Goal: Task Accomplishment & Management: Manage account settings

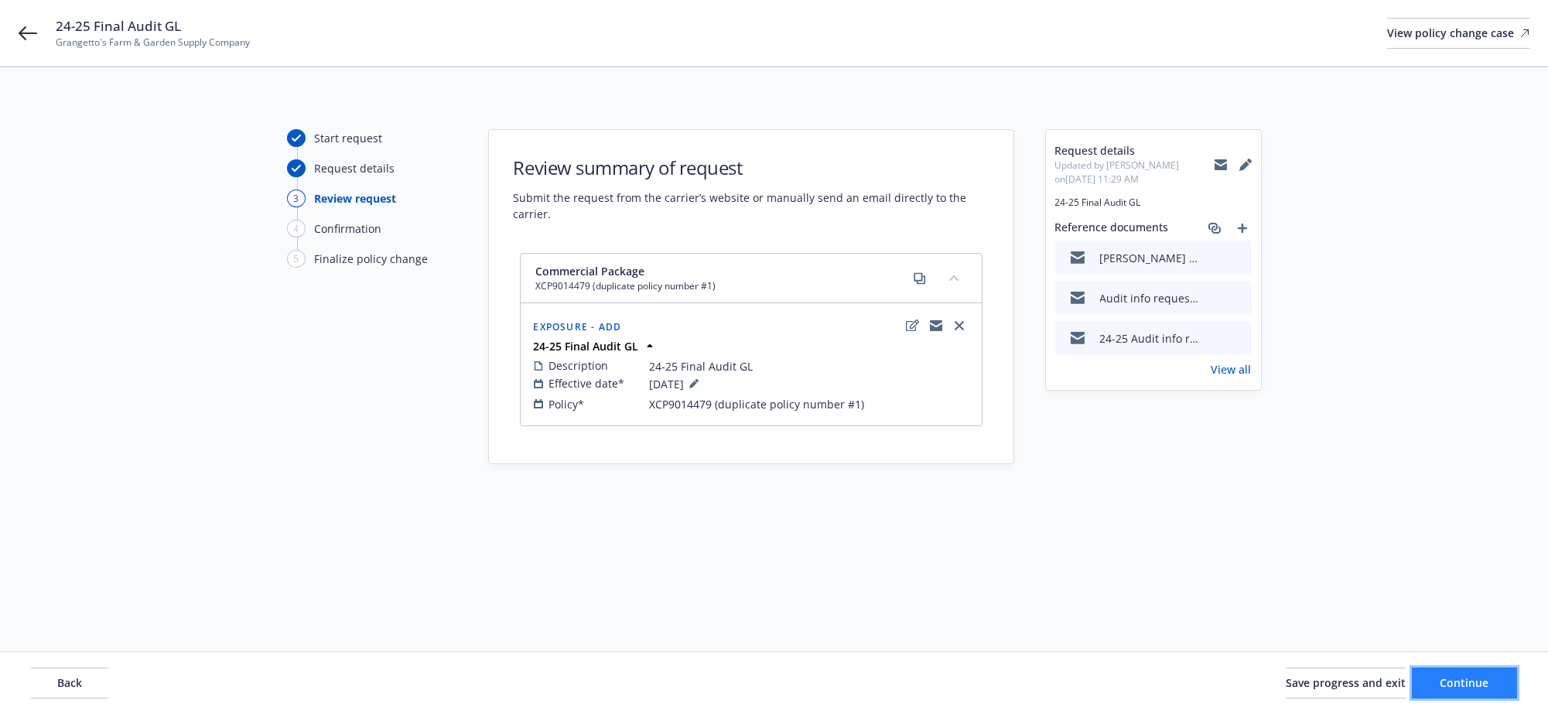
click at [1486, 681] on button "Continue" at bounding box center [1463, 682] width 105 height 31
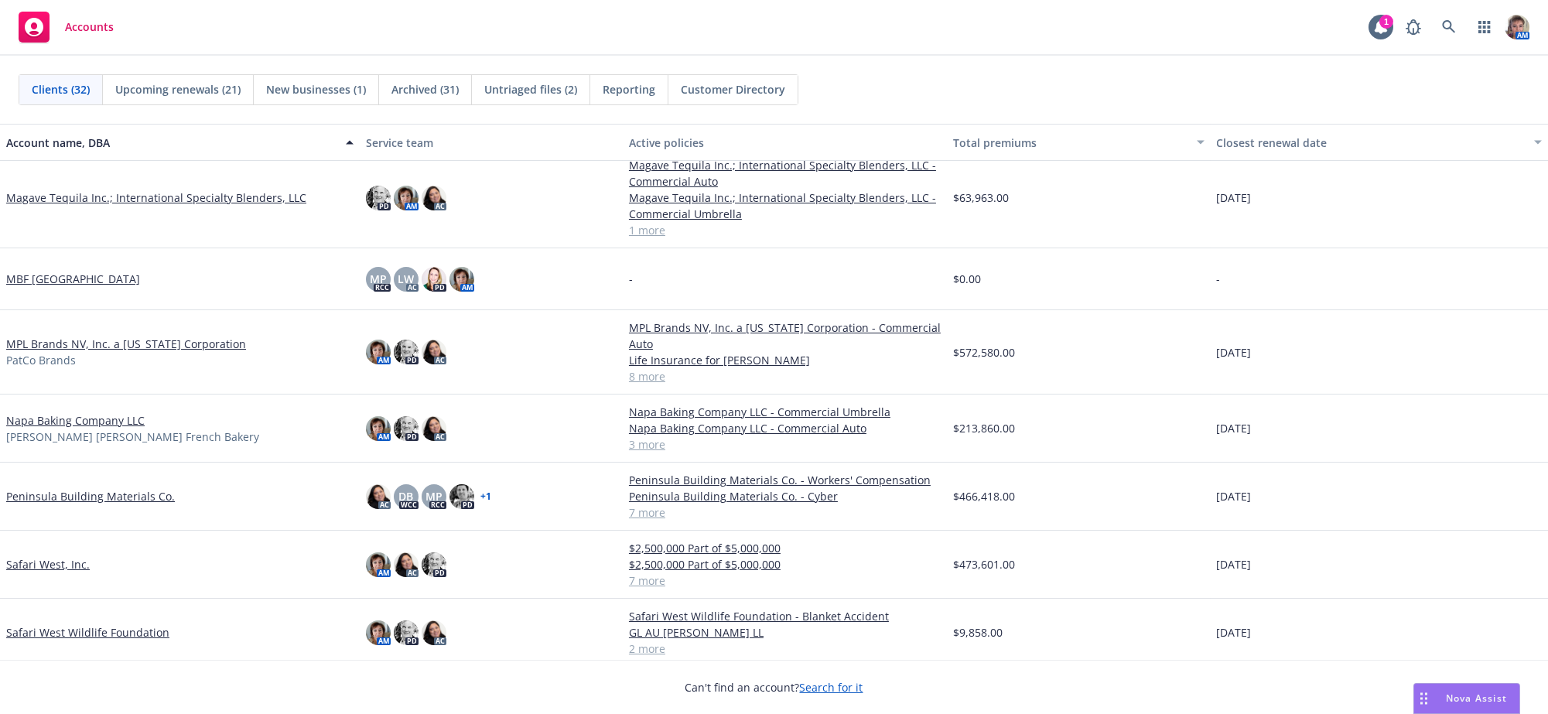
scroll to position [1007, 0]
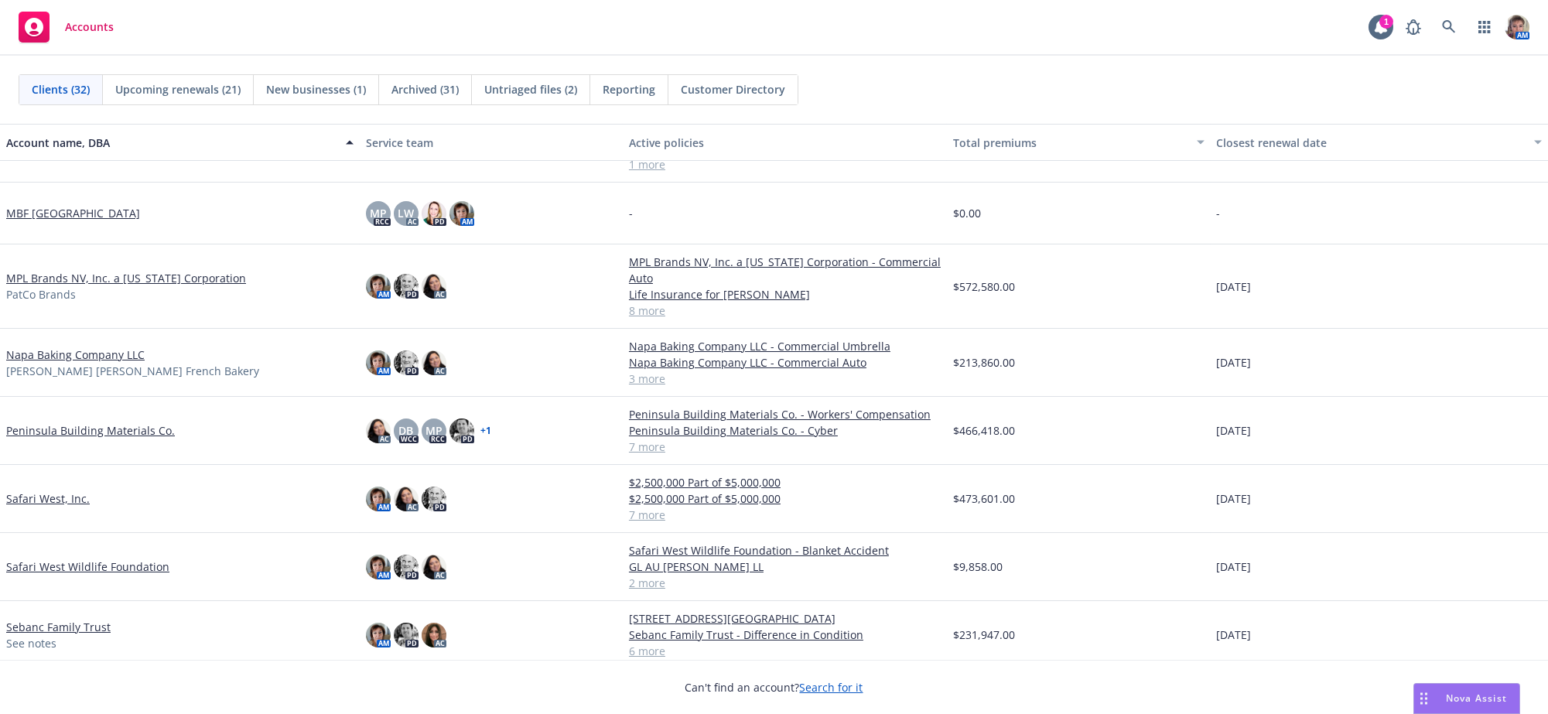
click at [34, 507] on link "Safari West, Inc." at bounding box center [48, 498] width 84 height 16
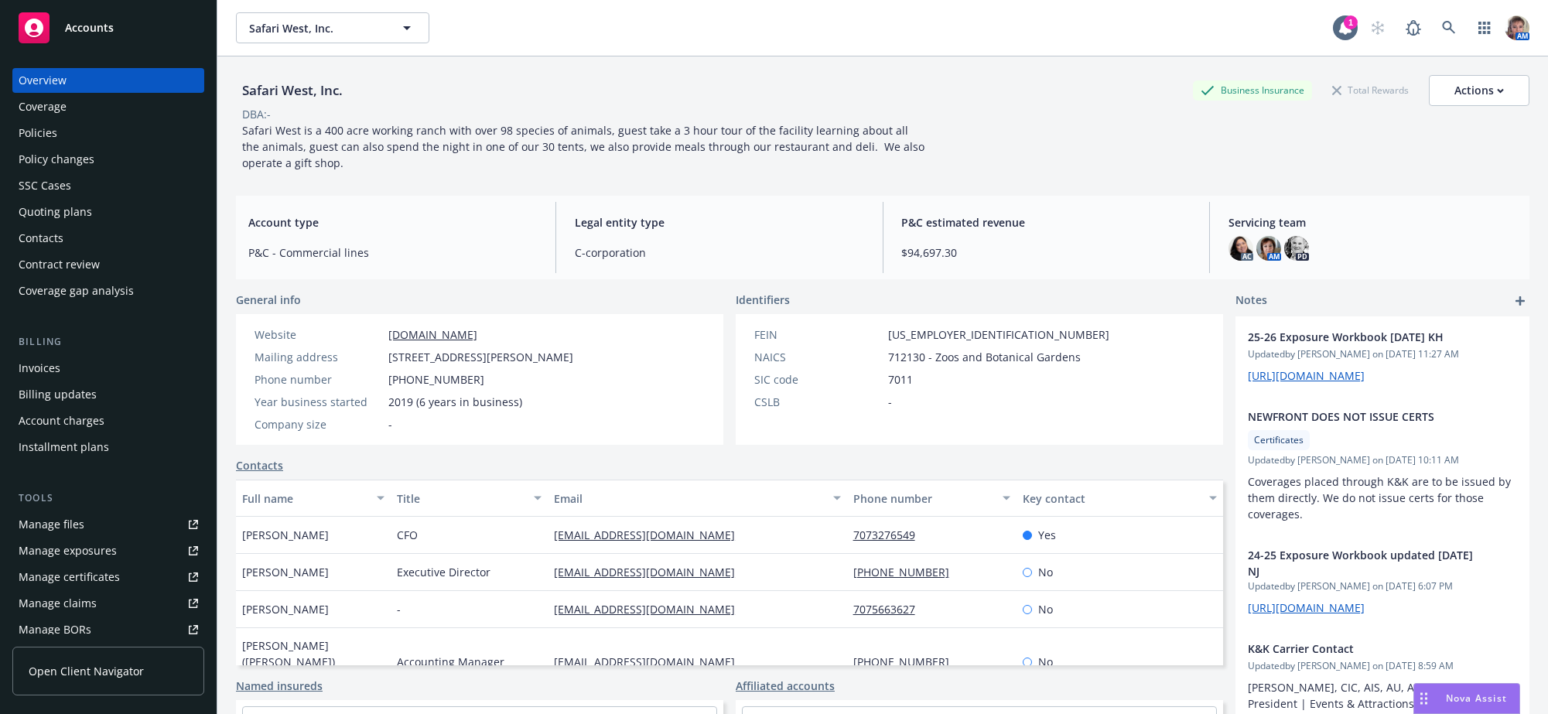
click at [59, 224] on div "Quoting plans" at bounding box center [55, 212] width 73 height 25
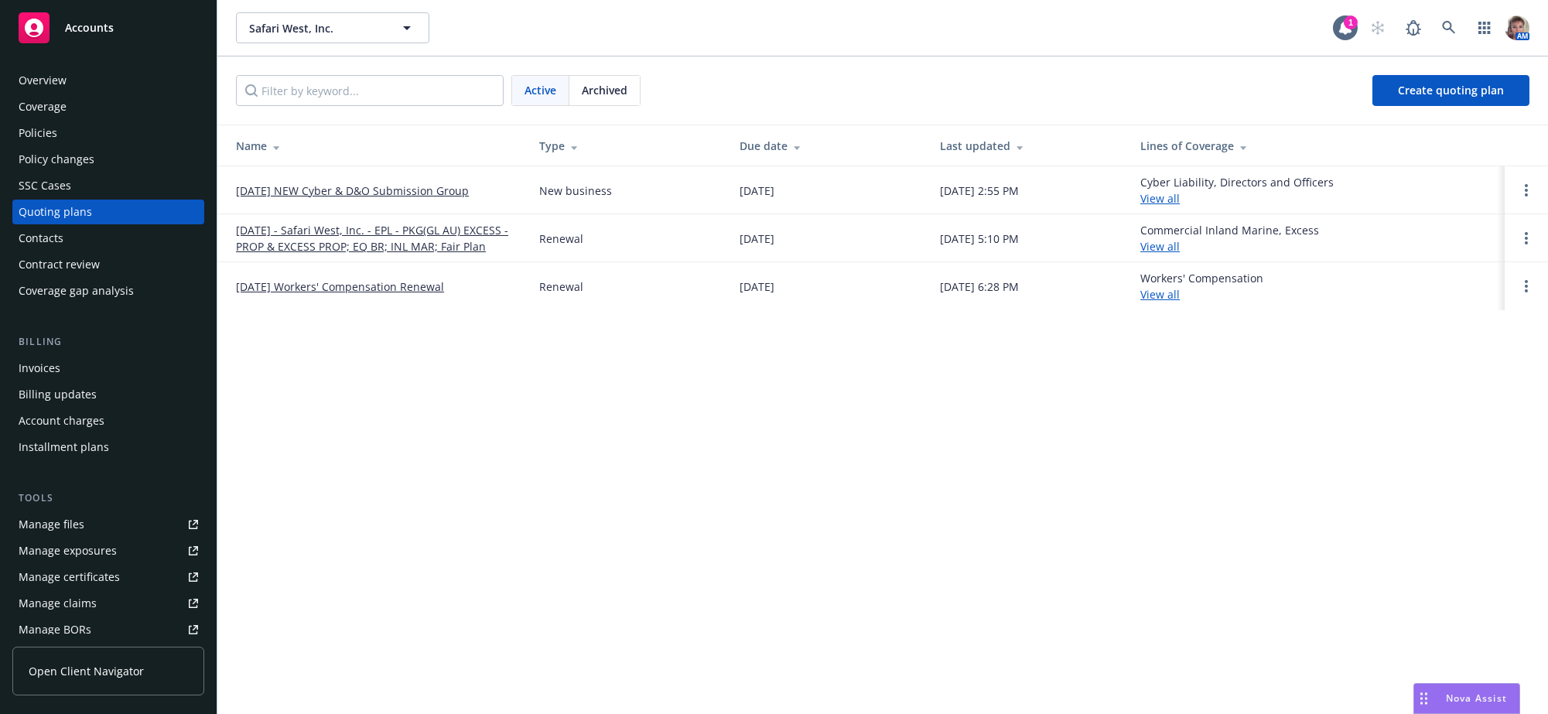
click at [305, 236] on link "08/15/25 - Safari West, Inc. - EPL - PKG(GL AU) EXCESS - PROP & EXCESS PROP; EQ…" at bounding box center [375, 238] width 278 height 32
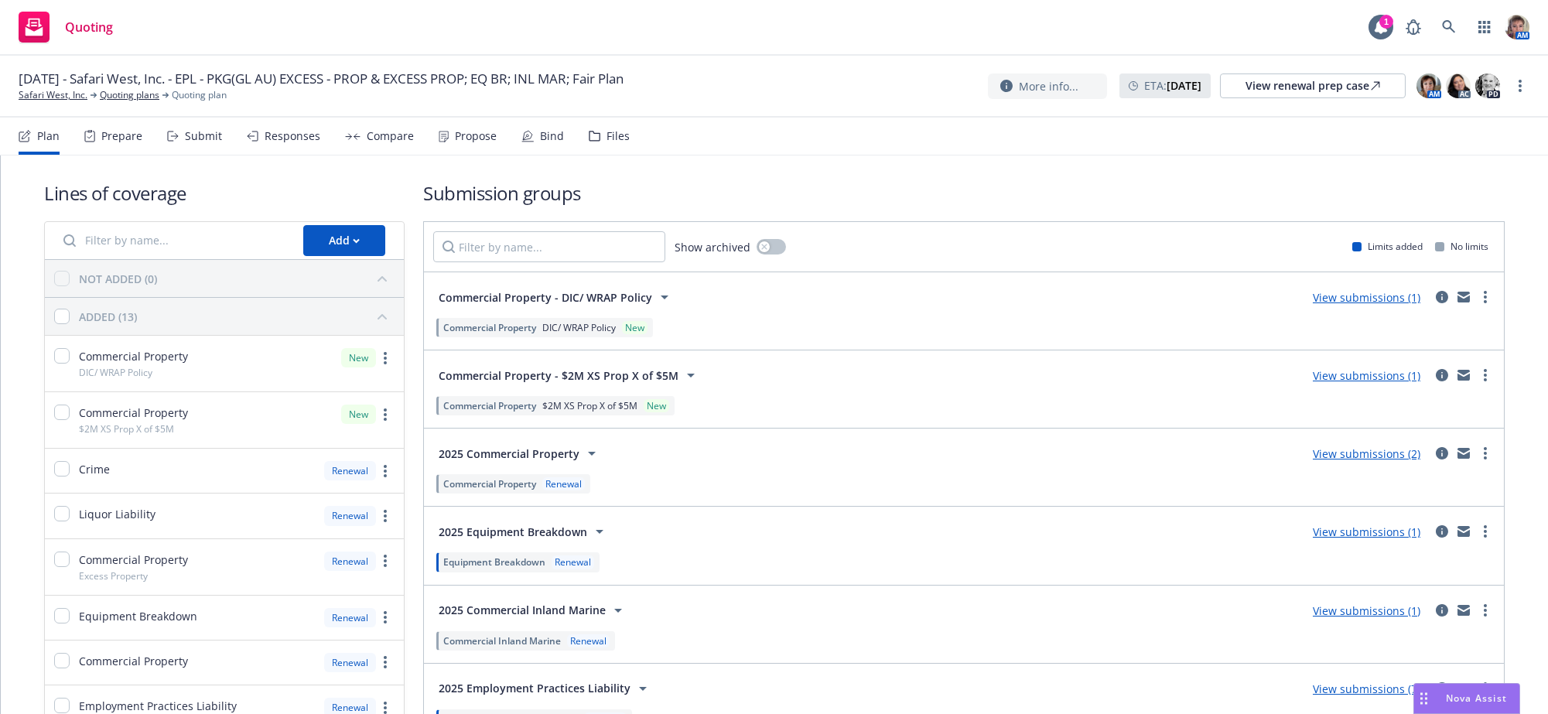
click at [564, 142] on div "Bind" at bounding box center [552, 136] width 24 height 12
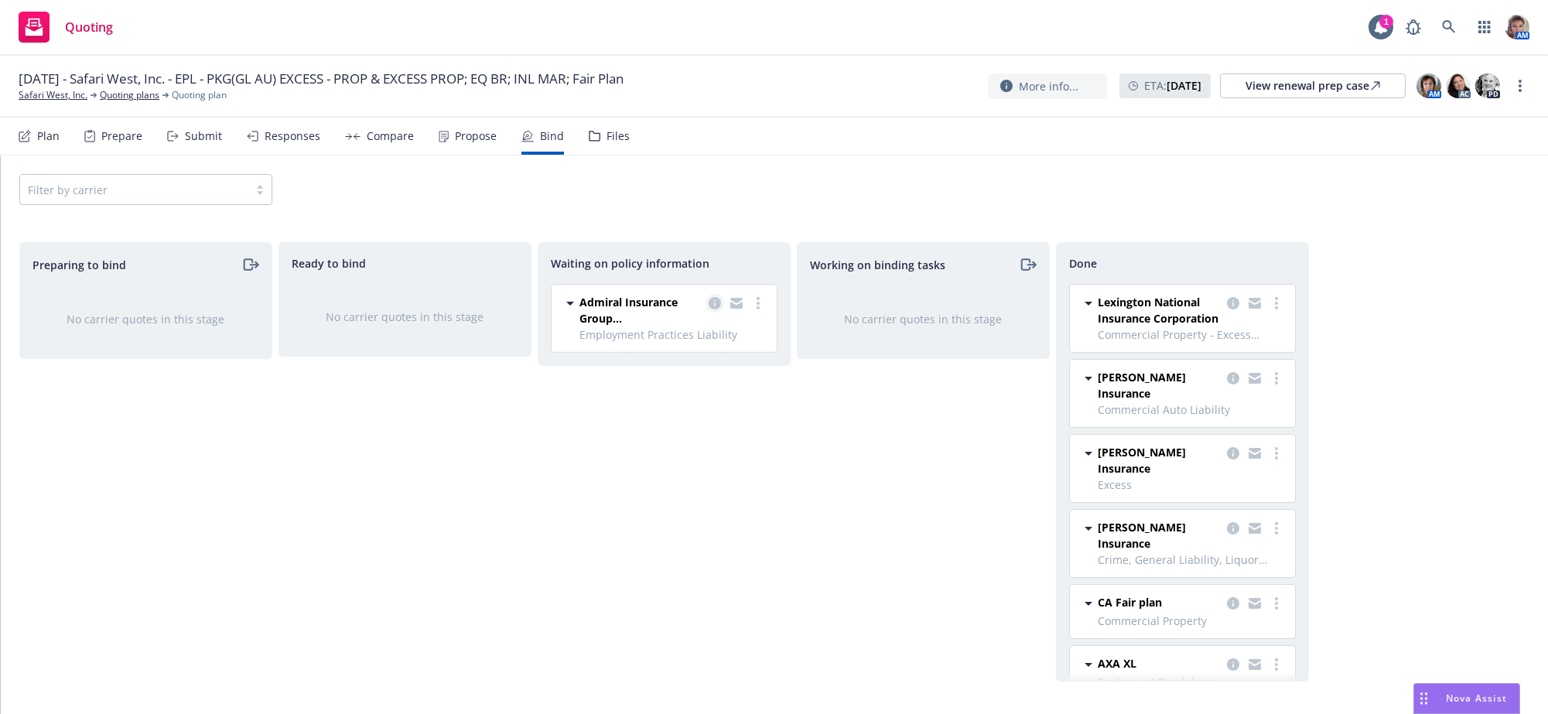
click at [710, 309] on icon "copy logging email" at bounding box center [714, 303] width 12 height 12
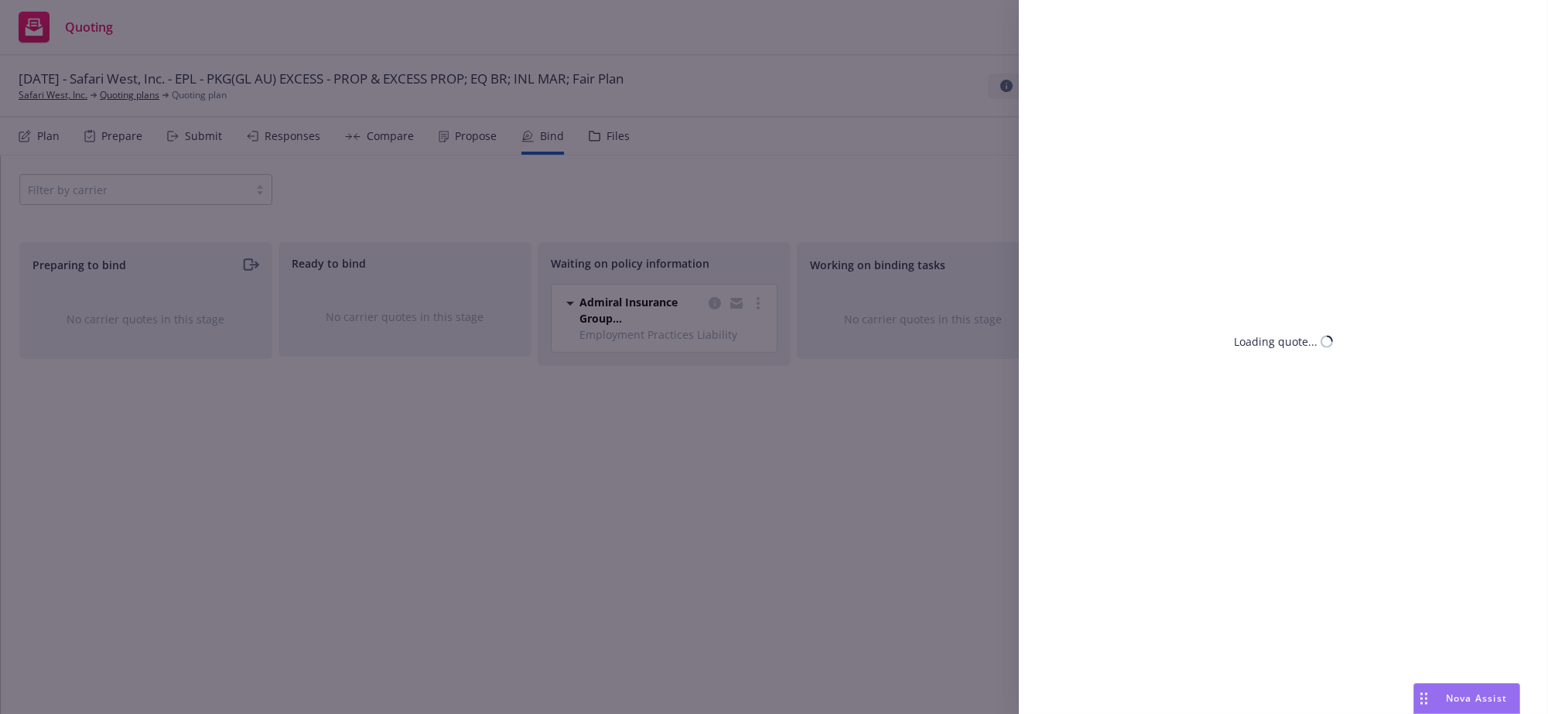
select select "CA"
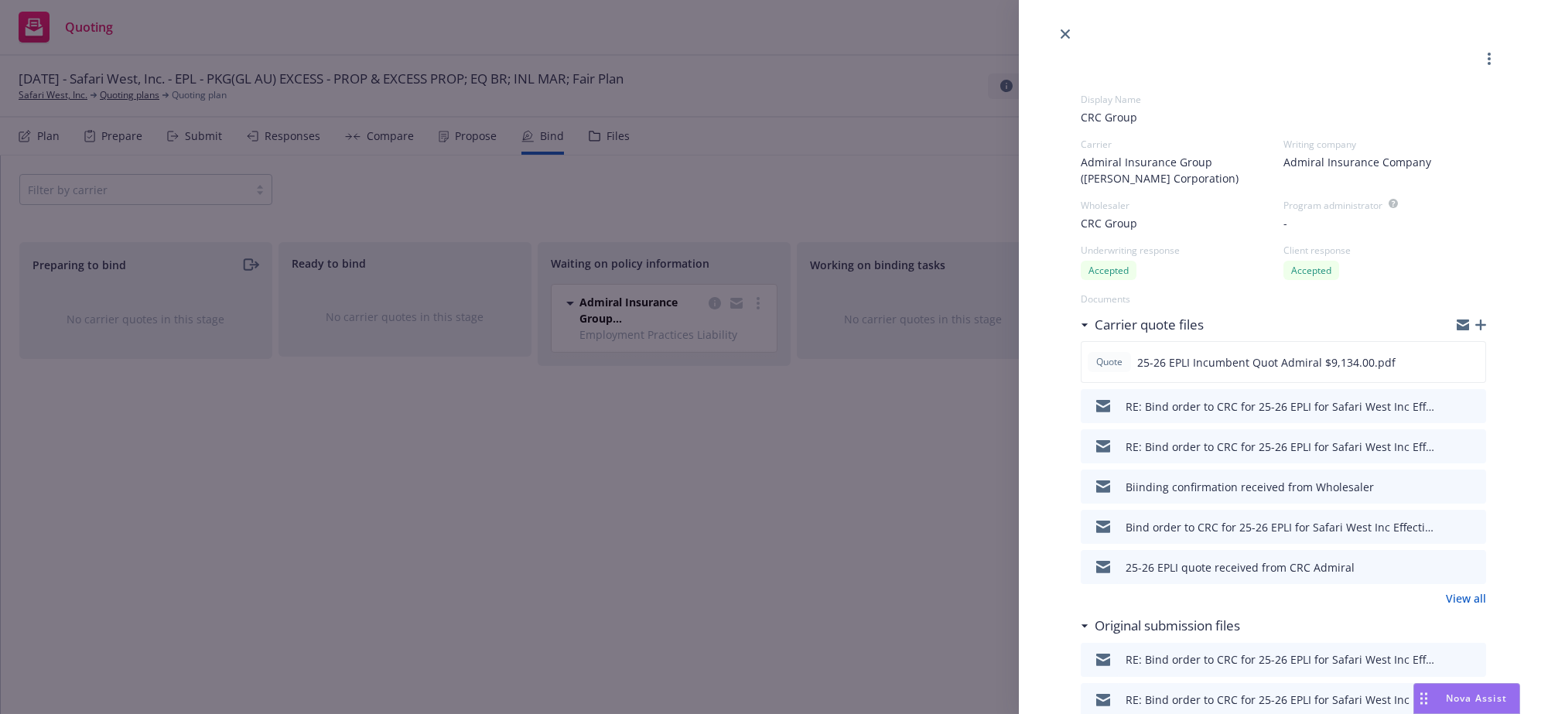
click at [1475, 330] on icon "button" at bounding box center [1480, 324] width 11 height 11
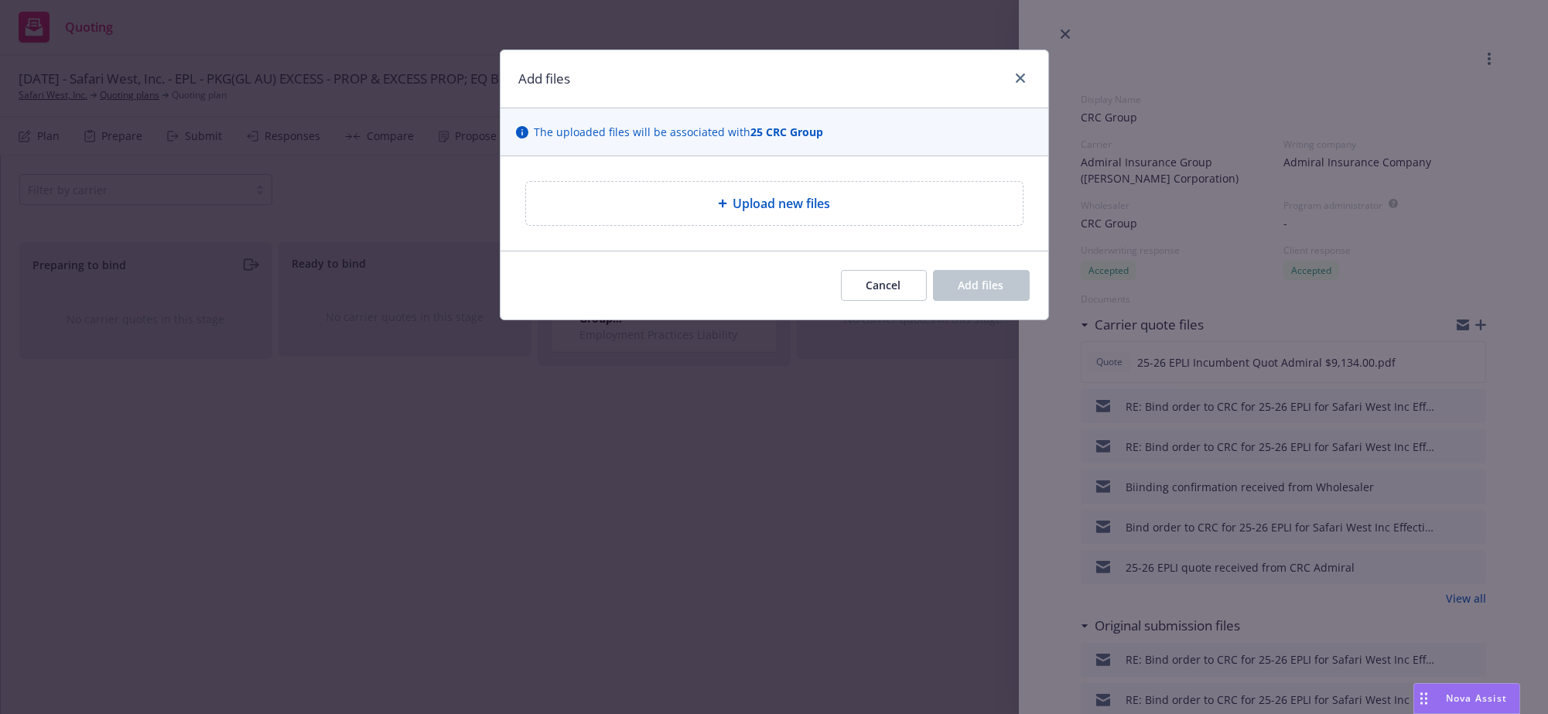
click at [1445, 639] on div "Add files The uploaded files will be associated with 25 CRC Group Upload new fi…" at bounding box center [774, 357] width 1548 height 714
click at [1446, 638] on div "Add files The uploaded files will be associated with 25 CRC Group Upload new fi…" at bounding box center [774, 357] width 1548 height 714
click at [1019, 78] on icon "close" at bounding box center [1019, 77] width 9 height 9
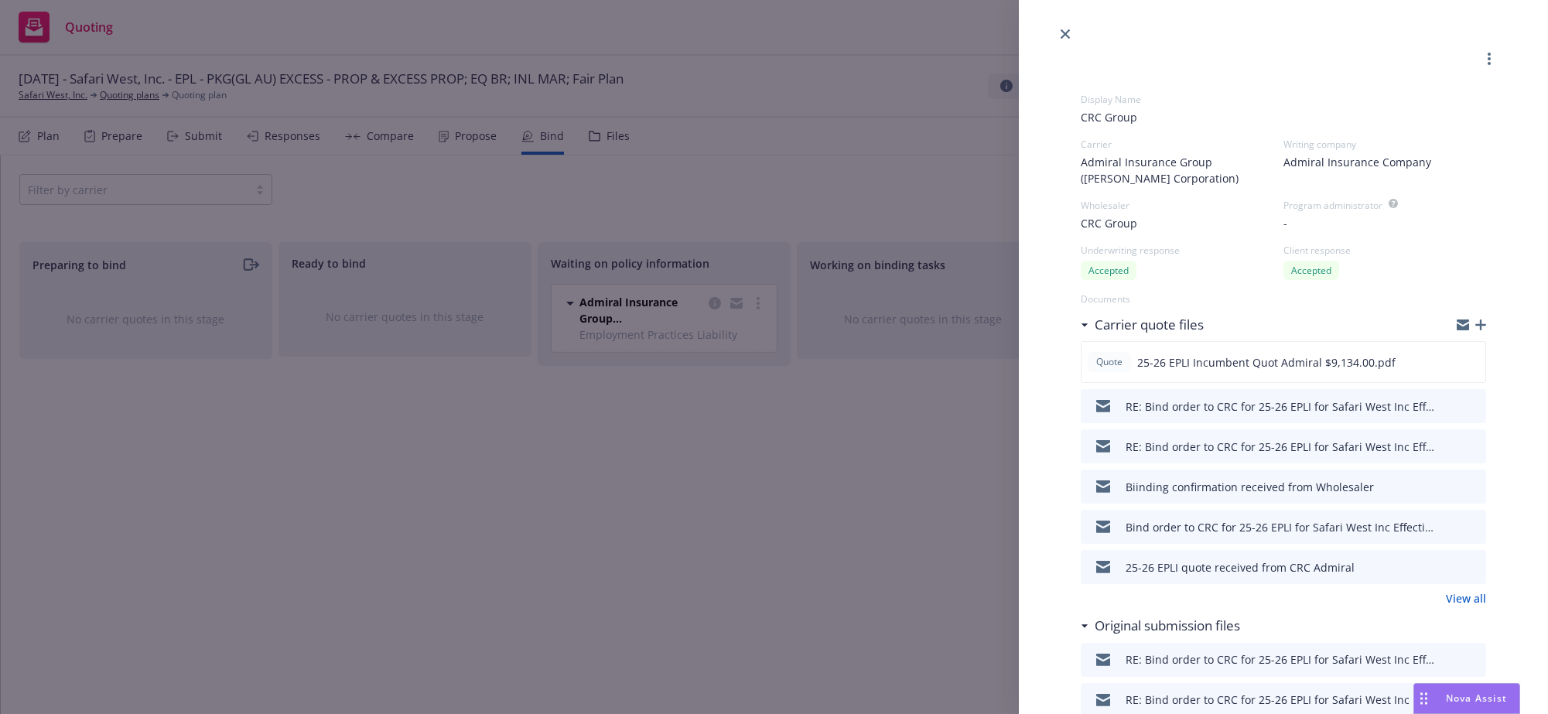
click at [1446, 606] on link "View all" at bounding box center [1466, 598] width 40 height 16
drag, startPoint x: 258, startPoint y: 426, endPoint x: 249, endPoint y: 387, distance: 39.6
click at [257, 423] on div "Display Name CRC Group Carrier Admiral Insurance Group (W.R. Berkley Corporatio…" at bounding box center [774, 357] width 1548 height 714
select select "CA"
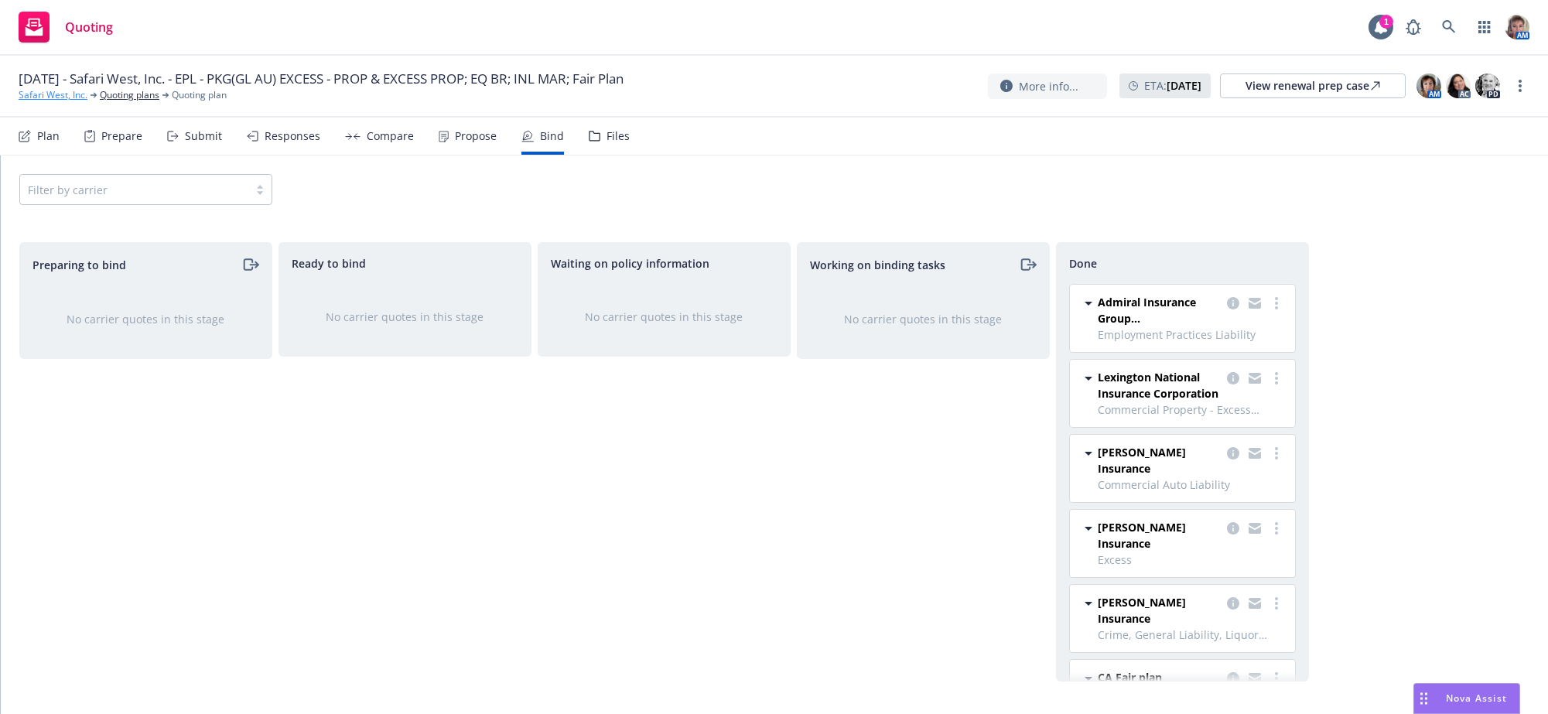
click at [59, 99] on link "Safari West, Inc." at bounding box center [53, 95] width 69 height 14
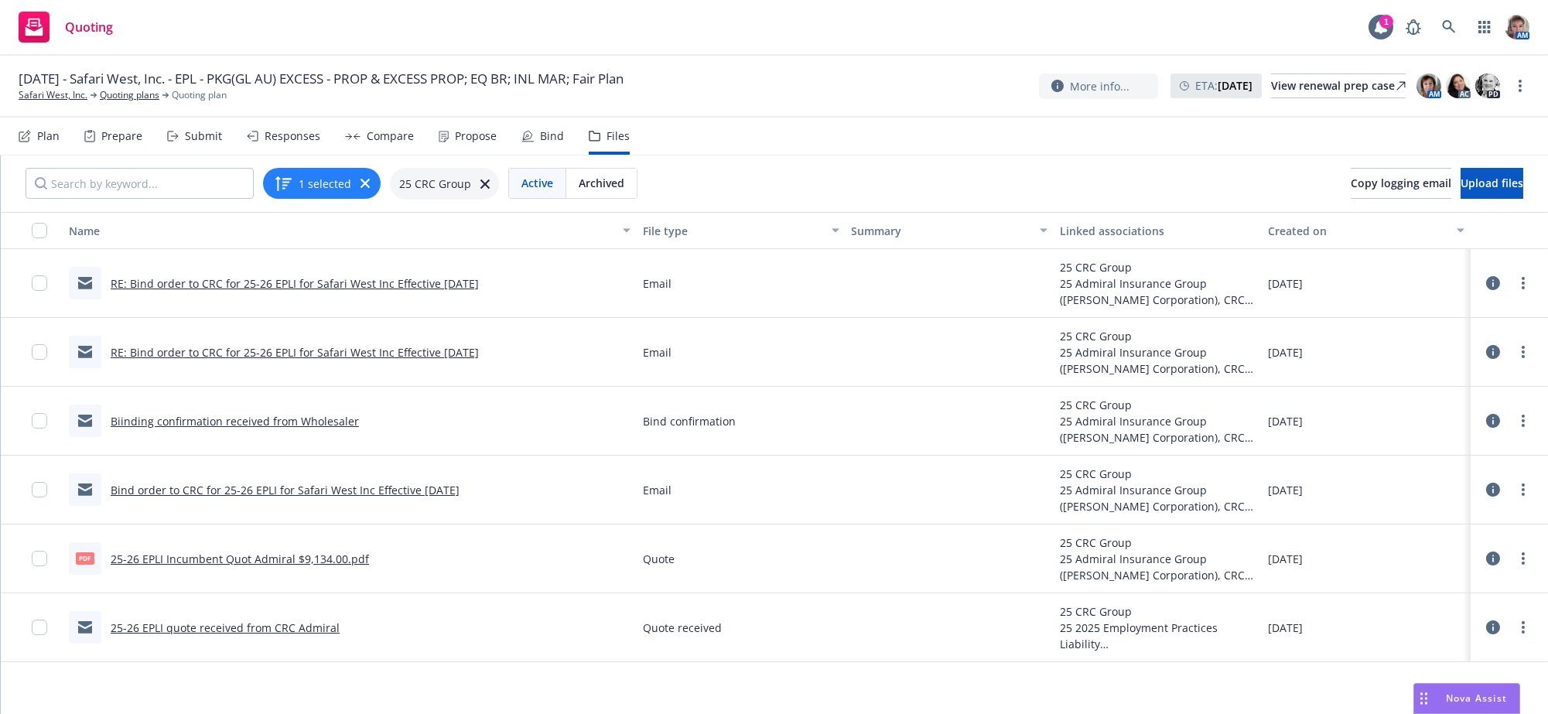
click at [456, 360] on link "RE: Bind order to CRC for 25-26 EPLI for Safari West Inc Effective 08/15/2025" at bounding box center [295, 352] width 368 height 15
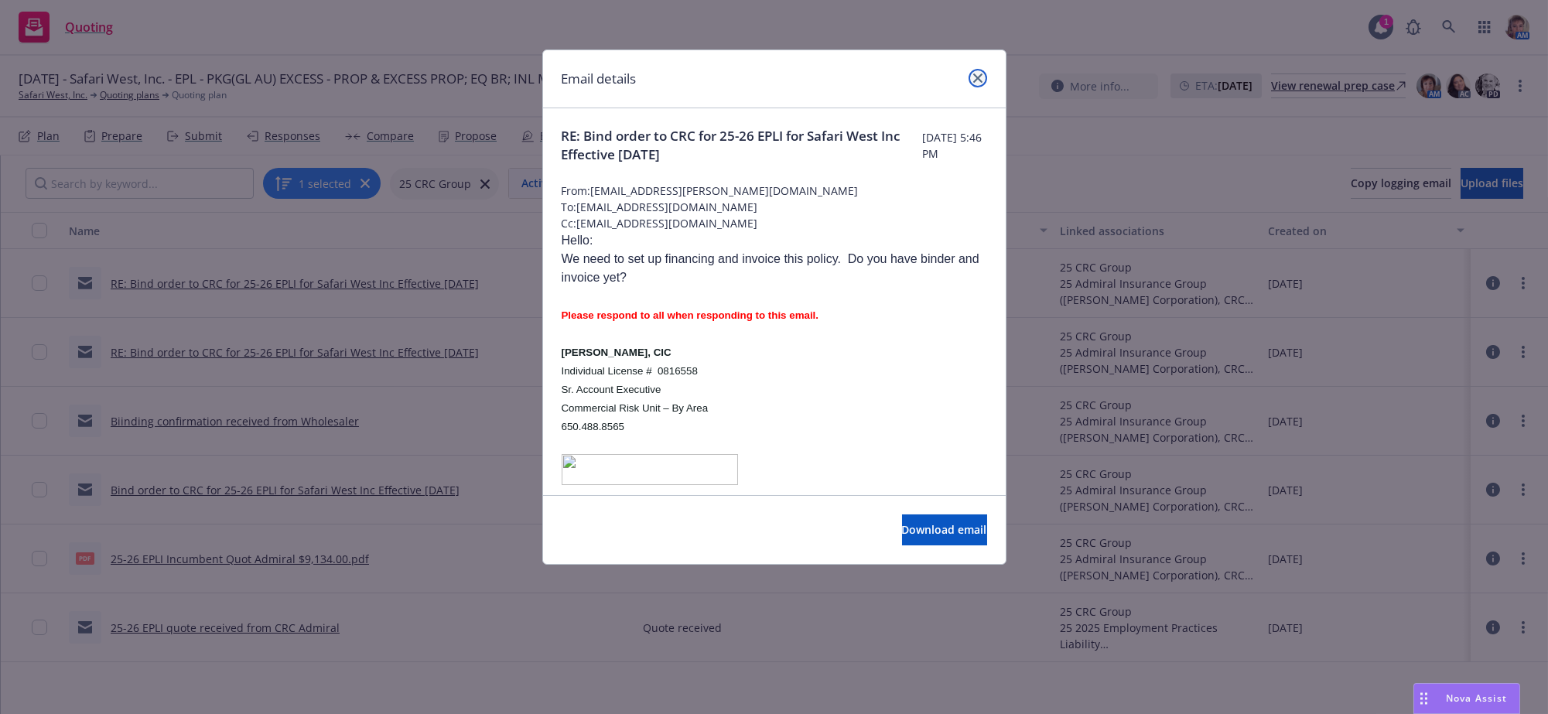
click at [974, 77] on icon "close" at bounding box center [977, 77] width 9 height 9
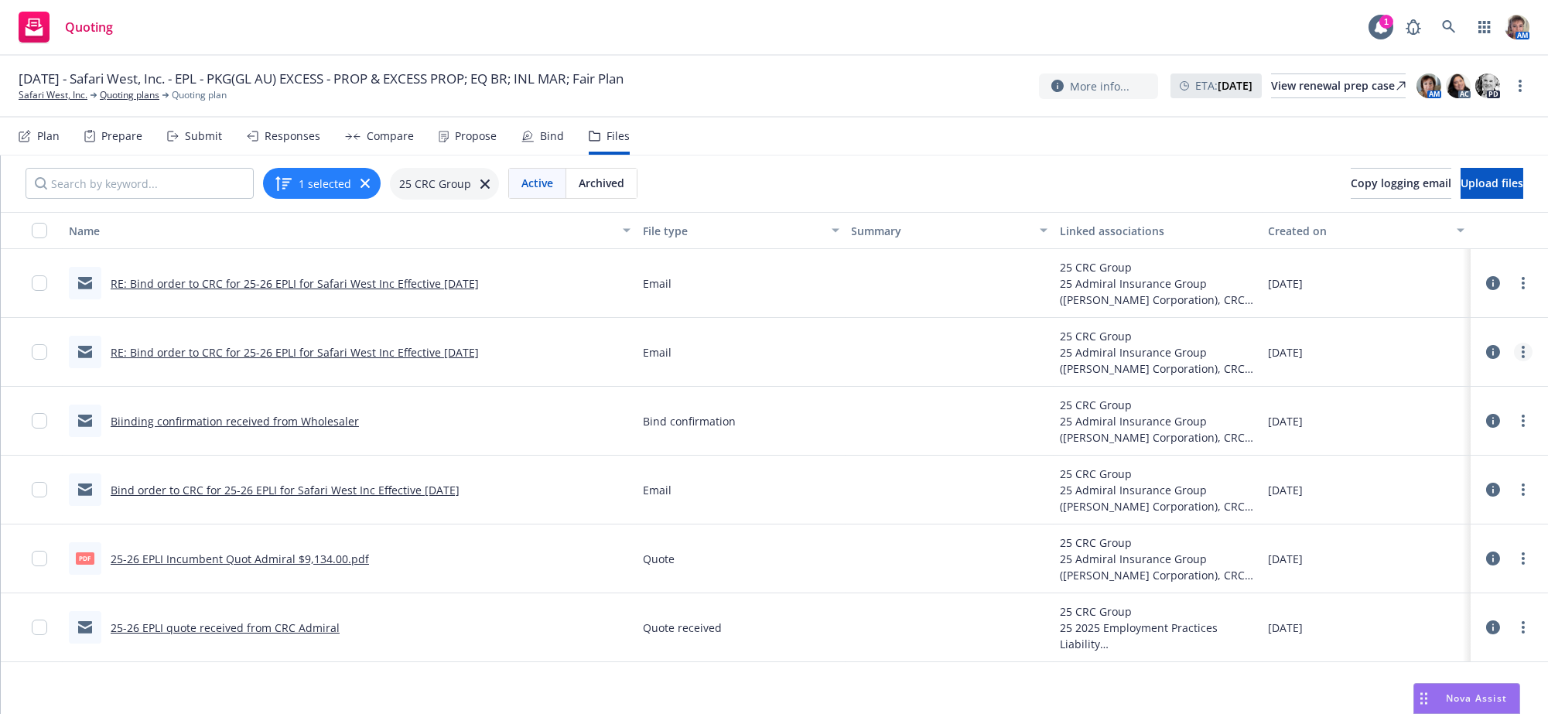
click at [1514, 361] on link "more" at bounding box center [1523, 352] width 19 height 19
click at [1423, 473] on link "Edit" at bounding box center [1454, 468] width 154 height 31
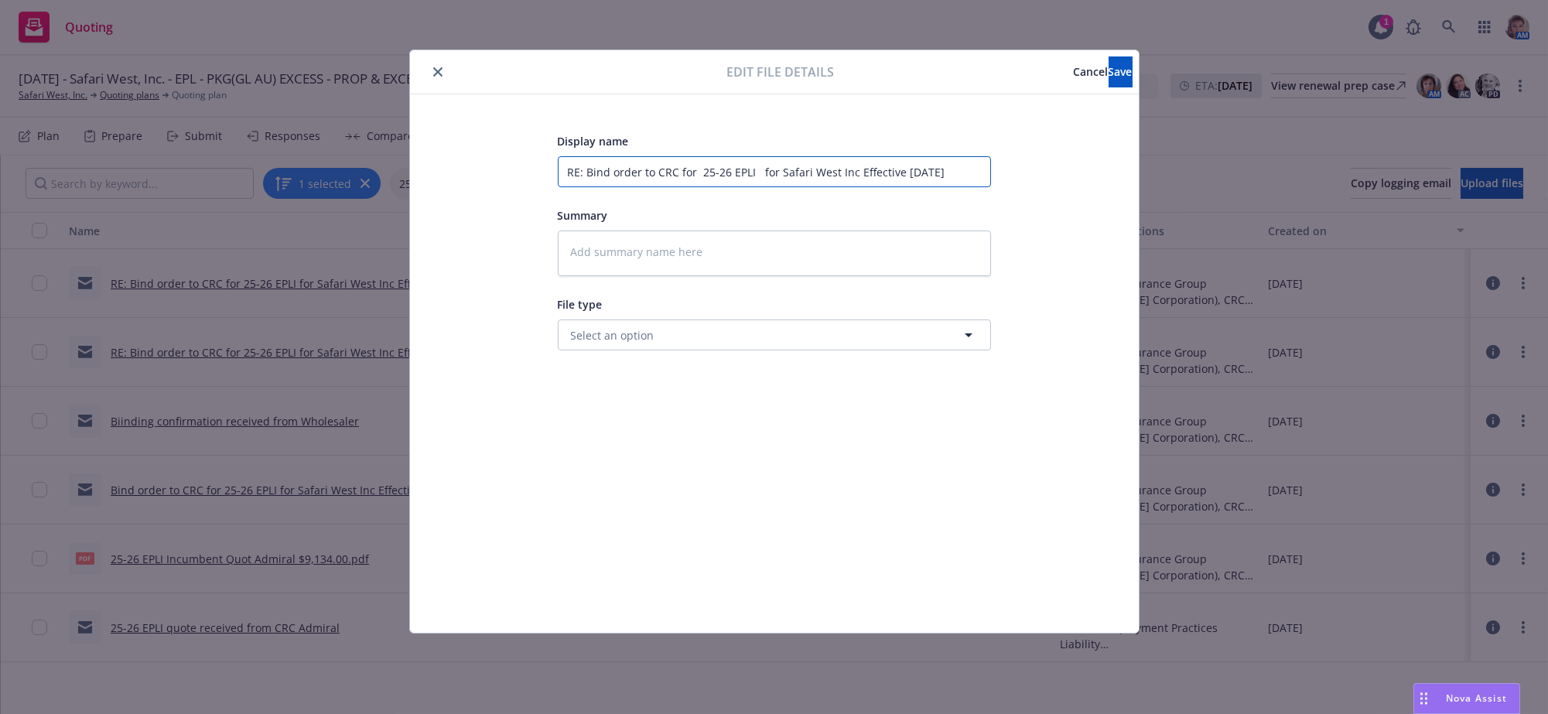
drag, startPoint x: 563, startPoint y: 173, endPoint x: 1351, endPoint y: 241, distance: 791.0
click at [1367, 219] on div "Edit file details Cancel Save Display name RE: Bind order to CRC for 25-26 EPLI…" at bounding box center [774, 357] width 1548 height 714
type textarea "x"
type input "F"
type textarea "x"
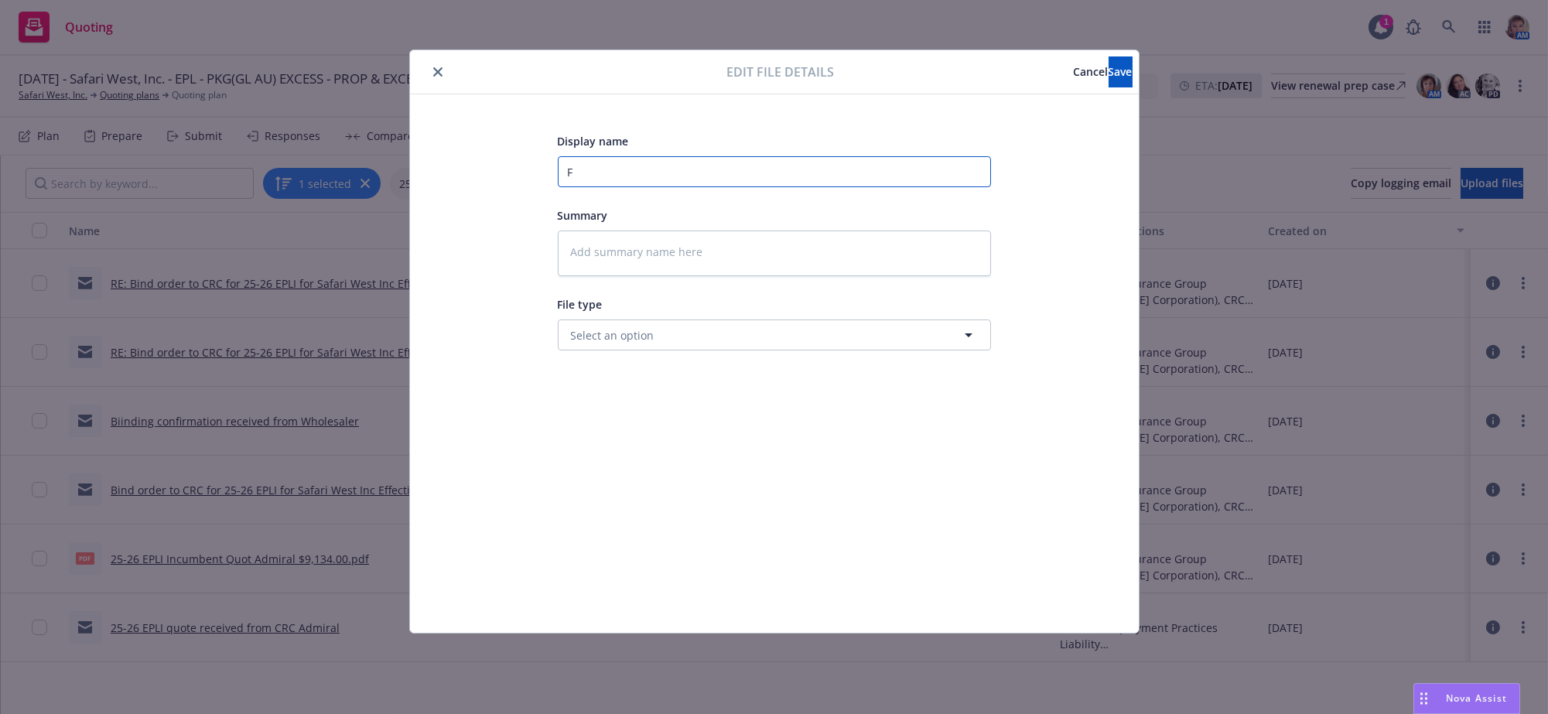
type input "Fo"
type textarea "x"
type input "Fol"
type textarea "x"
type input "Foll"
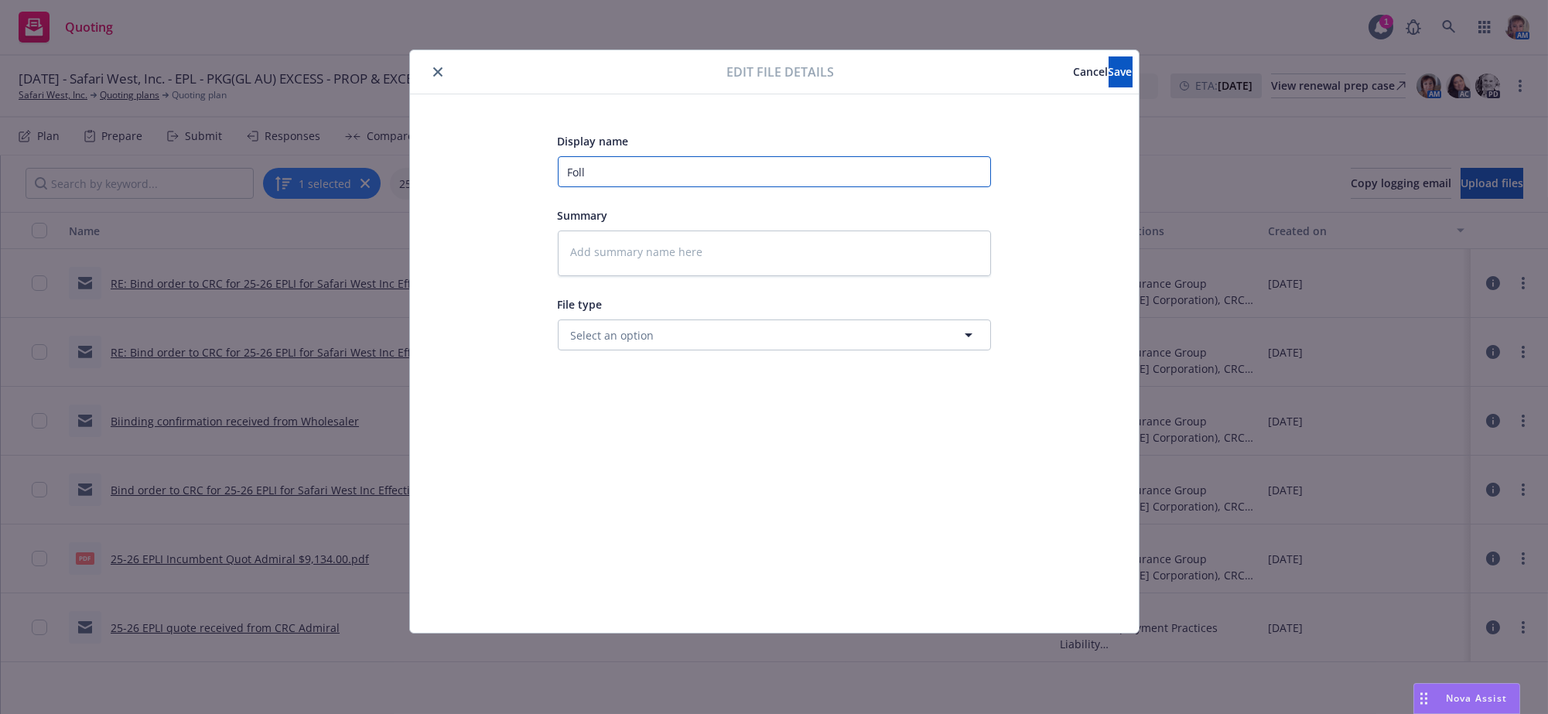
type textarea "x"
type input "Follo"
type textarea "x"
type input "Follow"
type textarea "x"
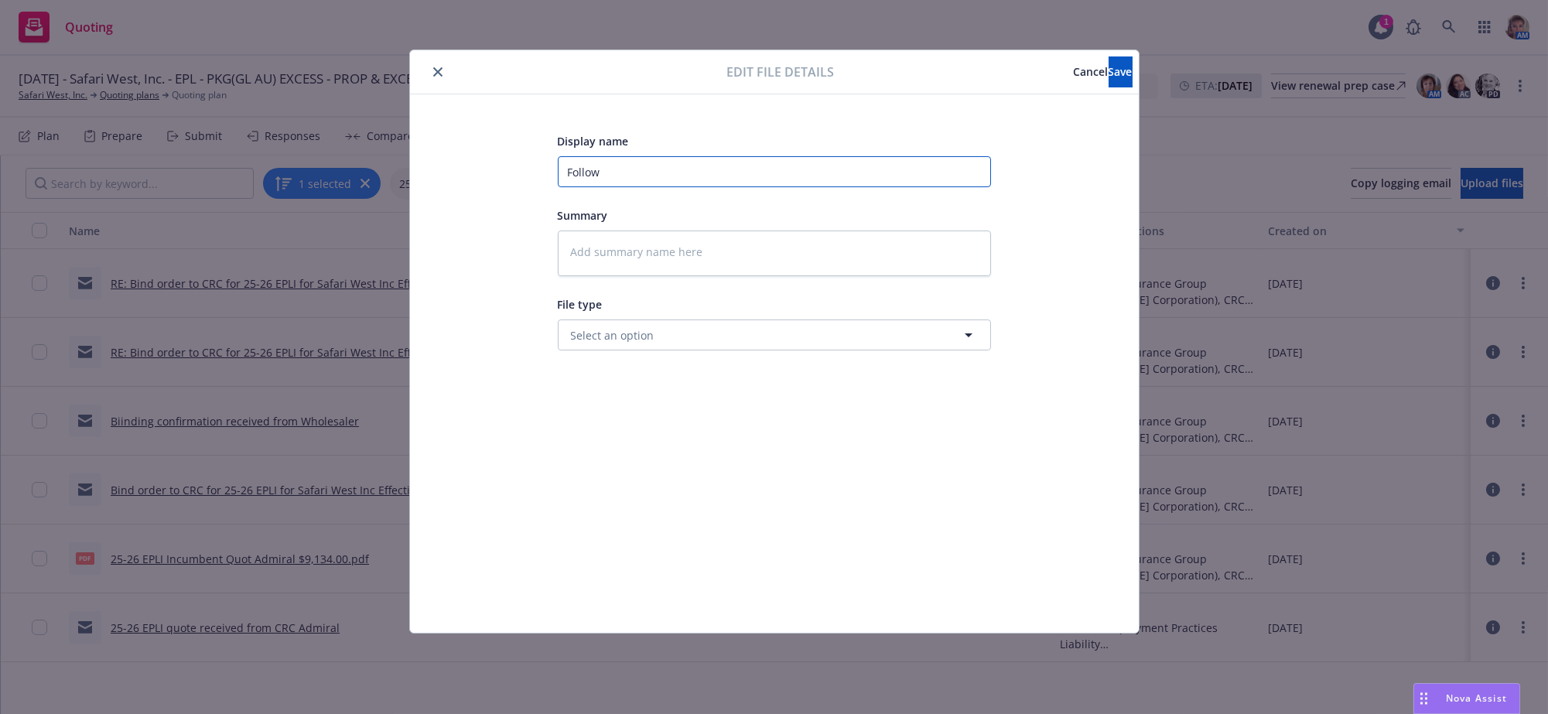
type input "Followe"
type textarea "x"
type input "Followed"
type textarea "x"
type input "Followed"
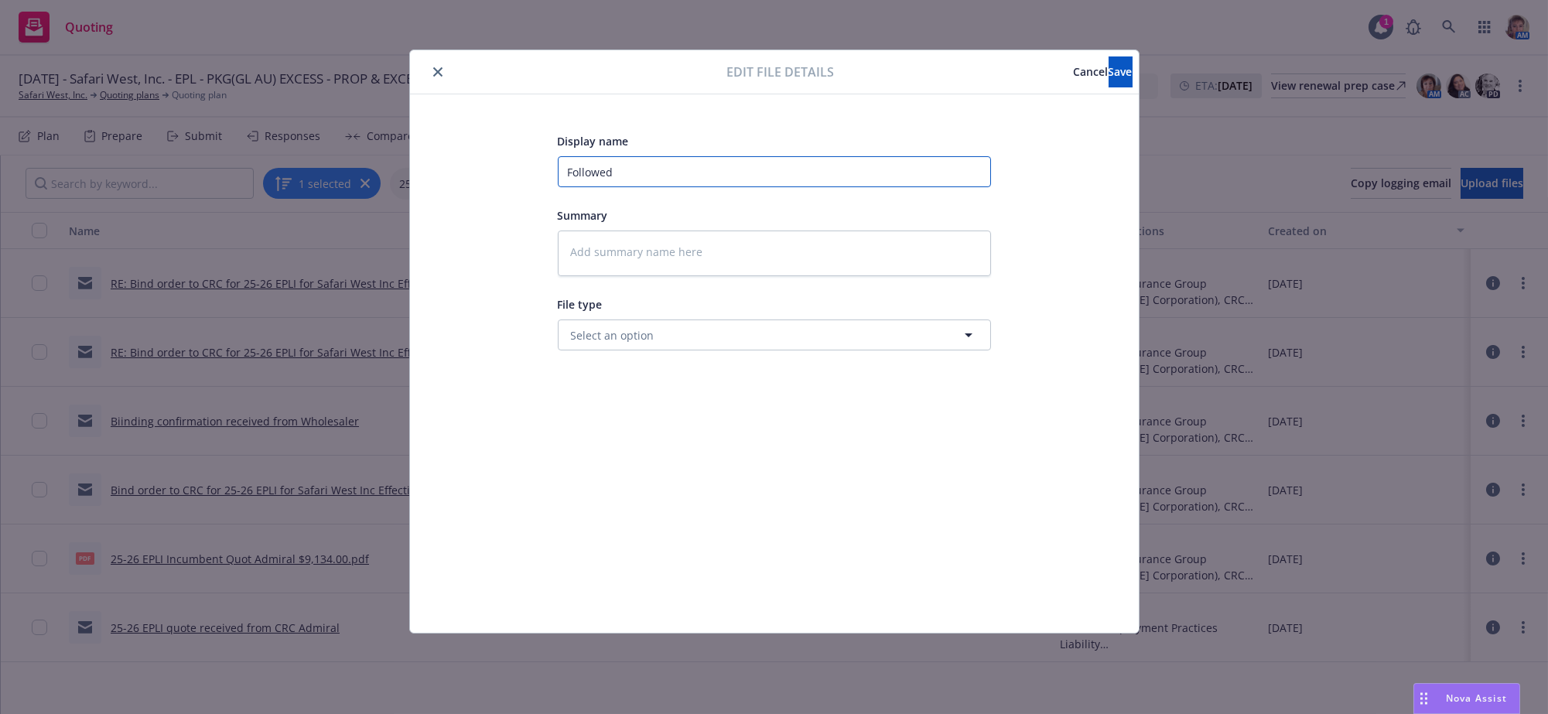
type textarea "x"
type input "Followed u"
type textarea "x"
type input "Followed up"
type textarea "x"
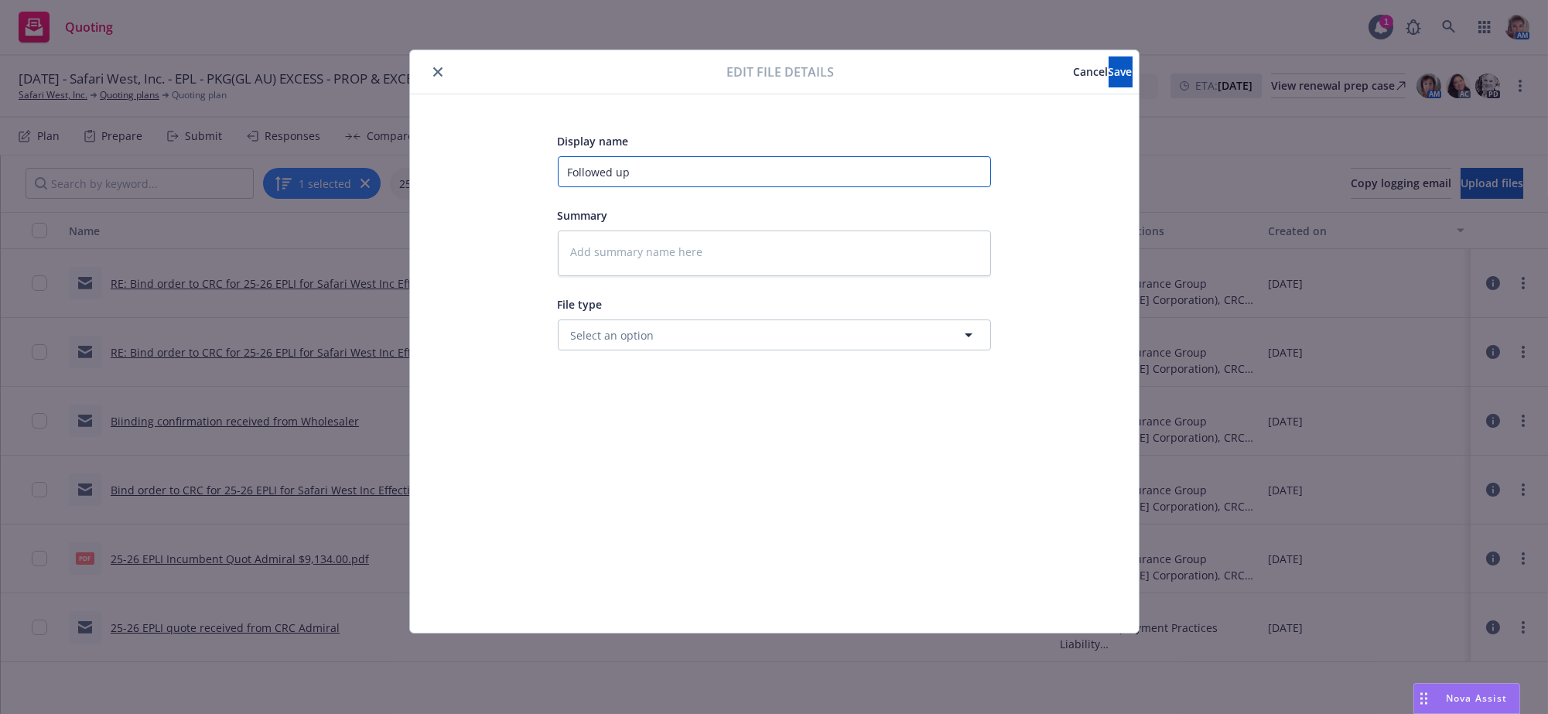
type input "Followed up"
type textarea "x"
type input "Followed up o"
type textarea "x"
type input "Followed up on"
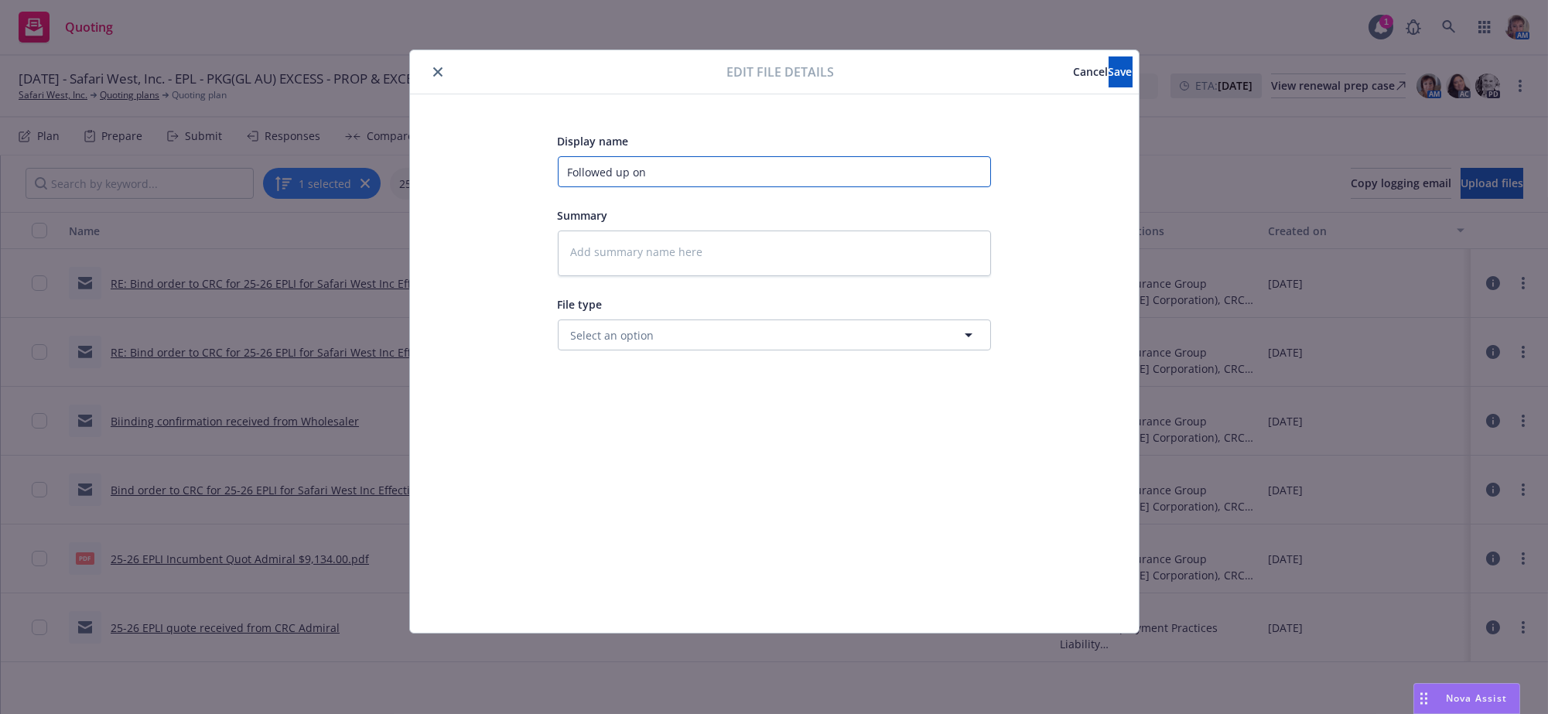
type textarea "x"
type input "Followed up on"
type textarea "x"
type input "Followed up on b"
type textarea "x"
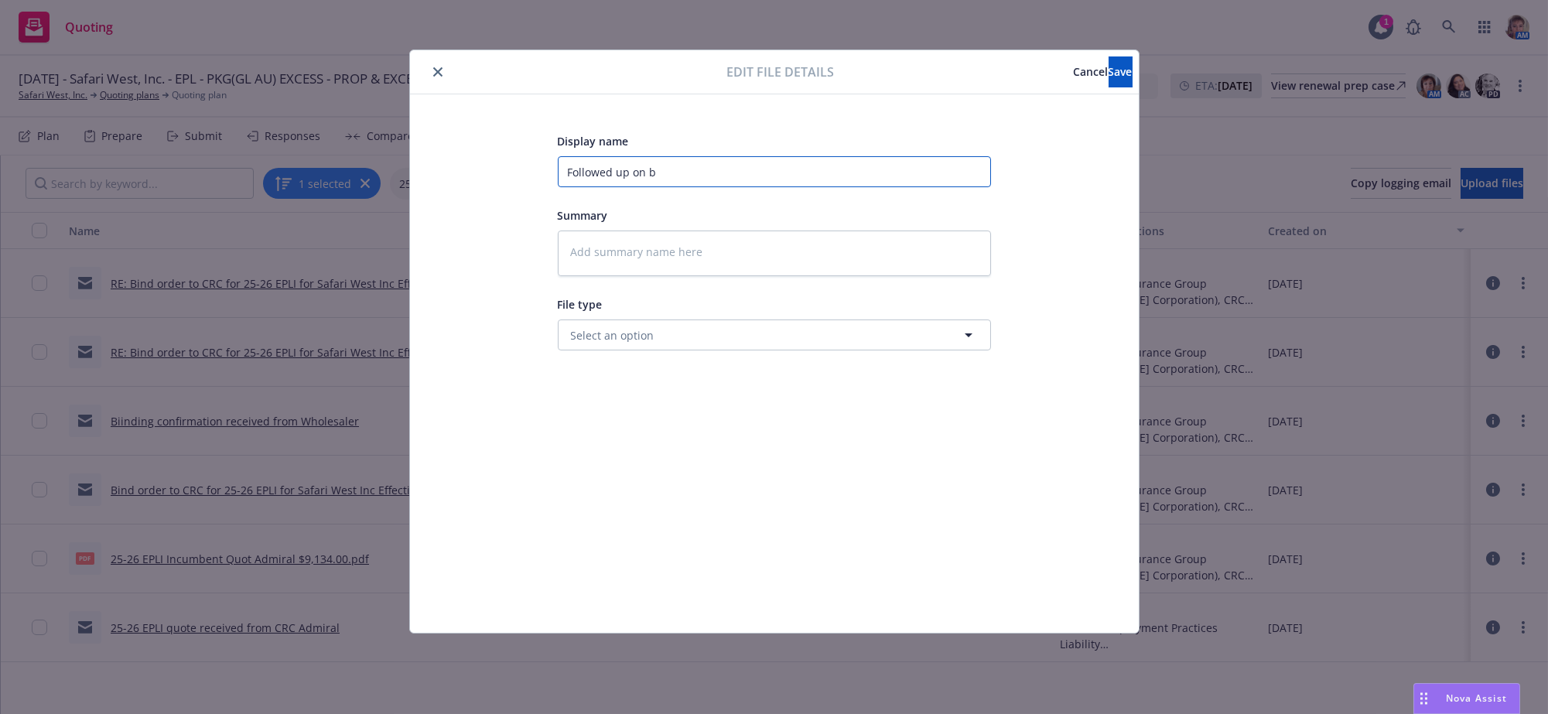
type input "Followed up on bi"
type textarea "x"
type input "Followed up on bin"
type textarea "x"
type input "Followed up on bind"
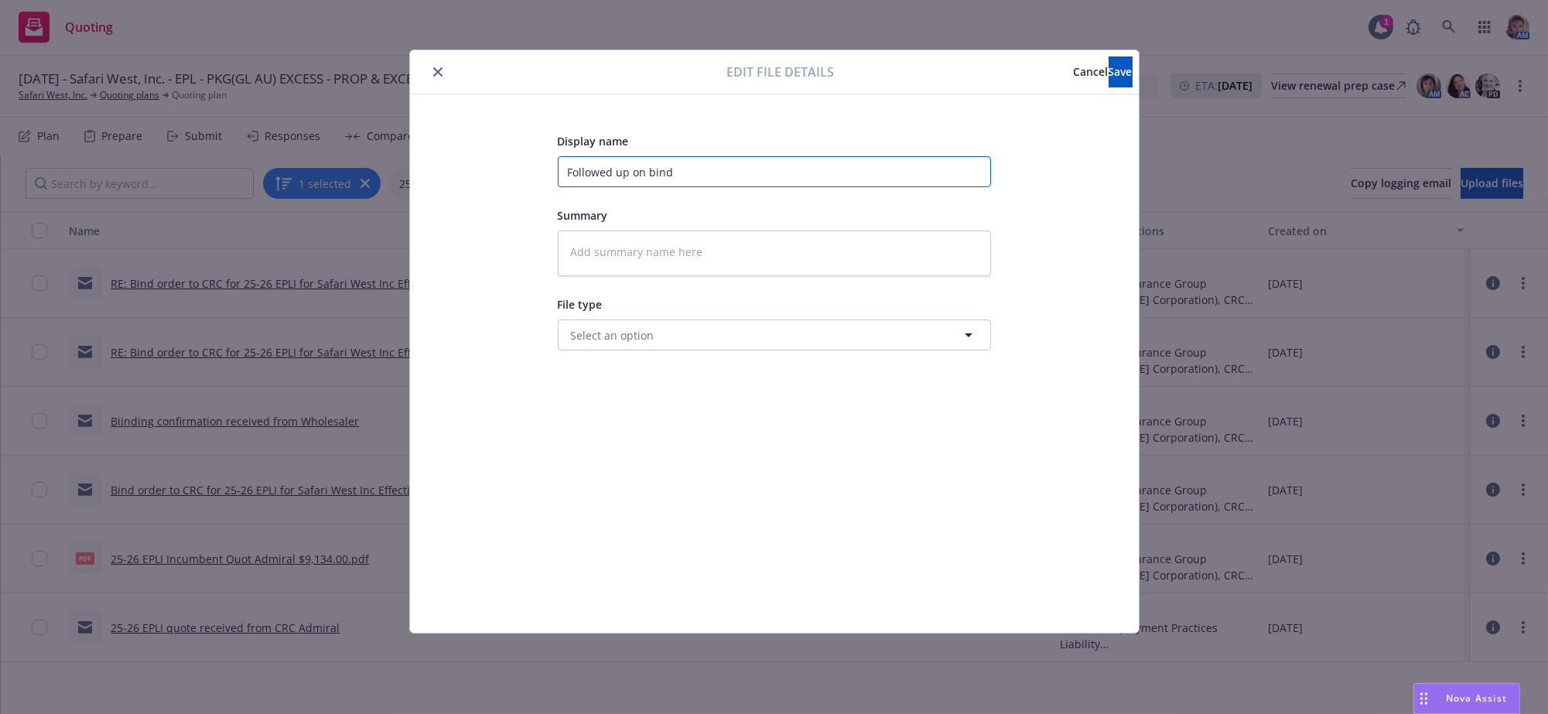
type textarea "x"
type input "Followed up on binde"
type textarea "x"
type input "Followed up on binder"
type textarea "x"
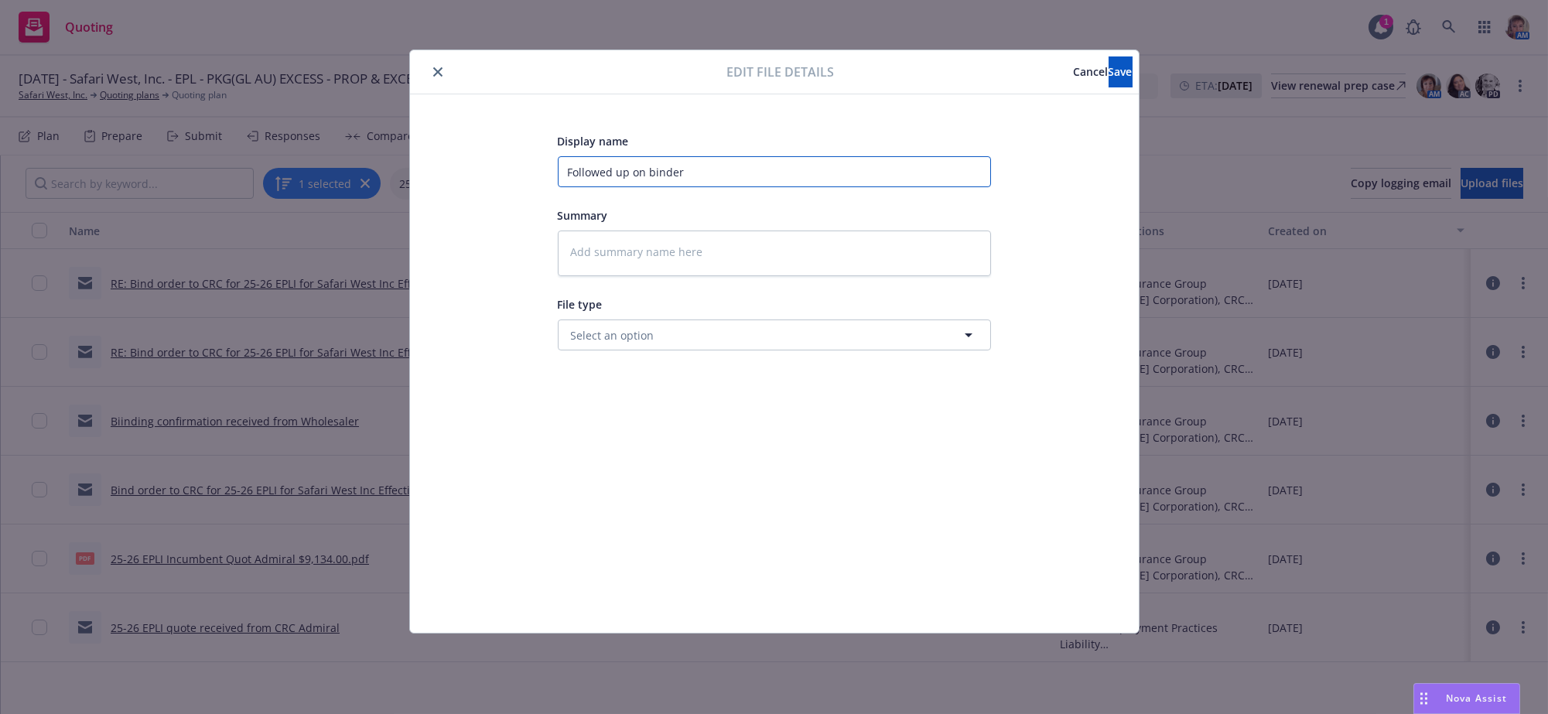
type input "Followed up on binder"
type textarea "x"
type input "Followed up on binder a"
type textarea "x"
type input "Followed up on binder an"
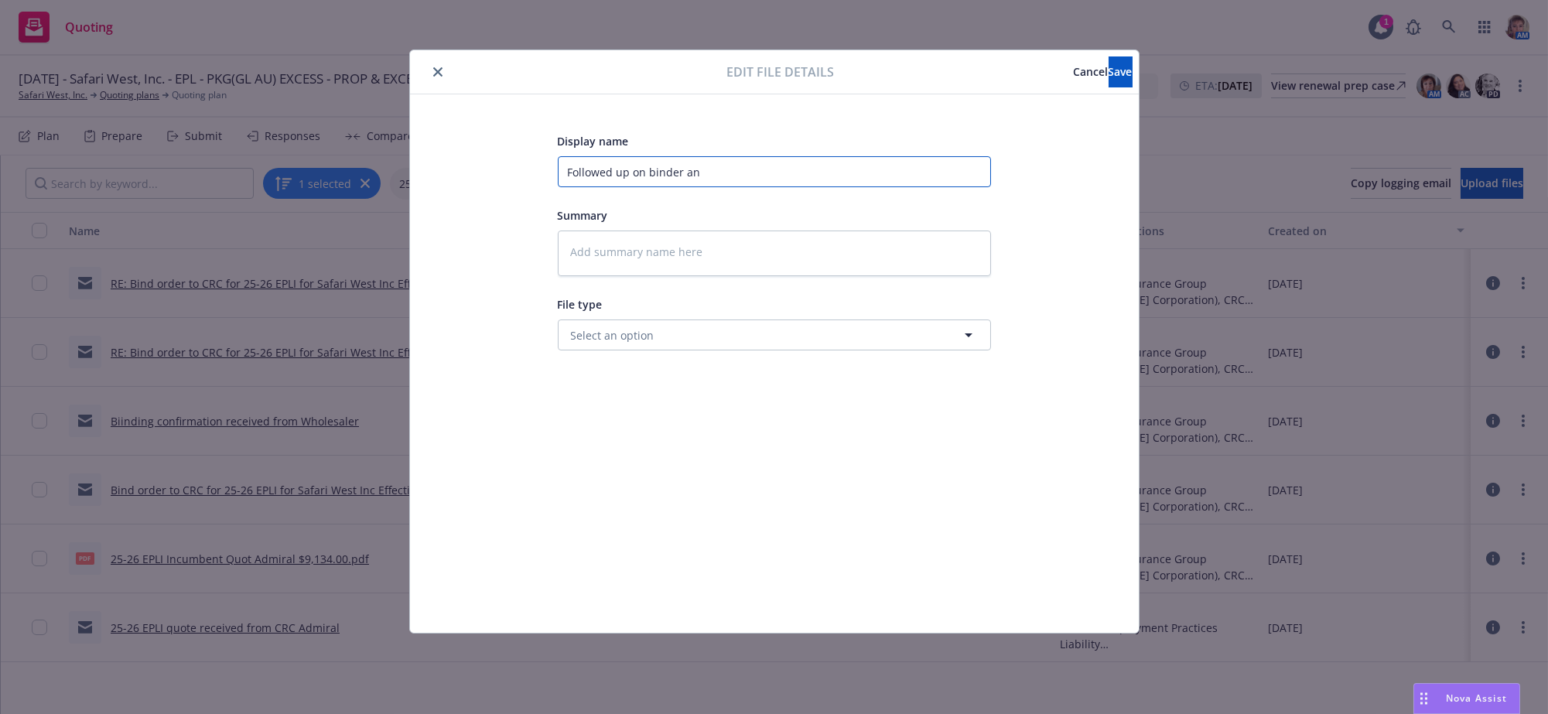
type textarea "x"
type input "Followed up on binder and"
type textarea "x"
type input "Followed up on binder and"
type textarea "x"
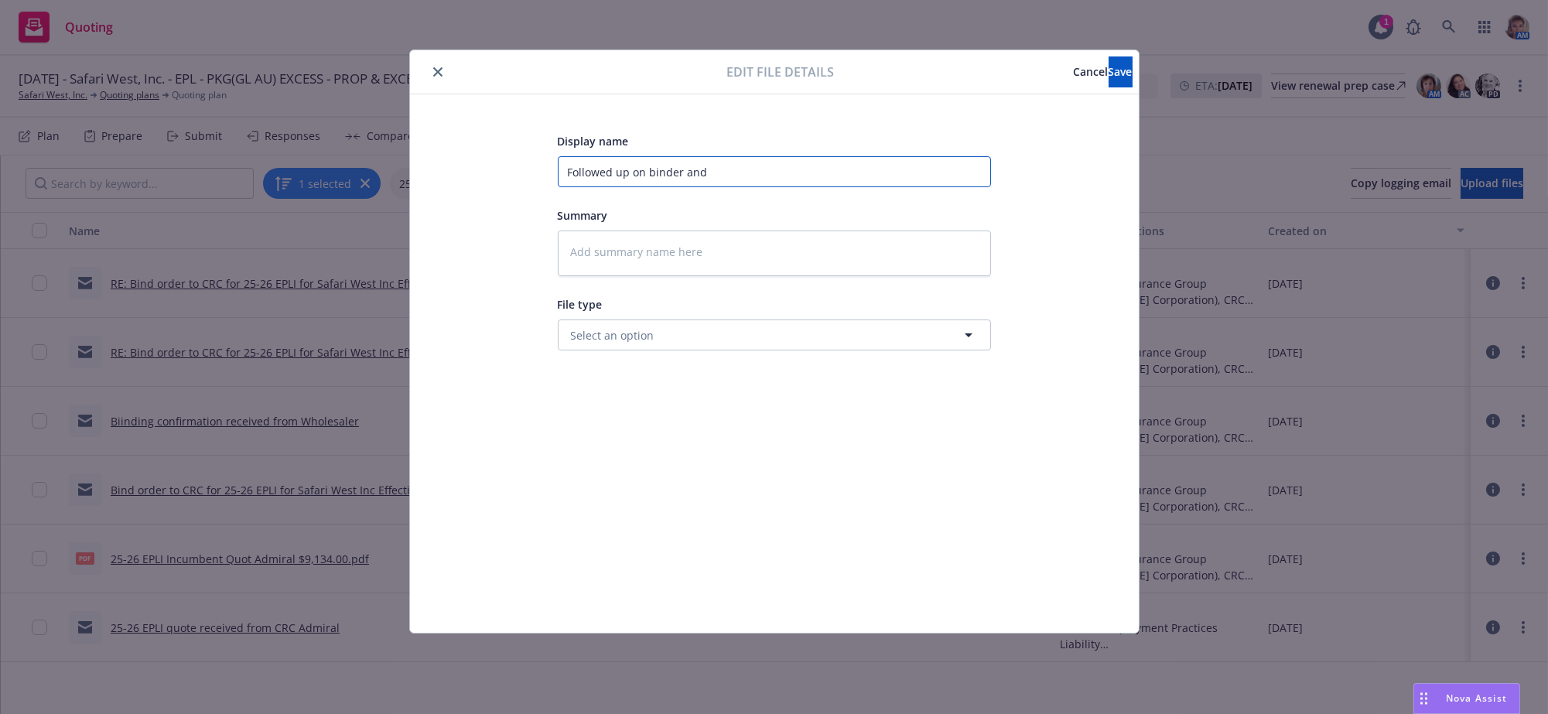
type input "Followed up on binder and i"
type textarea "x"
type input "Followed up on binder and in"
type textarea "x"
type input "Followed up on binder and inv"
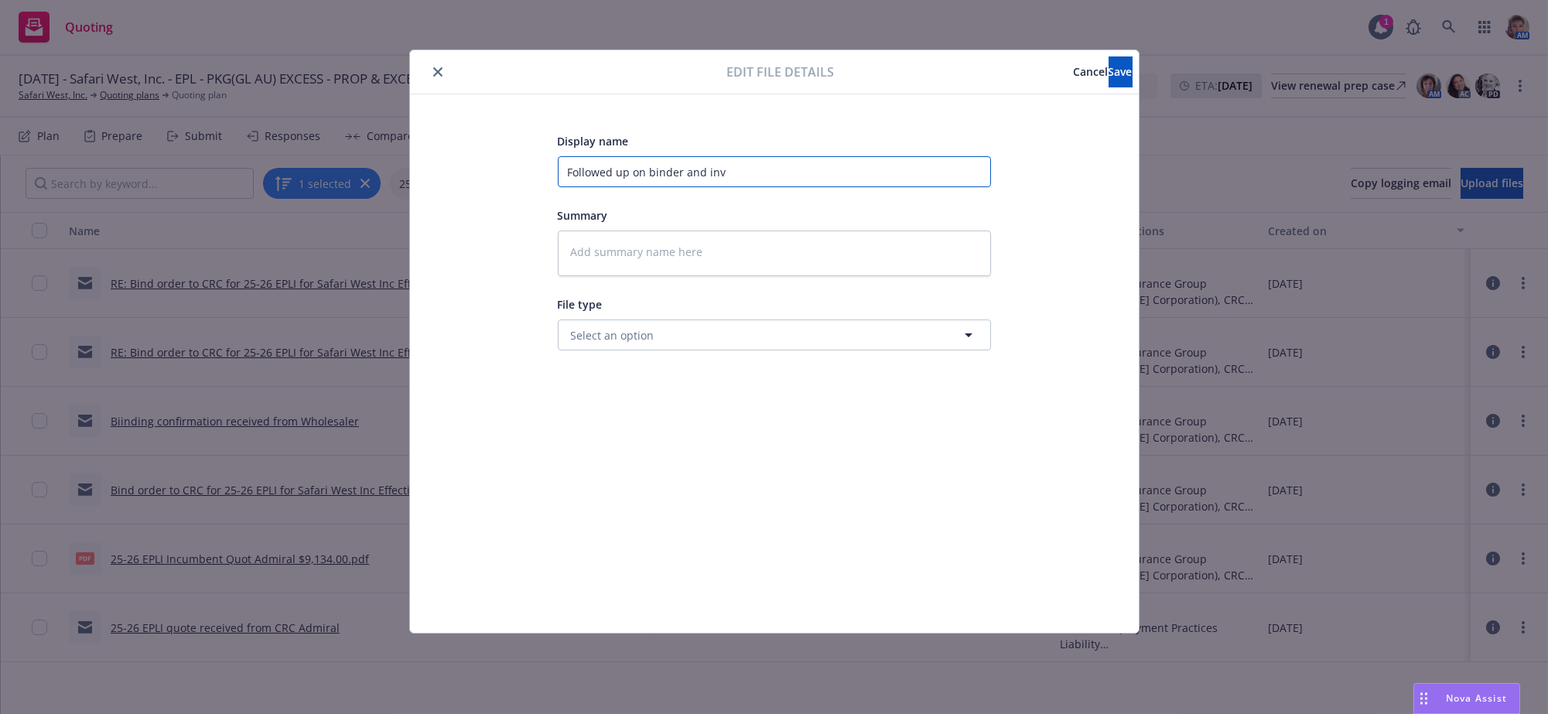
type textarea "x"
type input "Followed up on binder and invo"
type textarea "x"
type input "Followed up on binder and invoi"
type textarea "x"
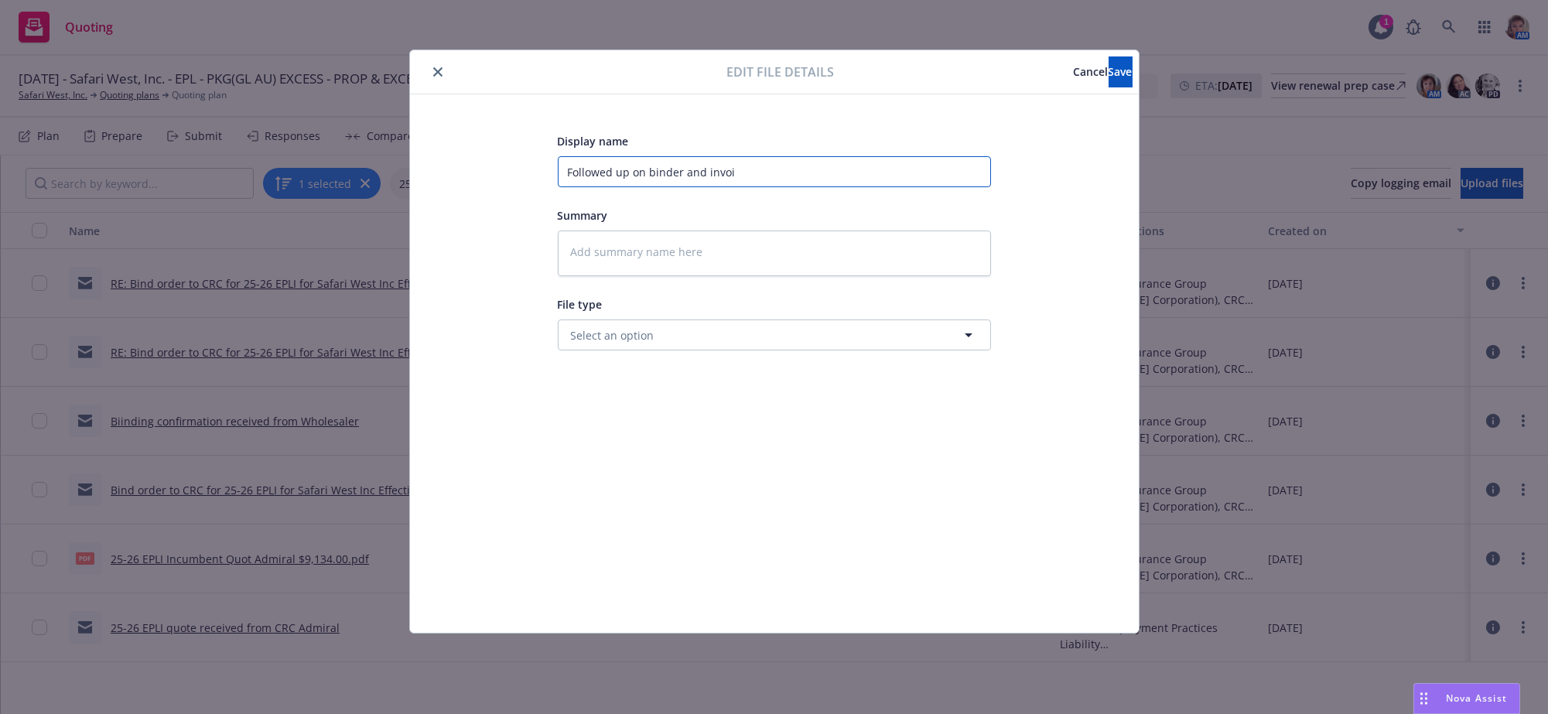
type input "Followed up on binder and invoic"
type textarea "x"
type input "Followed up on binder and invoice"
type textarea "x"
type input "Followed up on binder and invoice"
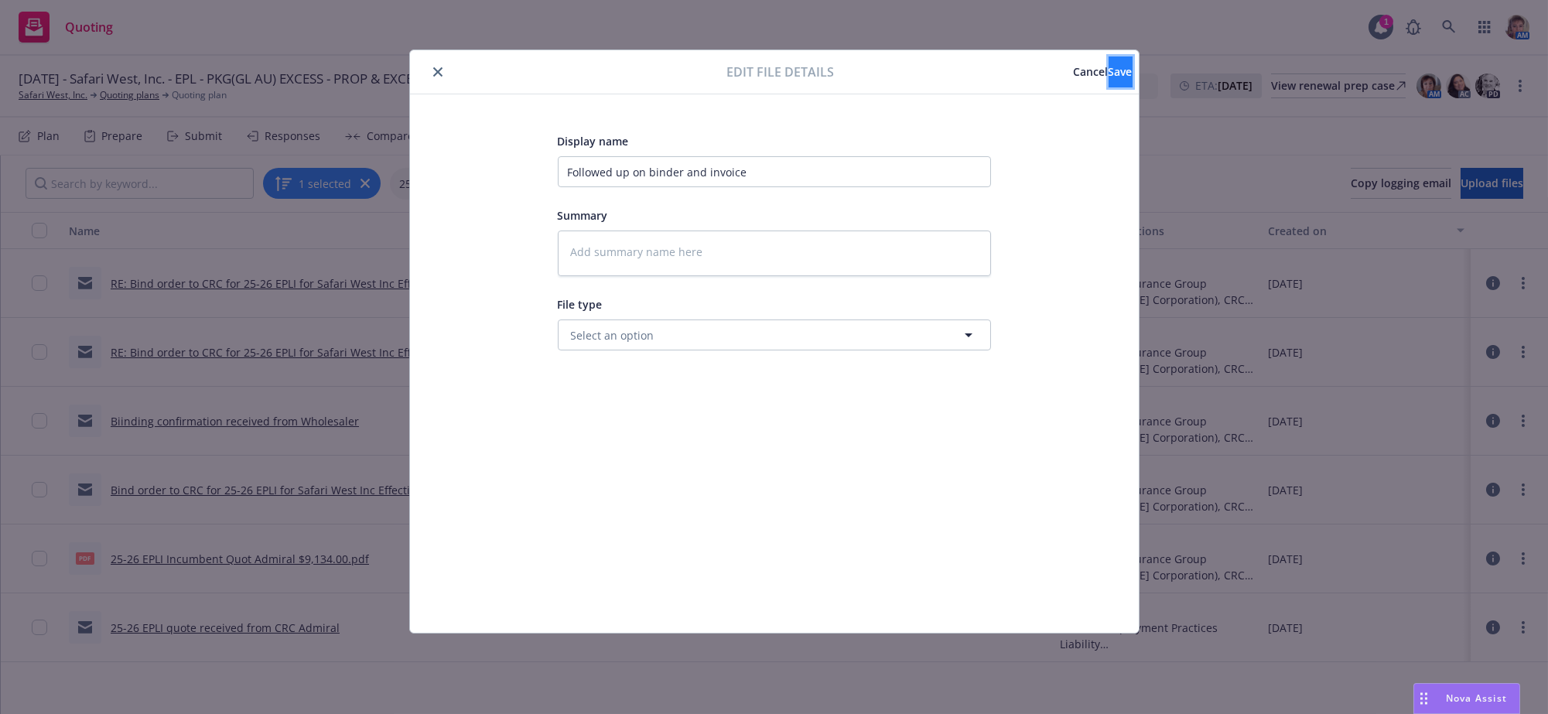
click at [1108, 71] on button "Save" at bounding box center [1120, 71] width 24 height 31
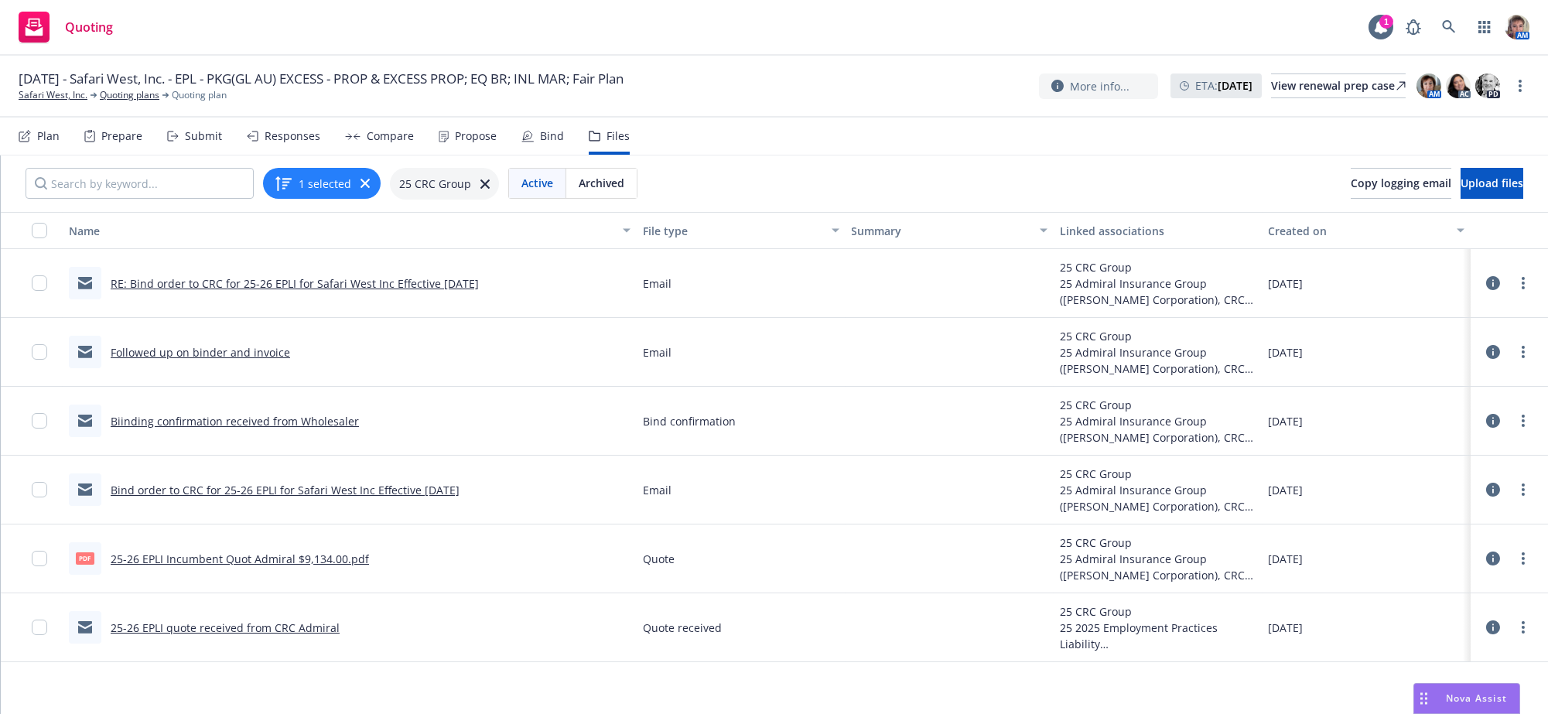
click at [185, 291] on link "RE: Bind order to CRC for 25-26 EPLI for Safari West Inc Effective 08/15/2025" at bounding box center [295, 283] width 368 height 15
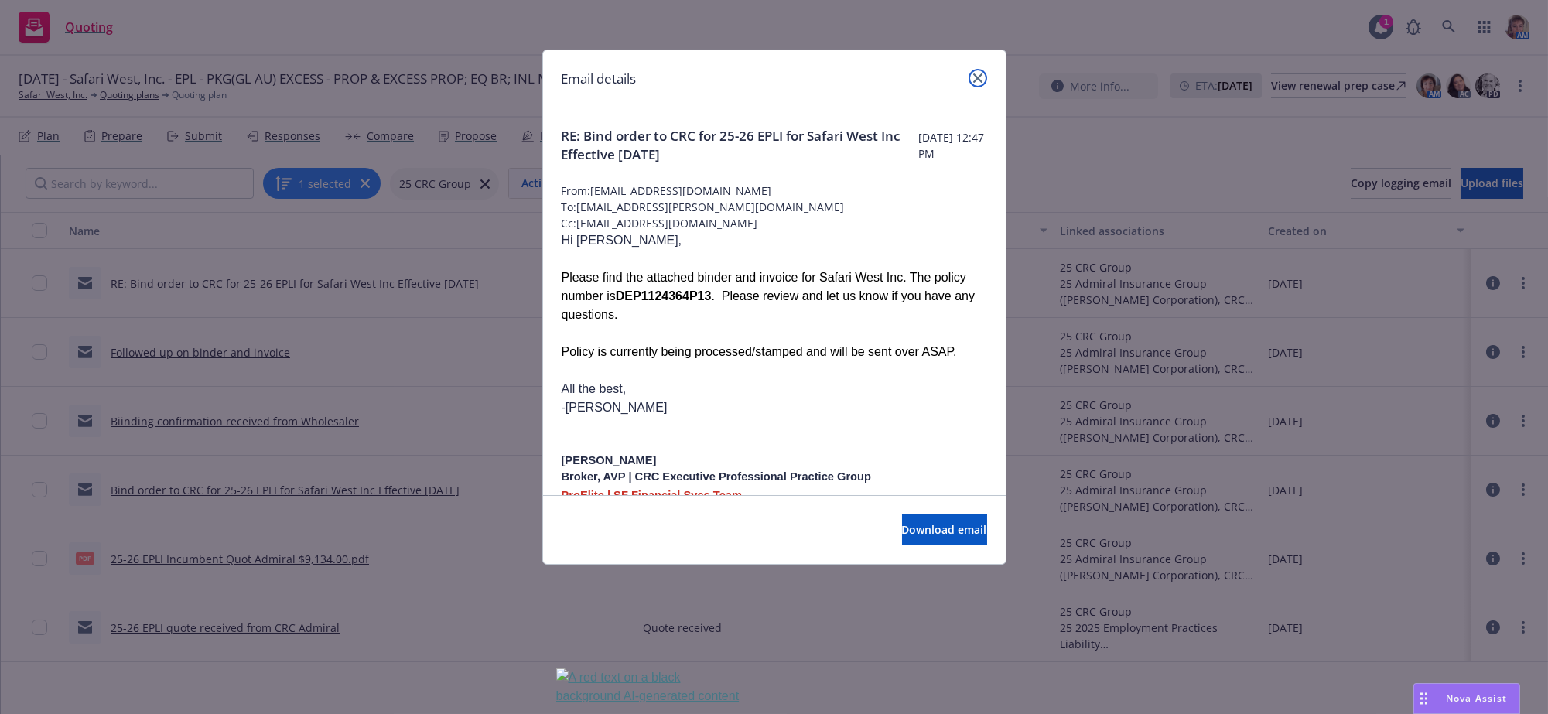
click at [976, 74] on link "close" at bounding box center [977, 78] width 19 height 19
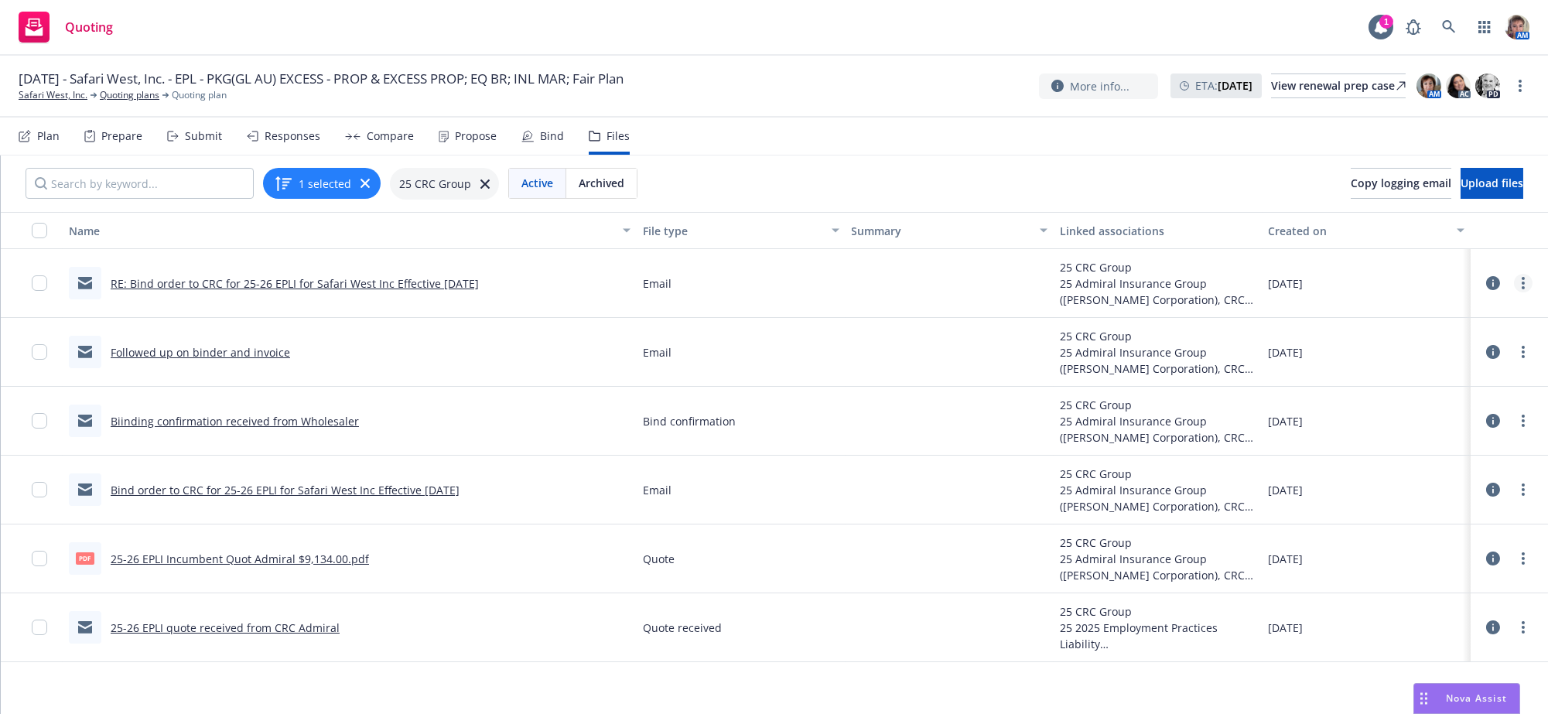
click at [1520, 292] on link "more" at bounding box center [1523, 283] width 19 height 19
click at [1405, 406] on link "Edit" at bounding box center [1454, 398] width 154 height 31
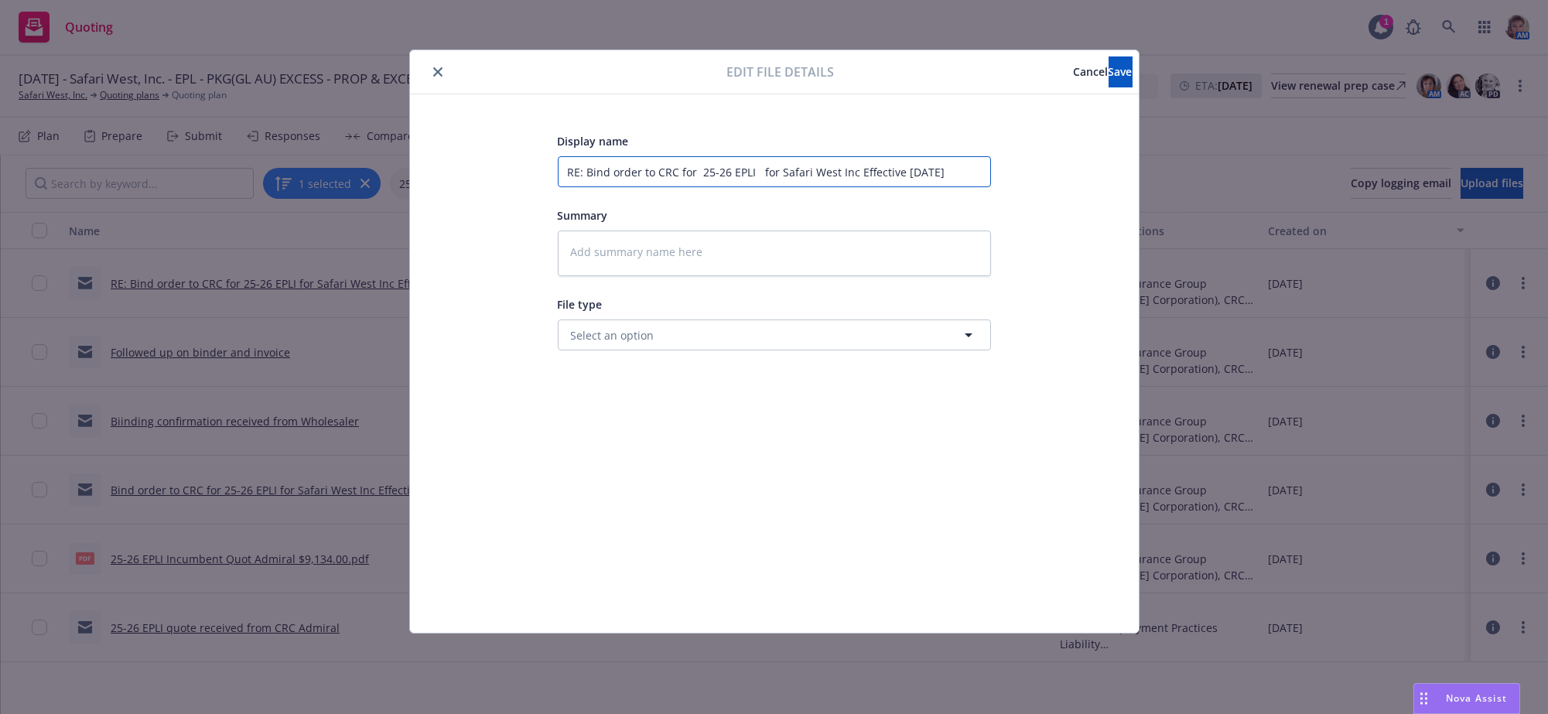
drag, startPoint x: 561, startPoint y: 173, endPoint x: 1825, endPoint y: 365, distance: 1279.0
click at [1547, 365] on html "Quoting 1 AM 08/15/25 - Safari West, Inc. - EPL - PKG(GL AU) EXCESS - PROP & EX…" at bounding box center [774, 357] width 1548 height 714
type textarea "x"
type input "2"
type textarea "x"
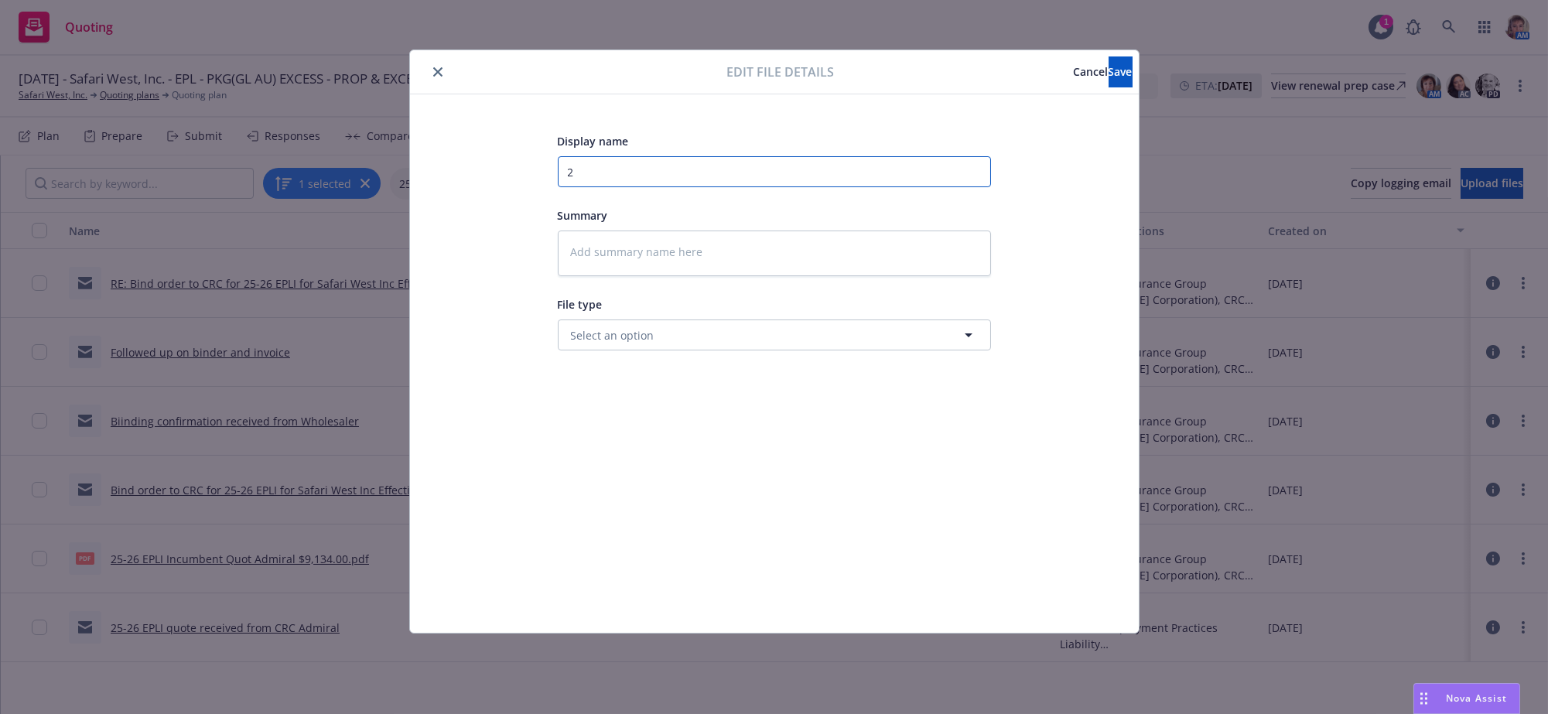
type input "25"
type textarea "x"
type input "25-"
type textarea "x"
type input "25-2"
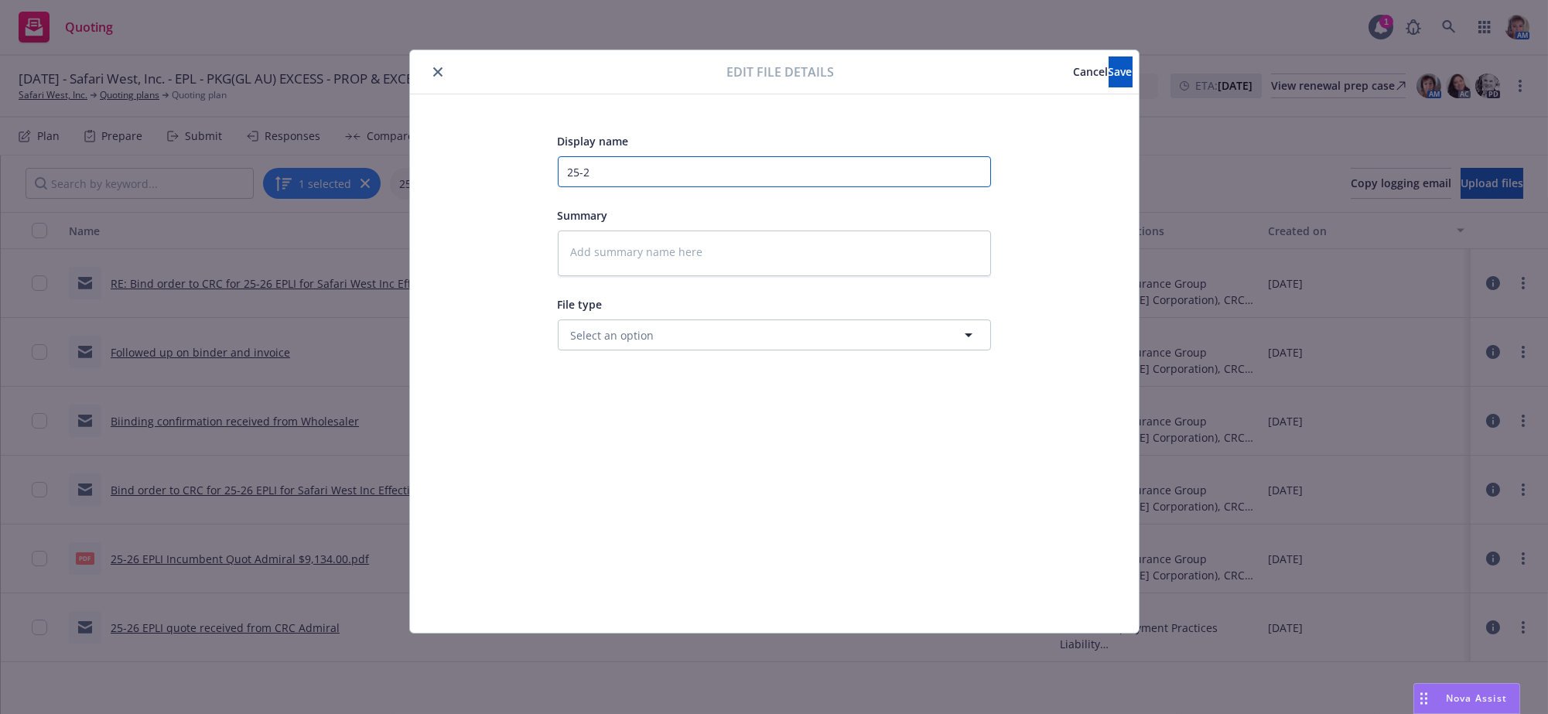
type textarea "x"
type input "25-26"
type textarea "x"
type input "25-26"
type textarea "x"
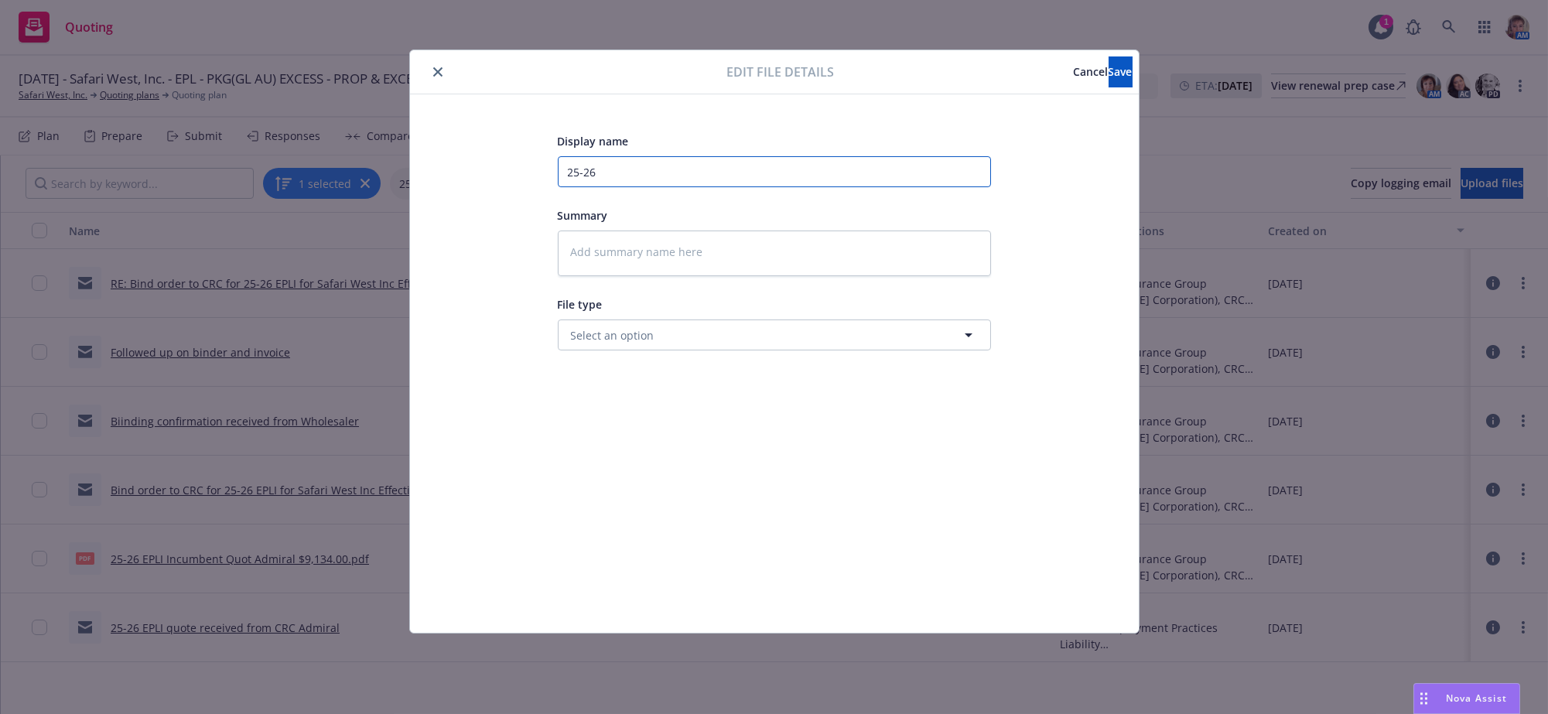
type input "25-26 E"
type textarea "x"
type input "25-26 EP"
type textarea "x"
type input "25-26 EPL"
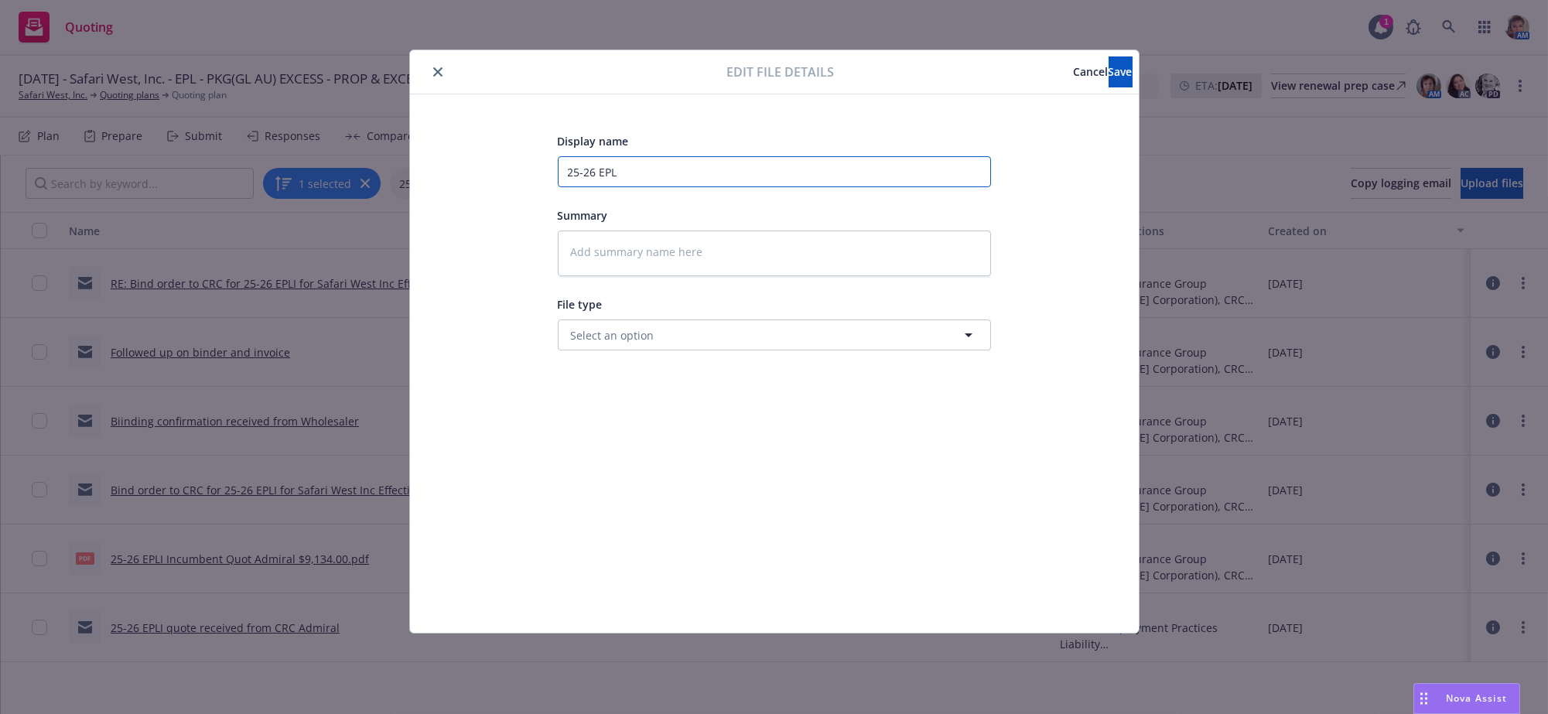
type textarea "x"
type input "25-26 EPL"
type textarea "x"
type input "25-26 EPL b"
type textarea "x"
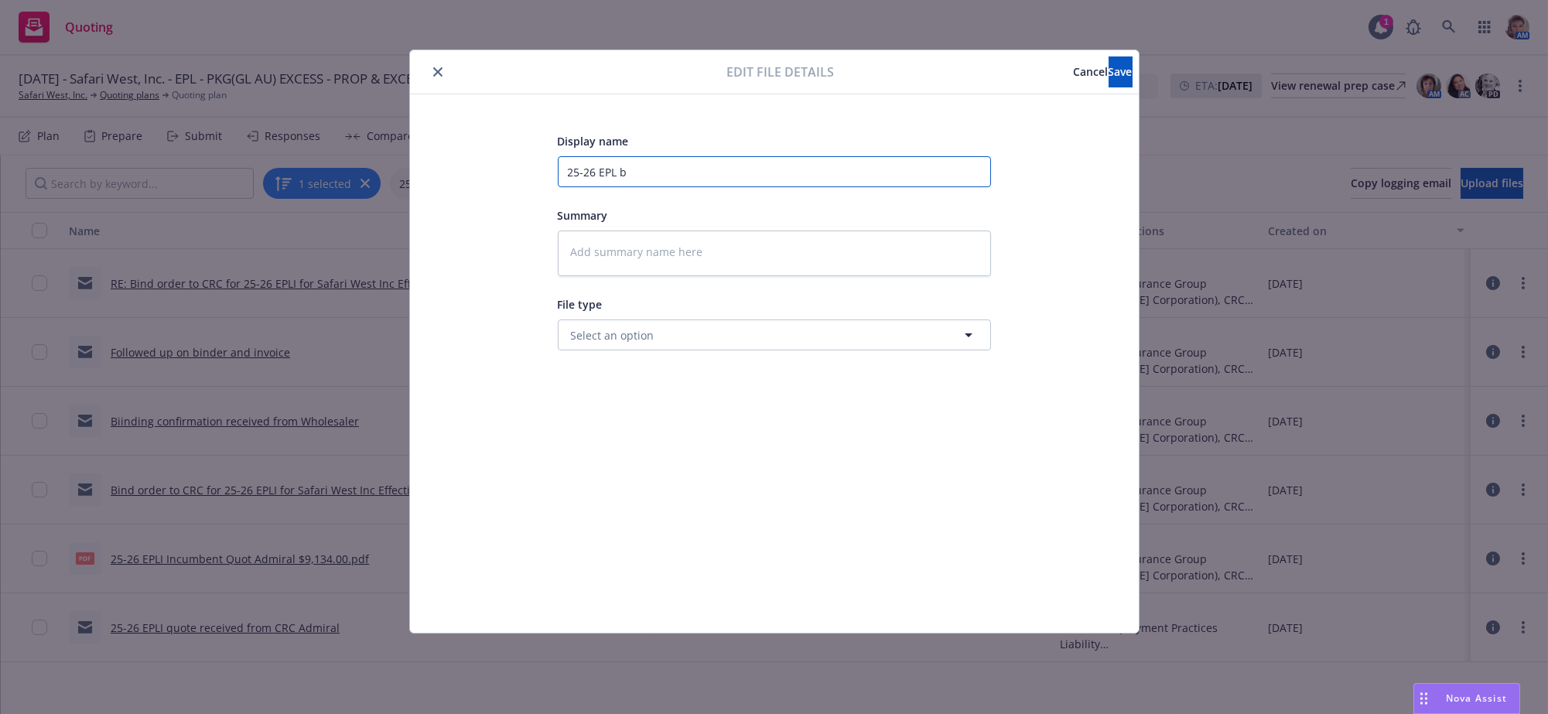
type input "25-26 EPL bi"
type textarea "x"
type input "25-26 EPL bin"
type textarea "x"
type input "25-26 EPL bind"
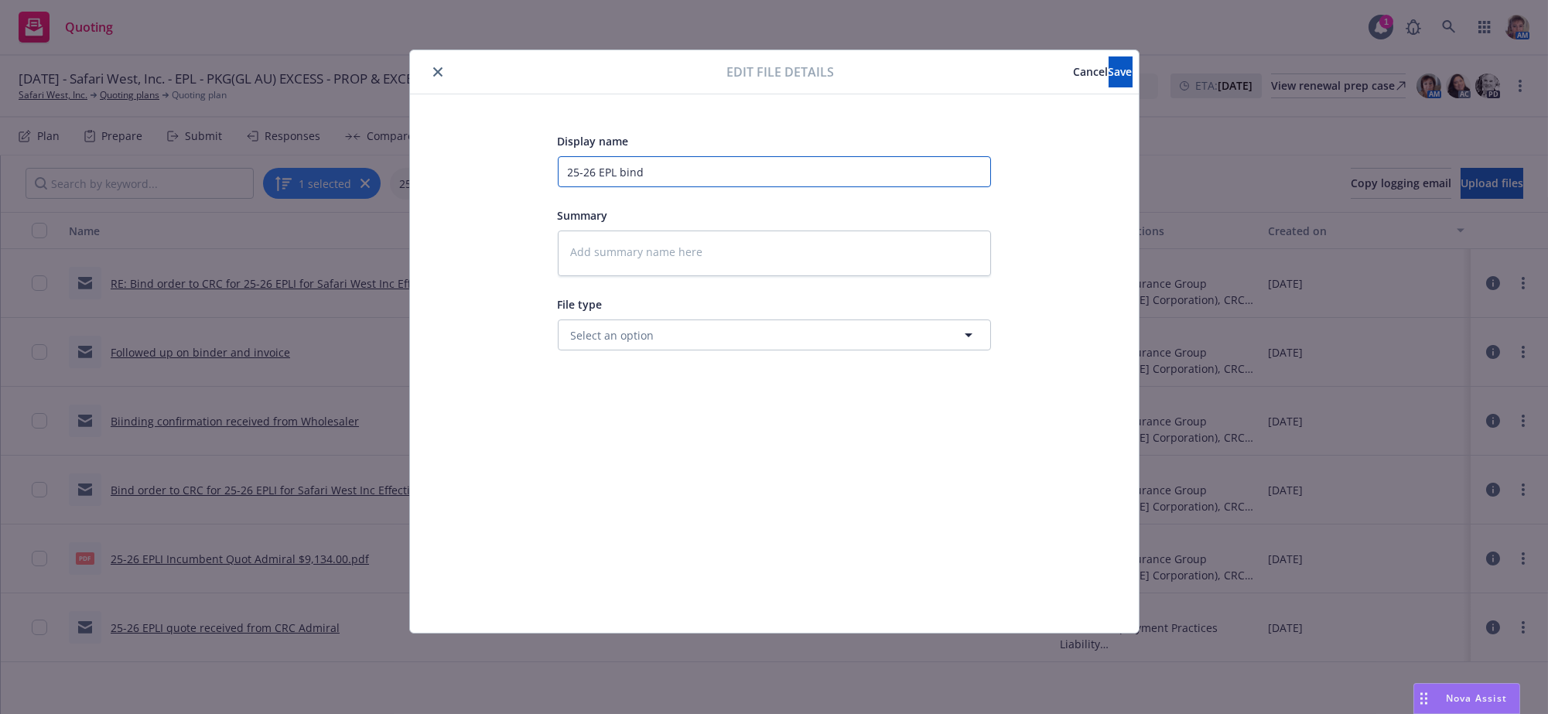
type textarea "x"
type input "25-26 EPL binde"
type textarea "x"
type input "25-26 EPL binder"
type textarea "x"
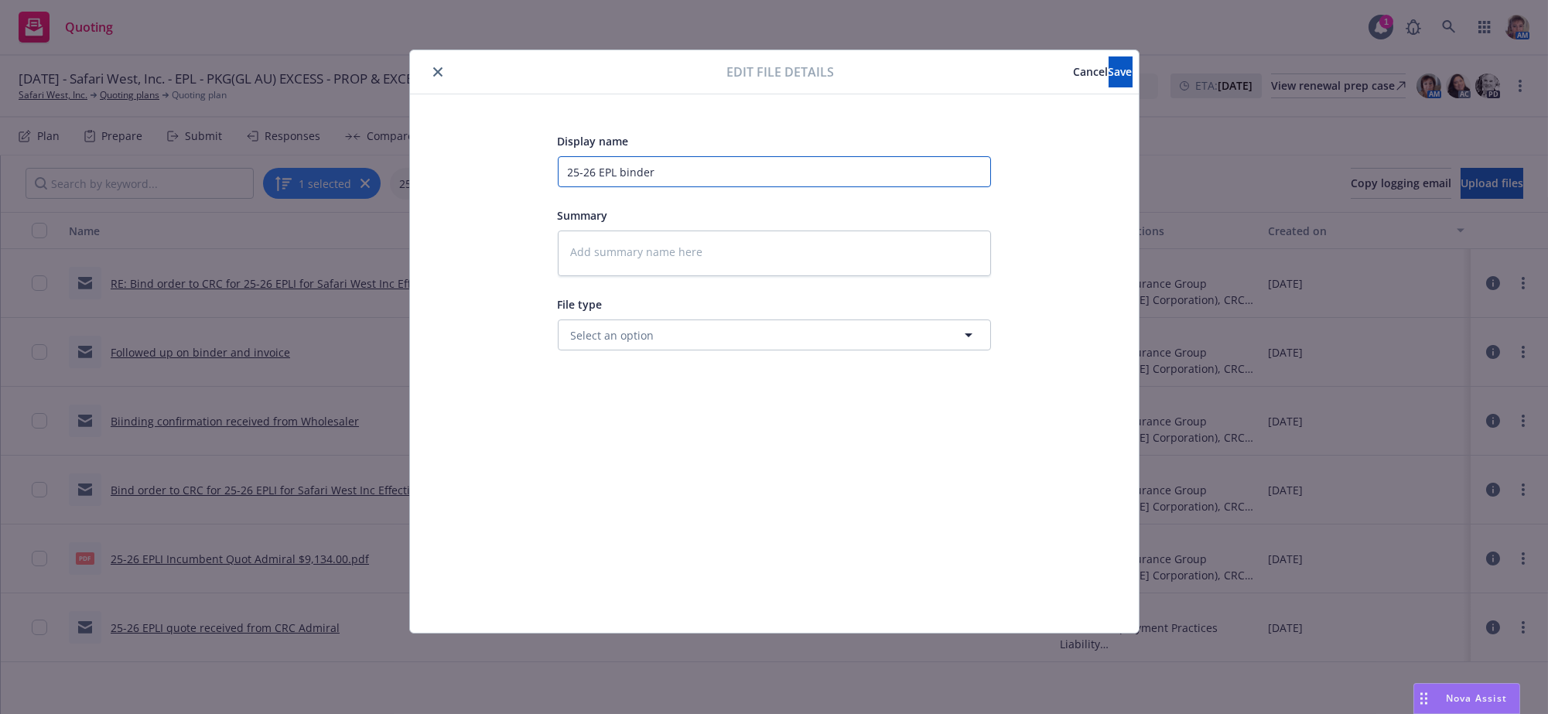
type input "25-26 EPL binder"
type textarea "x"
type input "25-26 EPL binder a"
type textarea "x"
type input "25-26 EPL binder an"
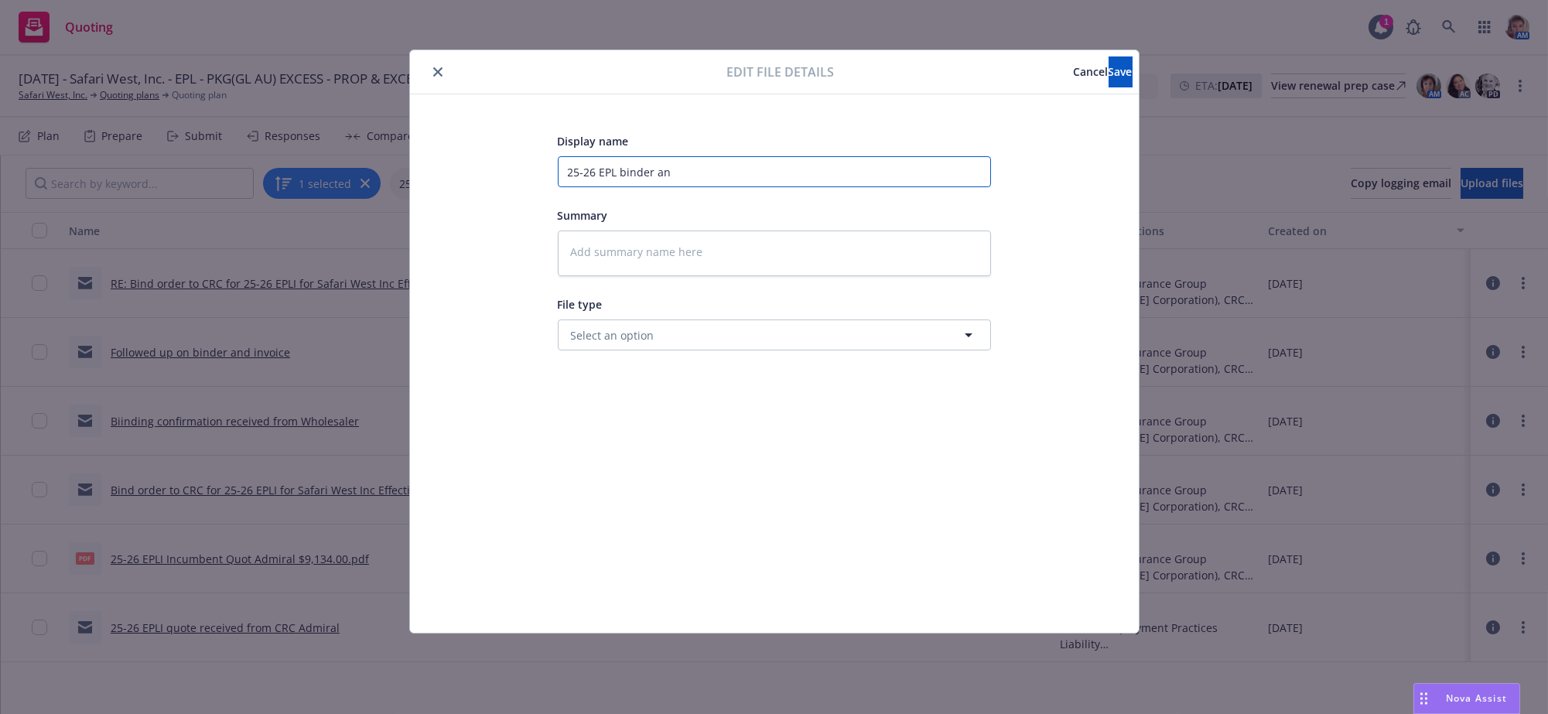
type textarea "x"
type input "25-26 EPL binder and"
type textarea "x"
type input "25-26 EPL binder and"
type textarea "x"
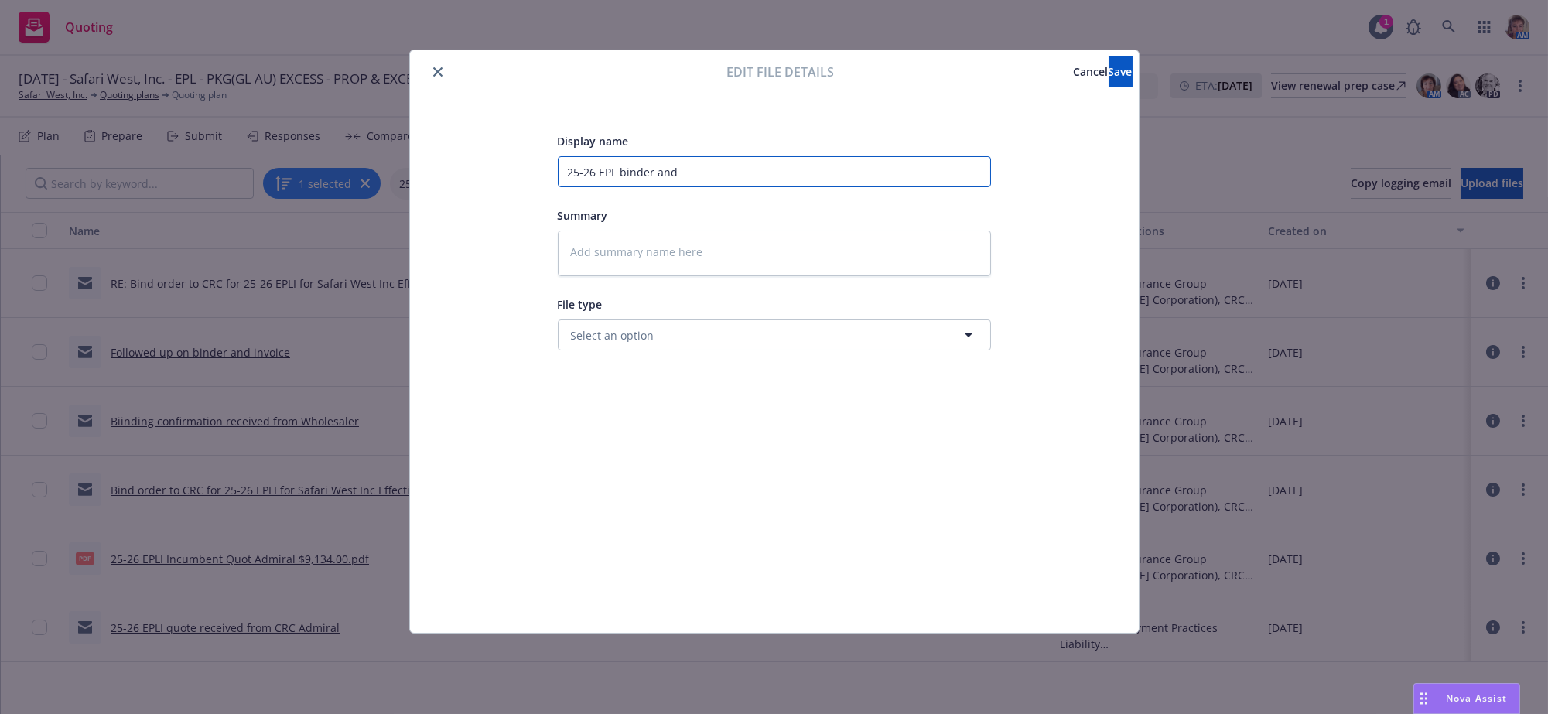
type input "25-26 EPL binder and i"
type textarea "x"
type input "25-26 EPL binder and in"
type textarea "x"
type input "25-26 EPL binder and inv"
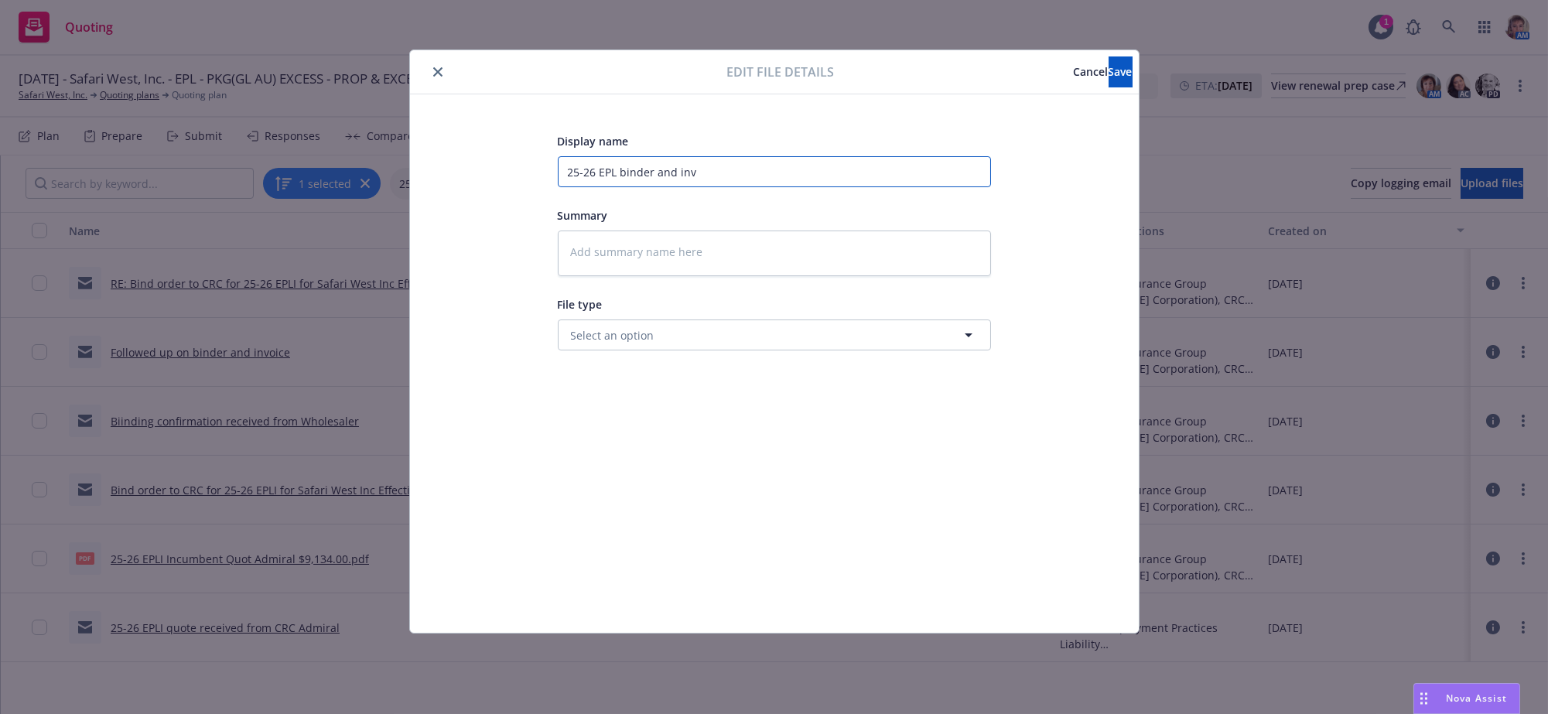
type textarea "x"
type input "25-26 EPL binder and invo"
type textarea "x"
type input "25-26 EPL binder and invoi"
type textarea "x"
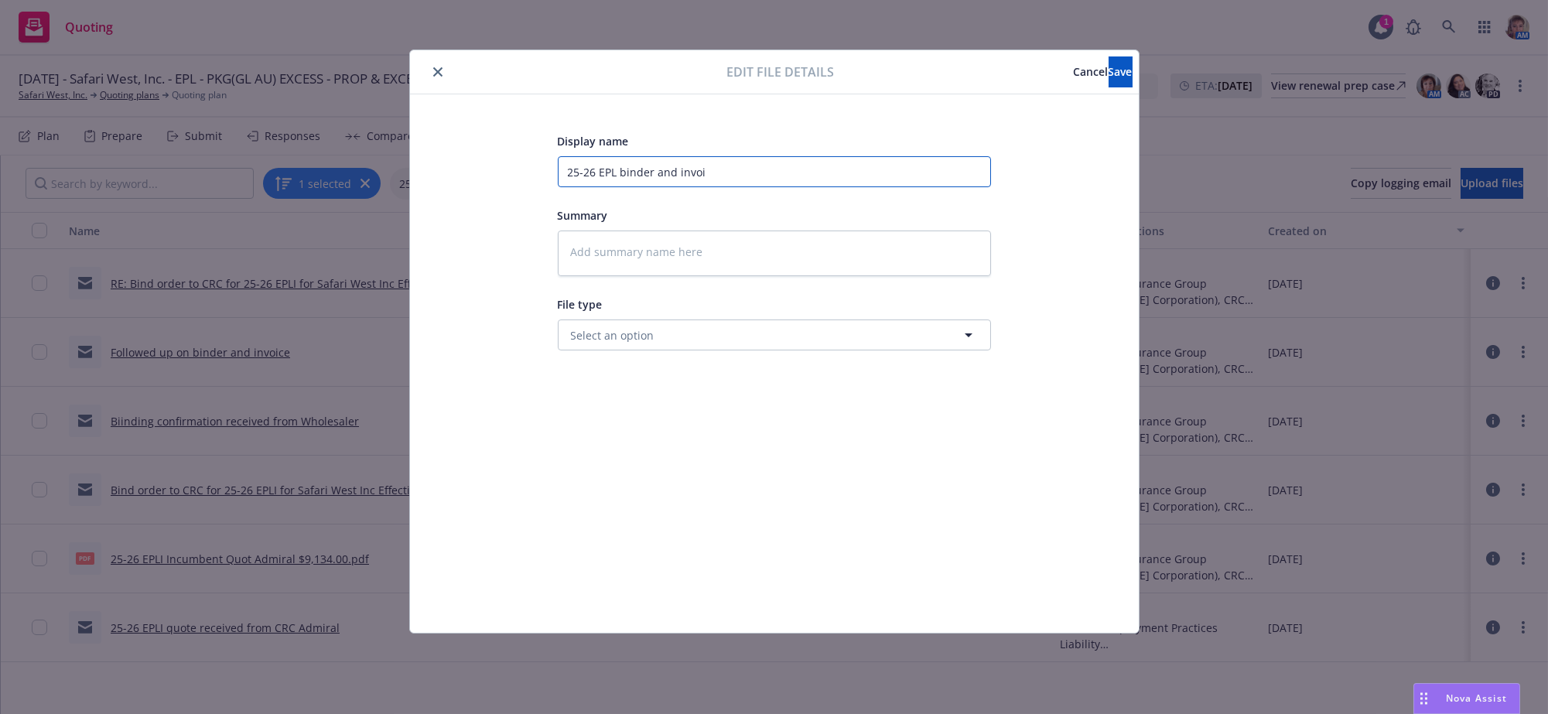
type input "25-26 EPL binder and invoic"
type textarea "x"
type input "25-26 EPL binder and invoice"
type textarea "x"
type input "25-26 EPL binder and invoice"
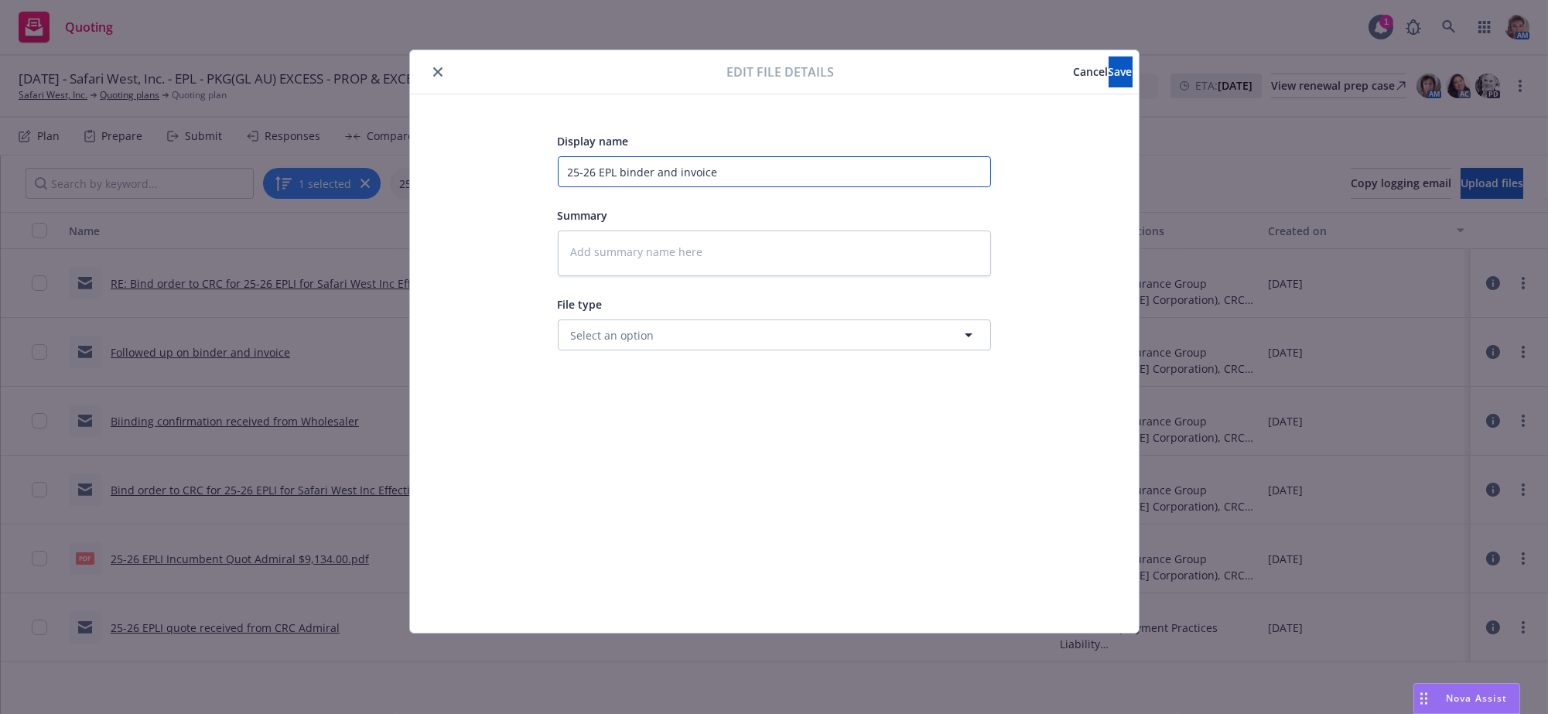
type textarea "x"
type input "25-26 EPL binder and invoice r"
type textarea "x"
type input "25-26 EPL binder and invoice re"
type textarea "x"
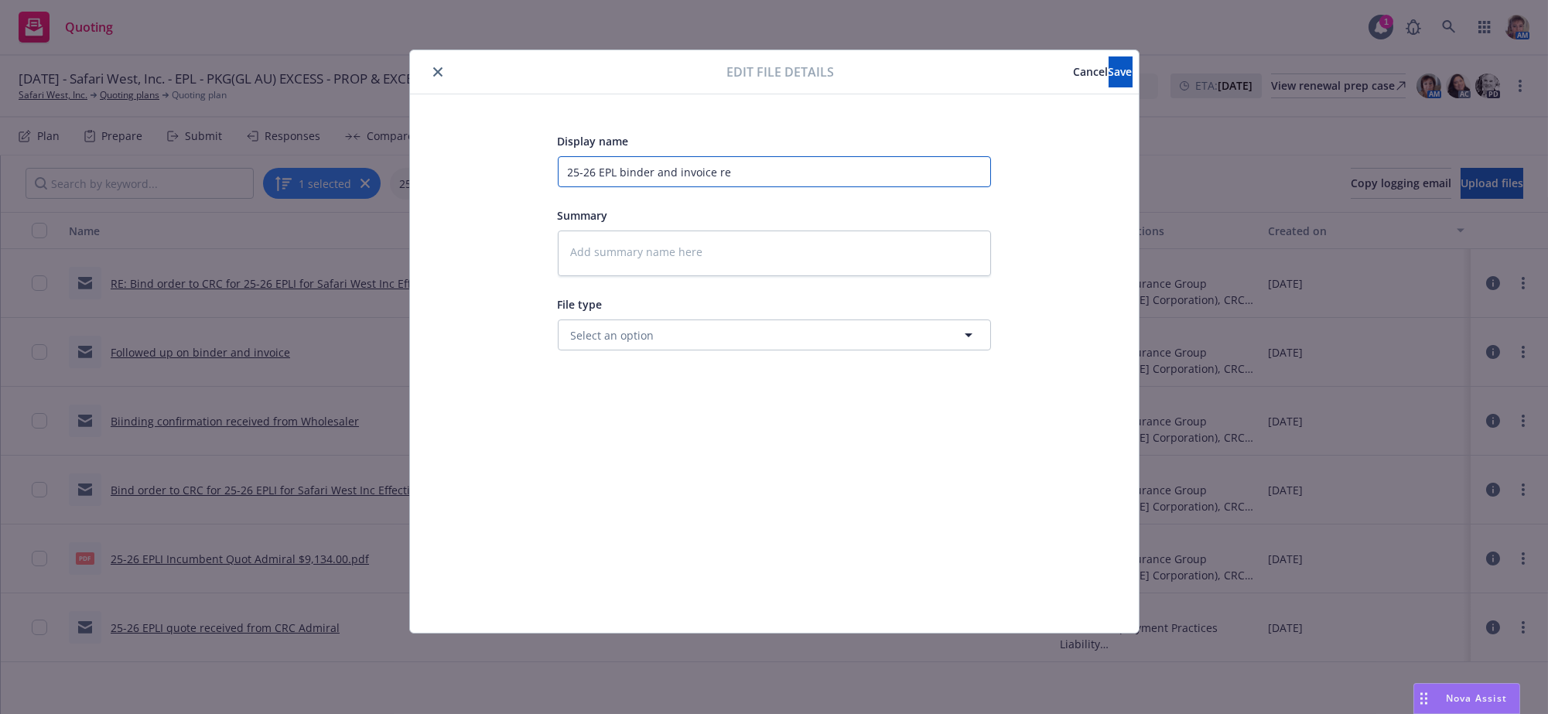
type input "25-26 EPL binder and invoice rec"
type textarea "x"
type input "25-26 EPL binder and invoice rece"
type textarea "x"
type input "25-26 EPL binder and invoice recei"
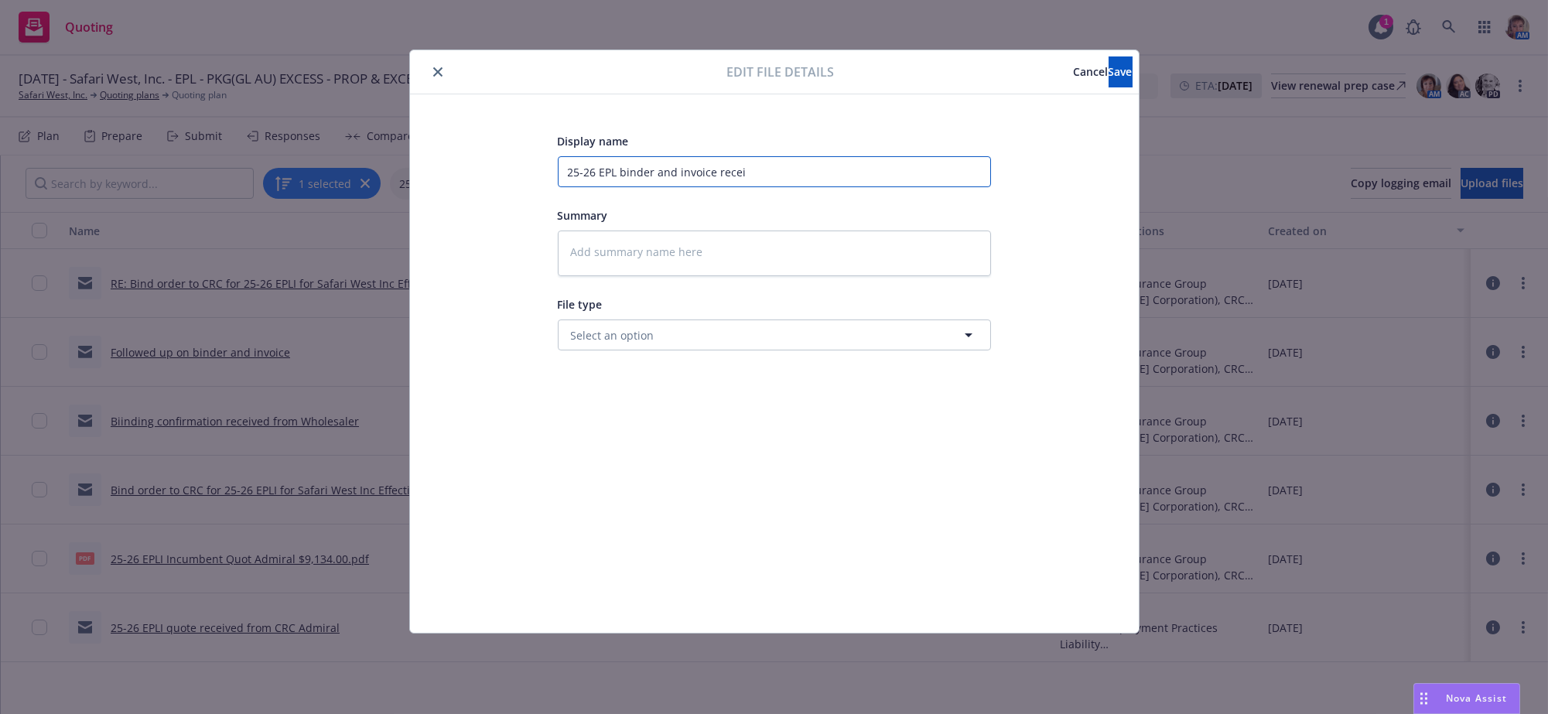
type textarea "x"
type input "25-26 EPL binder and invoice receiv"
type textarea "x"
type input "25-26 EPL binder and invoice receive"
type textarea "x"
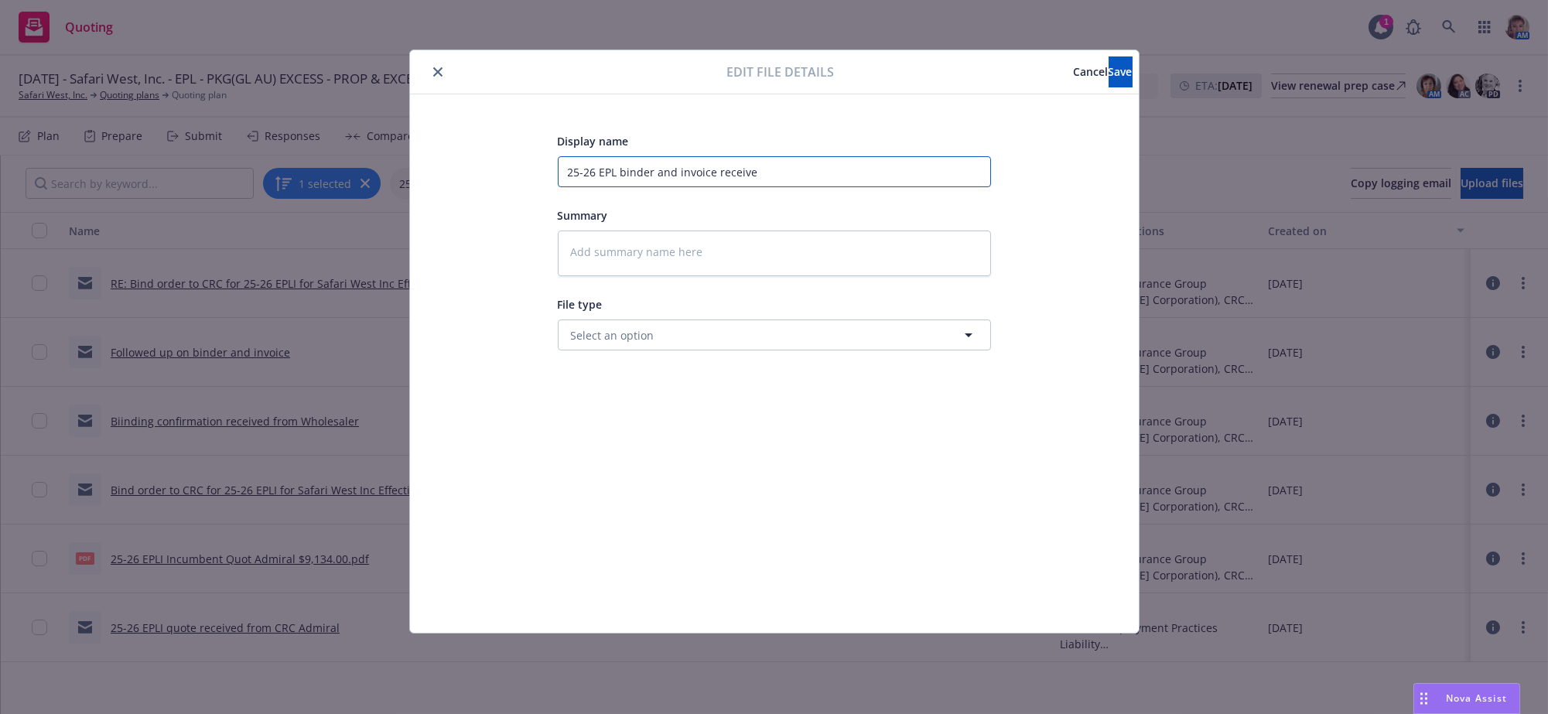
type input "25-26 EPL binder and invoice received"
type textarea "x"
type input "25-26 EPL binder and invoice received"
click at [1114, 71] on button "Save" at bounding box center [1120, 71] width 24 height 31
type textarea "x"
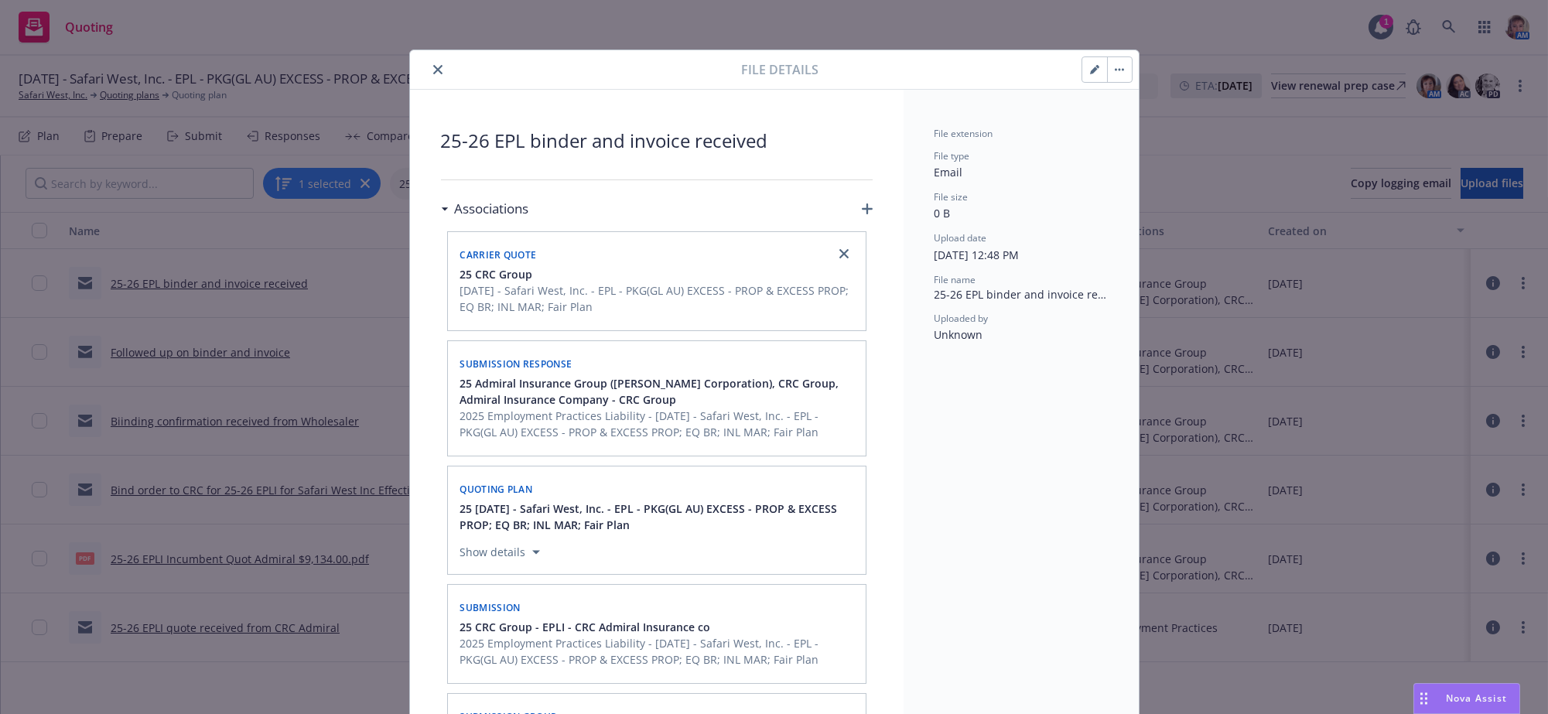
click at [443, 73] on div at bounding box center [579, 69] width 326 height 19
click at [434, 73] on icon "close" at bounding box center [437, 69] width 9 height 9
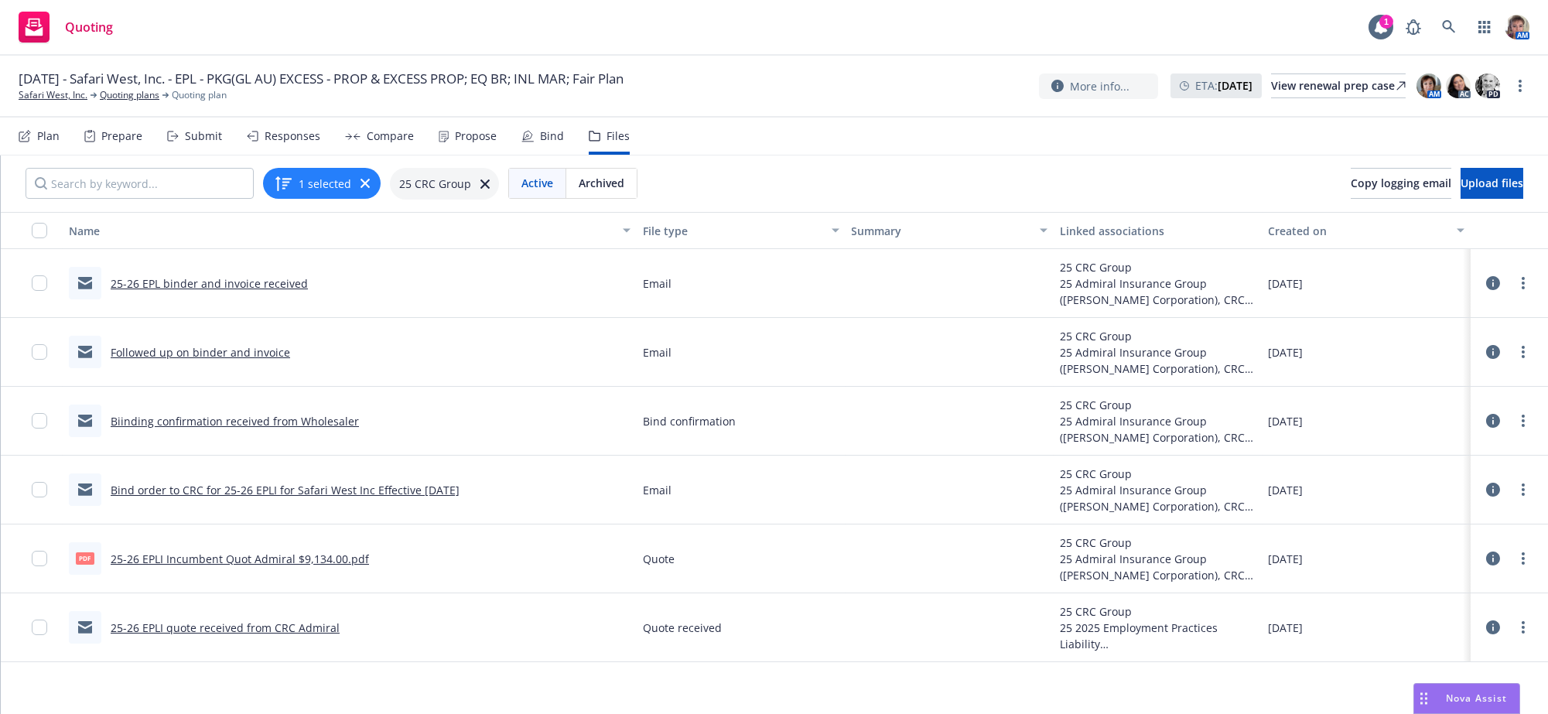
click at [564, 142] on div "Bind" at bounding box center [552, 136] width 24 height 12
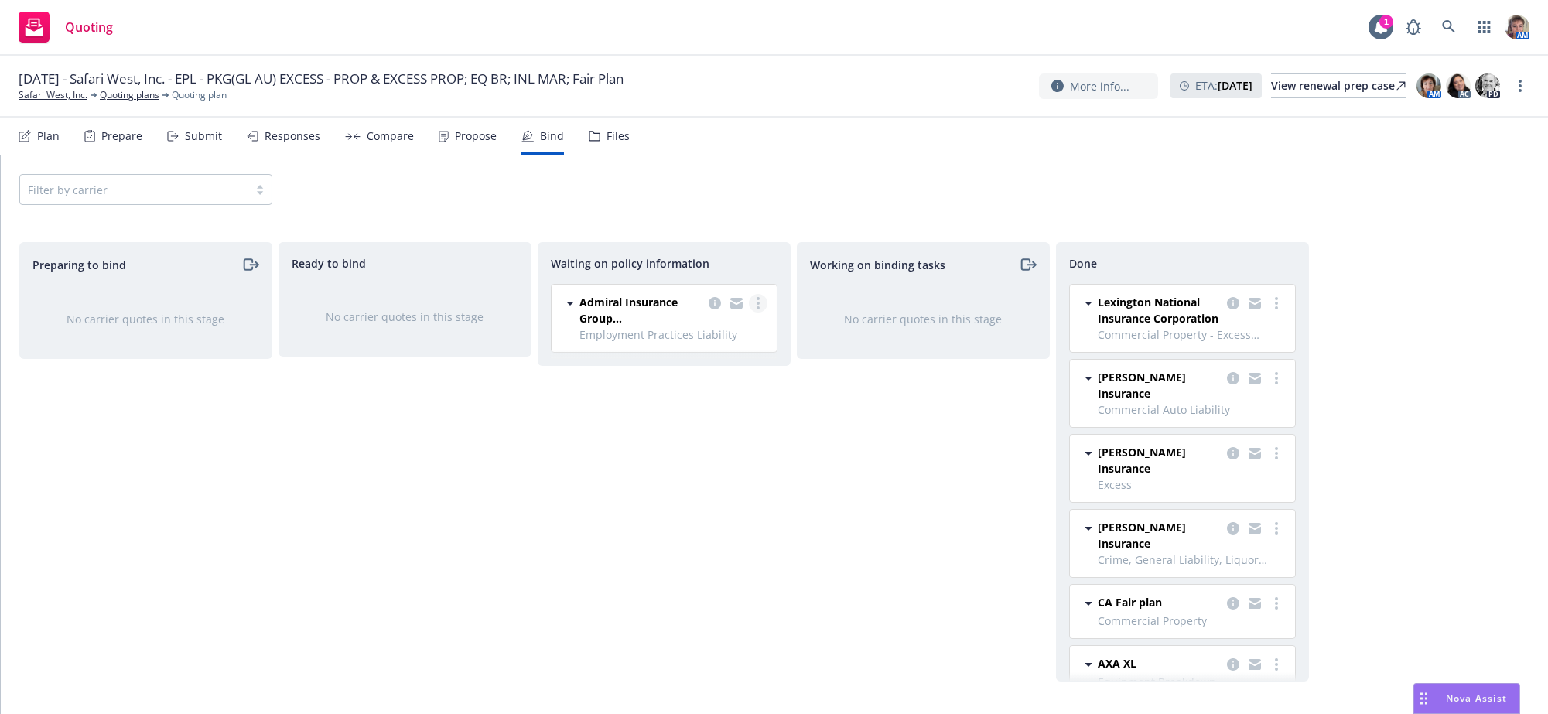
click at [763, 312] on link "more" at bounding box center [758, 303] width 19 height 19
click at [702, 348] on span "Create policies" at bounding box center [683, 351] width 114 height 15
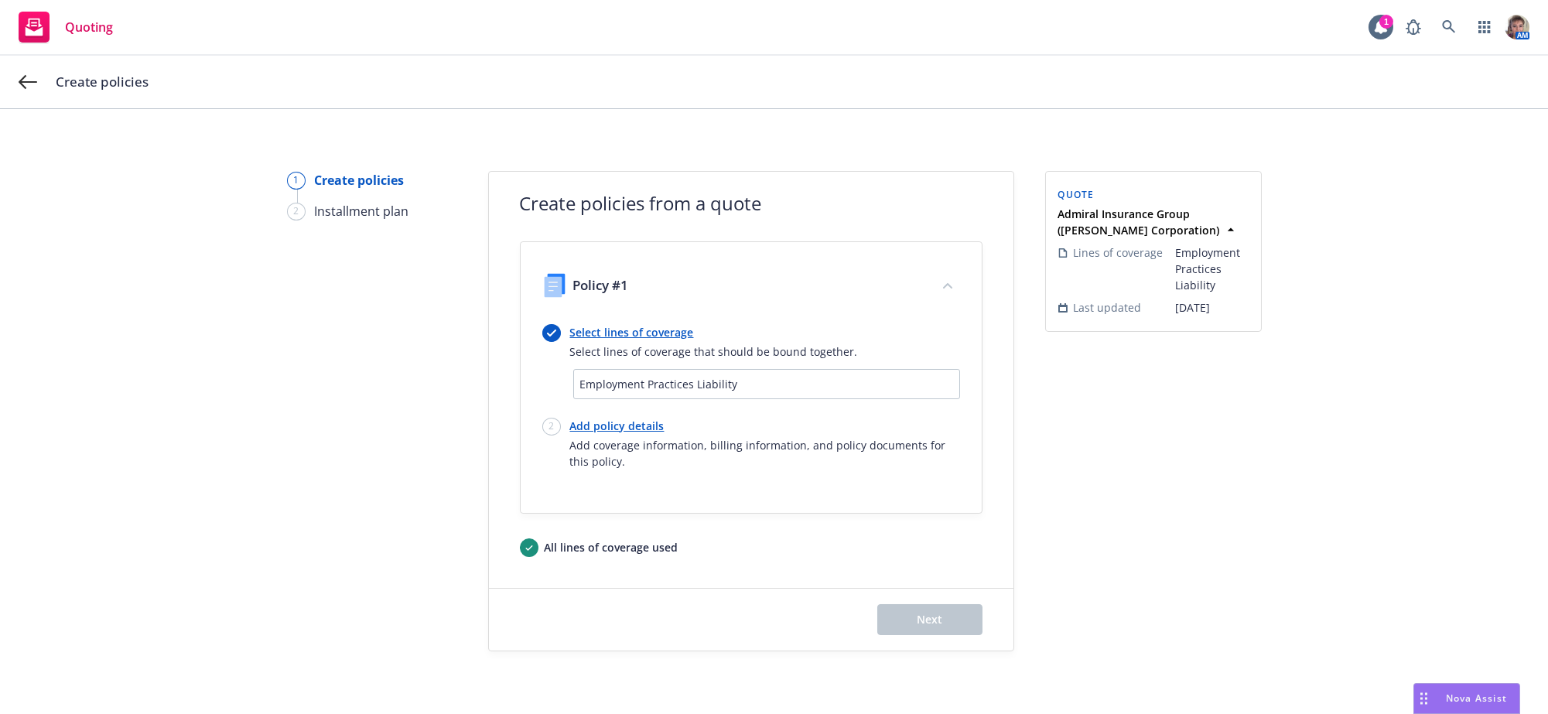
click at [623, 434] on link "Add policy details" at bounding box center [765, 426] width 390 height 16
select select "12"
select select "CA"
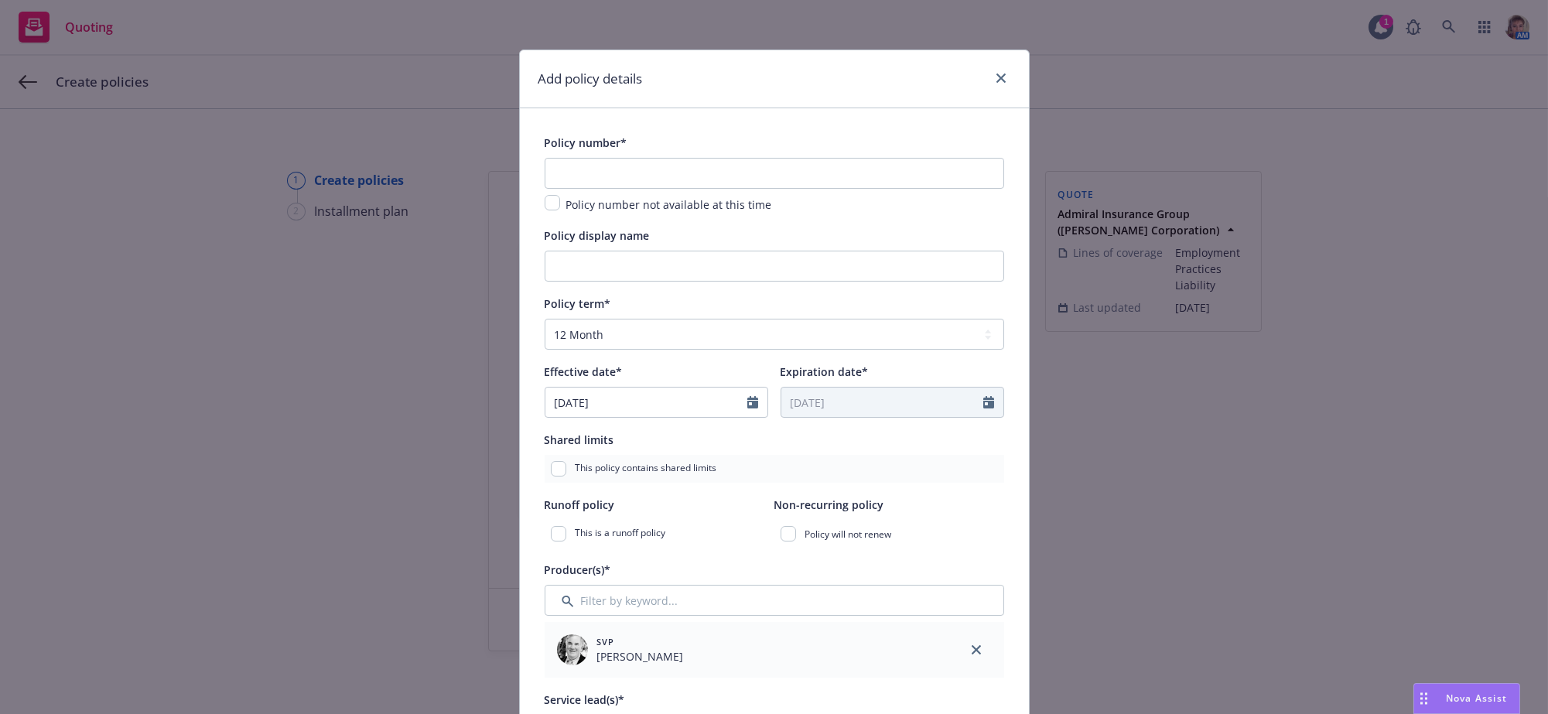
click at [633, 167] on div "Policy number* Policy number not available at this time" at bounding box center [773, 173] width 459 height 80
click at [627, 172] on input "text" at bounding box center [773, 173] width 459 height 31
paste input "support+7e563395-751c-4152-8e4c-96e3225071d3@newfront.com"
type input "support+7e563395-751c-4152-8e4c-96e3225071d3@newfront.com"
click at [547, 281] on input "Policy display name" at bounding box center [773, 266] width 459 height 31
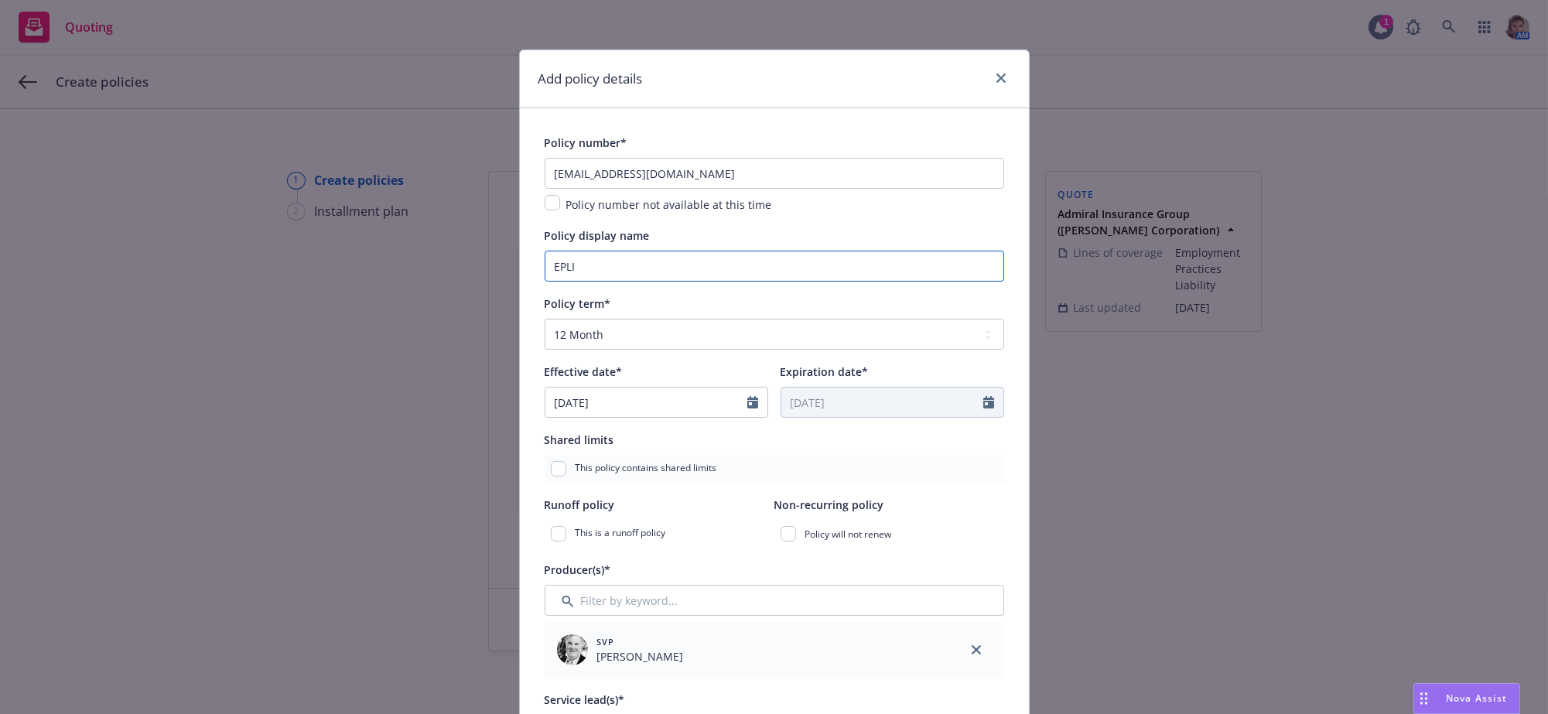
type input "EPLI"
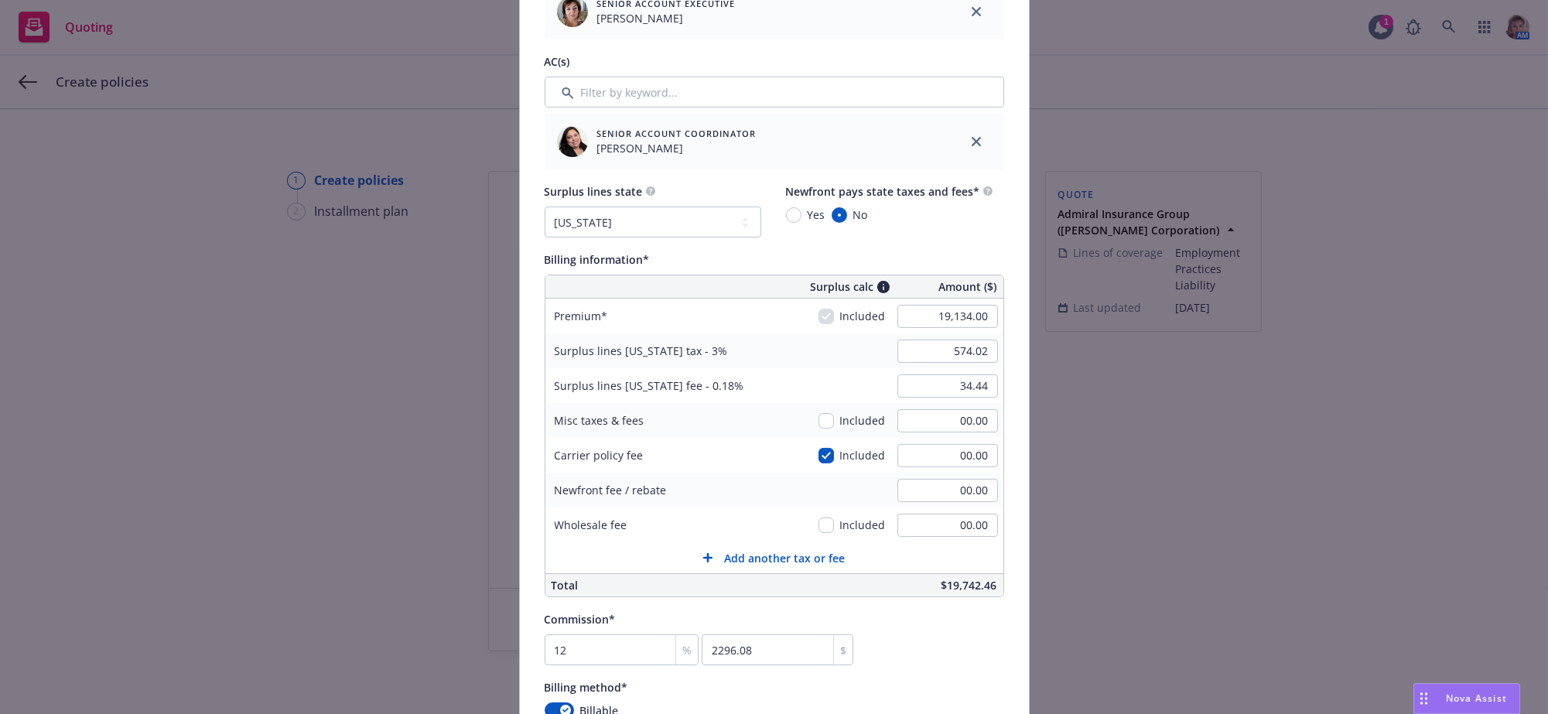
scroll to position [1834, 0]
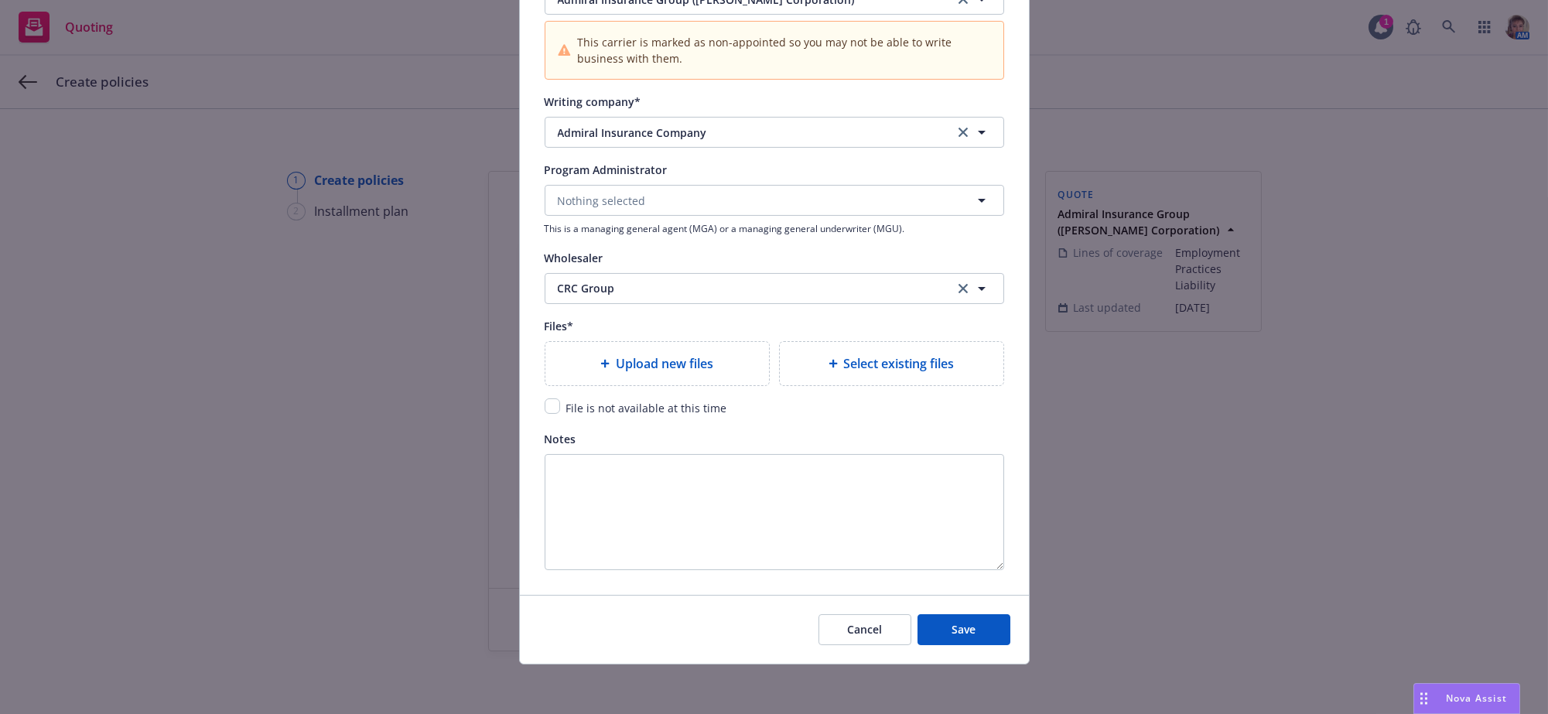
type textarea "x"
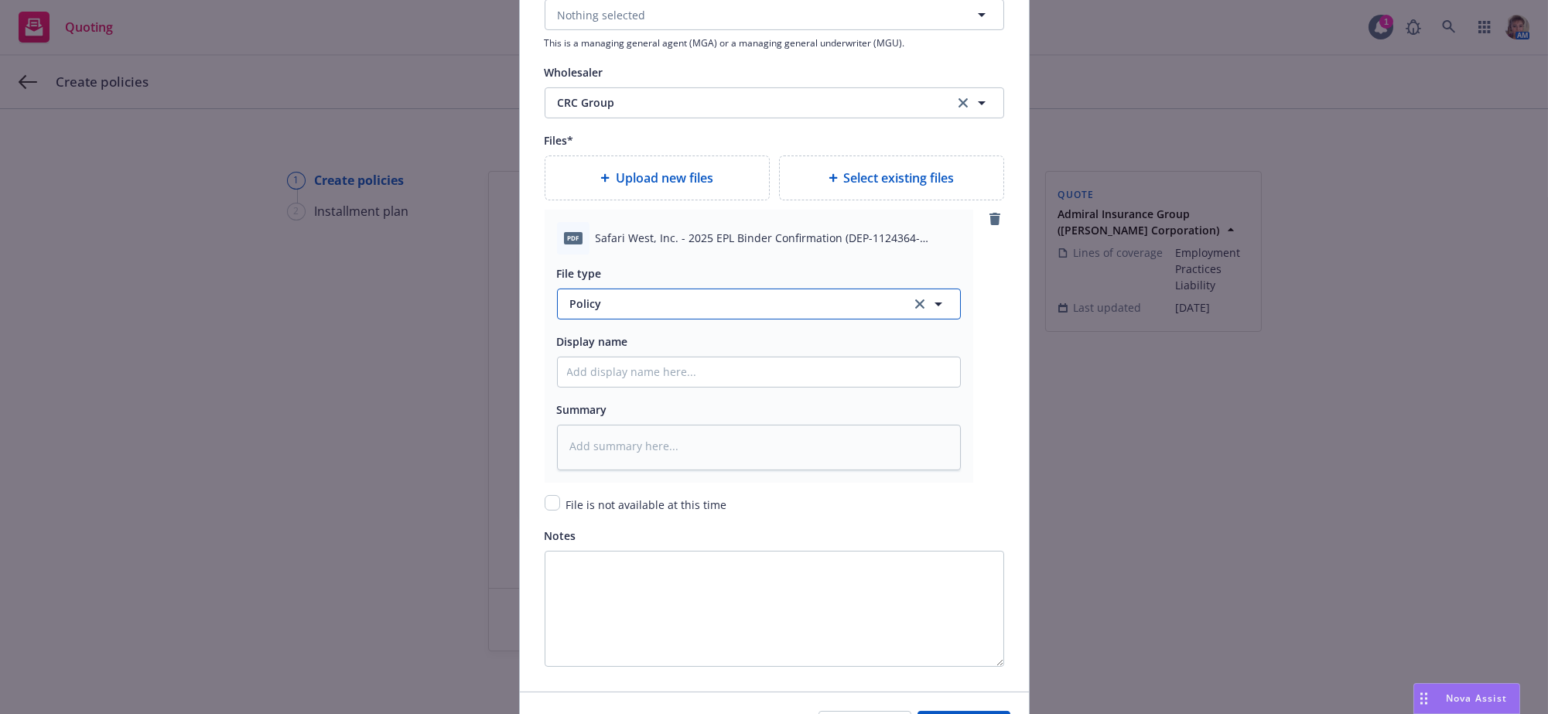
click at [671, 312] on span "Policy" at bounding box center [731, 303] width 323 height 16
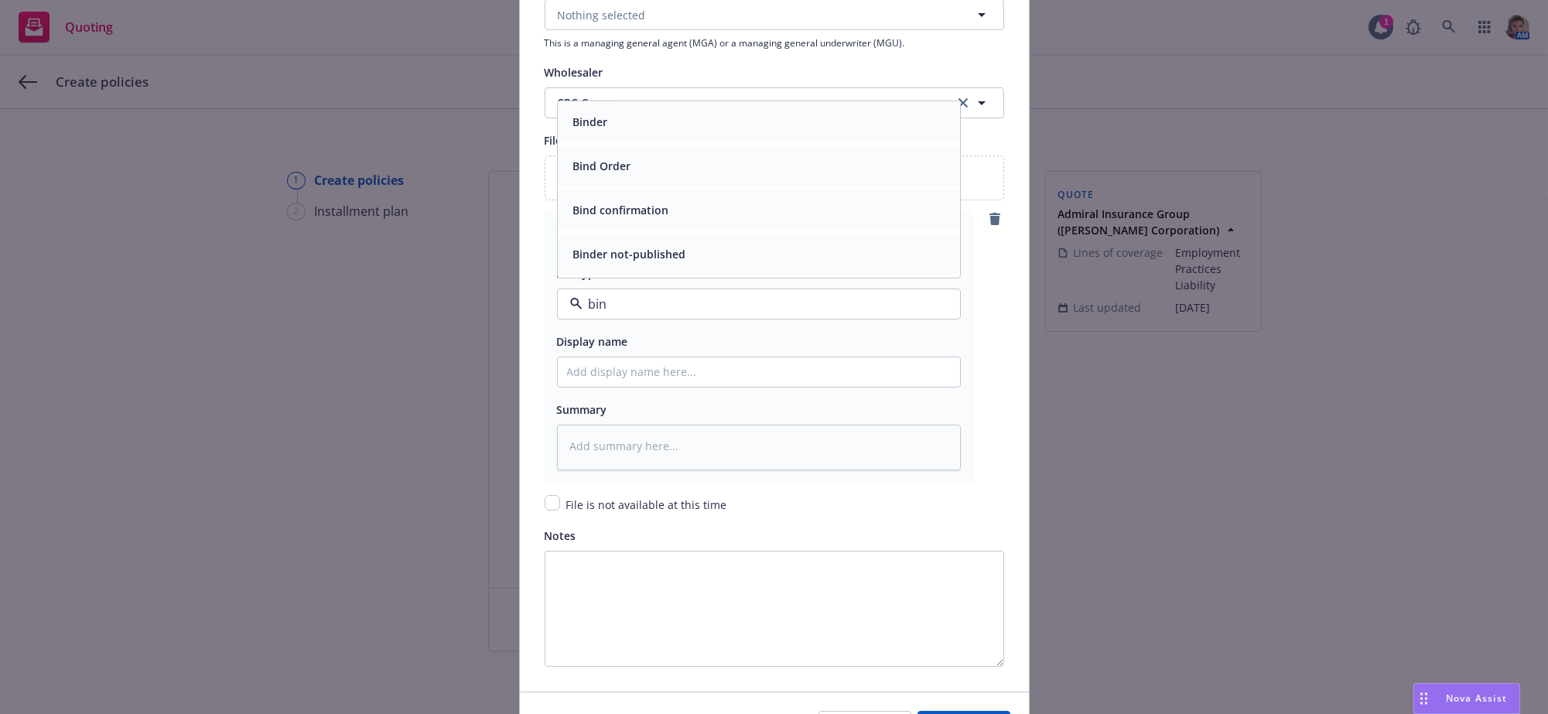
type input "bind"
click at [654, 132] on div "Binder" at bounding box center [759, 121] width 384 height 22
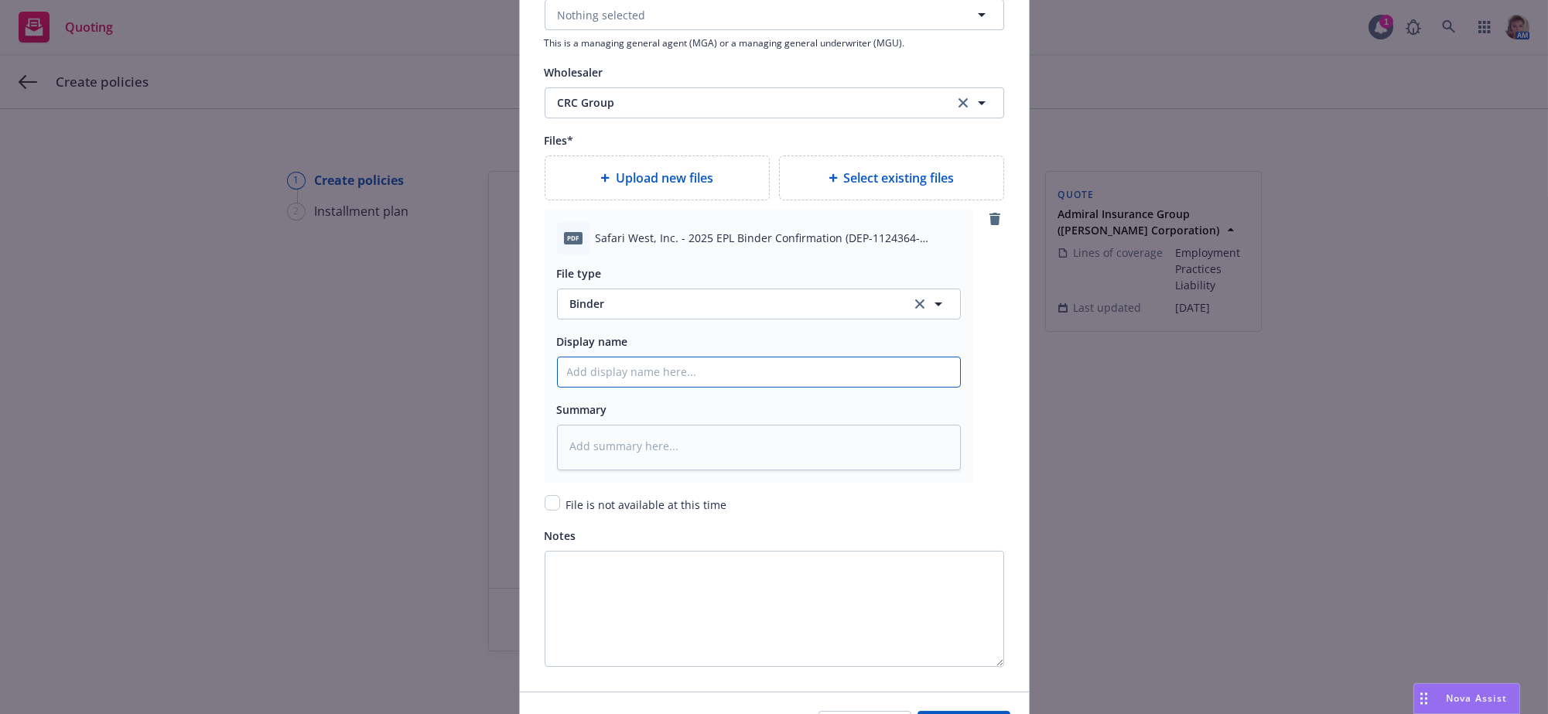
click at [674, 387] on input "Policy display name" at bounding box center [759, 371] width 402 height 29
type textarea "x"
type input "2"
type textarea "x"
type input "25"
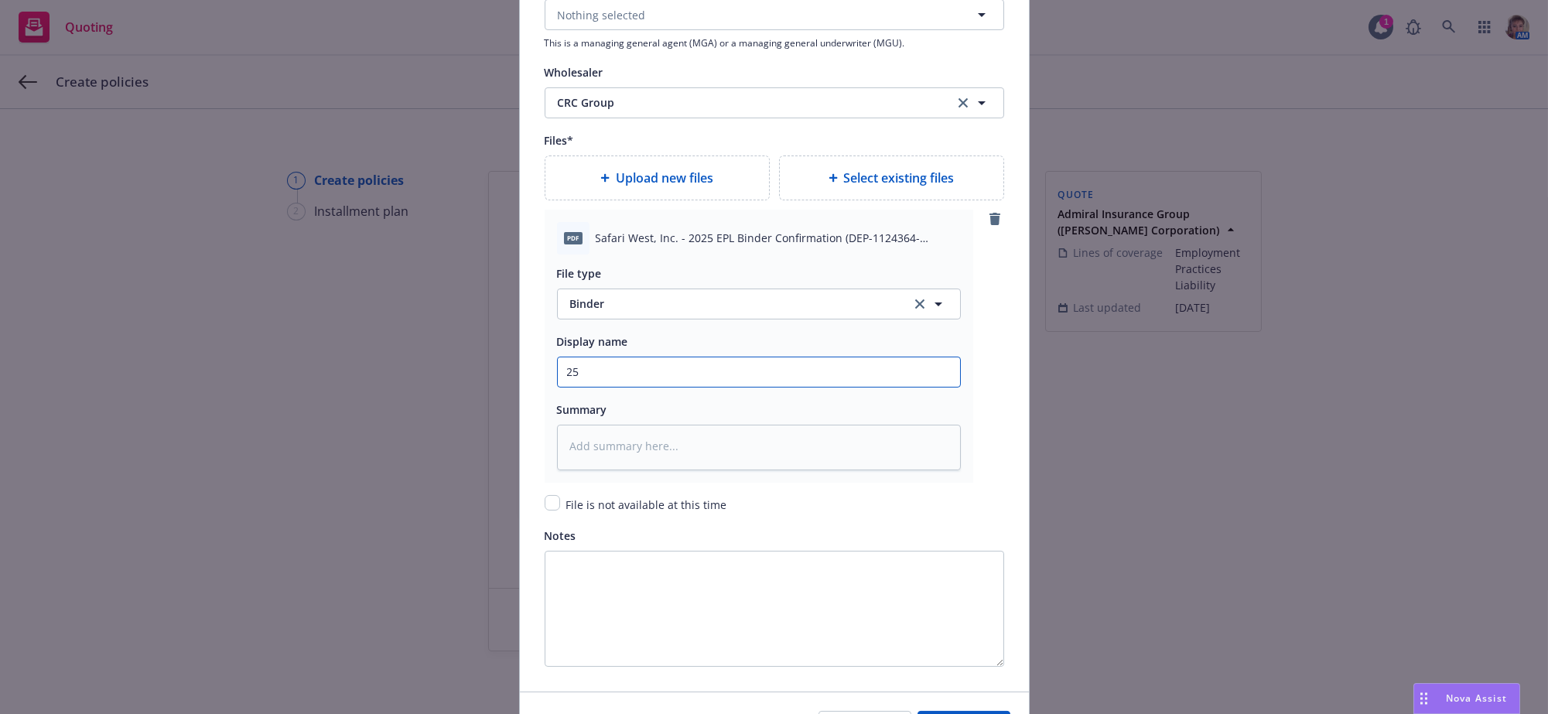
type textarea "x"
type input "25-"
type textarea "x"
type input "25-2"
type textarea "x"
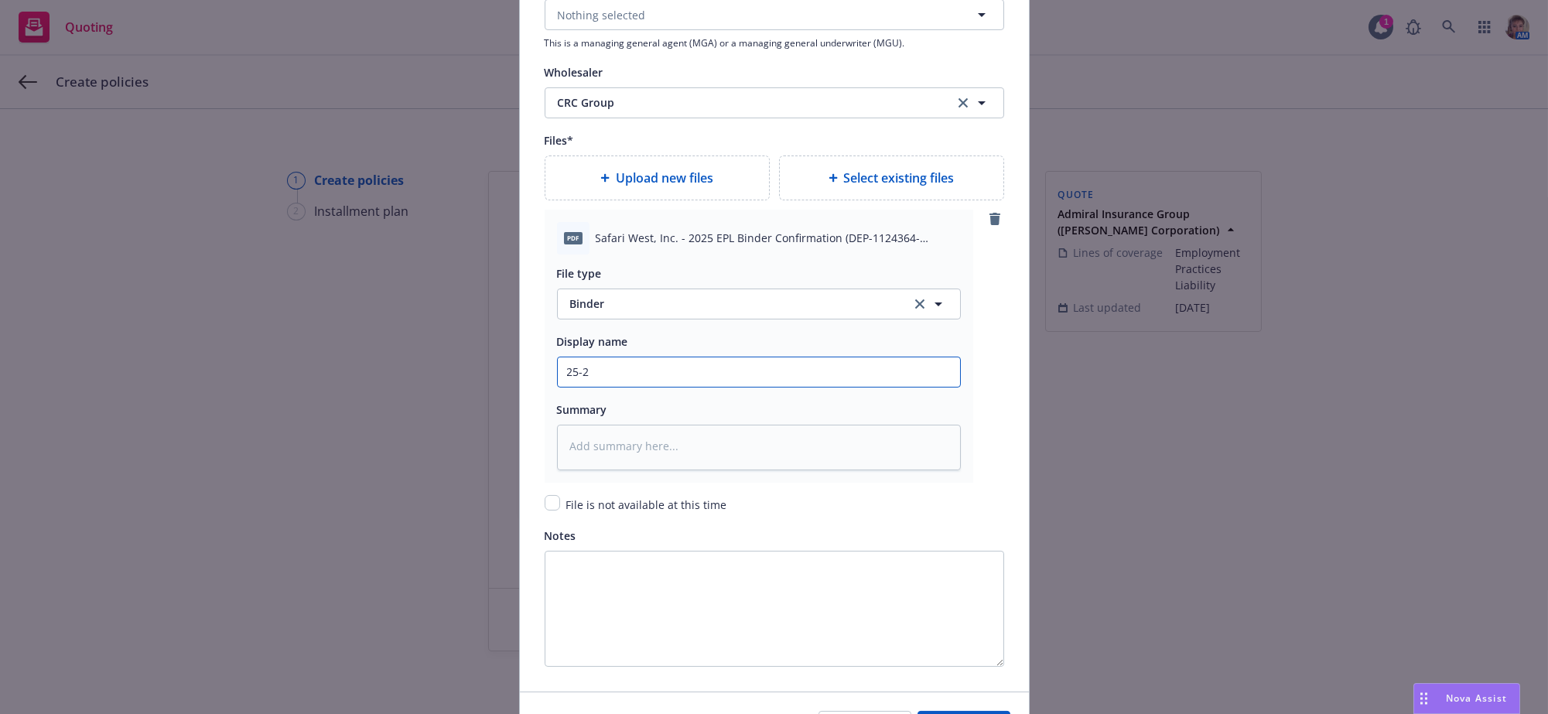
type input "25-26"
type textarea "x"
type input "25-26"
type textarea "x"
type input "25-26 E"
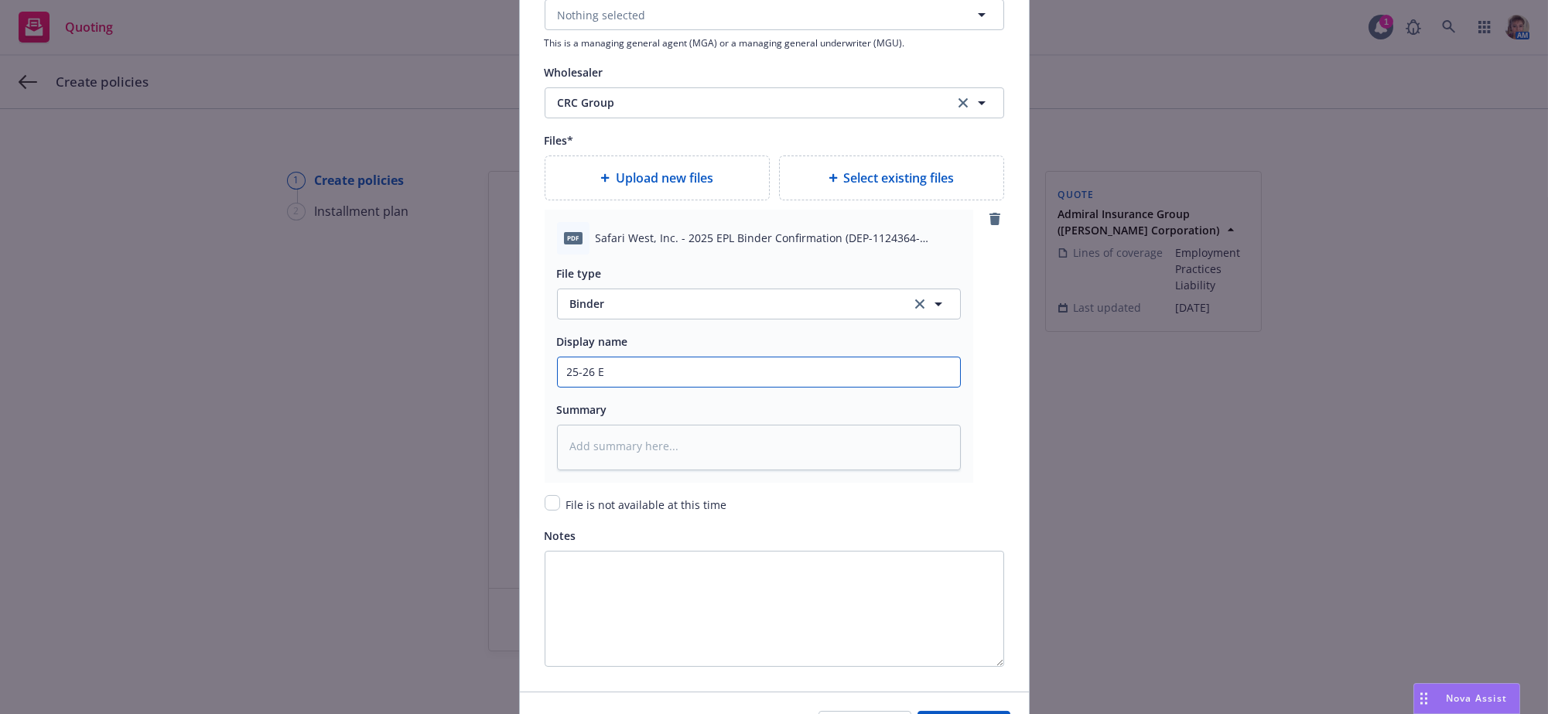
type textarea "x"
type input "25-26 EP"
type textarea "x"
type input "25-26 EPL"
type textarea "x"
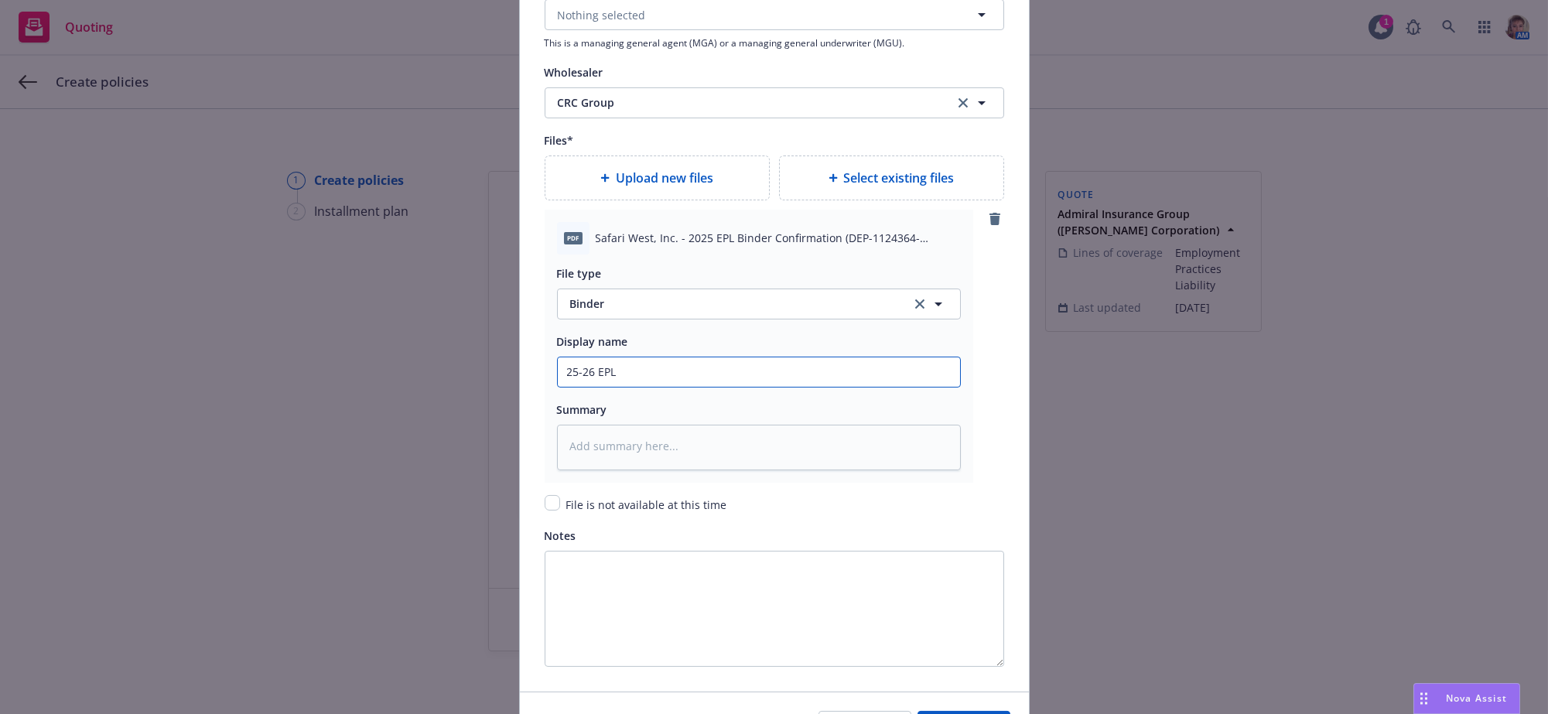
type input "25-26 EPLI"
type textarea "x"
type input "25-26 EPLI"
type textarea "x"
type input "25-26 EPLI B"
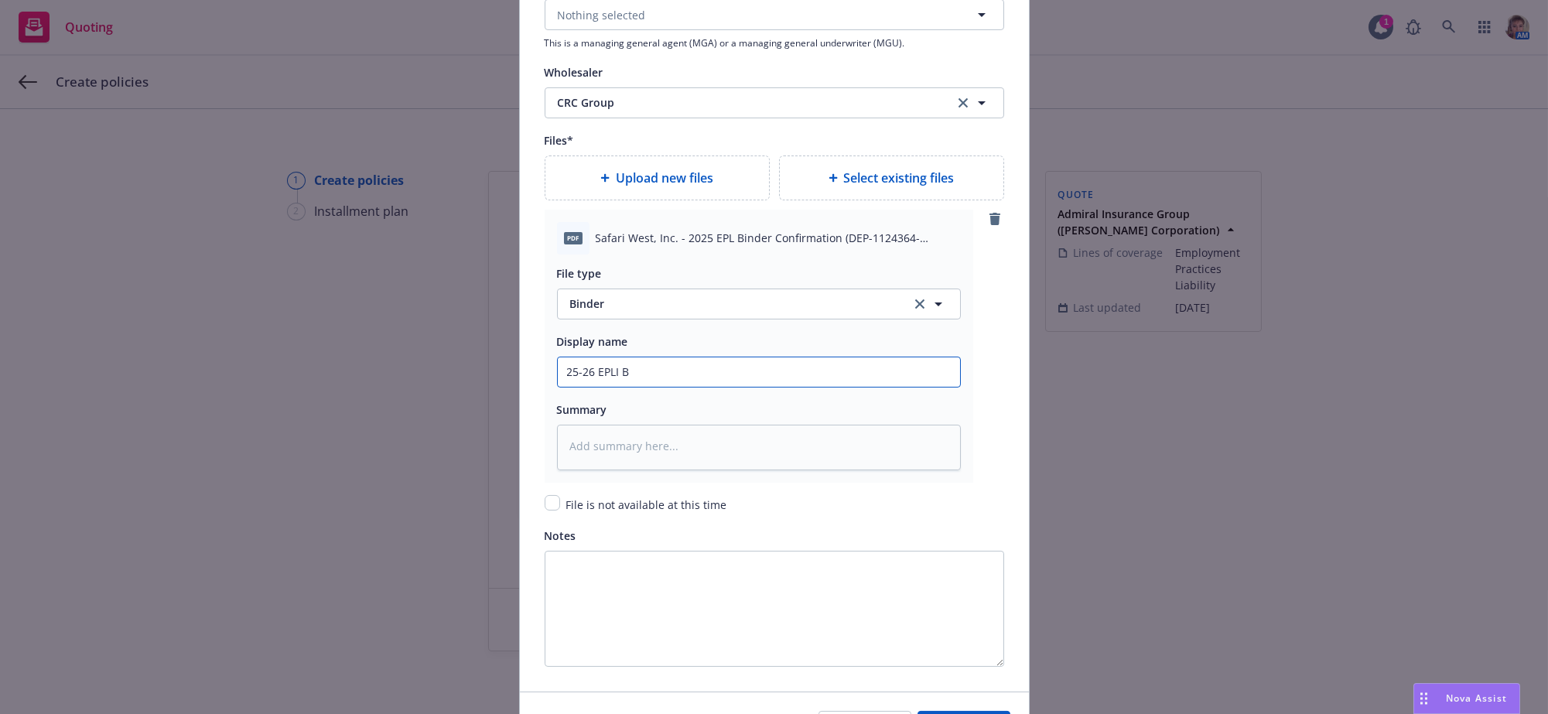
type textarea "x"
type input "25-26 EPLI Bi"
type textarea "x"
type input "25-26 EPLI Bin"
type textarea "x"
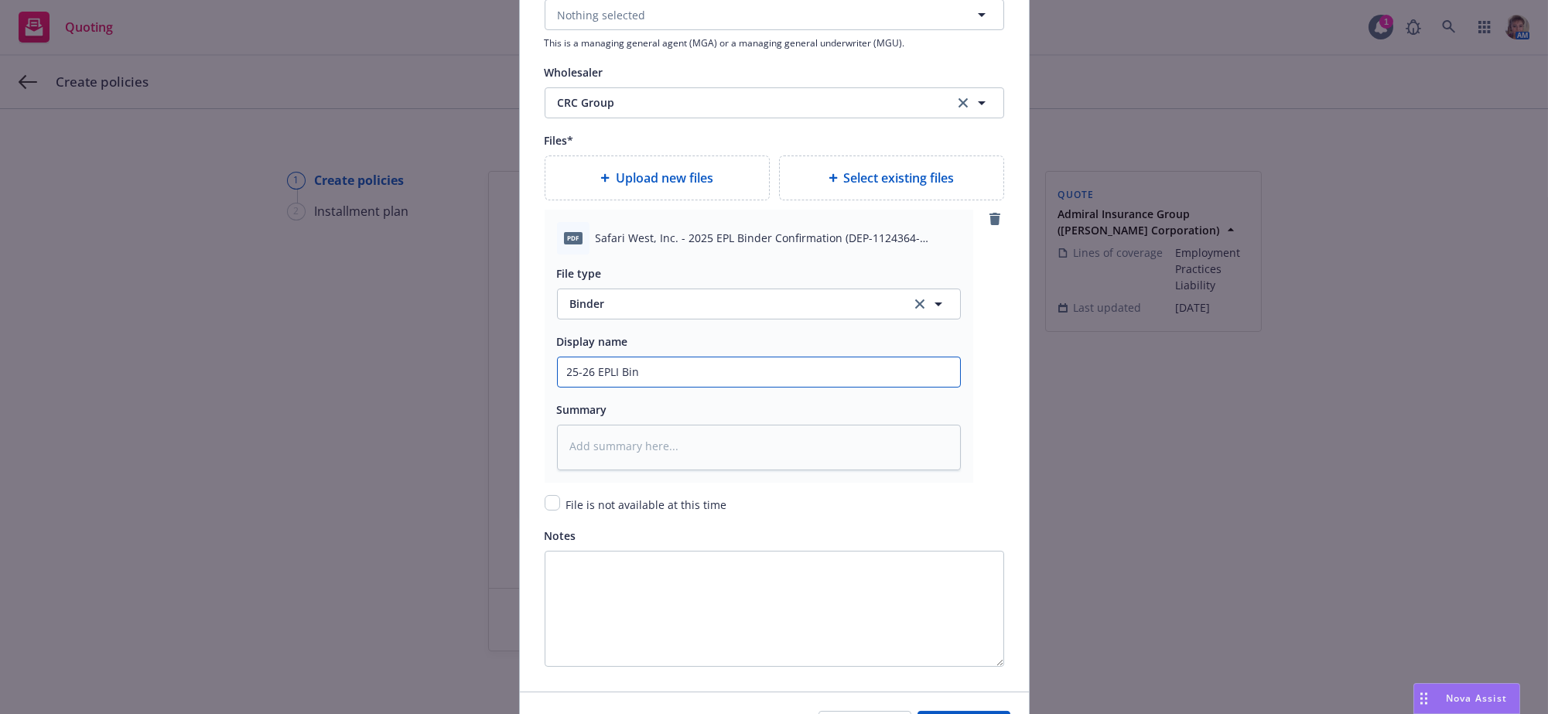
type input "25-26 EPLI Bind"
type textarea "x"
type input "25-26 EPLI Binde"
type textarea "x"
type input "25-26 EPLI Binder"
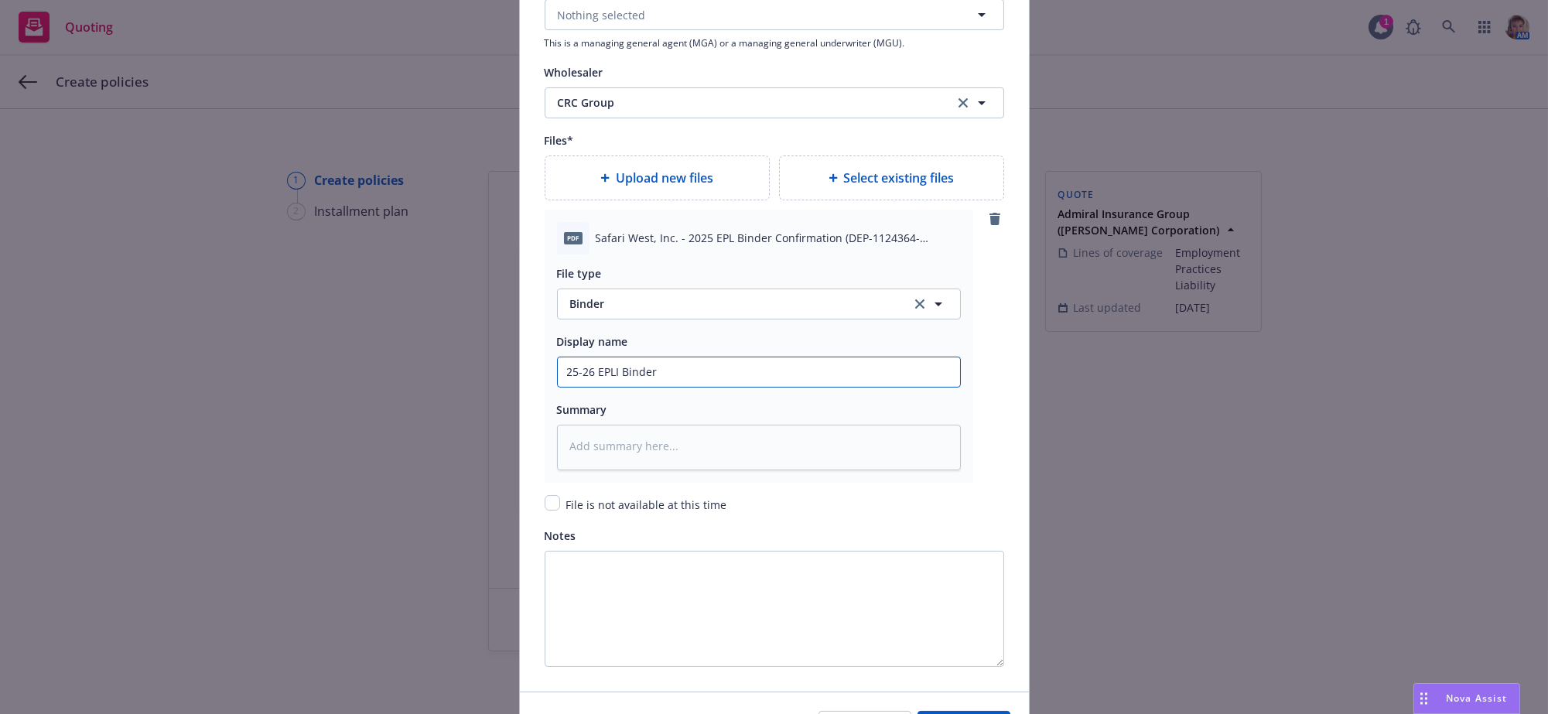
type textarea "x"
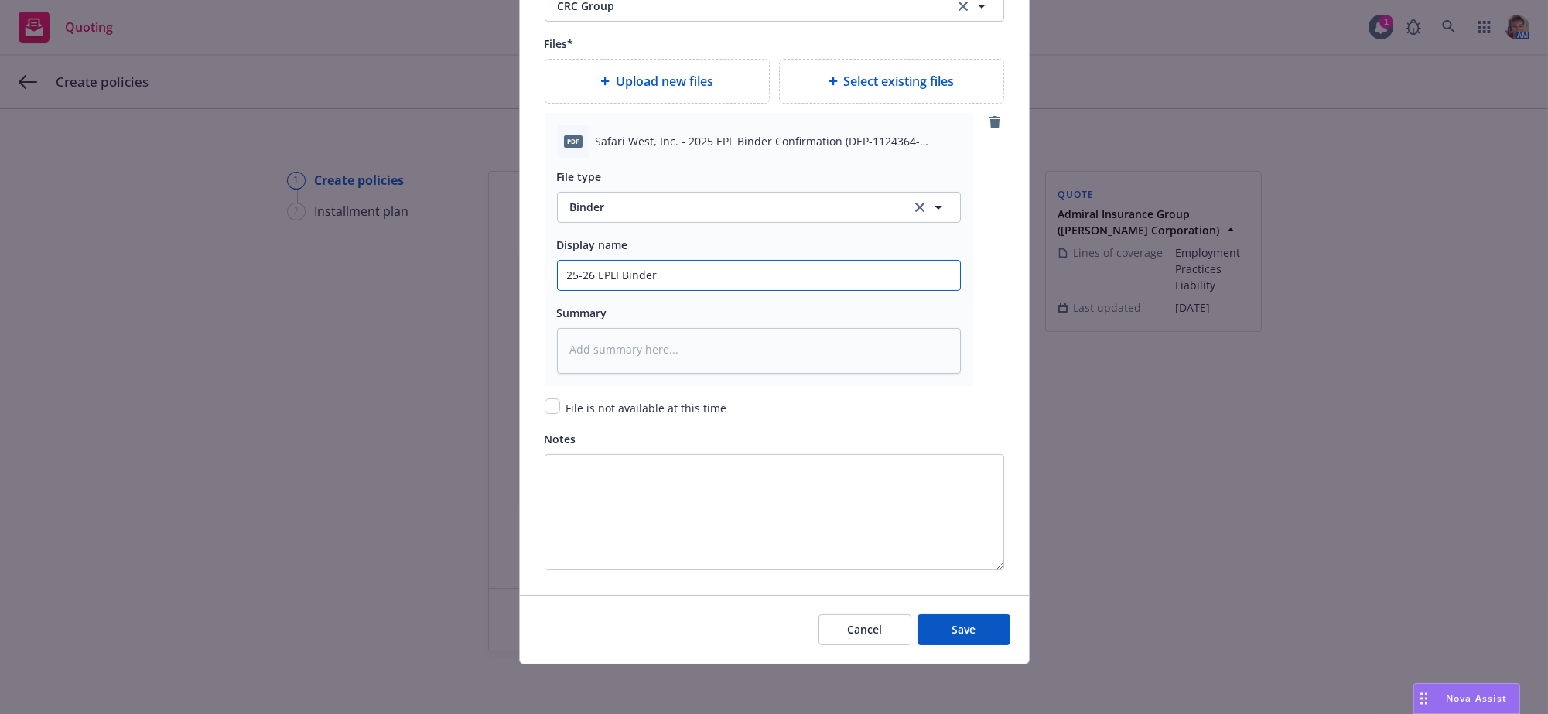
type input "25-26 EPLI Binder"
type textarea "x"
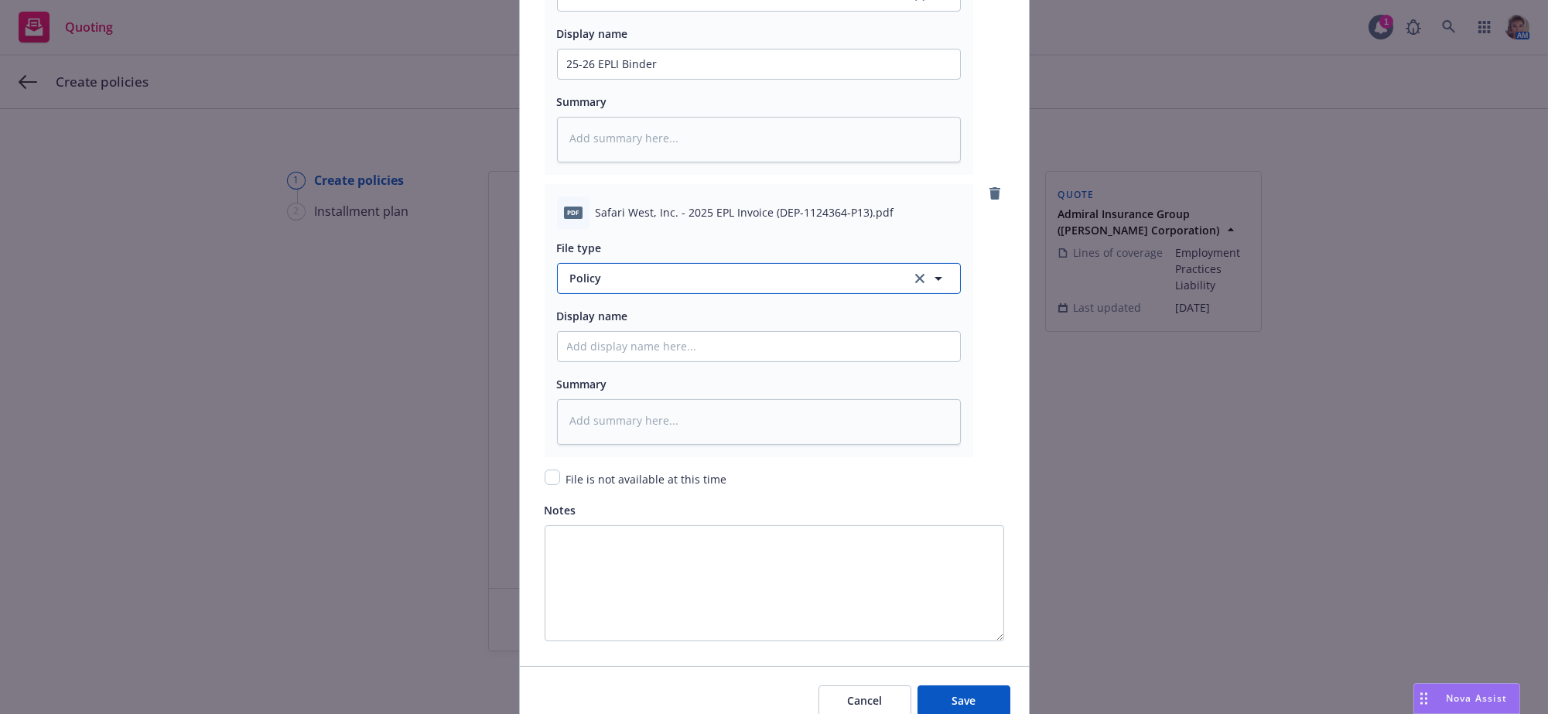
click at [642, 286] on span "Policy" at bounding box center [731, 278] width 323 height 16
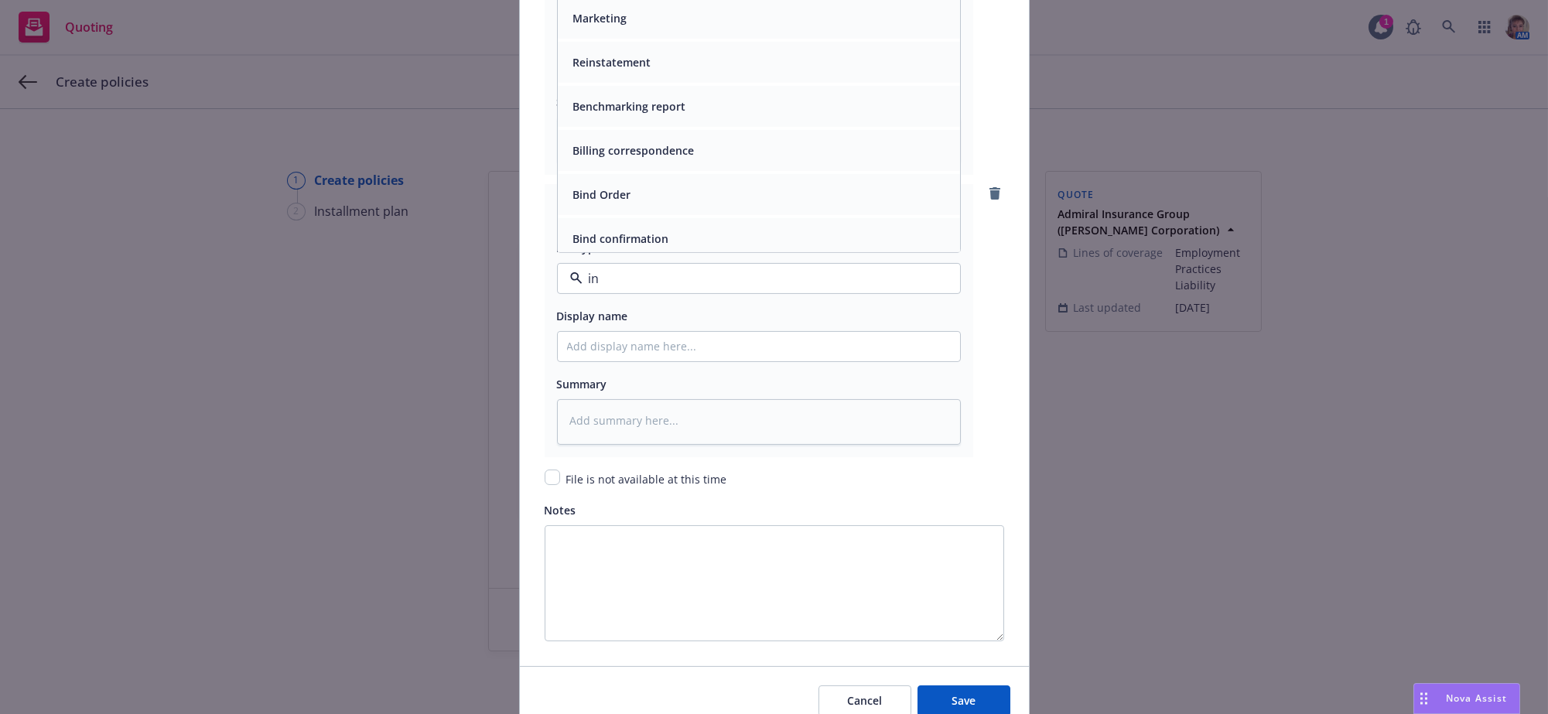
type input "inv"
click at [674, 237] on span "Invoice - Third Party" at bounding box center [626, 228] width 107 height 16
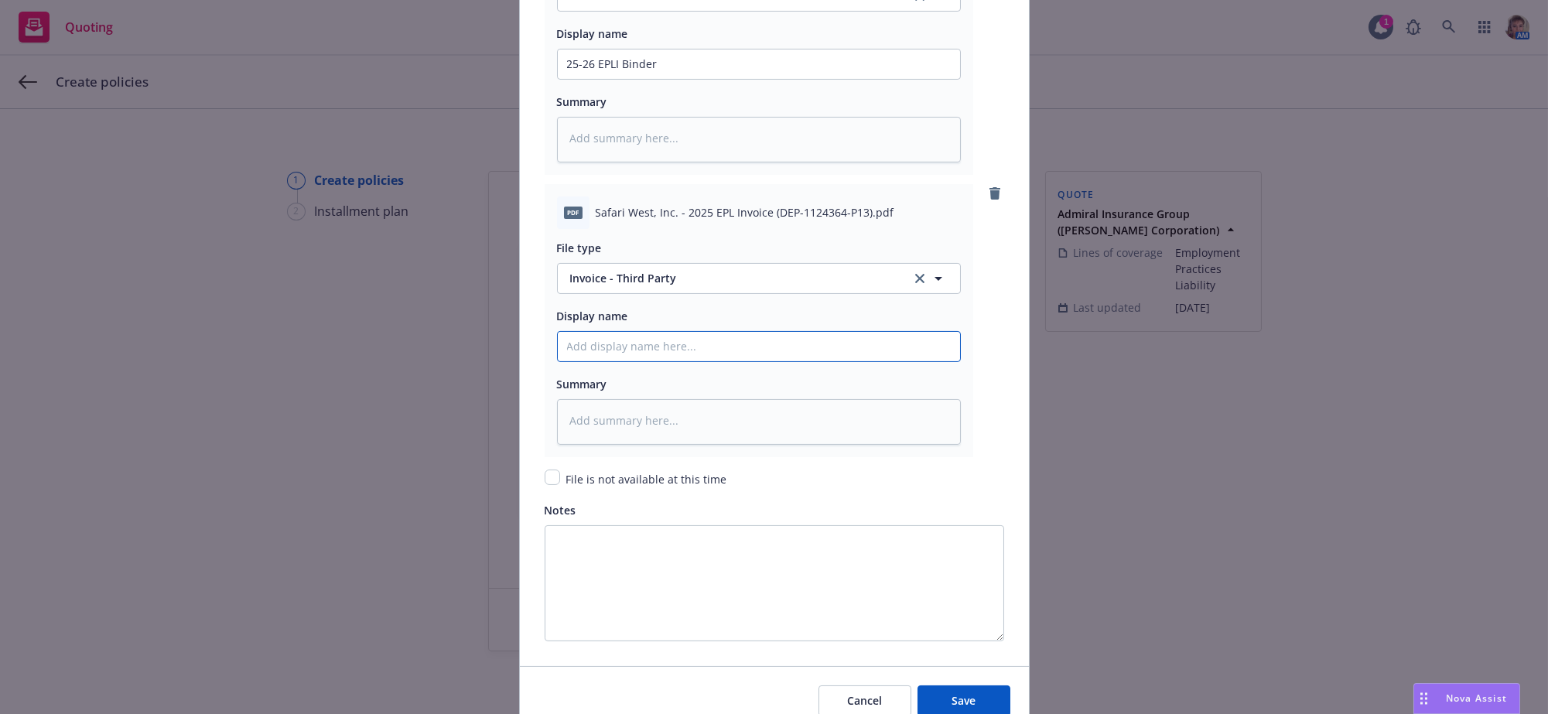
click at [657, 79] on input "Policy display name" at bounding box center [759, 63] width 402 height 29
type textarea "x"
type input "2"
type textarea "x"
type input "25"
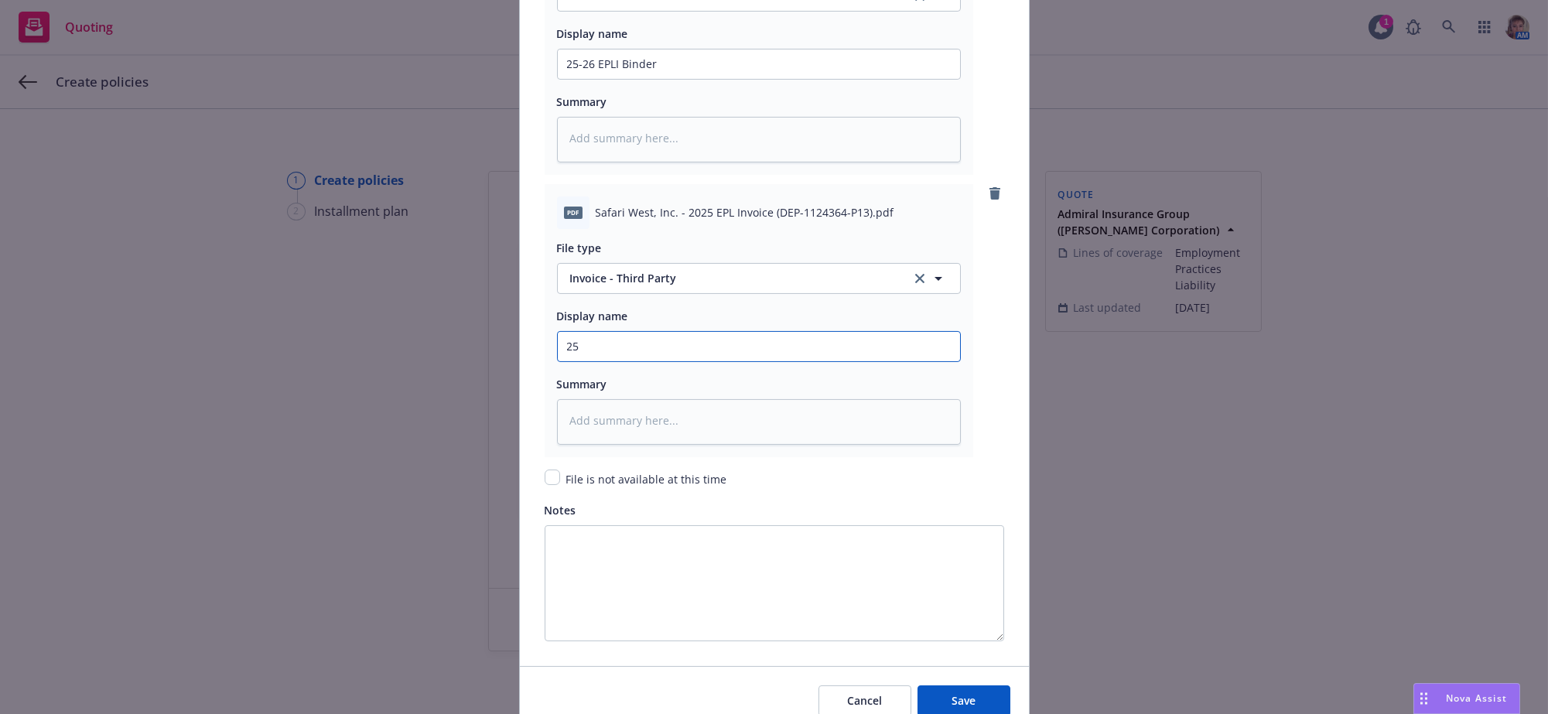
type textarea "x"
type input "25-"
type textarea "x"
type input "25-2"
type textarea "x"
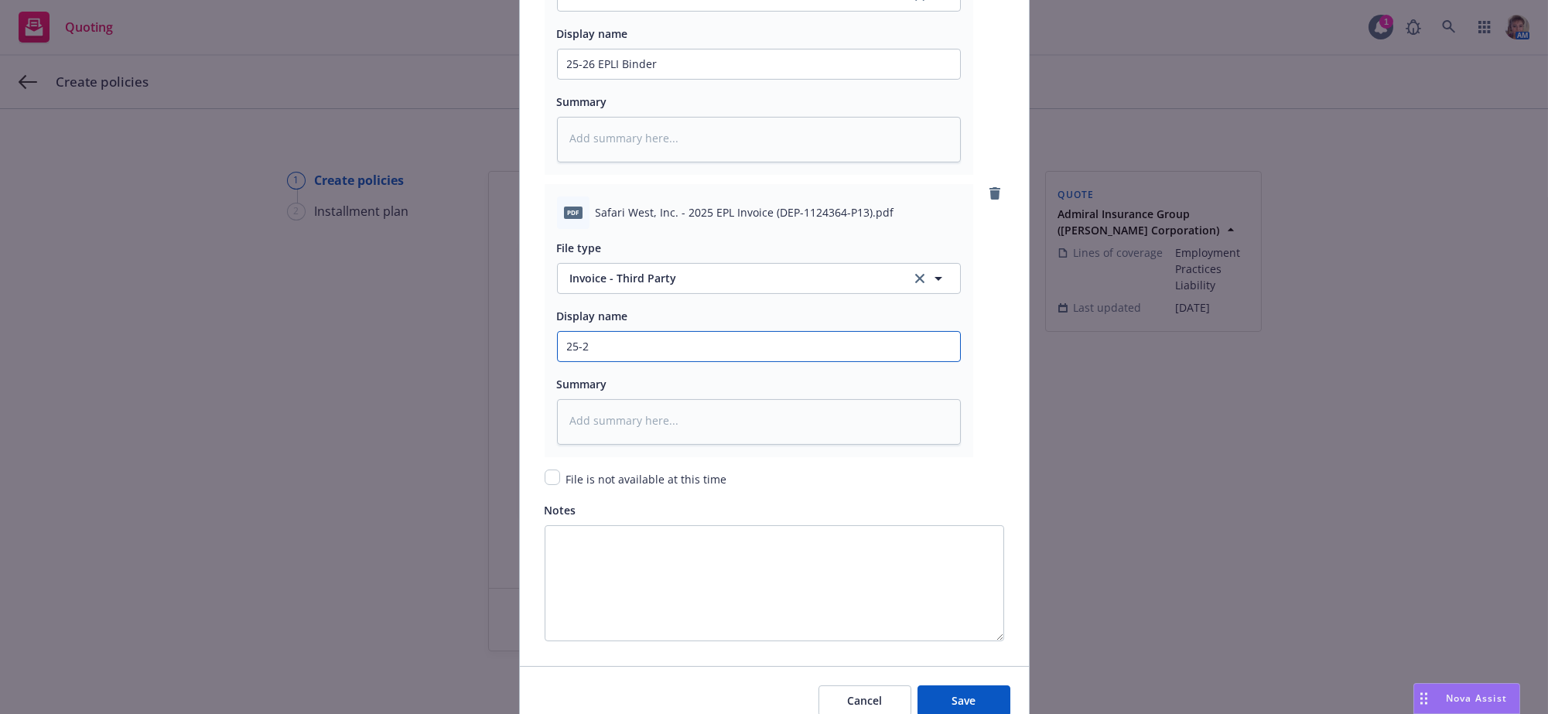
type input "25-26"
type textarea "x"
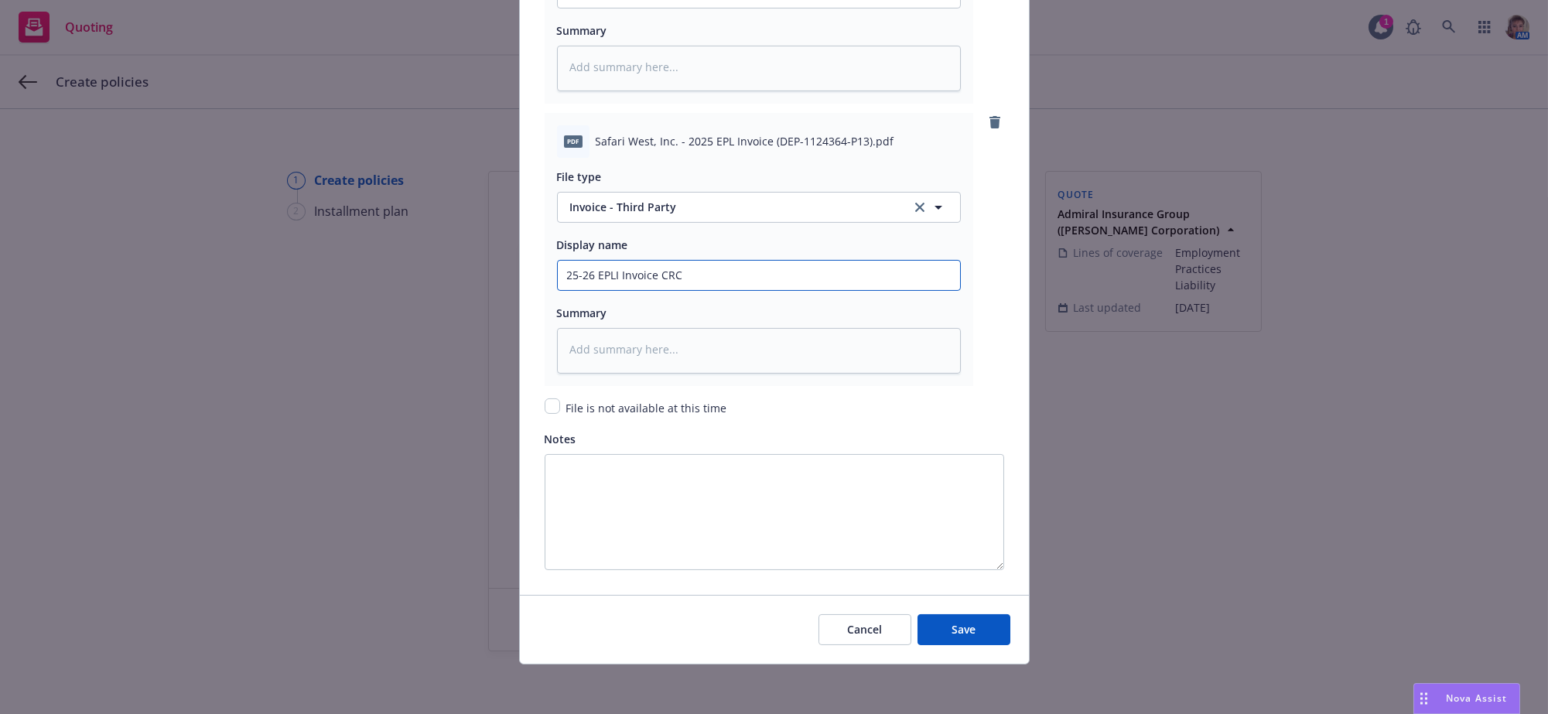
scroll to position [2449, 0]
click at [988, 627] on button "Save" at bounding box center [963, 629] width 93 height 31
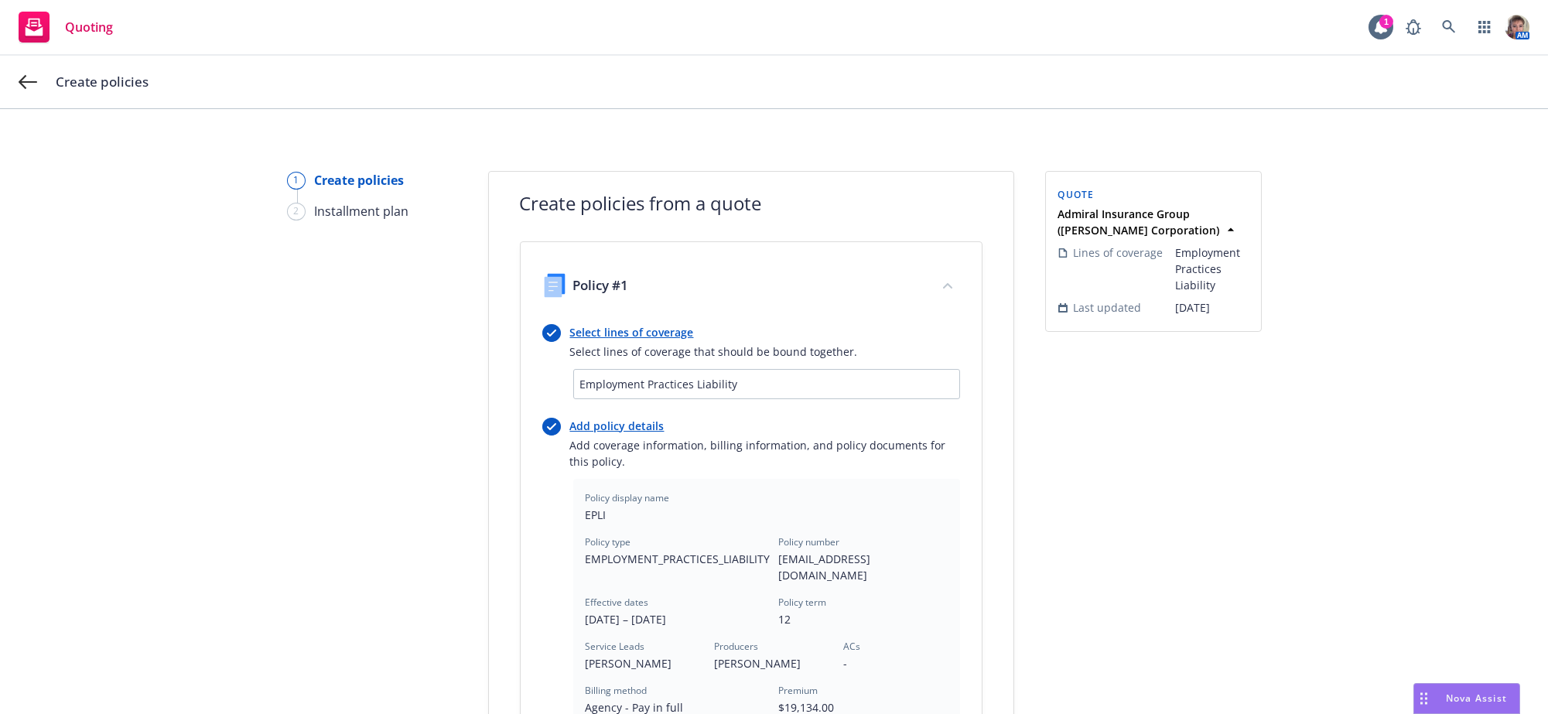
scroll to position [510, 0]
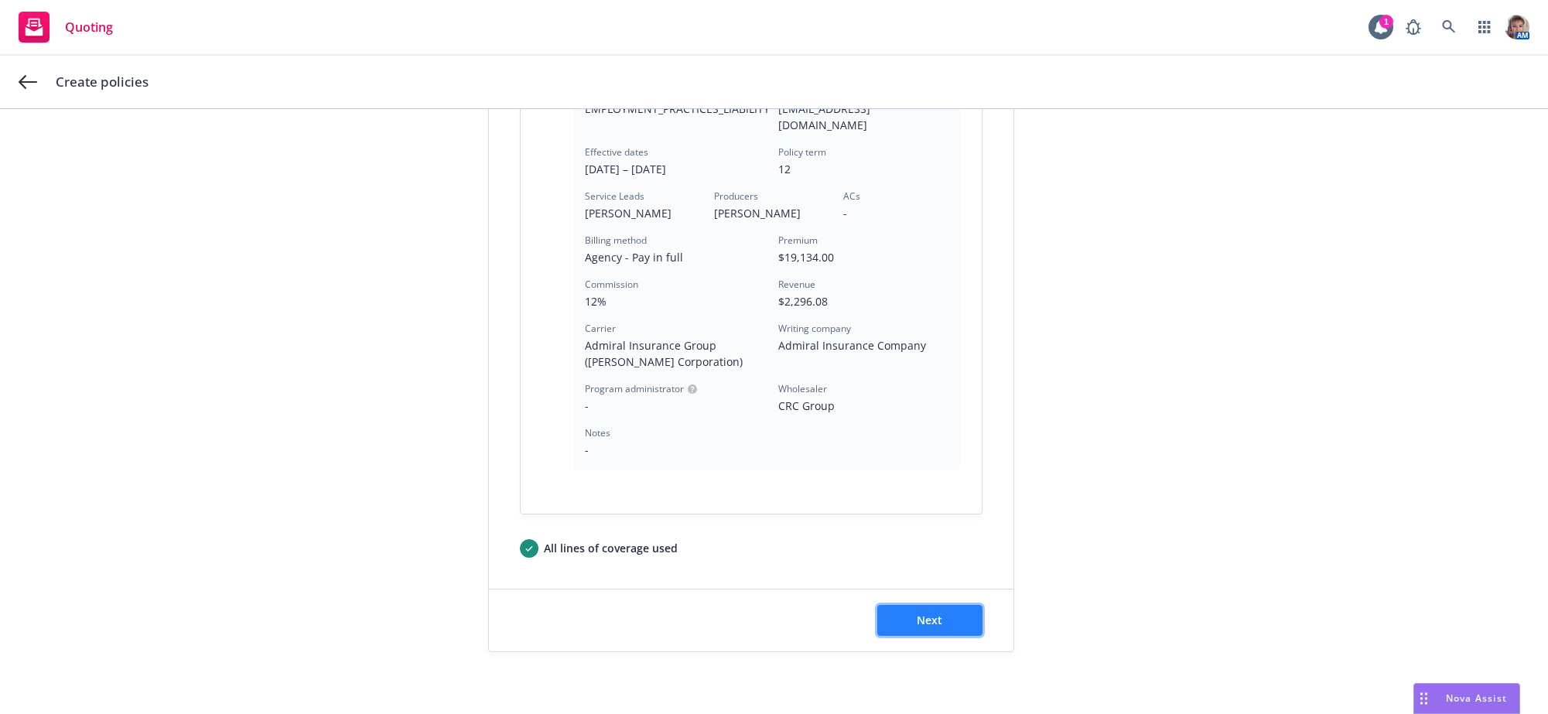
click at [925, 623] on span "Next" at bounding box center [929, 620] width 26 height 15
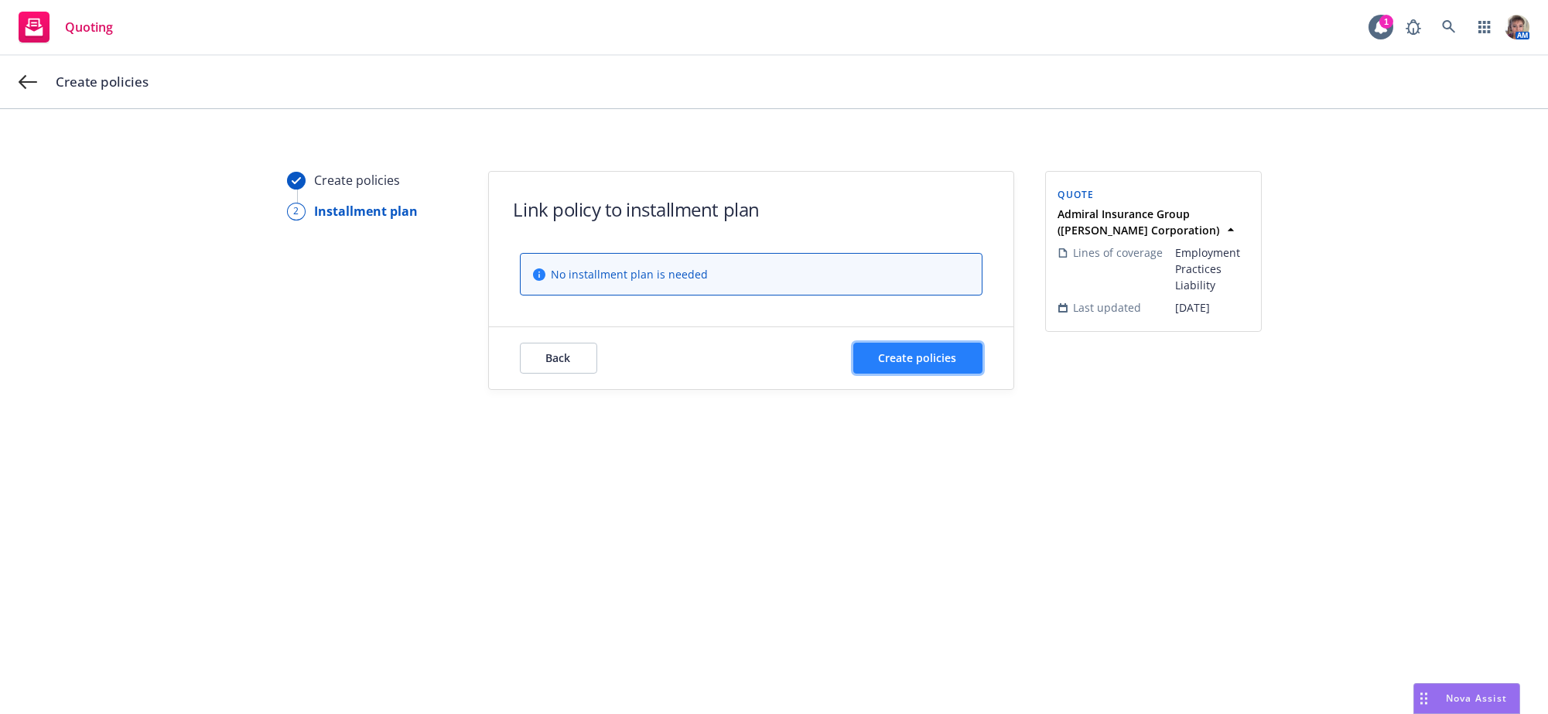
click at [913, 365] on span "Create policies" at bounding box center [918, 357] width 78 height 15
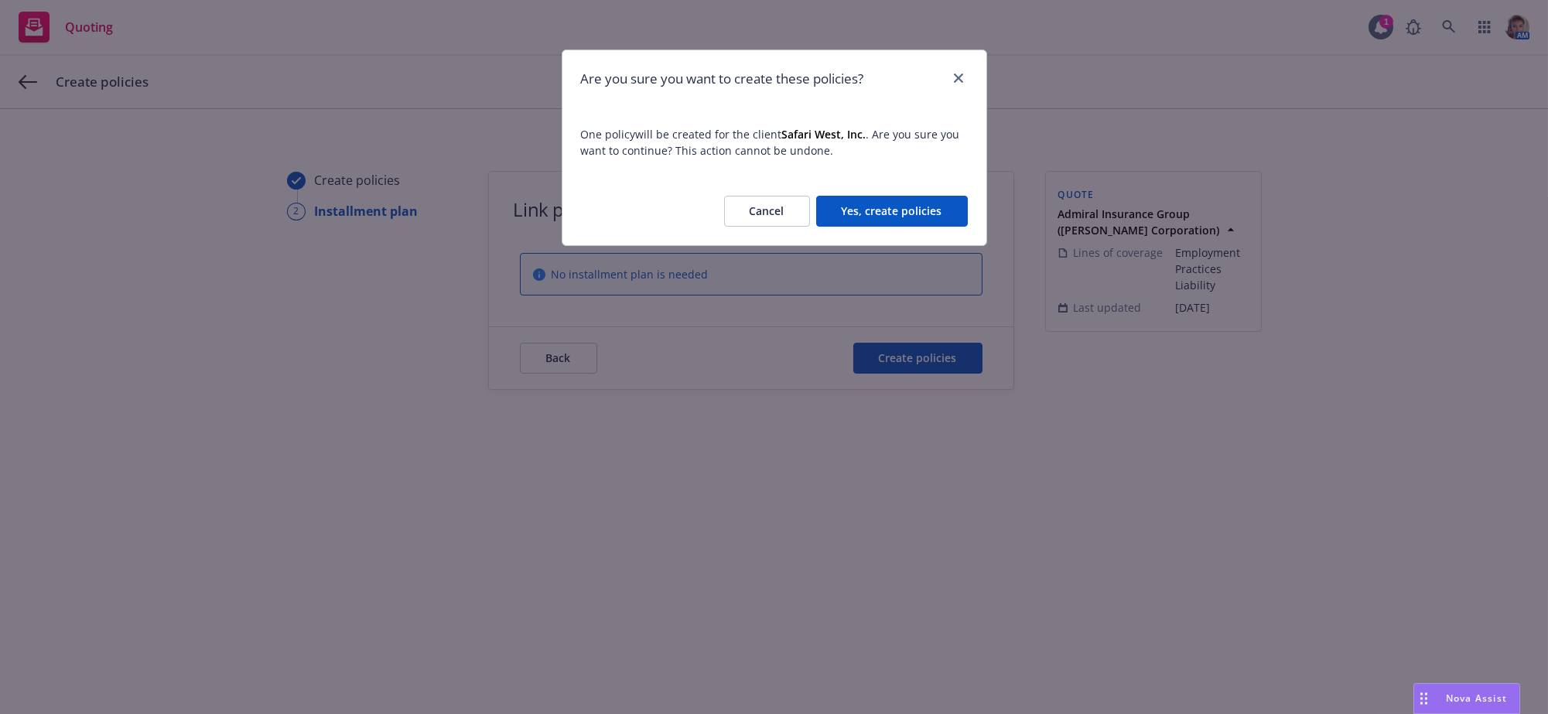
click at [847, 227] on button "Yes, create policies" at bounding box center [892, 211] width 152 height 31
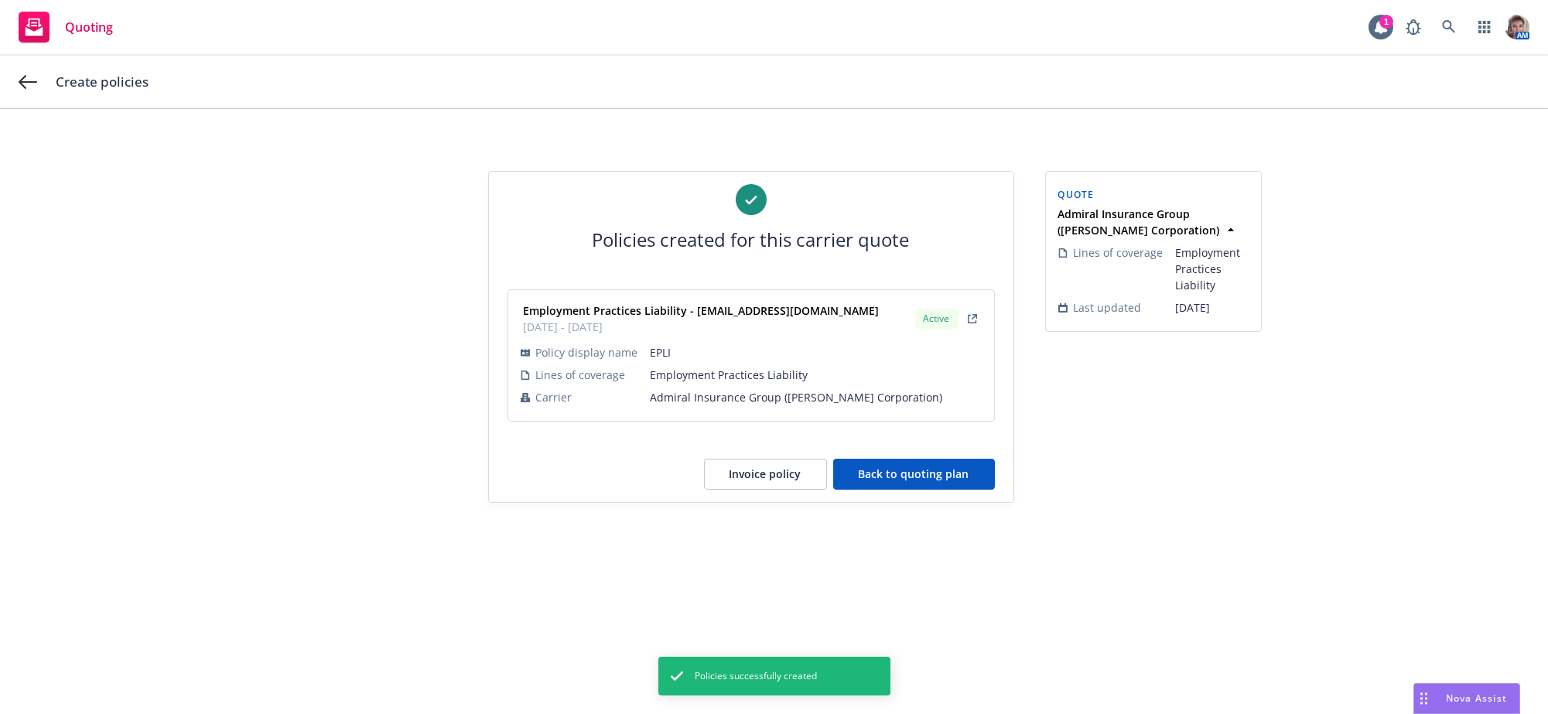
click at [1023, 592] on div "Policies created for this carrier quote Employment Practices Liability - #suppo…" at bounding box center [774, 411] width 1548 height 605
click at [934, 490] on button "Back to quoting plan" at bounding box center [914, 474] width 162 height 31
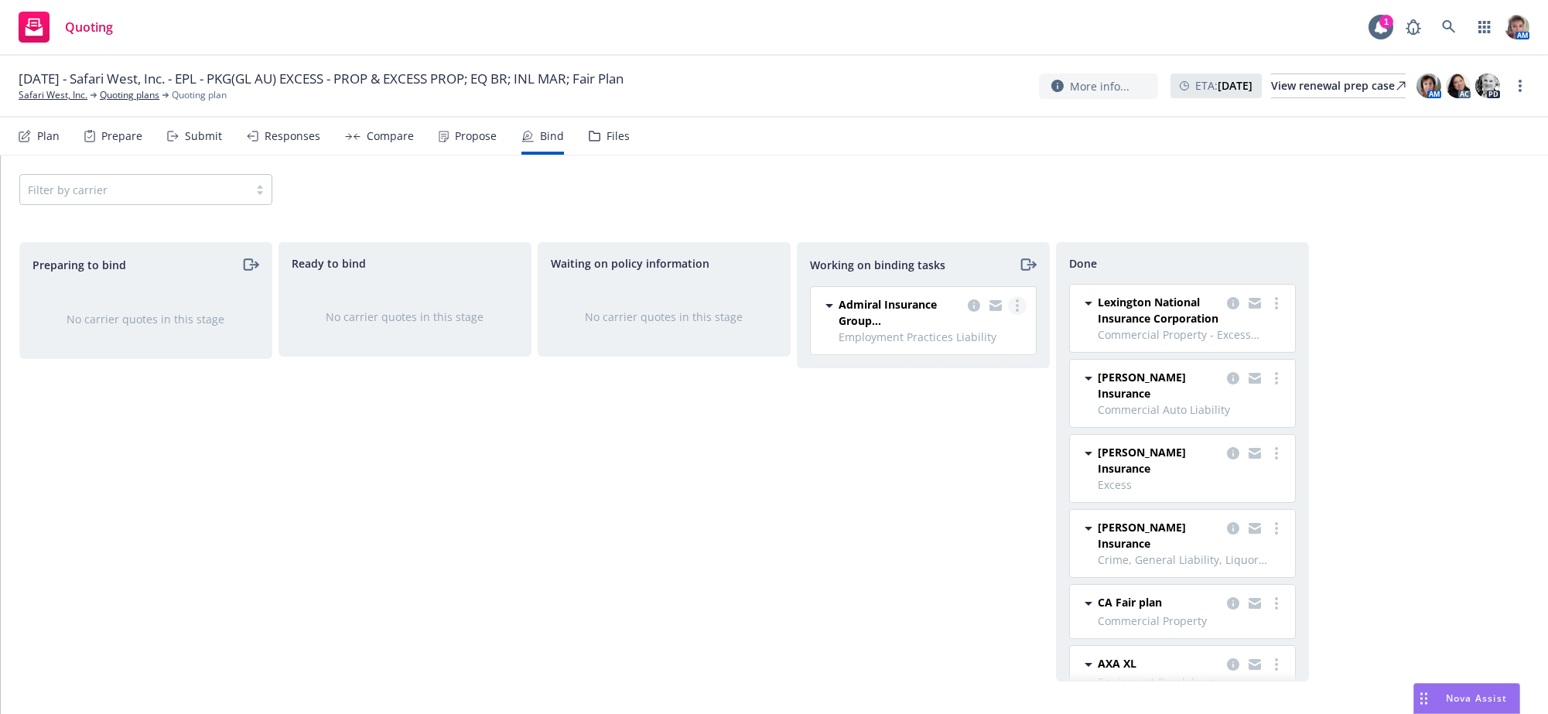
click at [1019, 315] on link "more" at bounding box center [1017, 305] width 19 height 19
click at [971, 384] on span "Move to done" at bounding box center [940, 385] width 108 height 15
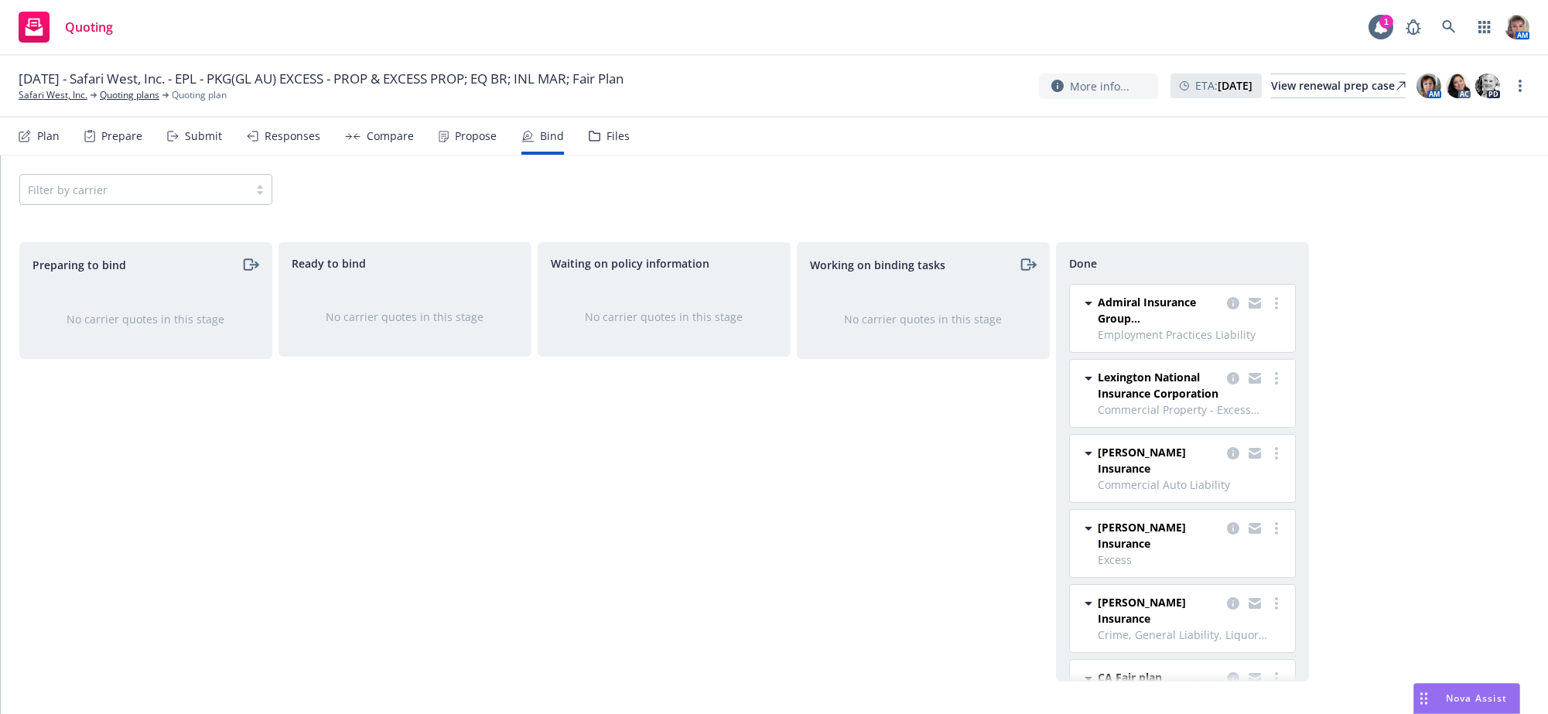
click at [703, 558] on div "Waiting on policy information No carrier quotes in this stage" at bounding box center [664, 461] width 253 height 439
click at [1283, 91] on div "View renewal prep case" at bounding box center [1338, 85] width 135 height 23
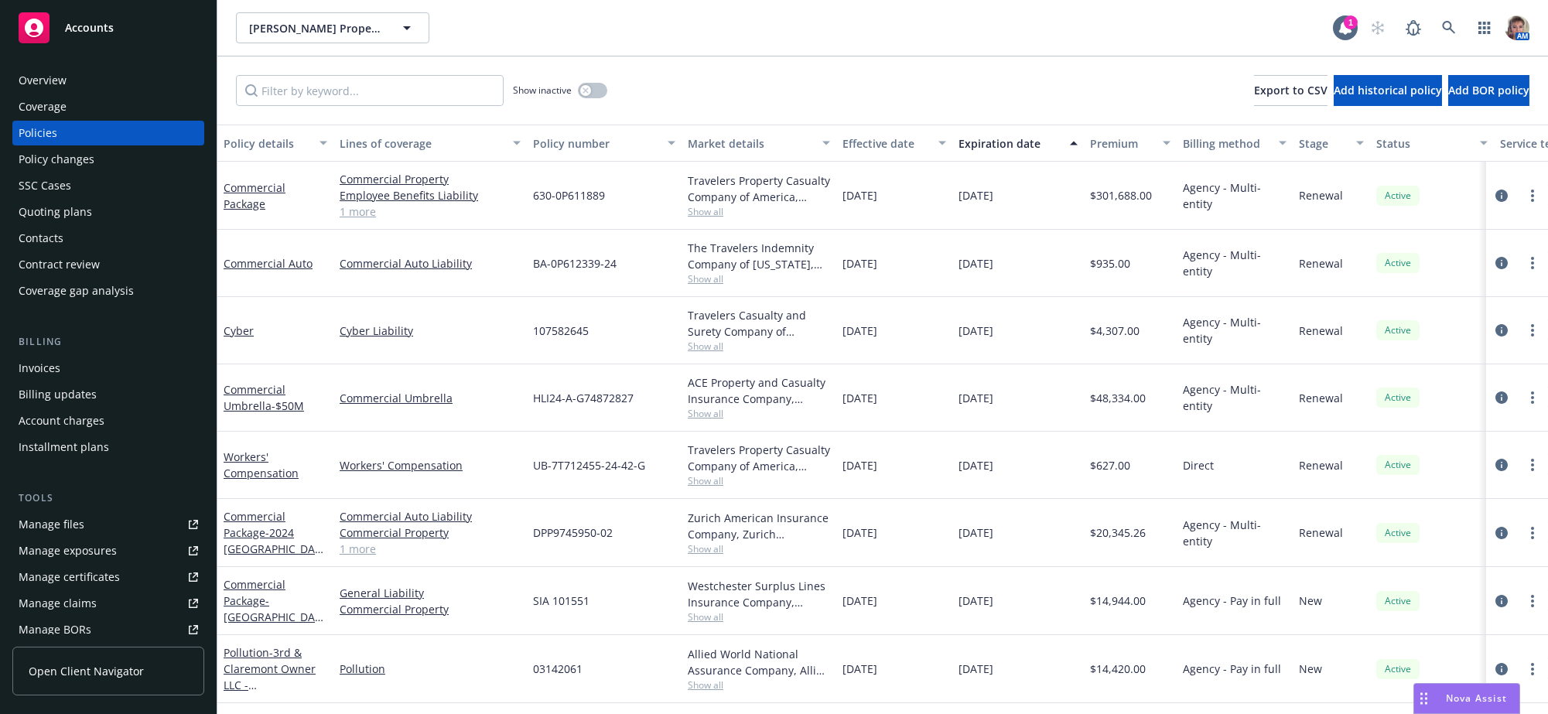
scroll to position [847, 0]
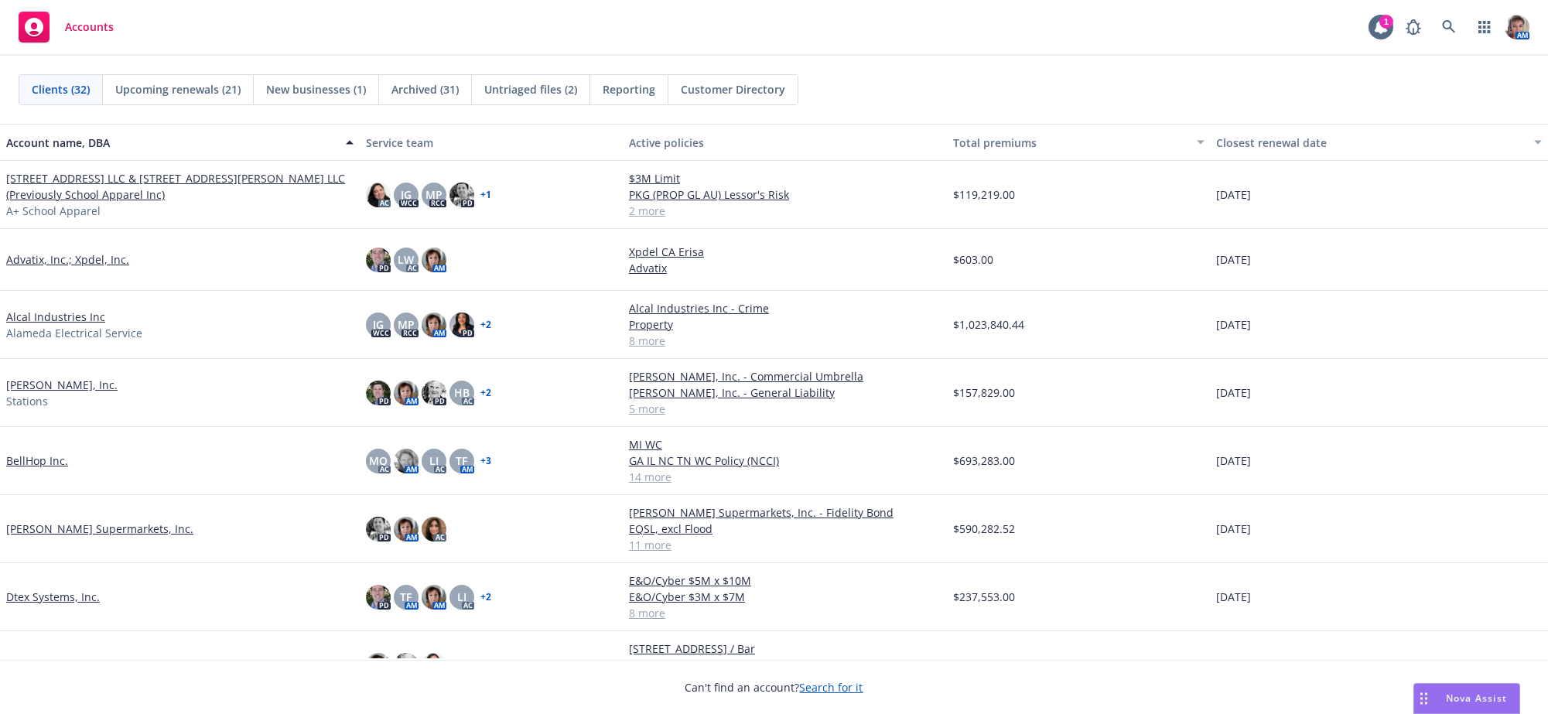
click at [28, 469] on link "BellHop Inc." at bounding box center [37, 460] width 62 height 16
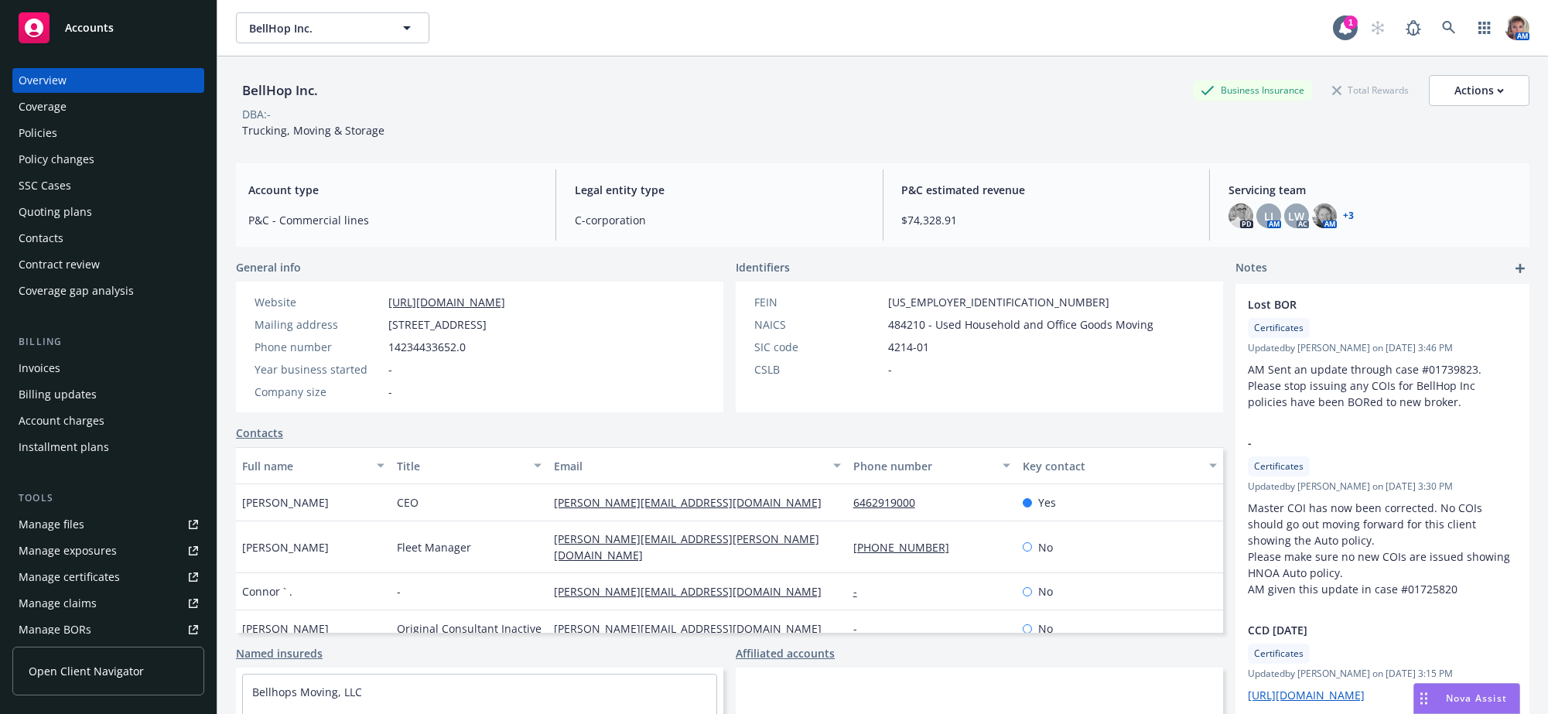
click at [54, 119] on div "Coverage" at bounding box center [43, 106] width 48 height 25
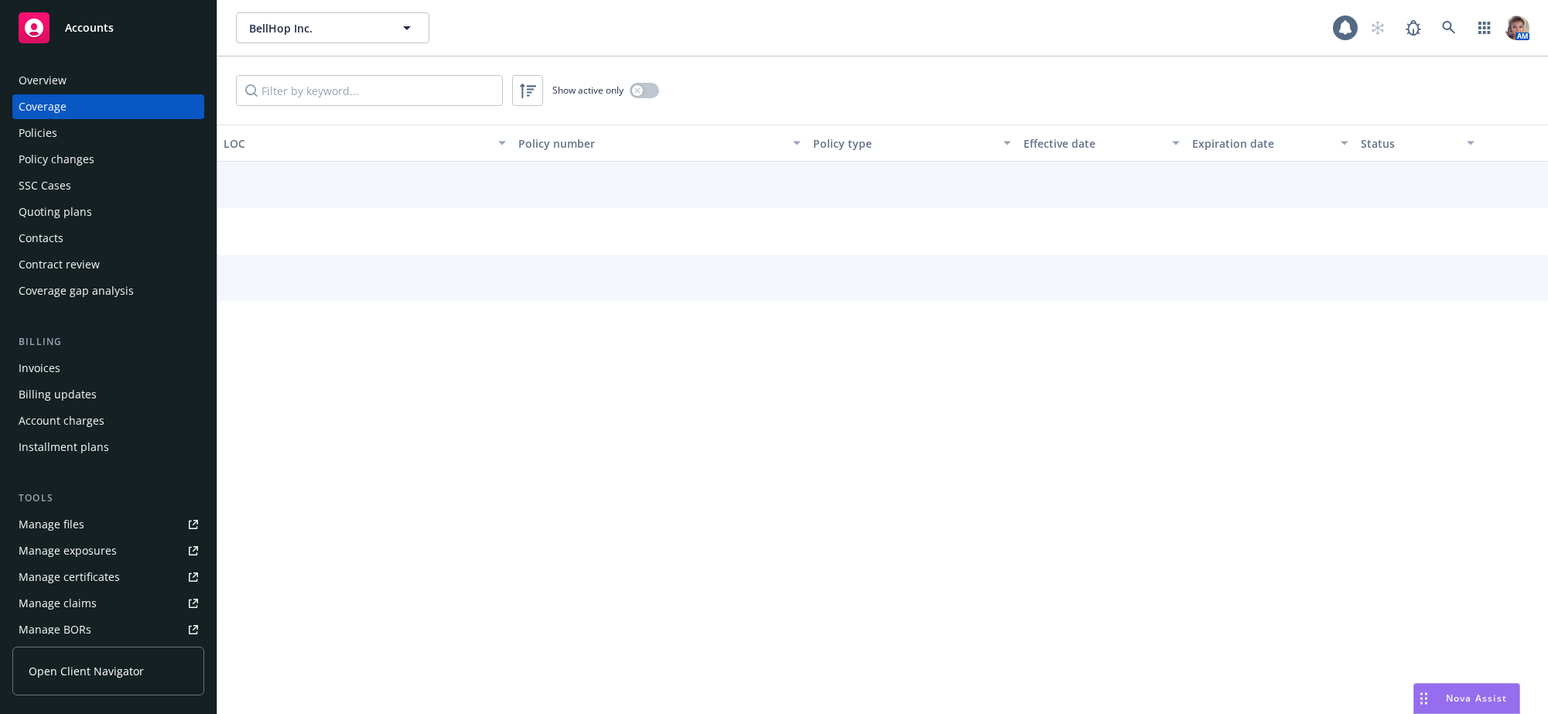
click at [56, 145] on div "Policies" at bounding box center [38, 133] width 39 height 25
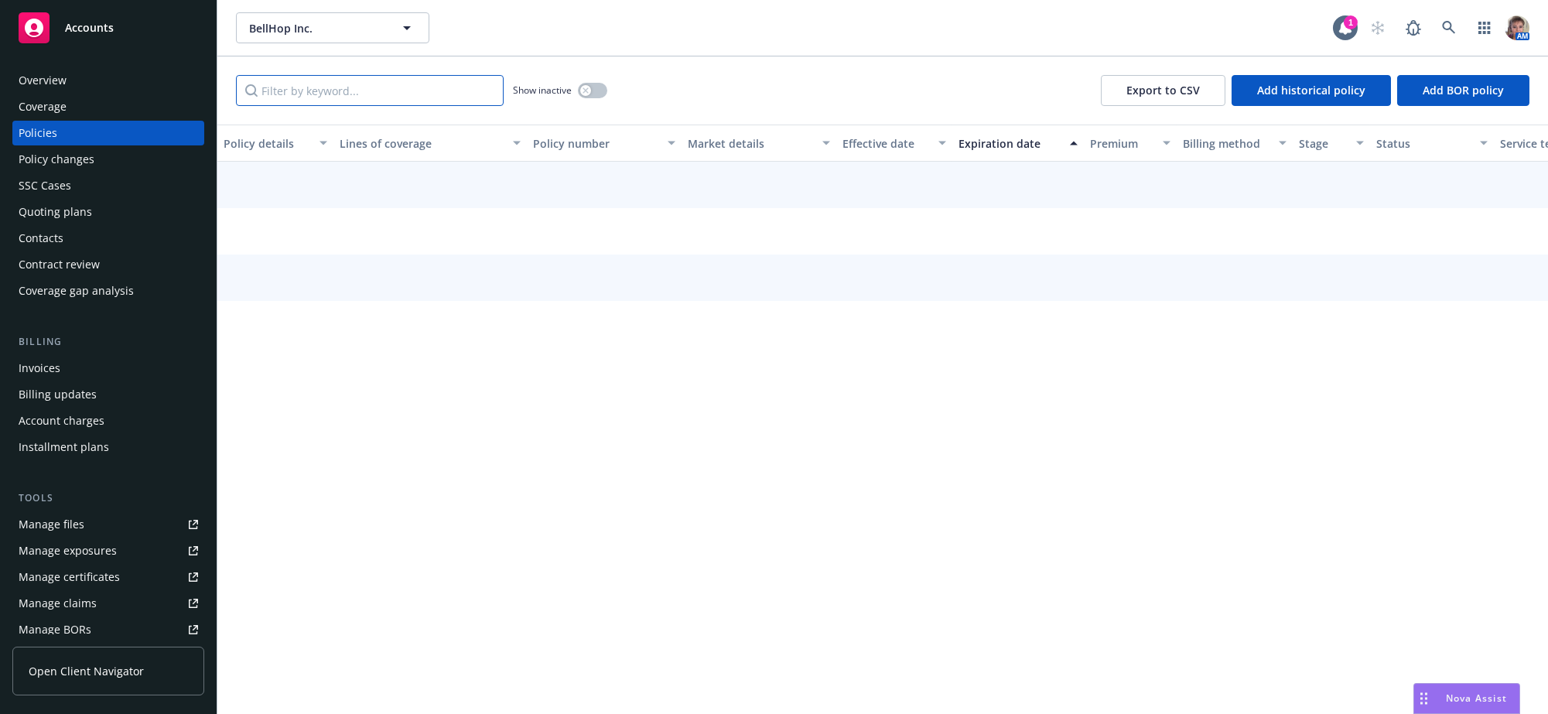
click at [364, 106] on input "Filter by keyword..." at bounding box center [370, 90] width 268 height 31
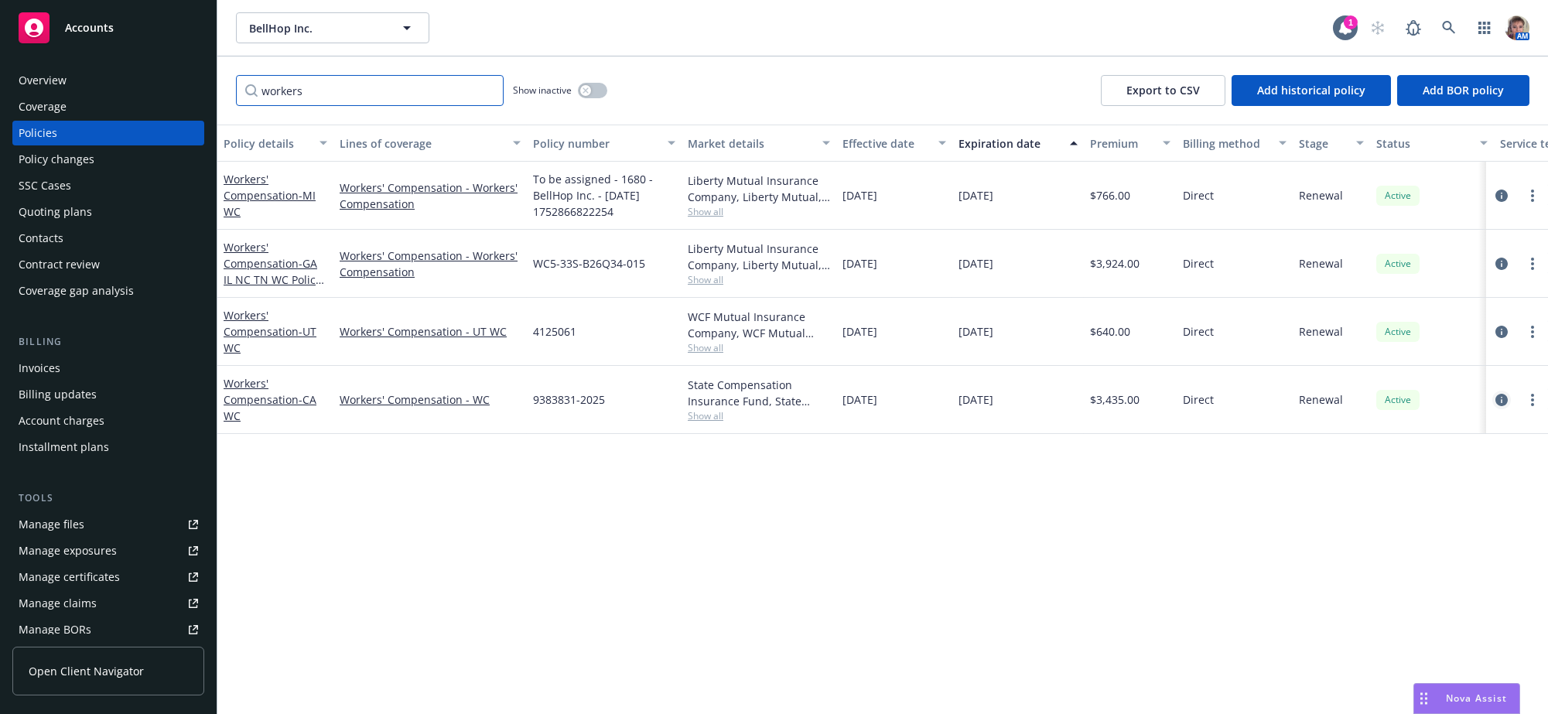
type input "workers"
click at [1503, 406] on icon "circleInformation" at bounding box center [1501, 400] width 12 height 12
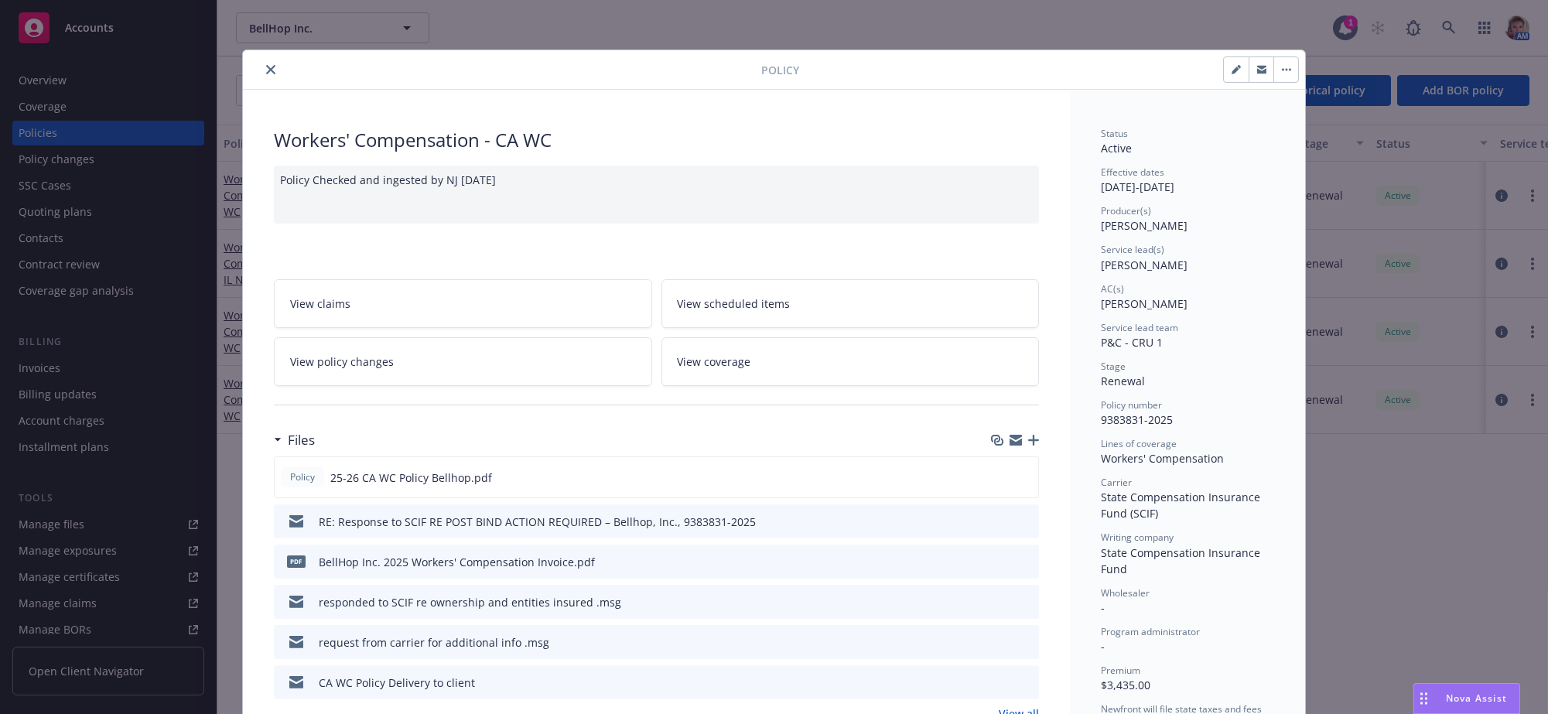
click at [1031, 445] on icon "button" at bounding box center [1033, 440] width 11 height 11
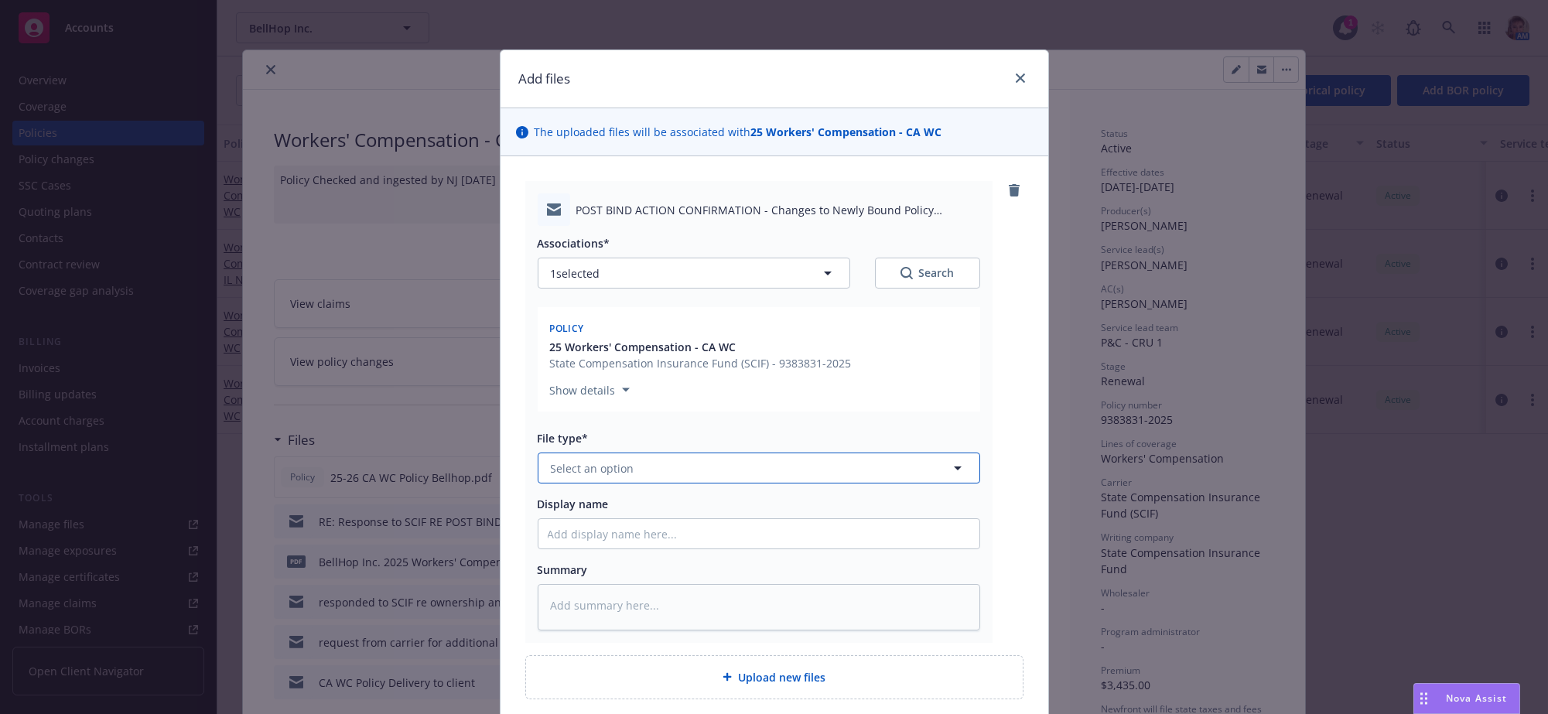
click at [614, 483] on button "Select an option" at bounding box center [759, 467] width 442 height 31
type input "em"
click at [609, 571] on div "Email" at bounding box center [759, 559] width 422 height 22
click at [609, 548] on input "Display name" at bounding box center [758, 533] width 441 height 29
type textarea "x"
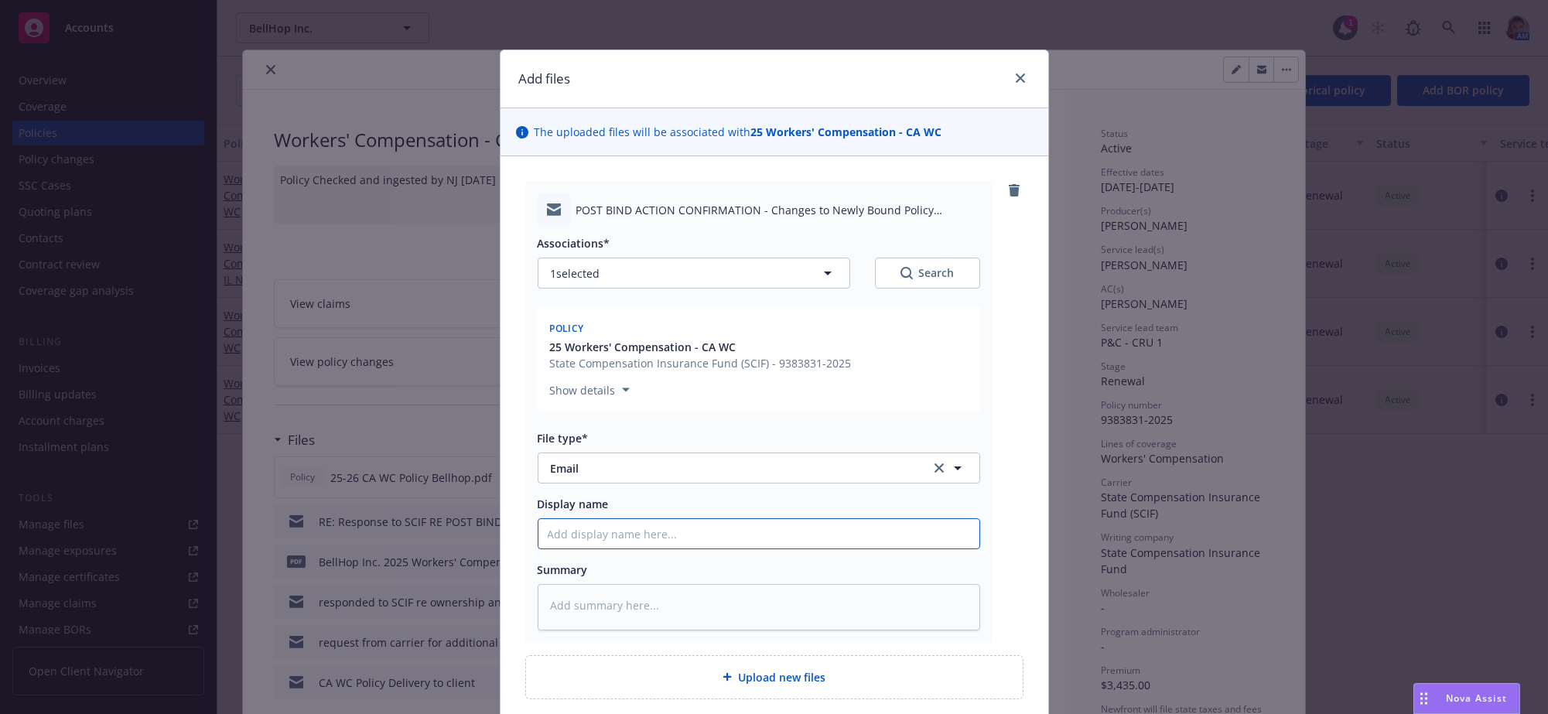
type input "S"
type textarea "x"
type input "SC"
type textarea "x"
type input "SCI"
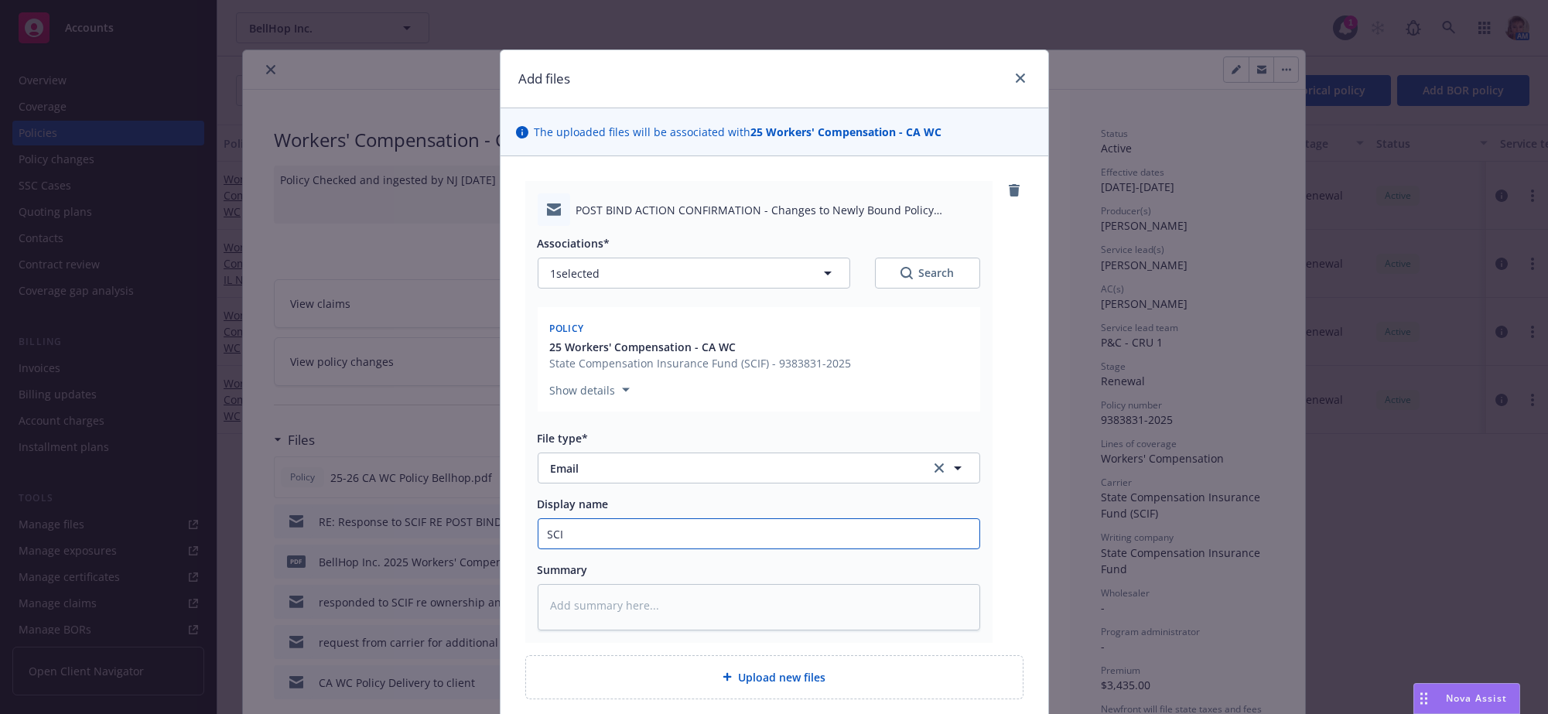
type textarea "x"
type input "SCIF"
type textarea "x"
type input "SCIF"
type textarea "x"
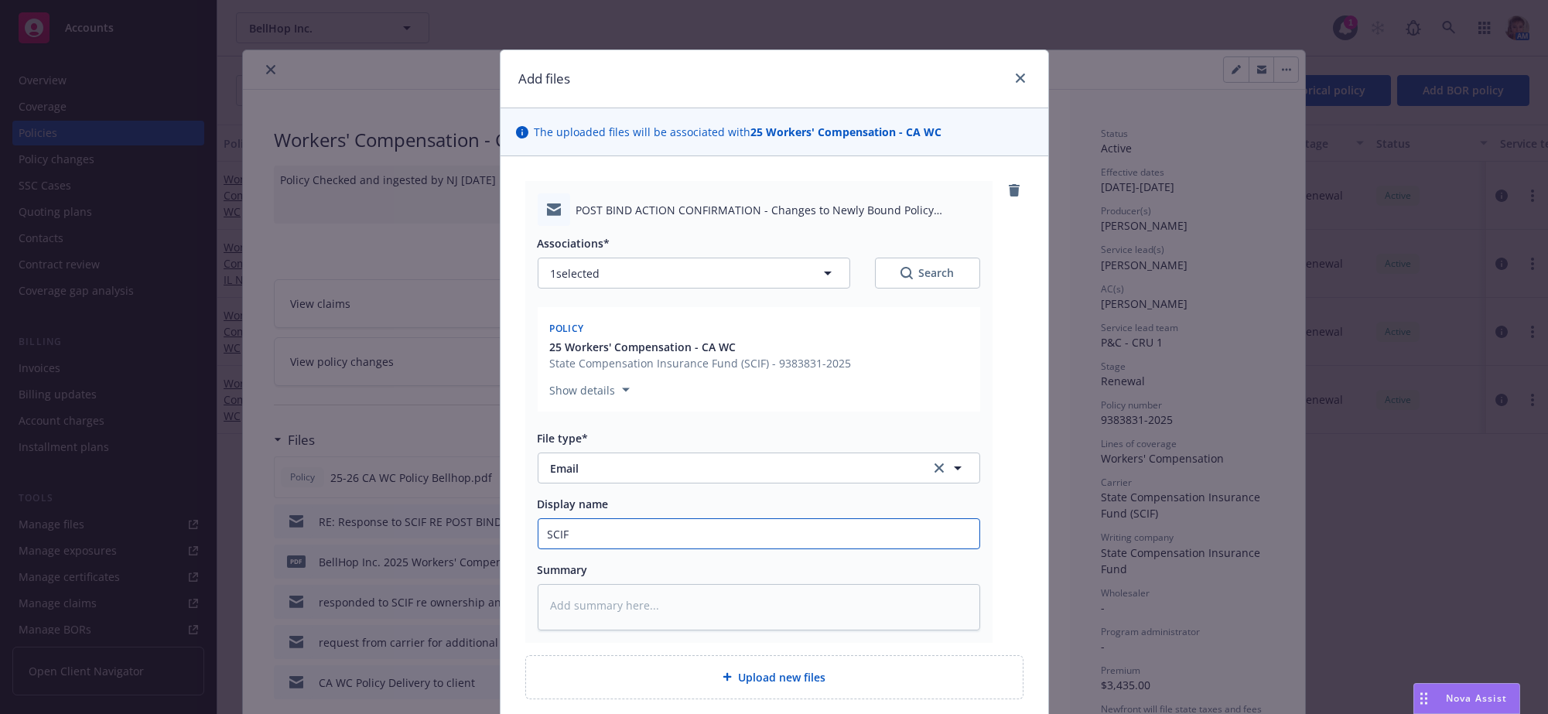
type input "SCIF h"
type textarea "x"
type input "SCIF ha"
type textarea "x"
type input "SCIF has"
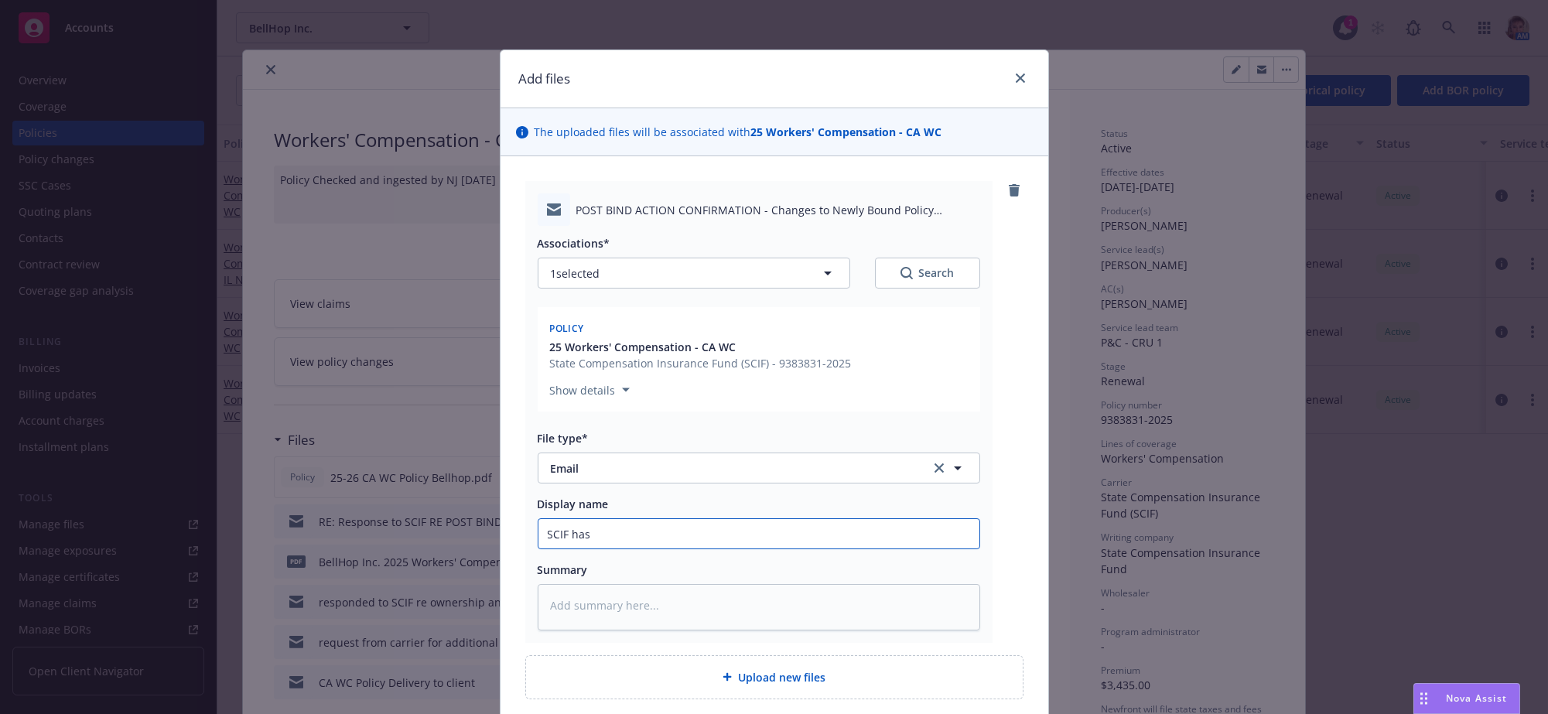
type textarea "x"
type input "SCIF has"
type textarea "x"
type input "SCIF has a"
type textarea "x"
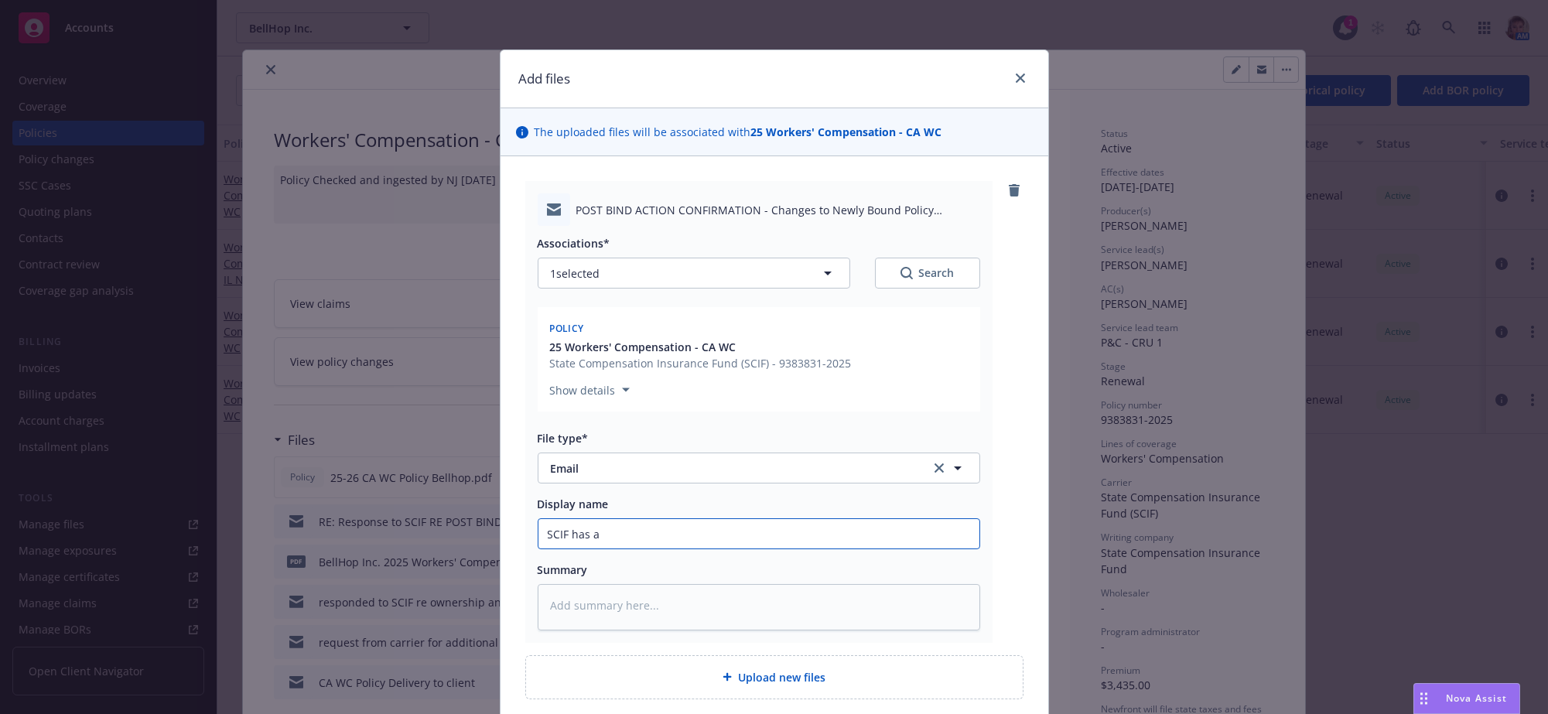
type input "SCIF has ap"
type textarea "x"
type input "SCIF has app"
type textarea "x"
type input "SCIF has appr"
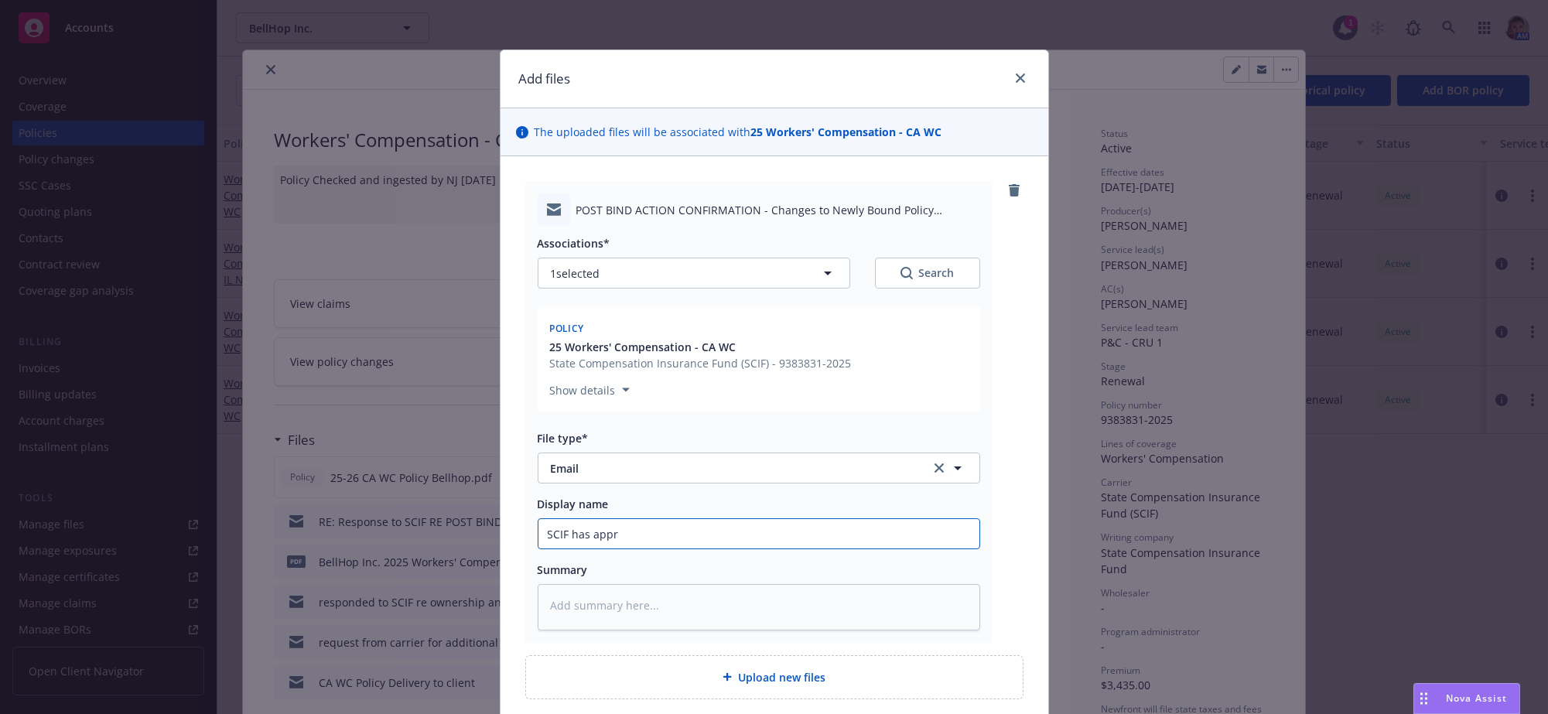
type textarea "x"
type input "SCIF has appro"
type textarea "x"
type input "SCIF has approv"
type textarea "x"
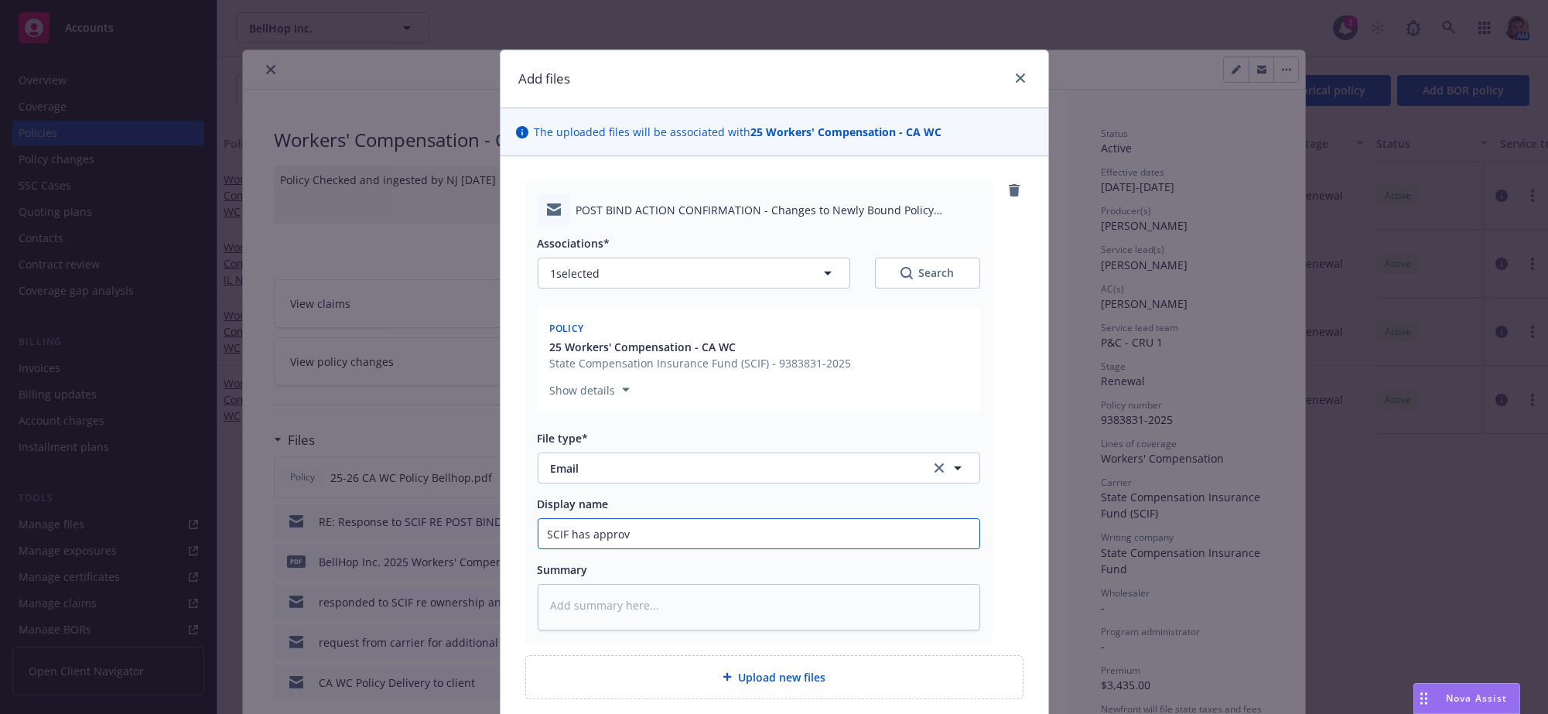
type input "SCIF has approve"
type textarea "x"
type input "SCIF has approved"
type textarea "x"
type input "SCIF has approved c"
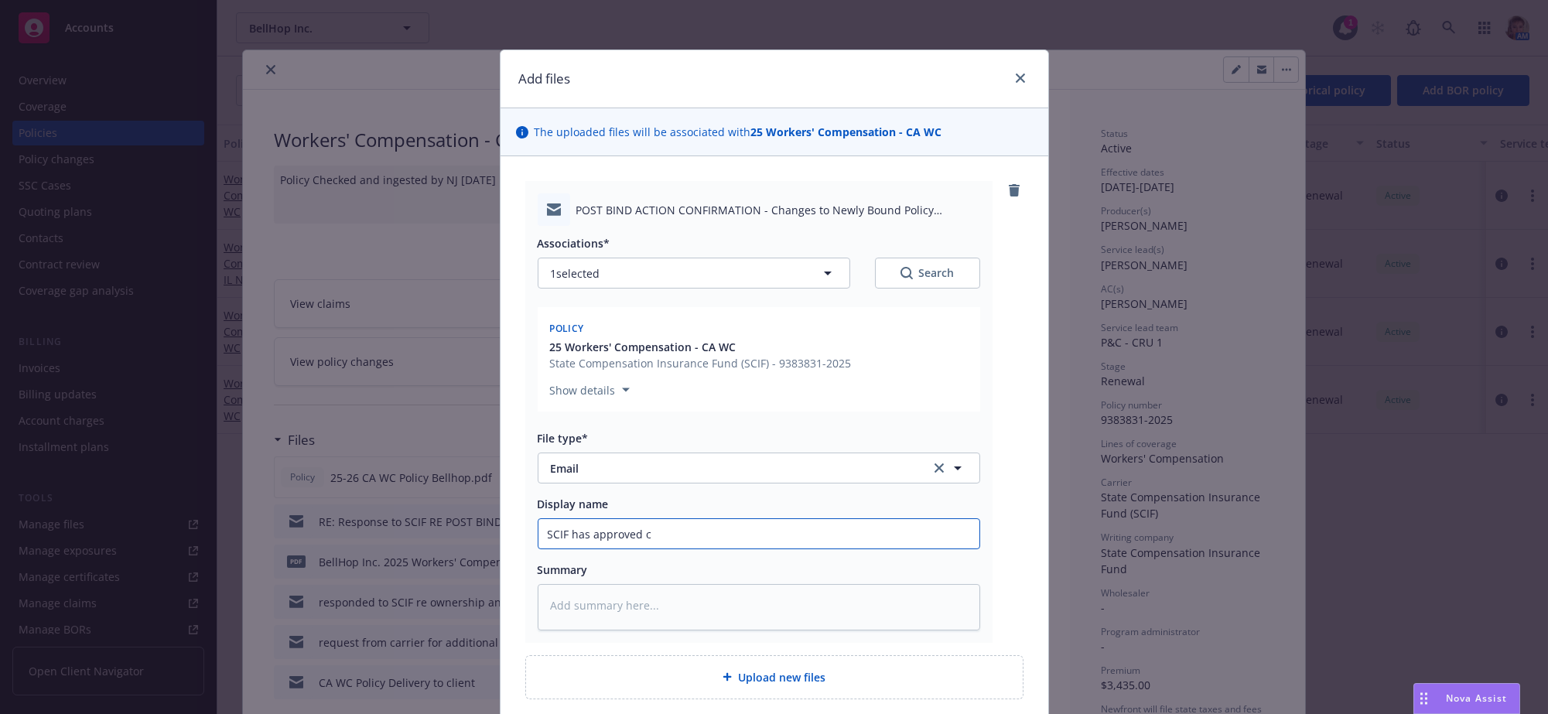
type textarea "x"
type input "SCIF has approved cl"
type textarea "x"
type input "SCIF has approved cli"
type textarea "x"
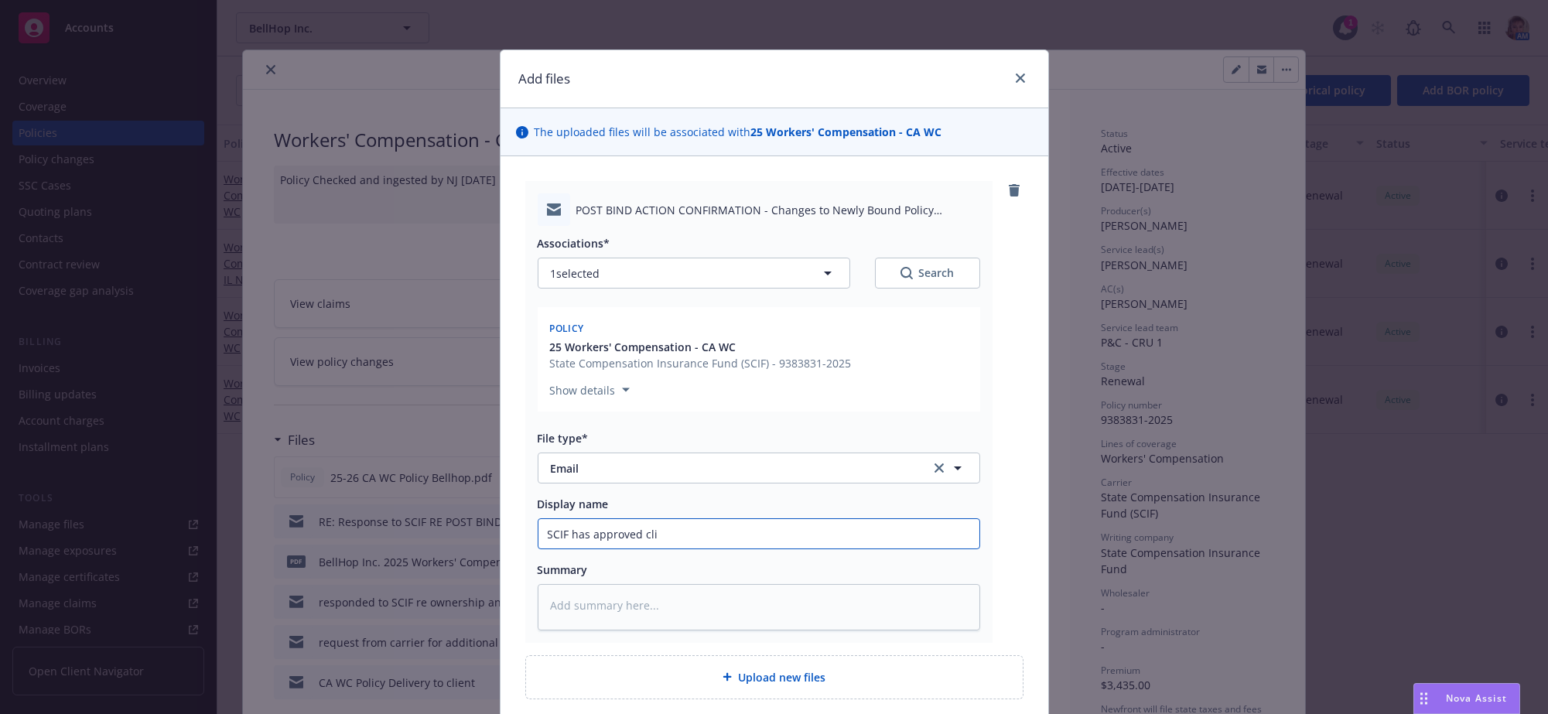
type input "SCIF has approved clie"
type textarea "x"
type input "SCIF has approved clien"
type textarea "x"
type input "SCIF has approved client"
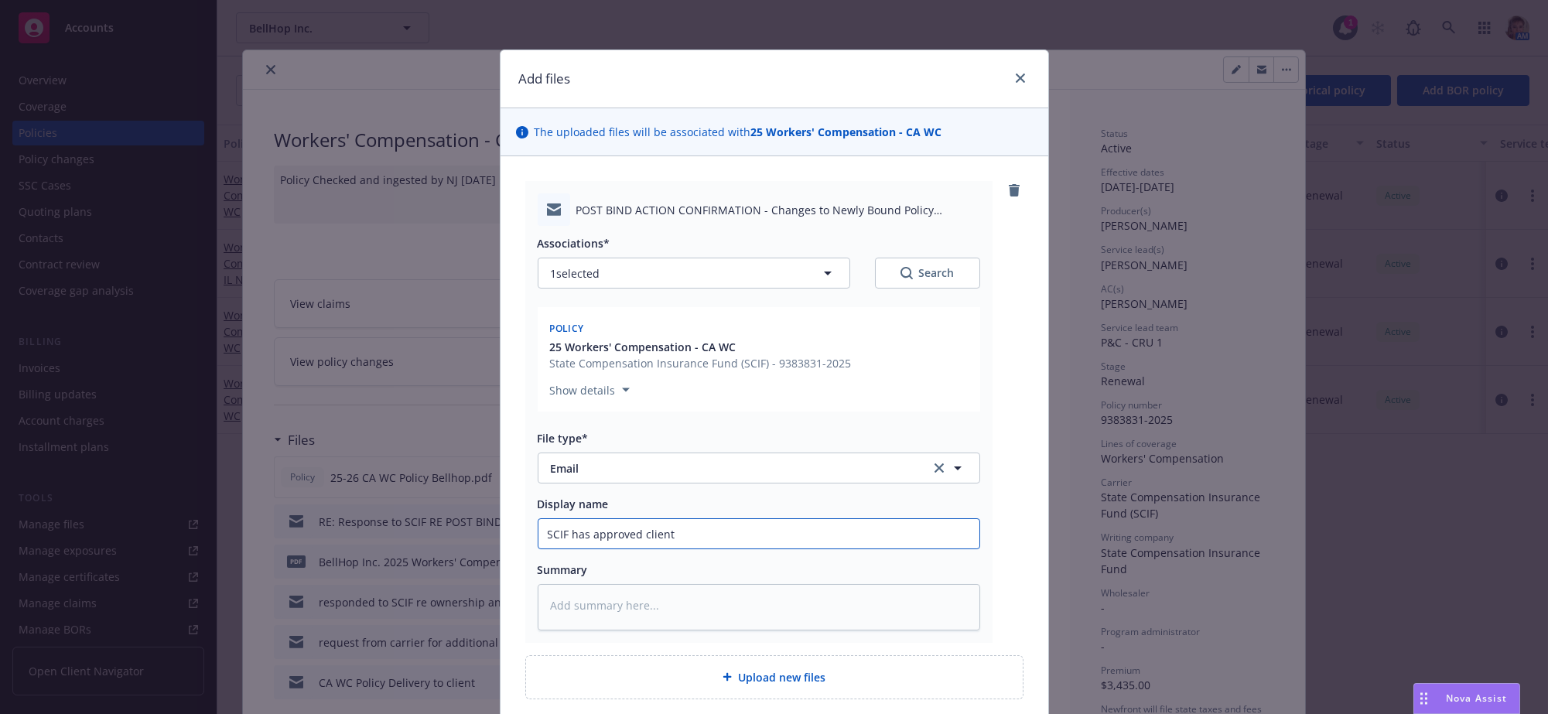
type textarea "x"
type input "SCIF has approved client"
type textarea "x"
type input "SCIF has approved client s"
type textarea "x"
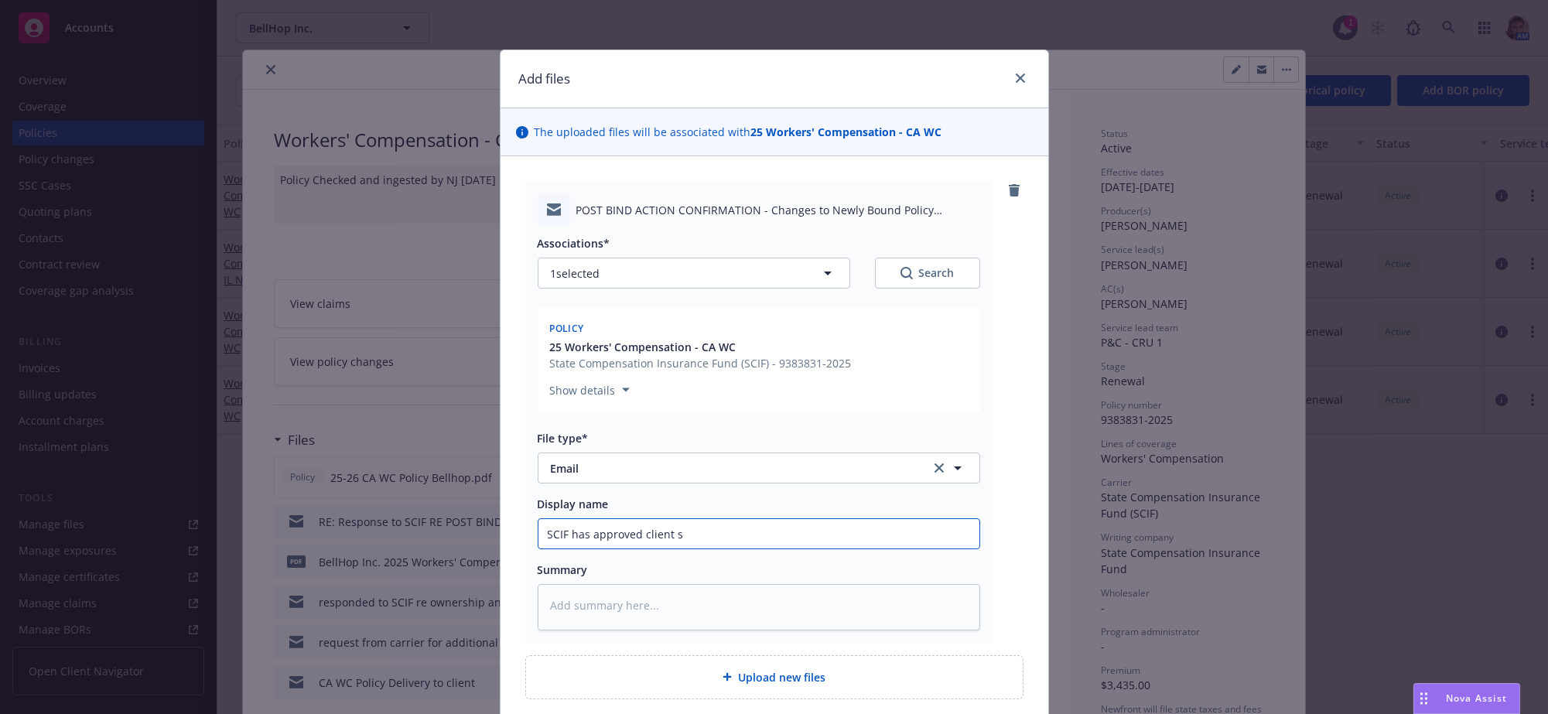
type input "SCIF has approved client st"
type textarea "x"
type input "SCIF has approved client sta"
type textarea "x"
type input "SCIF has approved client stat"
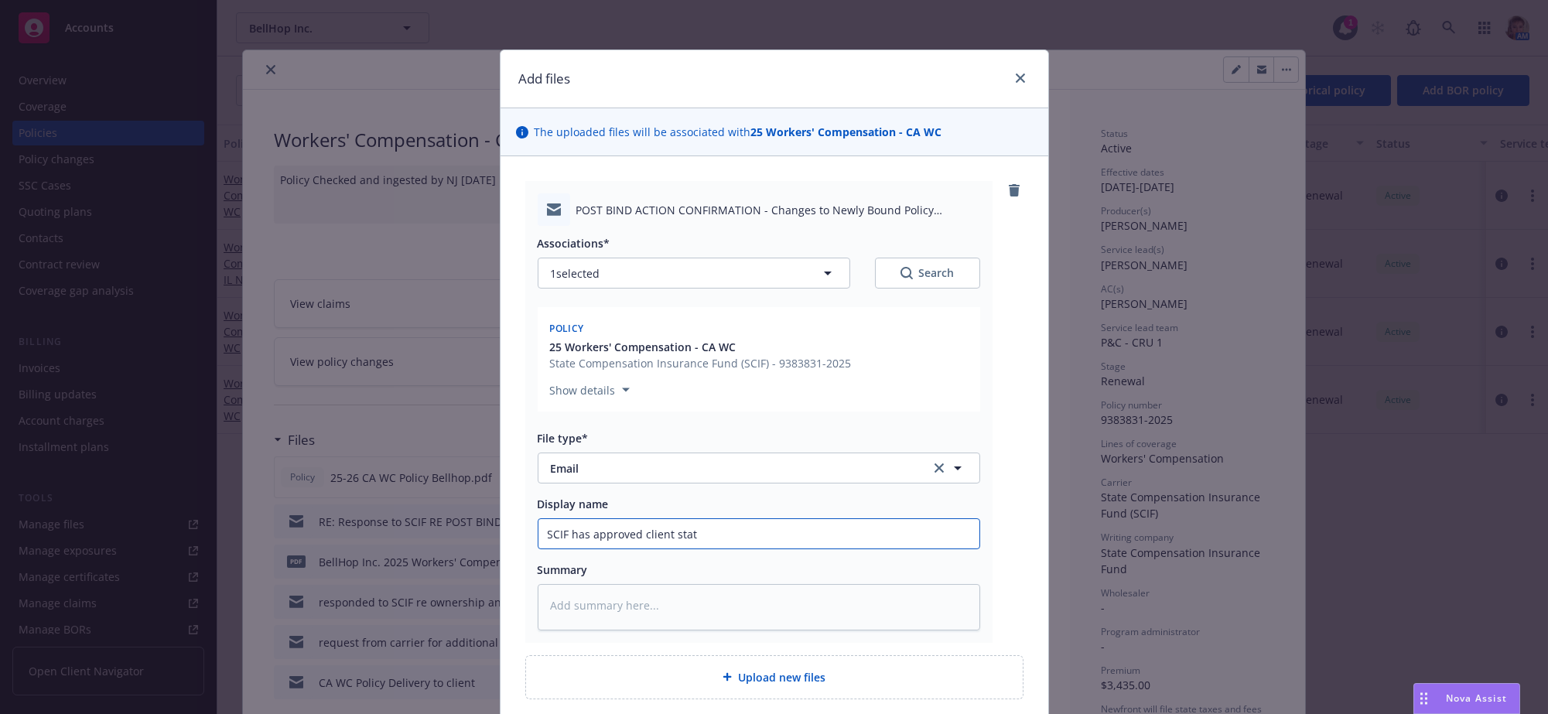
type textarea "x"
type input "SCIF has approved client statu"
type textarea "x"
type input "SCIF has approved client status"
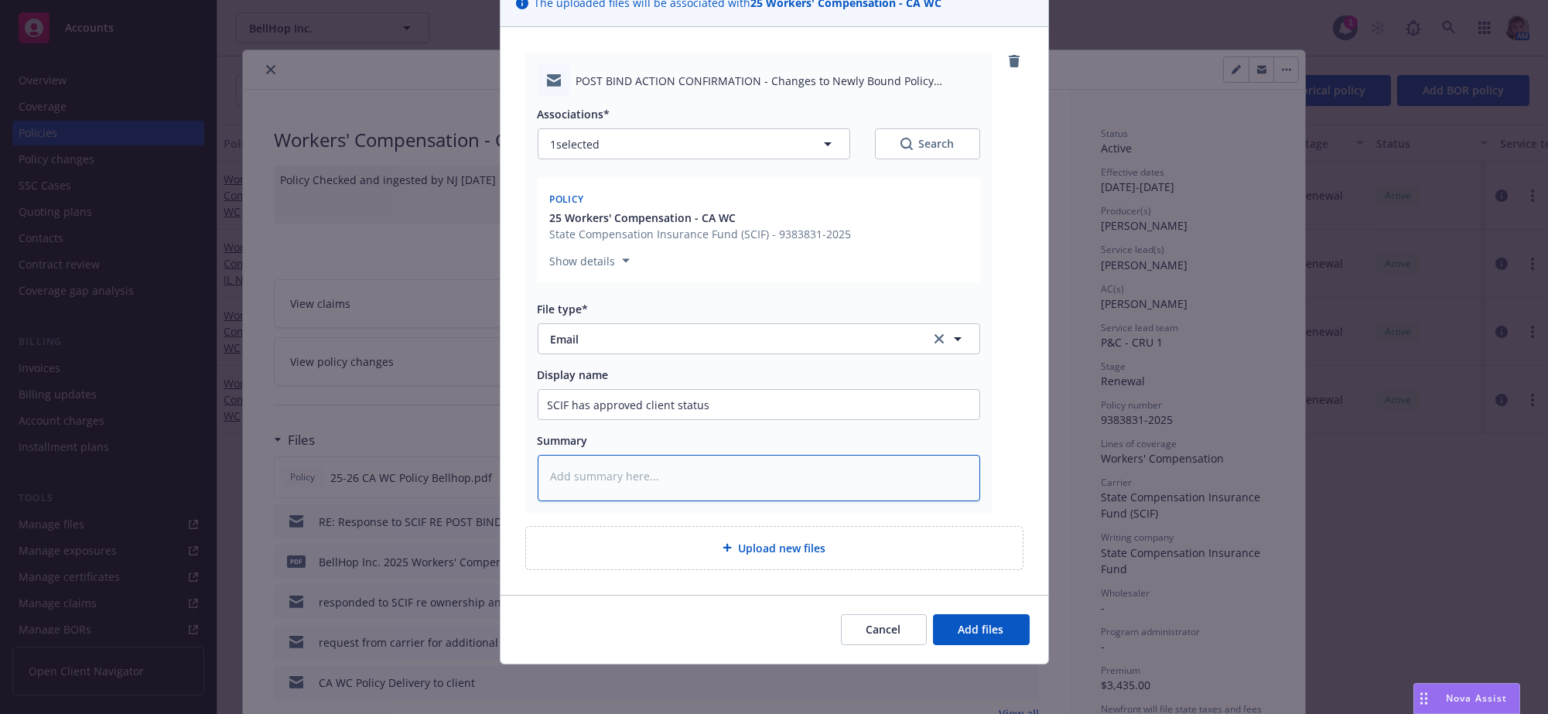
scroll to position [185, 0]
click at [973, 647] on div "Cancel Add files" at bounding box center [774, 629] width 548 height 69
click at [973, 631] on span "Add files" at bounding box center [981, 629] width 46 height 15
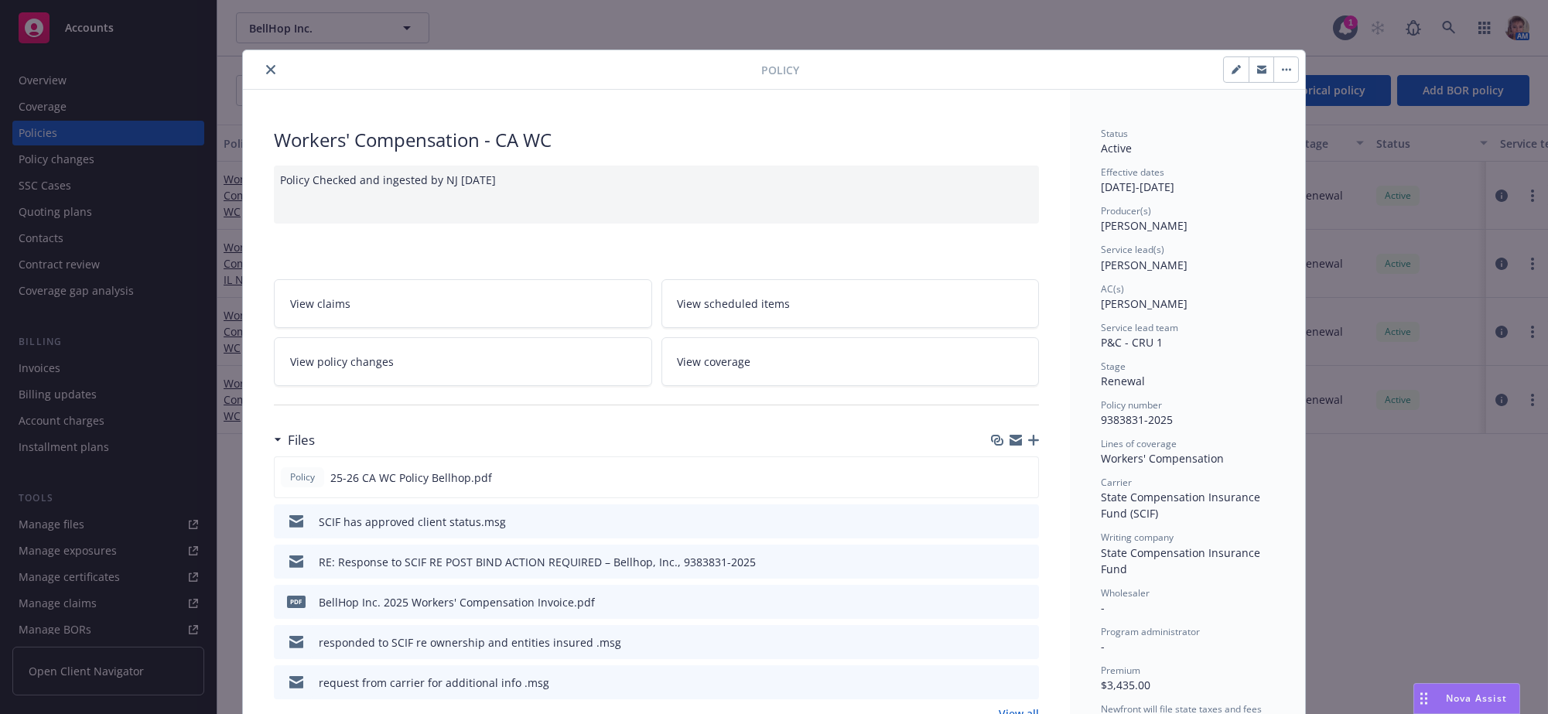
click at [265, 64] on button "close" at bounding box center [270, 69] width 19 height 19
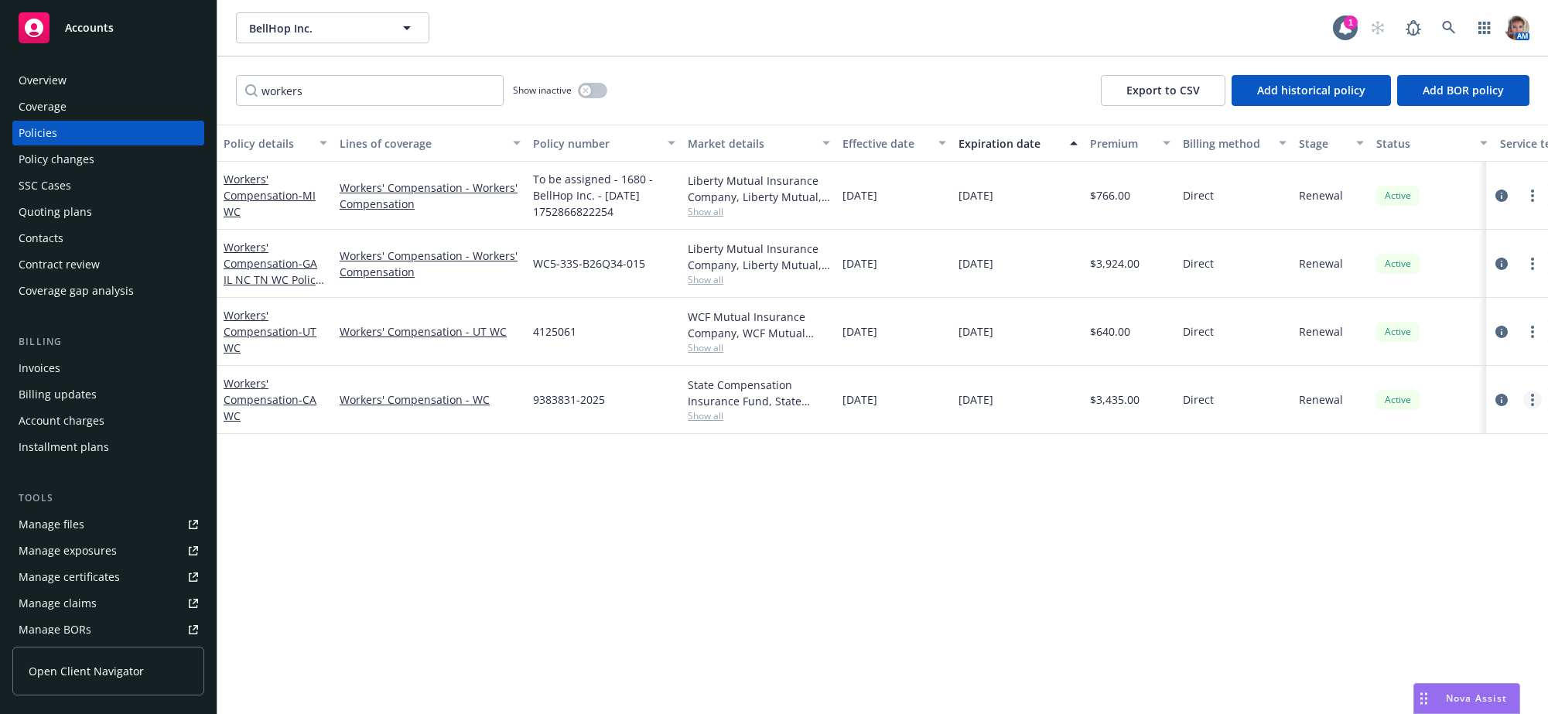
click at [1531, 406] on icon "more" at bounding box center [1532, 400] width 3 height 12
click at [1422, 657] on link "Copy logging email" at bounding box center [1449, 641] width 182 height 31
click at [1531, 406] on icon "more" at bounding box center [1532, 400] width 3 height 12
click at [1462, 657] on link "Copy logging email" at bounding box center [1449, 641] width 182 height 31
click at [875, 620] on div "Policy details Lines of coverage Policy number Market details Effective date Ex…" at bounding box center [882, 414] width 1330 height 579
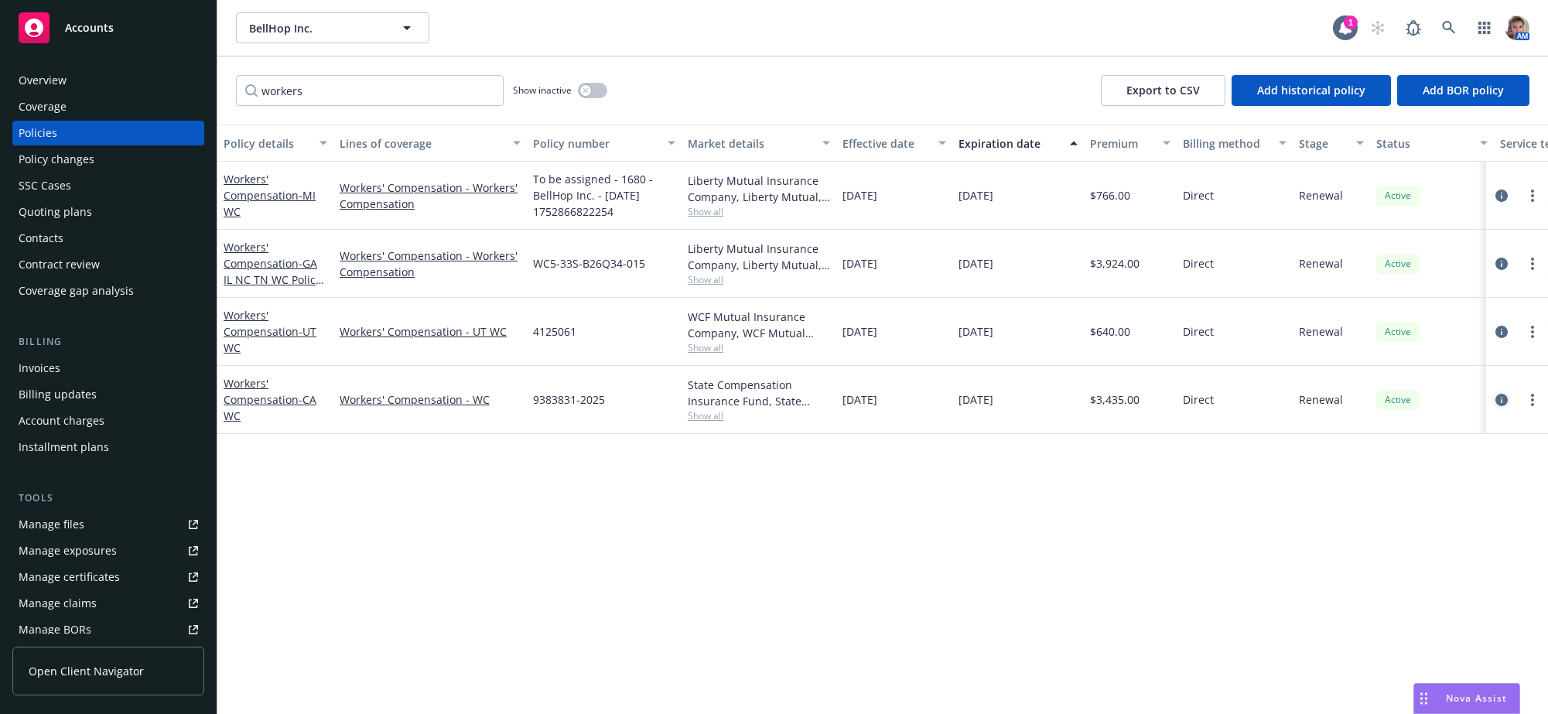
click at [1500, 406] on icon "circleInformation" at bounding box center [1501, 400] width 12 height 12
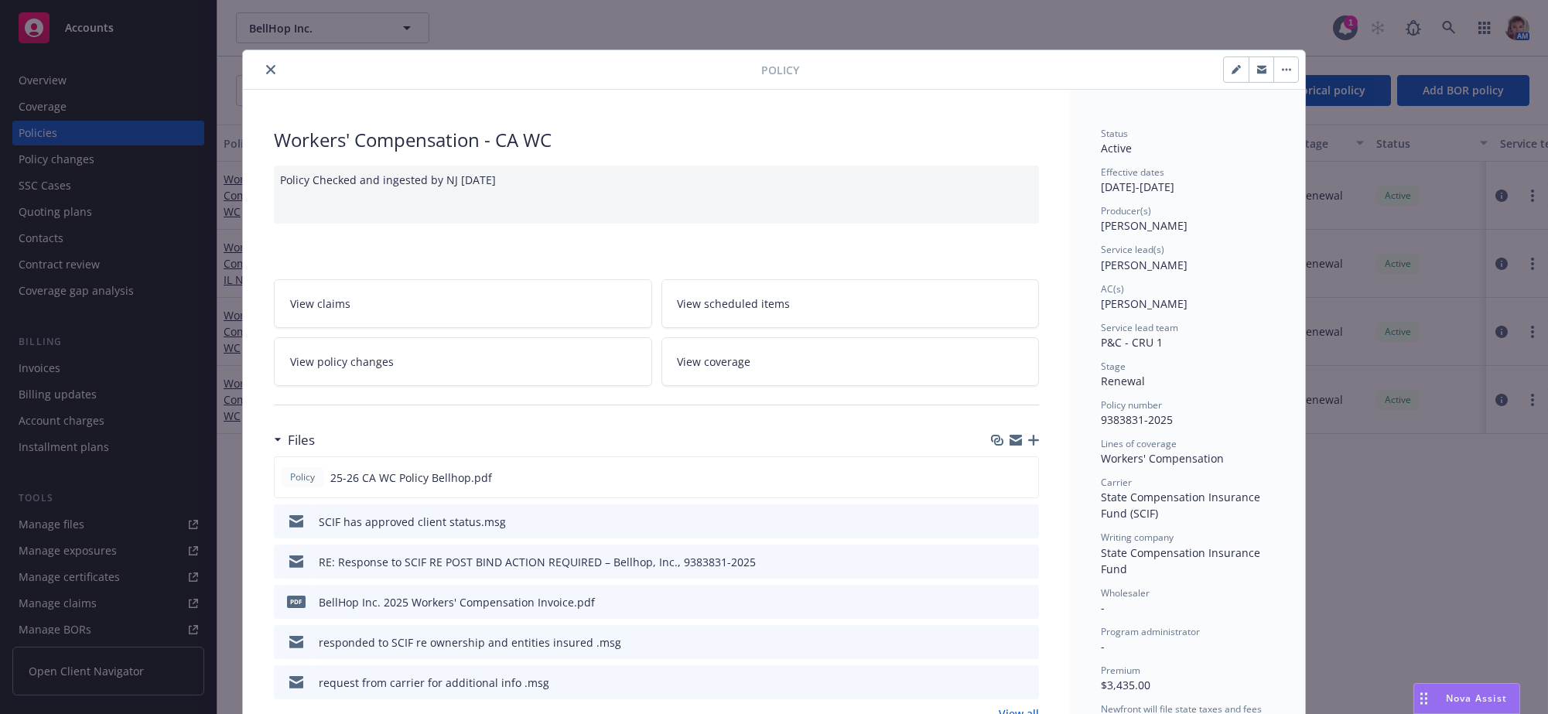
scroll to position [46, 0]
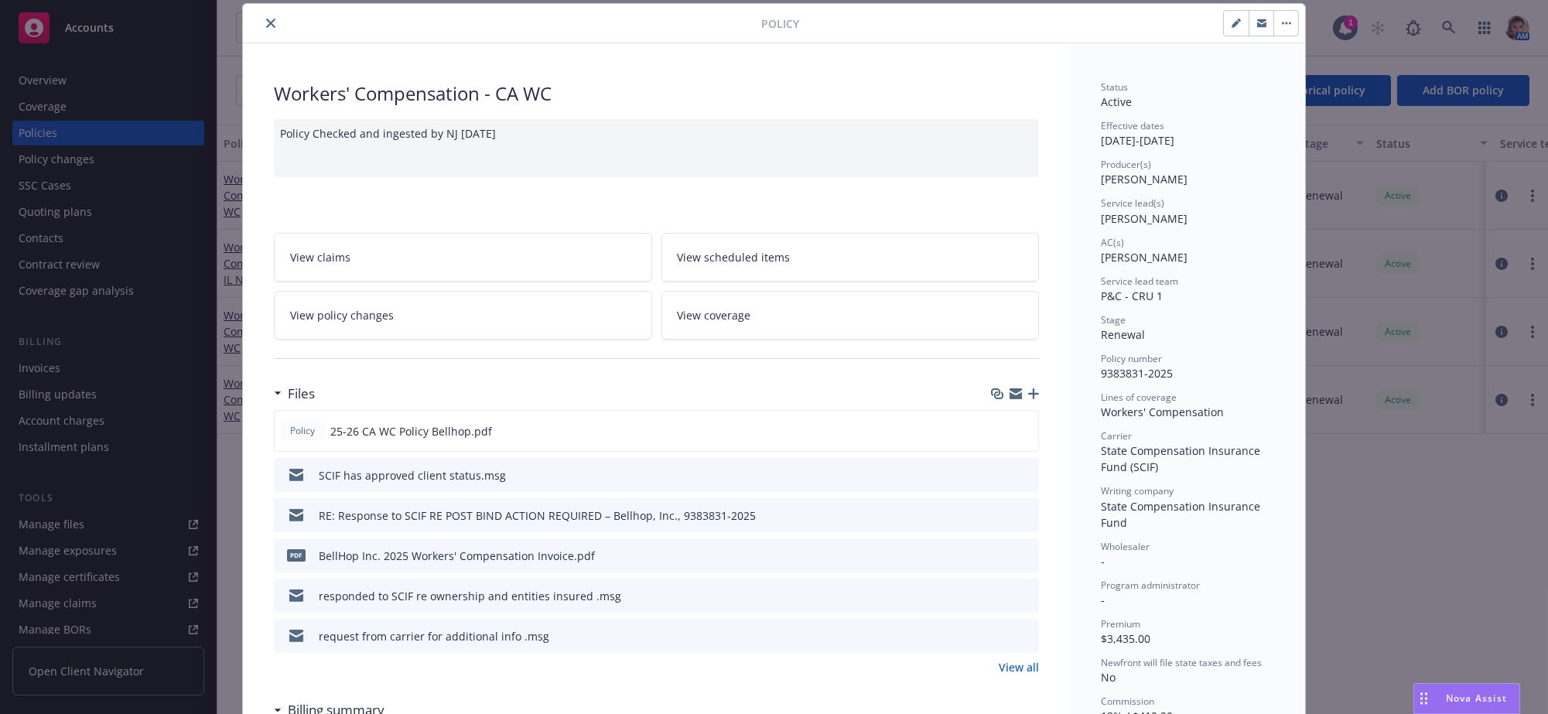
click at [1028, 399] on icon "button" at bounding box center [1033, 393] width 11 height 11
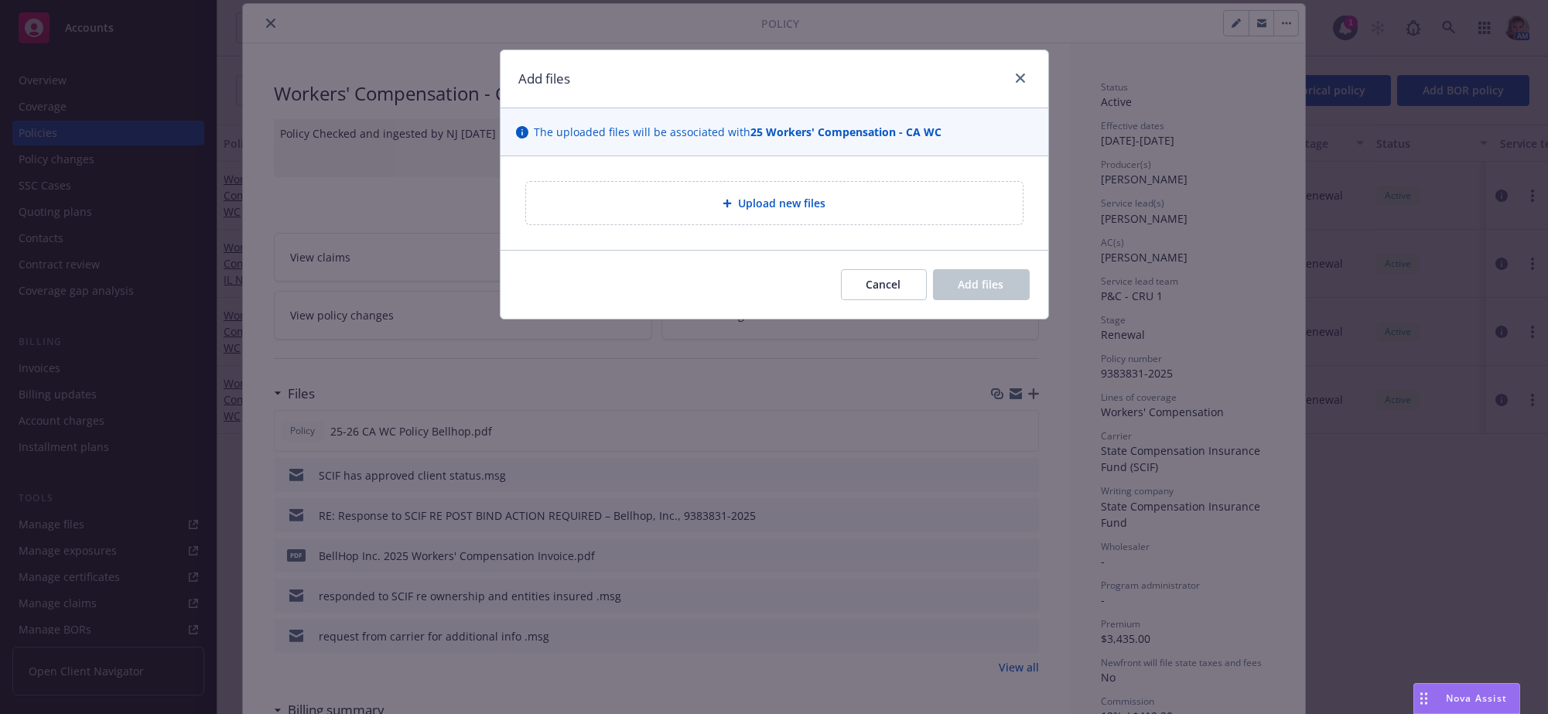
type textarea "x"
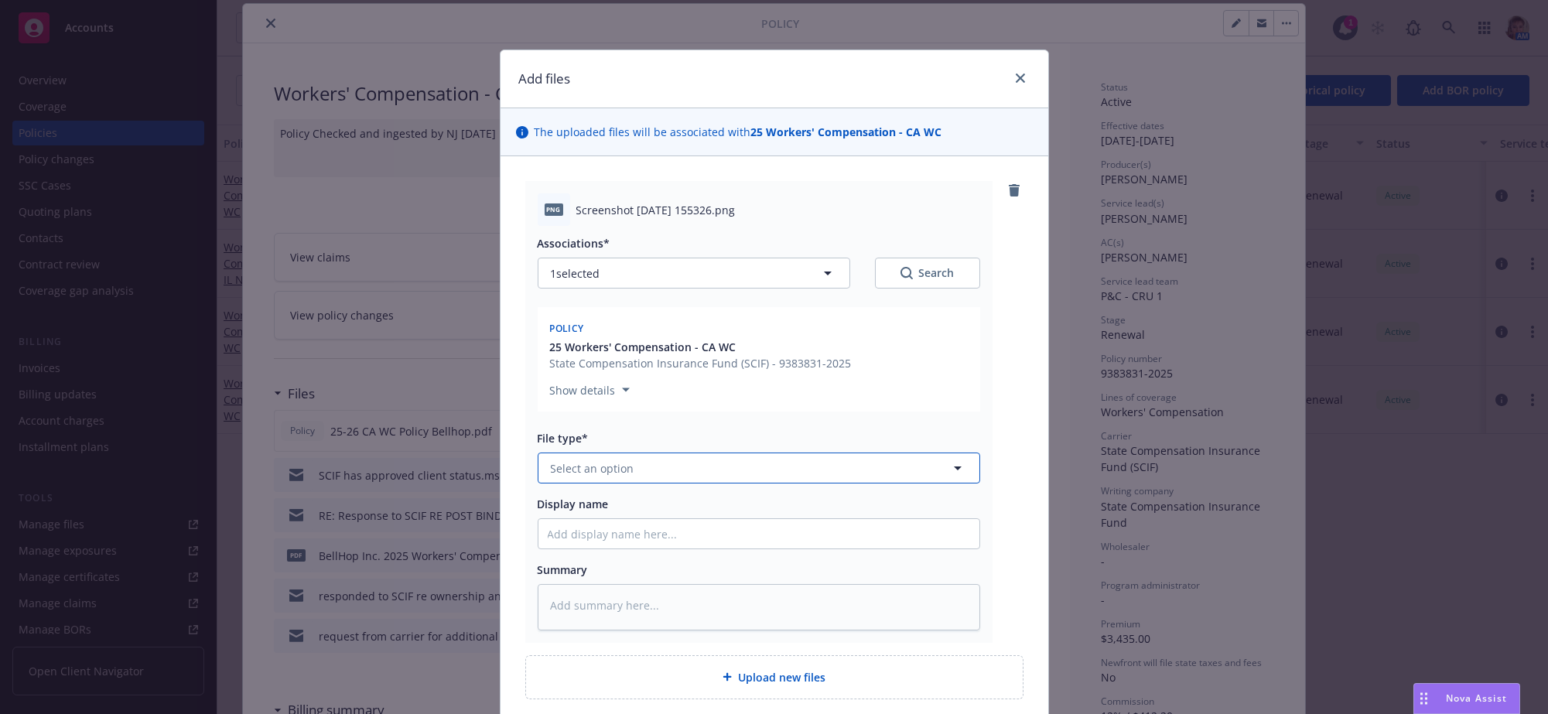
click at [609, 483] on button "Select an option" at bounding box center [759, 467] width 442 height 31
type input "em"
click at [615, 571] on div "Email" at bounding box center [759, 559] width 422 height 22
click at [612, 548] on input "Display name" at bounding box center [758, 533] width 441 height 29
type textarea "x"
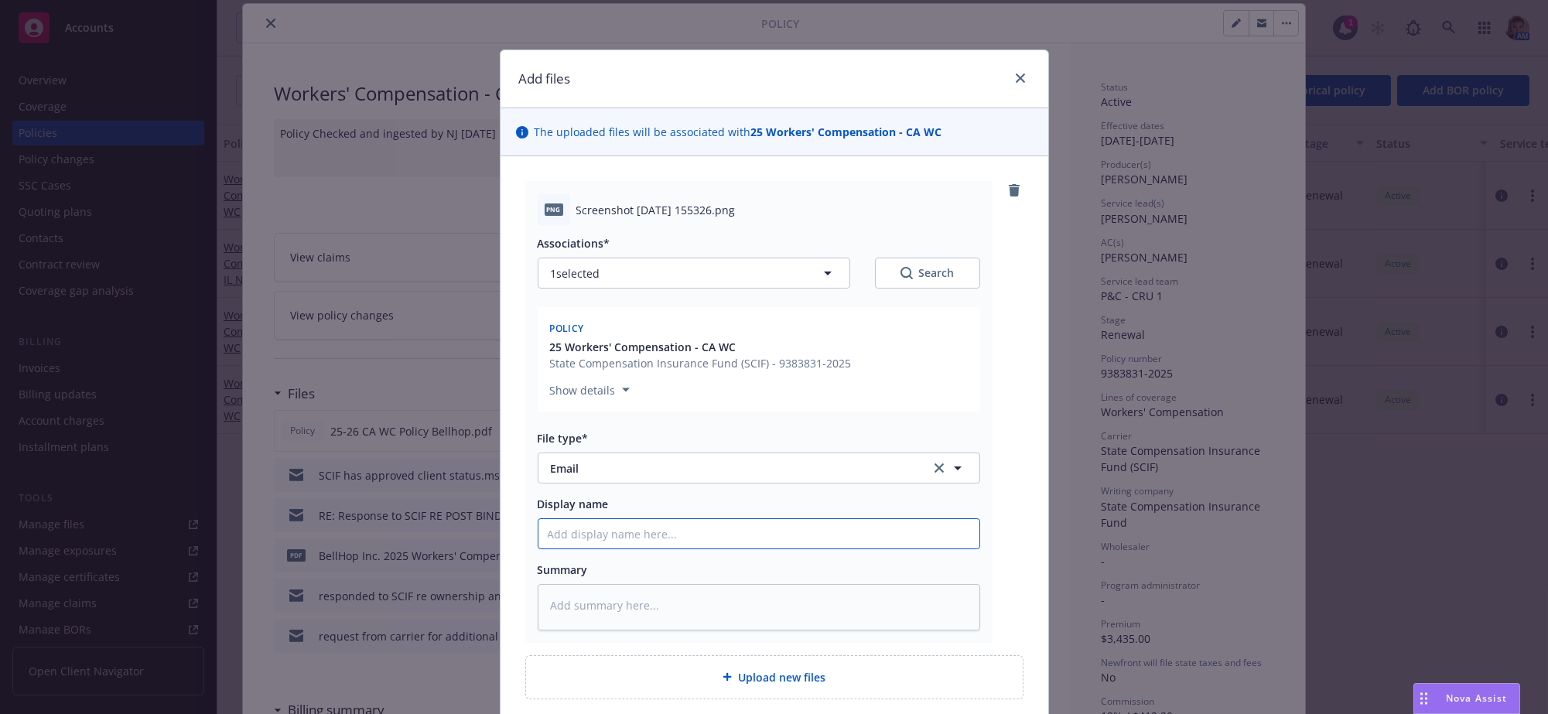
type input "S"
type textarea "x"
type input "Sl"
type textarea "x"
type input "Sla"
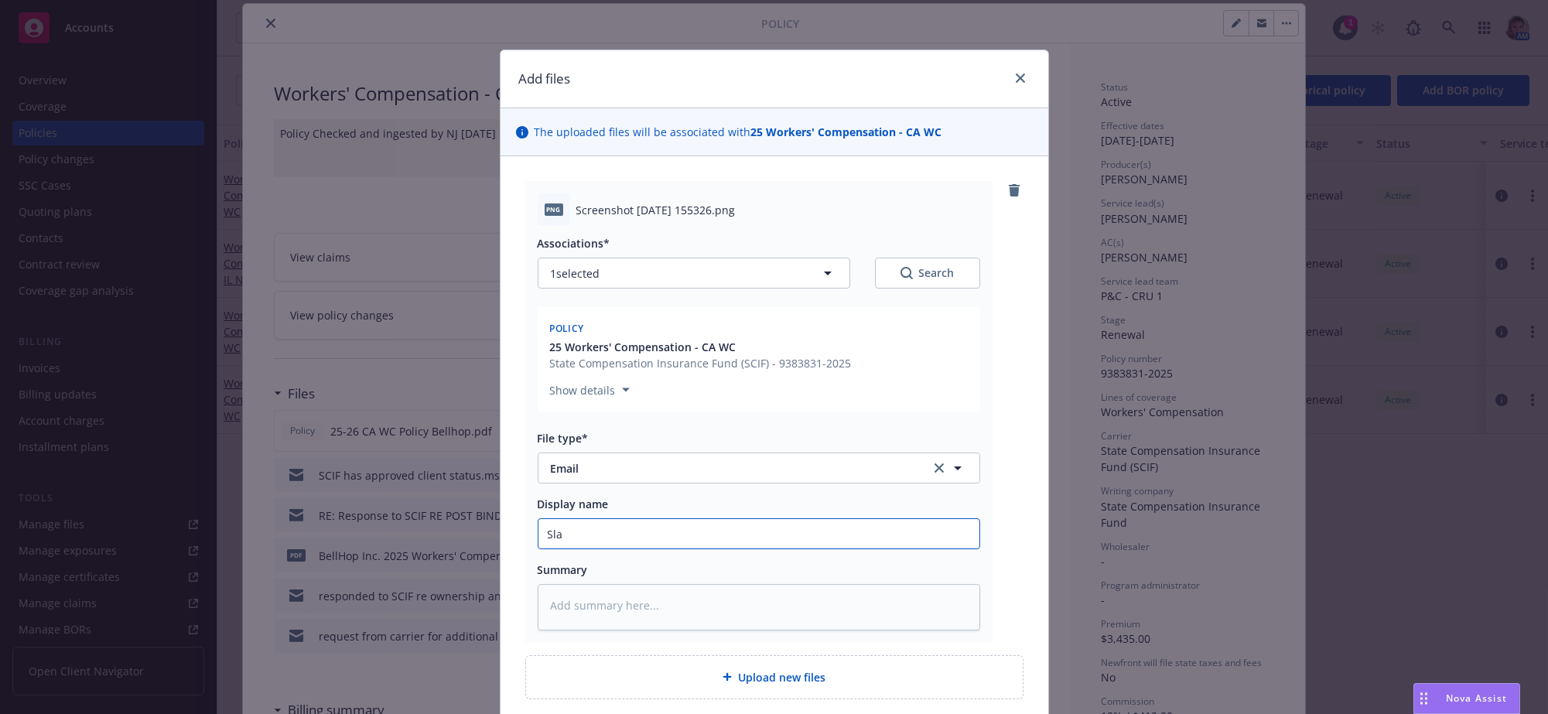
type textarea "x"
type input "Slac"
type textarea "x"
type input "Slack"
type textarea "x"
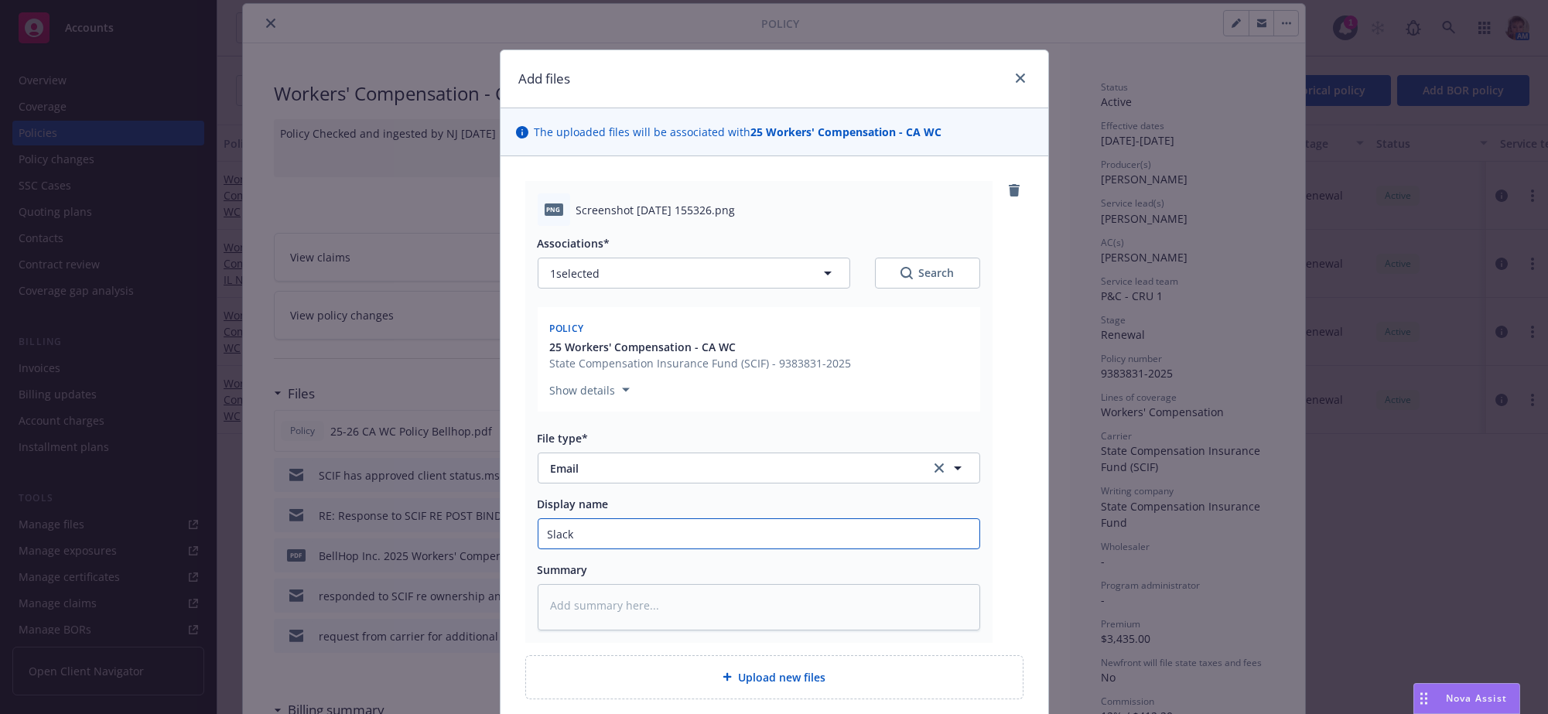
type input "Slack"
type textarea "x"
type input "Slack d"
type textarea "x"
type input "Slack del"
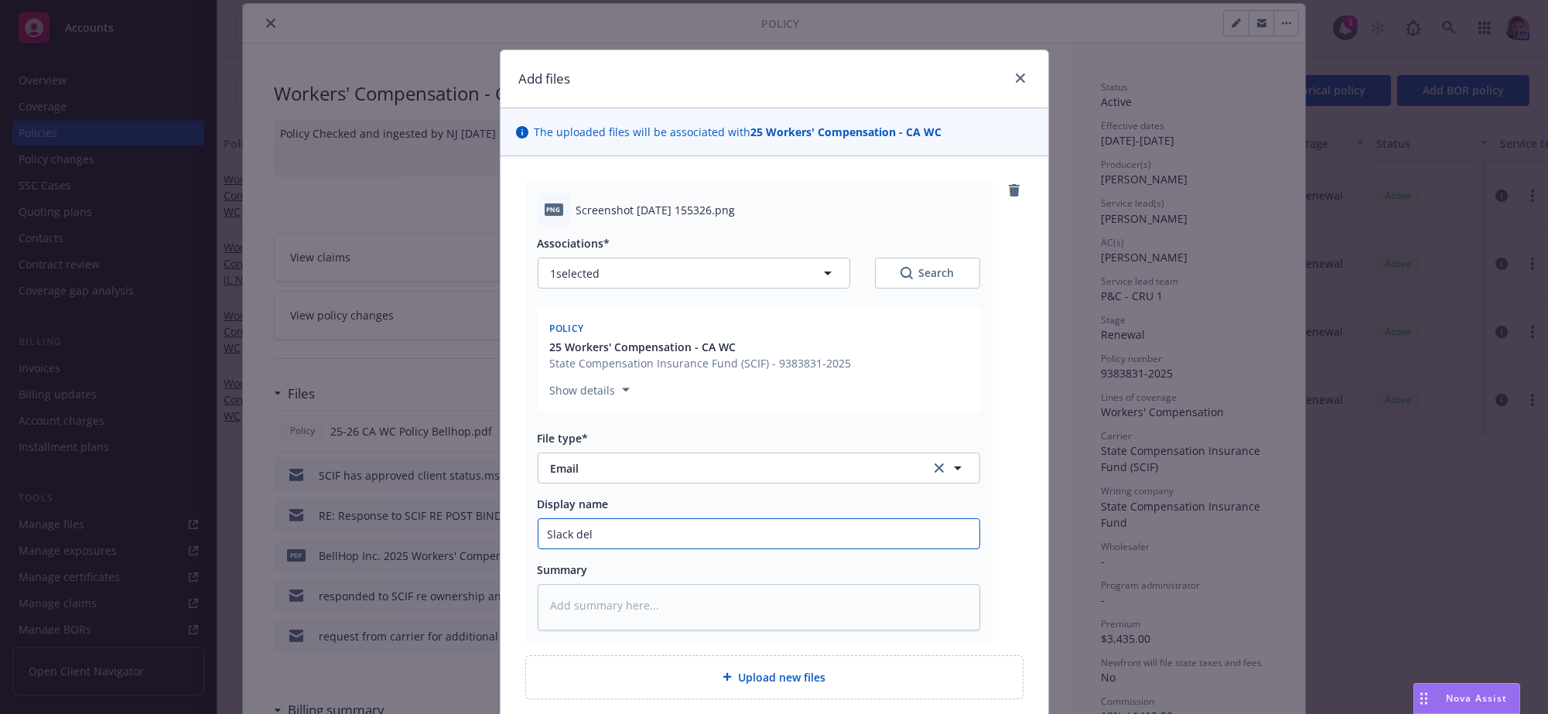
type textarea "x"
type input "Slack deli"
type textarea "x"
type input "Slack deliv"
type textarea "x"
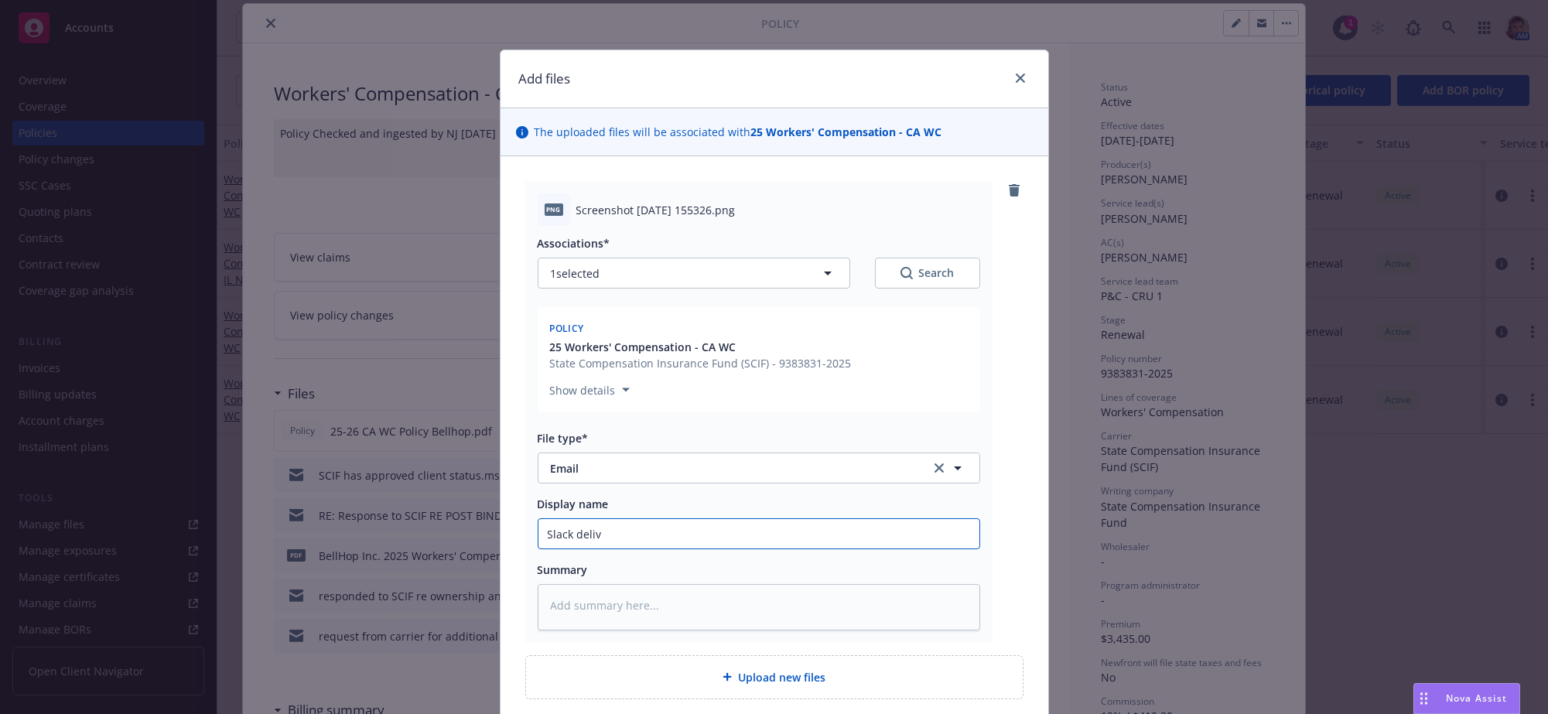
type input "Slack delive"
type textarea "x"
type input "Slack deliver"
type textarea "x"
type input "Slack delivery"
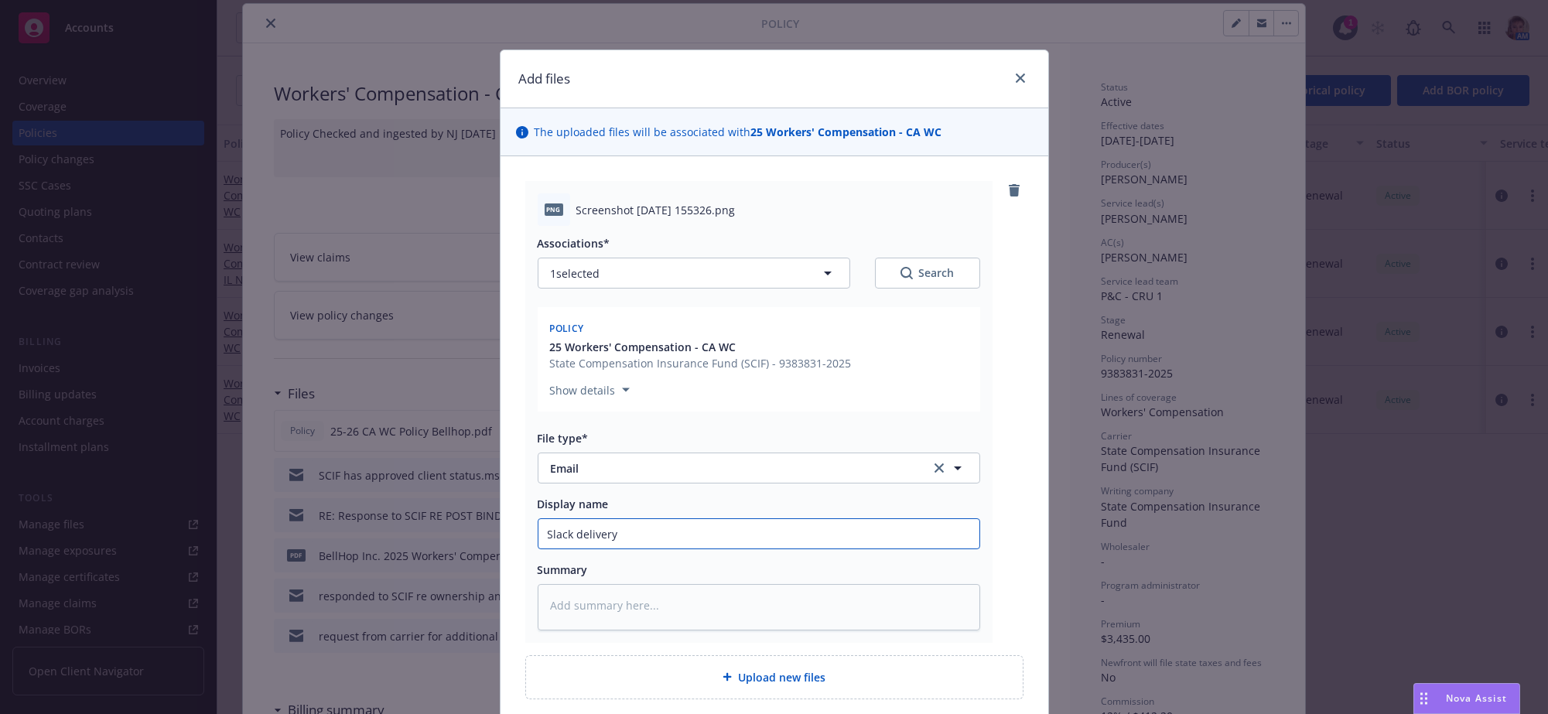
type textarea "x"
type input "Slack delivery"
type textarea "x"
type input "Slack delivery o"
type textarea "x"
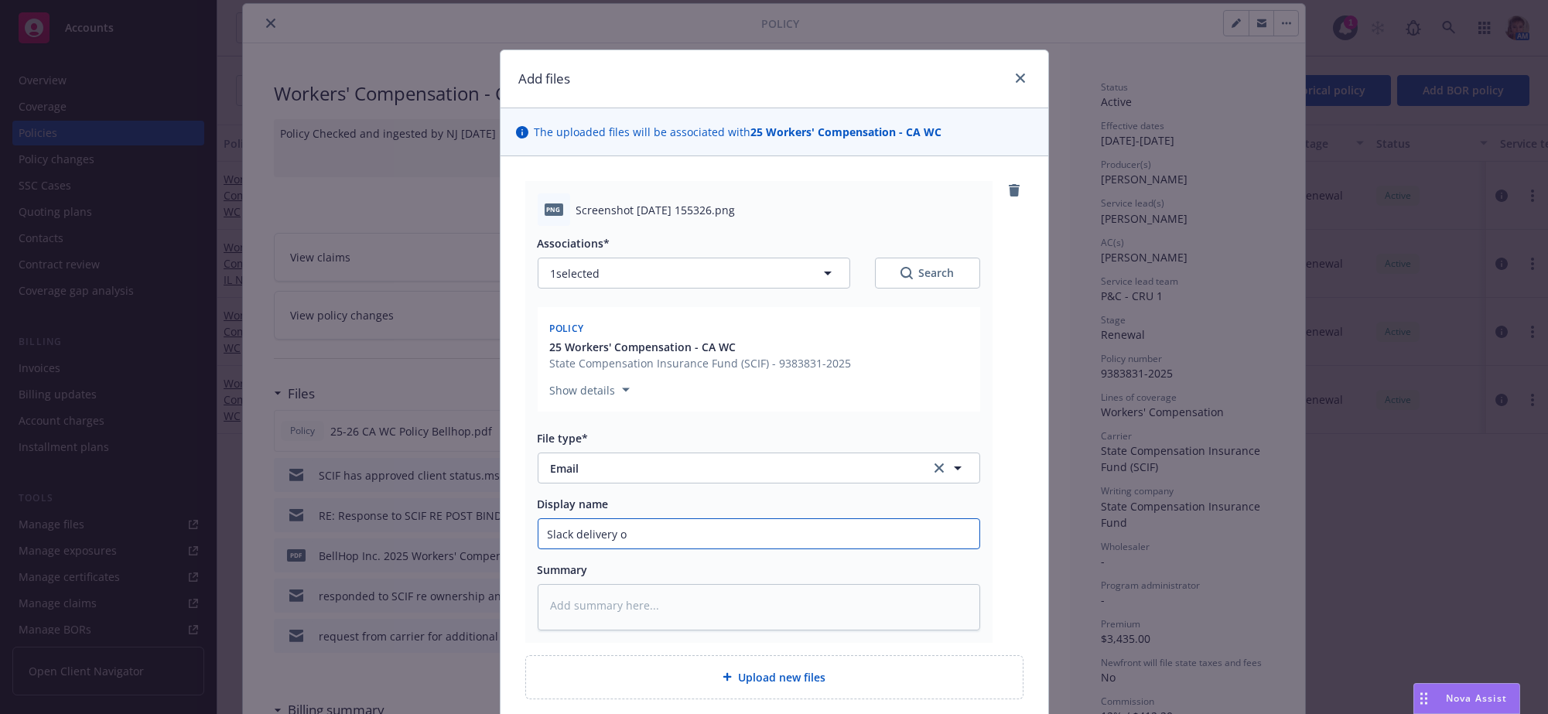
type input "Slack delivery of"
type textarea "x"
type input "Slack delivery of"
type textarea "x"
type input "Slack delivery of S"
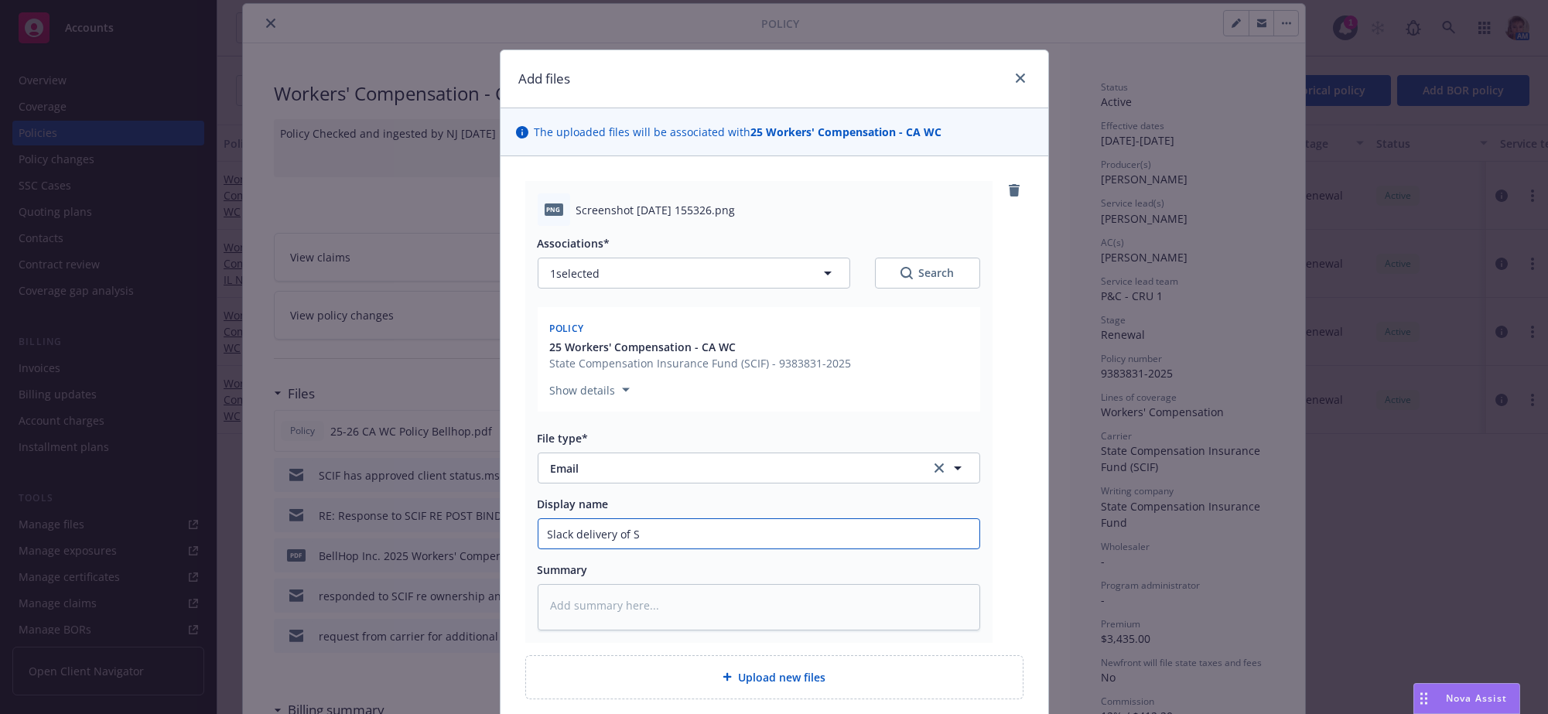
type textarea "x"
type input "Slack delivery of SC"
type textarea "x"
type input "Slack delivery of SCI"
type textarea "x"
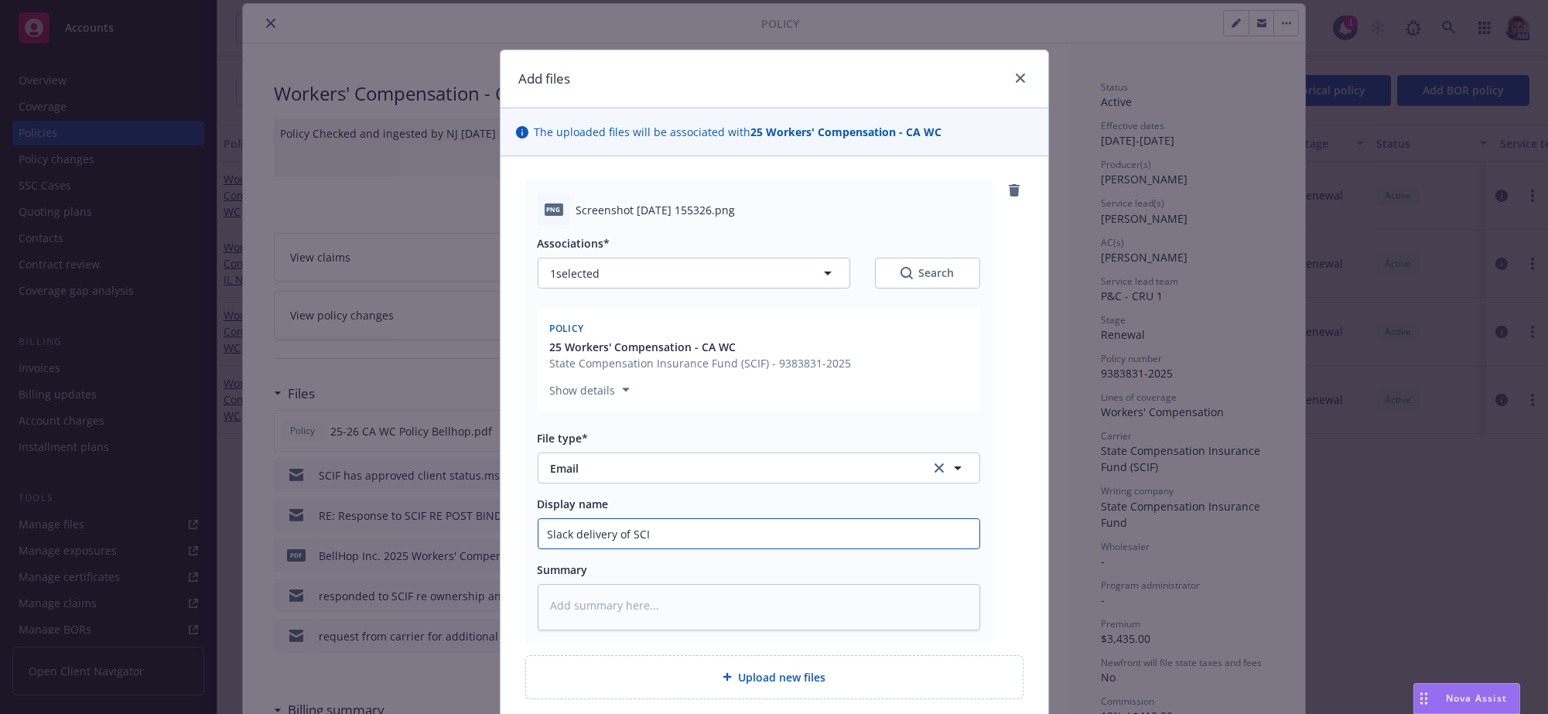
type input "Slack delivery of SCIF"
type textarea "x"
type input "Slack delivery of SCIF"
type textarea "x"
type input "Slack delivery of SCIF me"
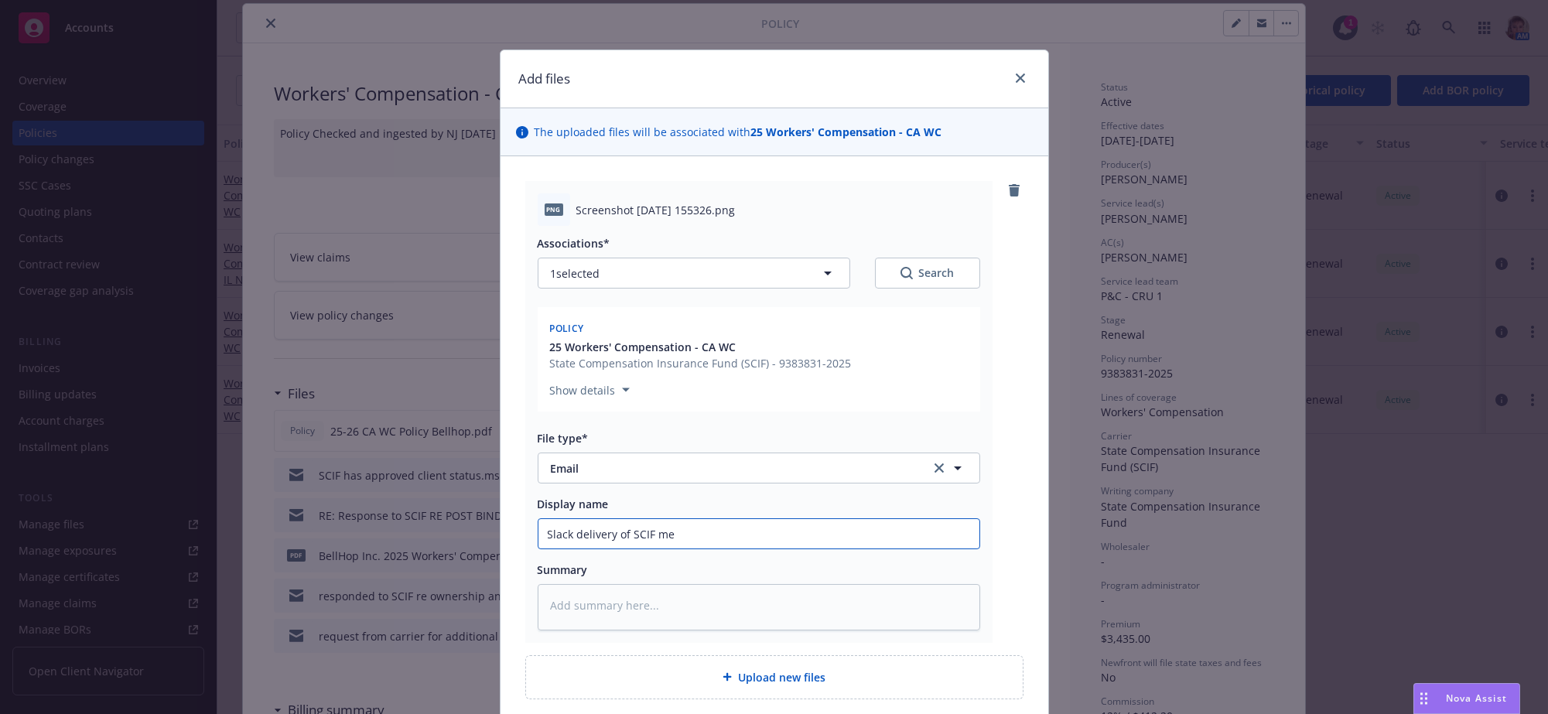
type textarea "x"
type input "Slack delivery of SCIF mes"
type textarea "x"
type input "Slack delivery of SCIF mess"
type textarea "x"
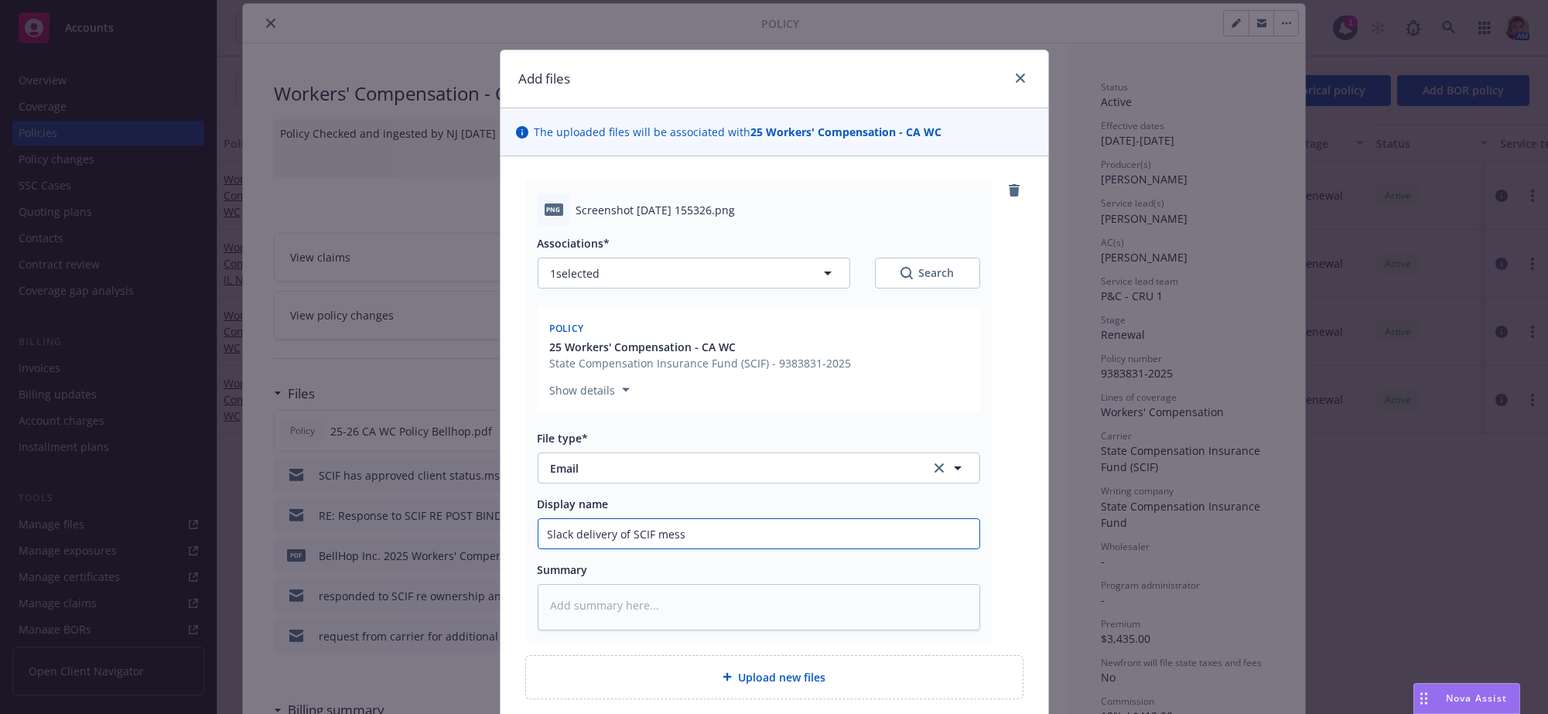
type input "Slack delivery of SCIF messg"
type textarea "x"
type input "Slack delivery of SCIF messge"
type textarea "x"
type input "Slack delivery of SCIF messge"
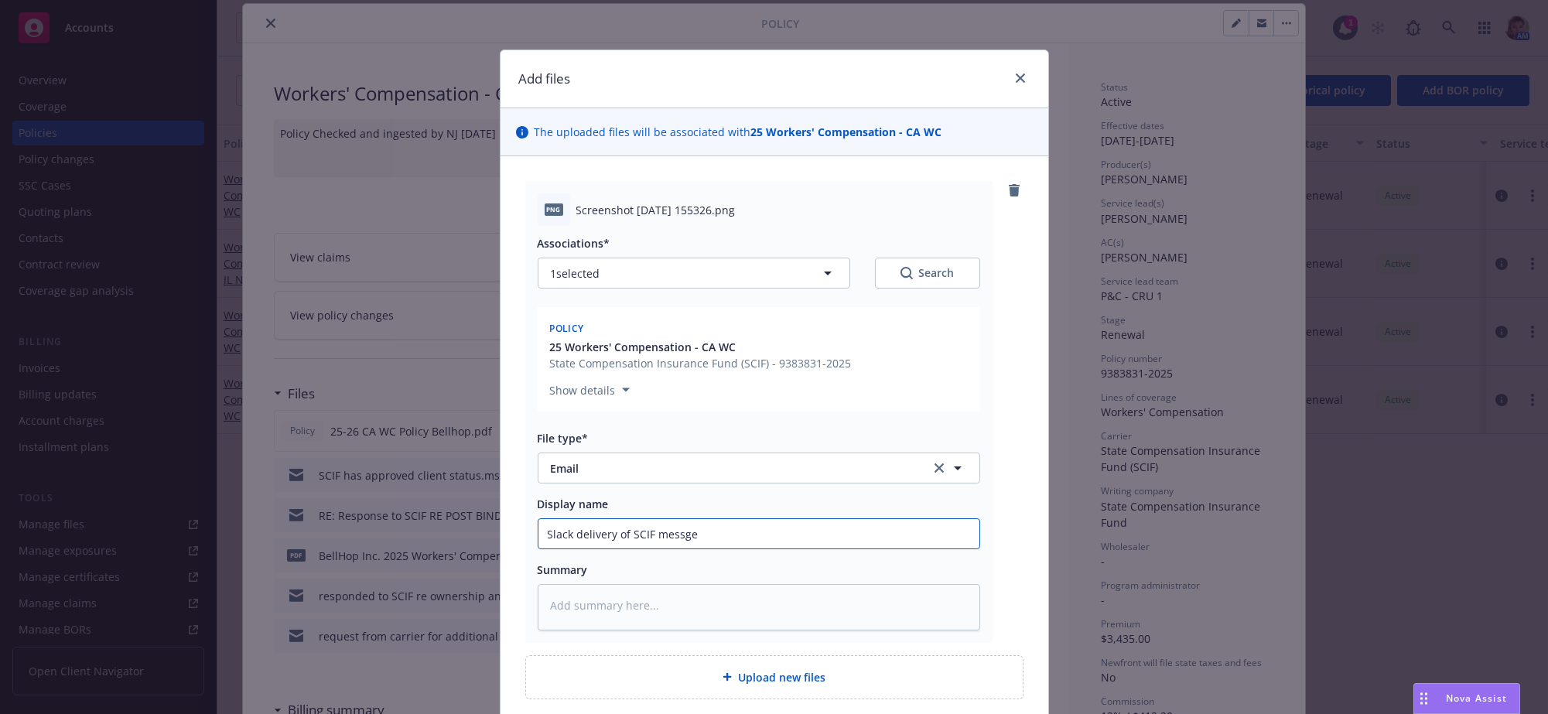
type textarea "x"
type input "Slack delivery of SCIF messge t"
type textarea "x"
type input "Slack delivery of SCIF messge to"
type textarea "x"
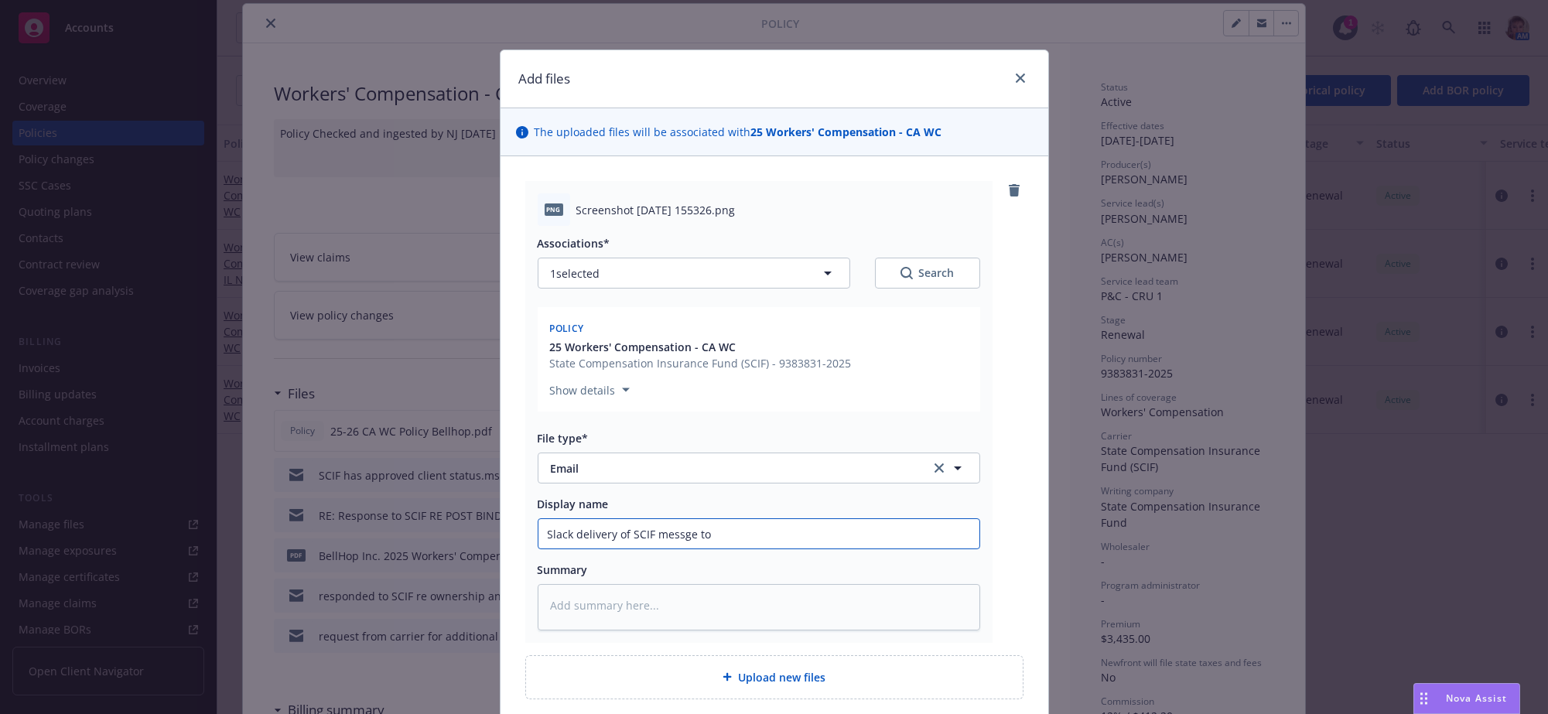
type input "Slack delivery of SCIF messge to"
type textarea "x"
type input "Slack delivery of SCIF messge to c"
type textarea "x"
type input "Slack delivery of SCIF messge to cl"
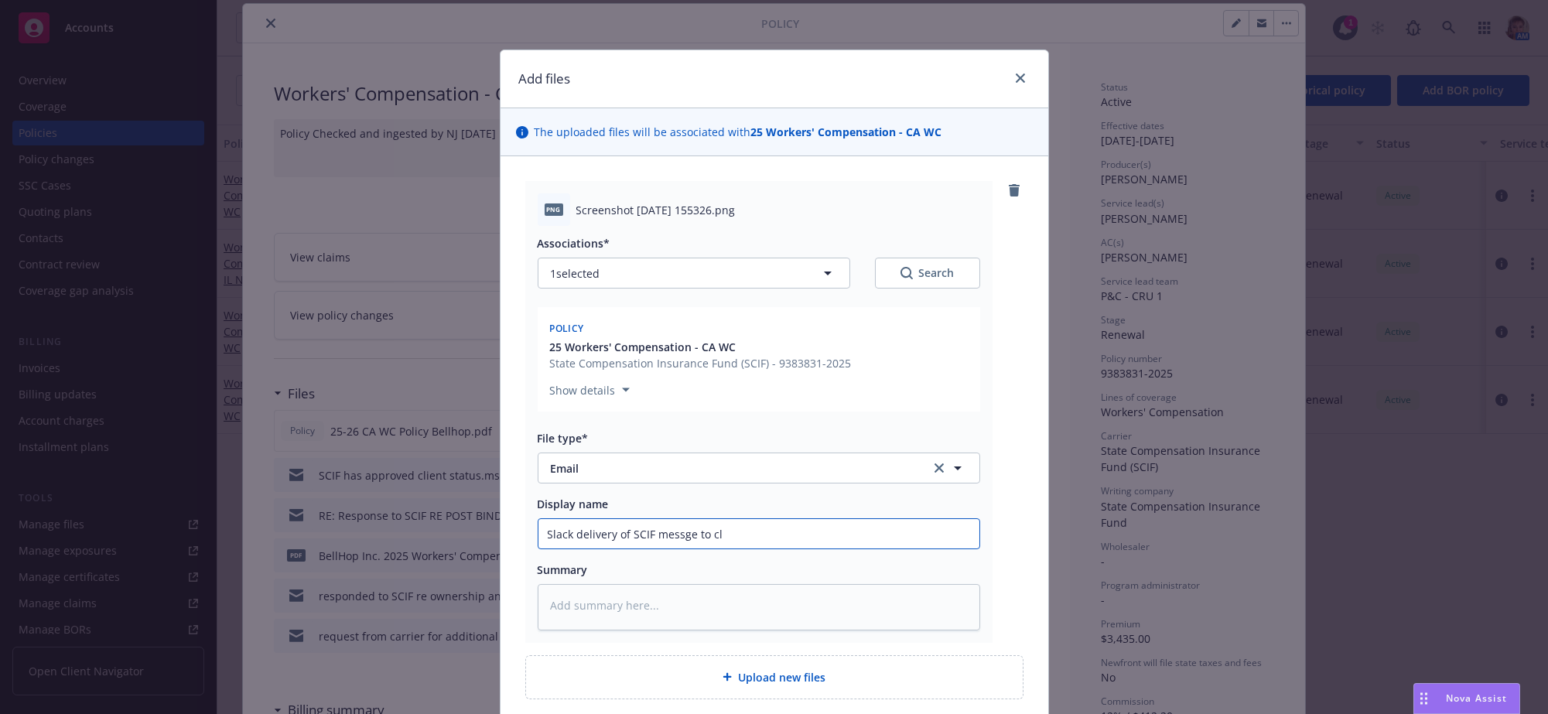
type textarea "x"
type input "Slack delivery of SCIF messge to cli"
type textarea "x"
type input "Slack delivery of SCIF messge to clie"
type textarea "x"
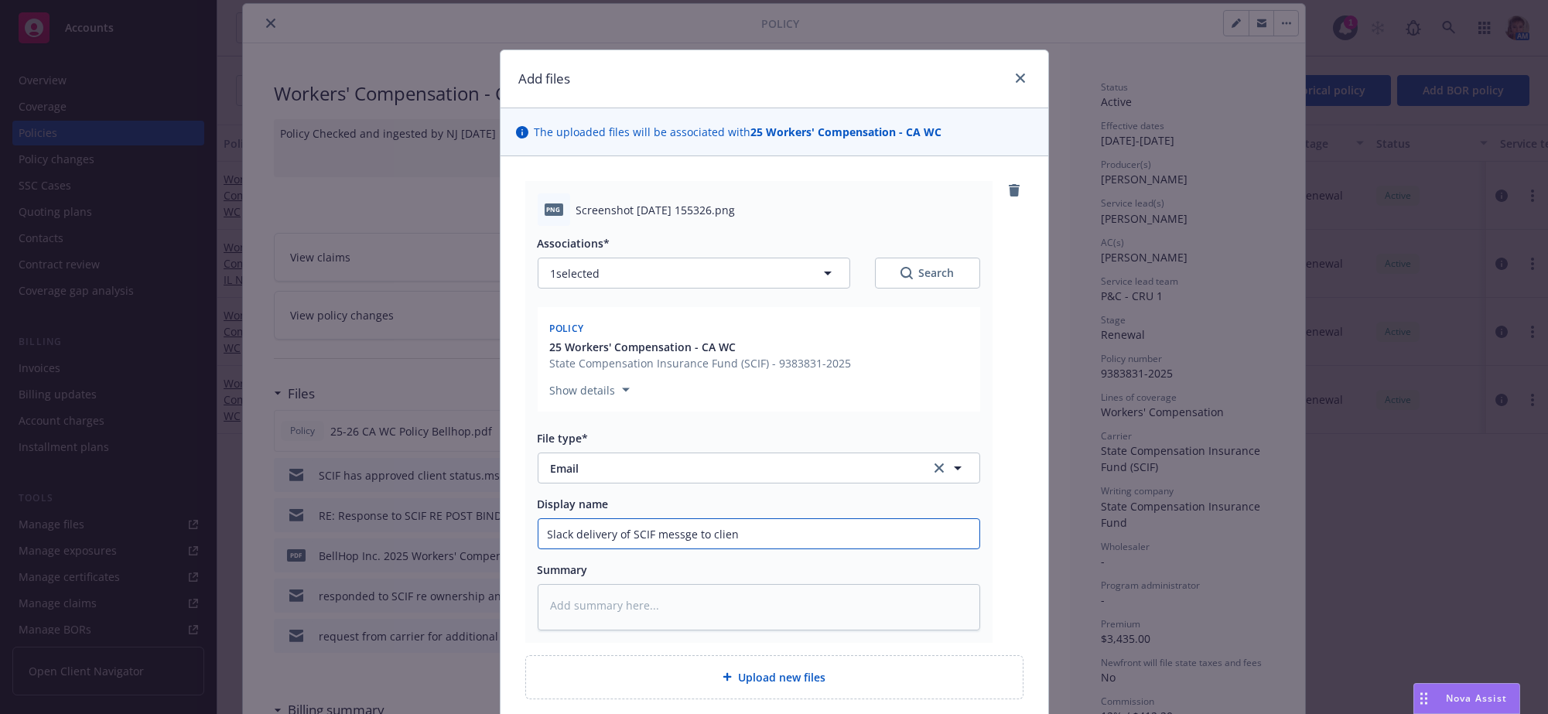
type input "Slack delivery of SCIF messge to client"
type textarea "x"
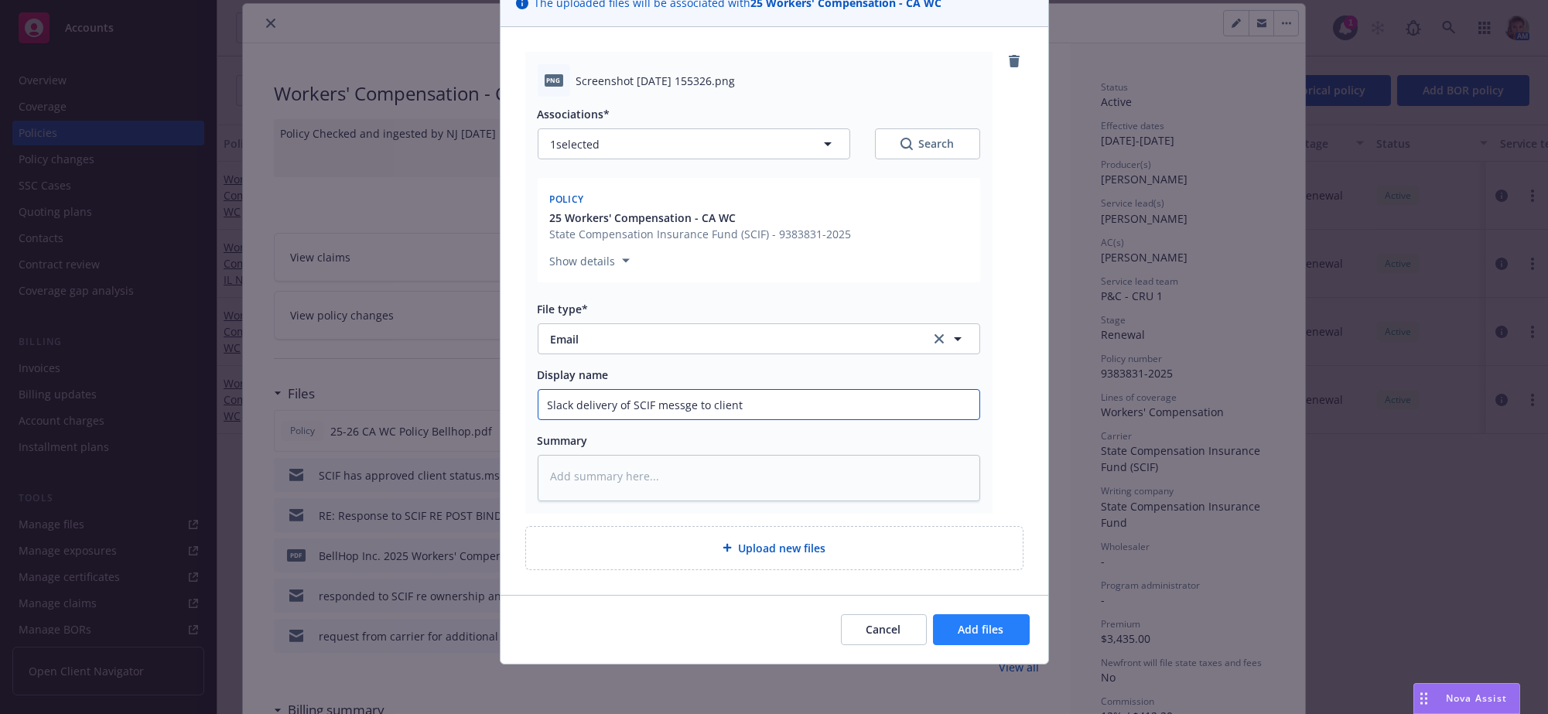
type input "Slack delivery of SCIF messge to client"
click at [958, 635] on span "Add files" at bounding box center [981, 629] width 46 height 15
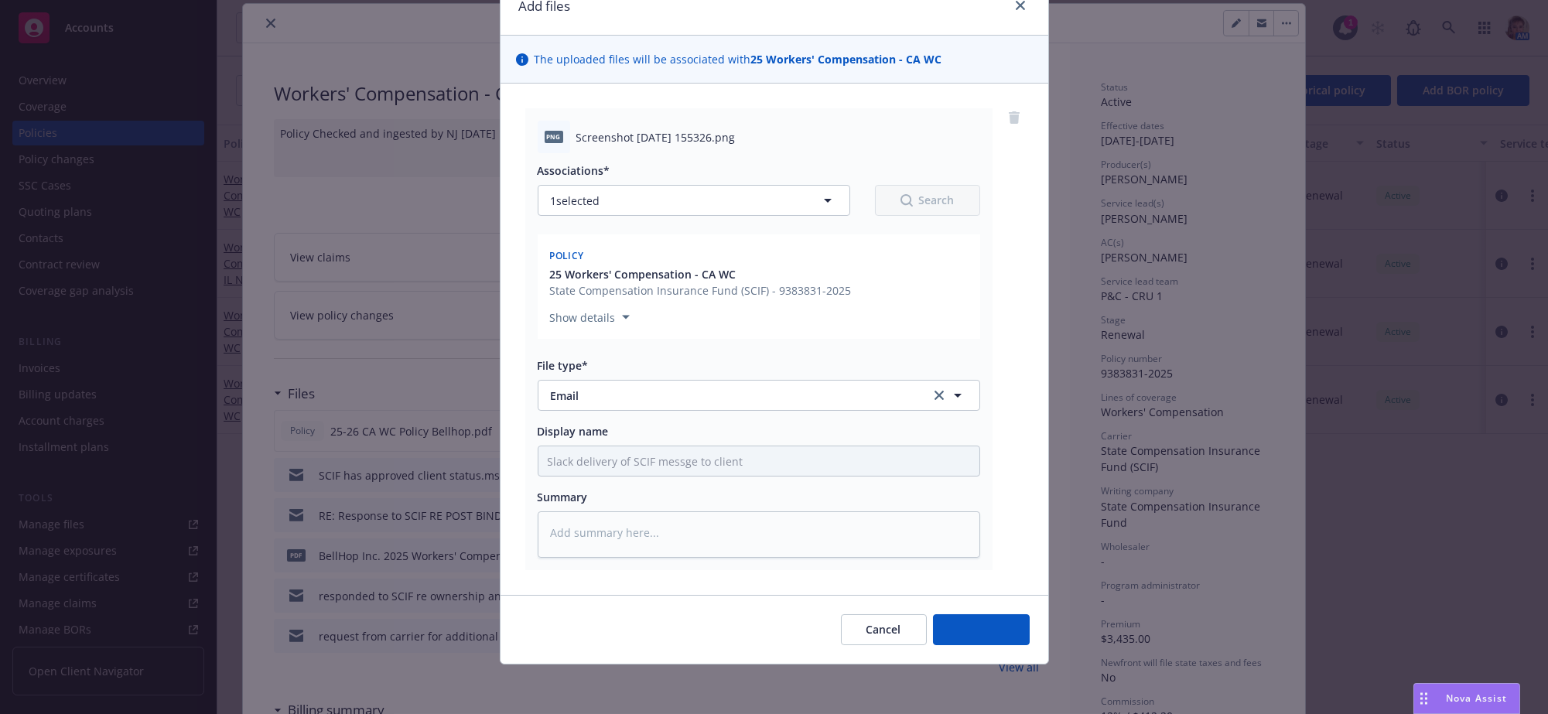
type textarea "x"
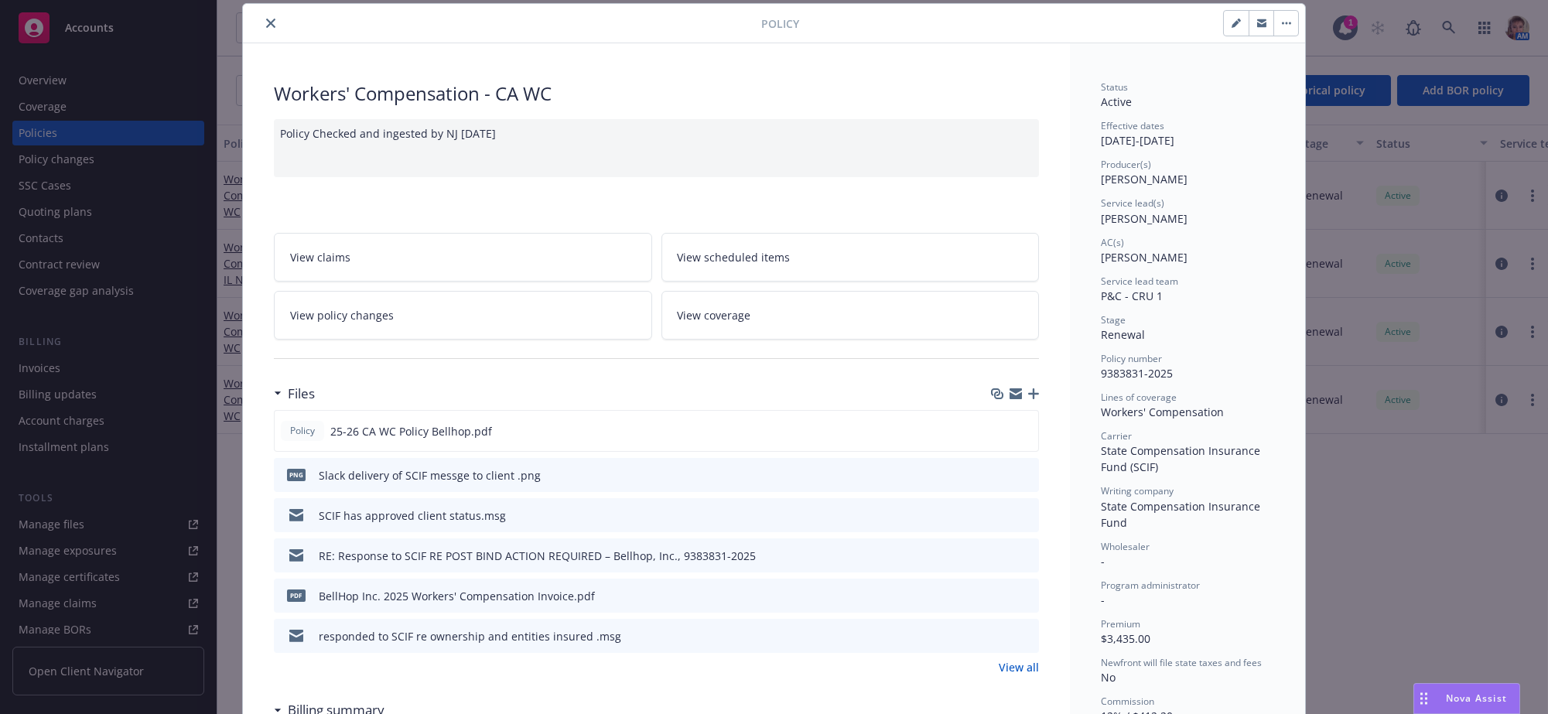
click at [261, 26] on button "close" at bounding box center [270, 23] width 19 height 19
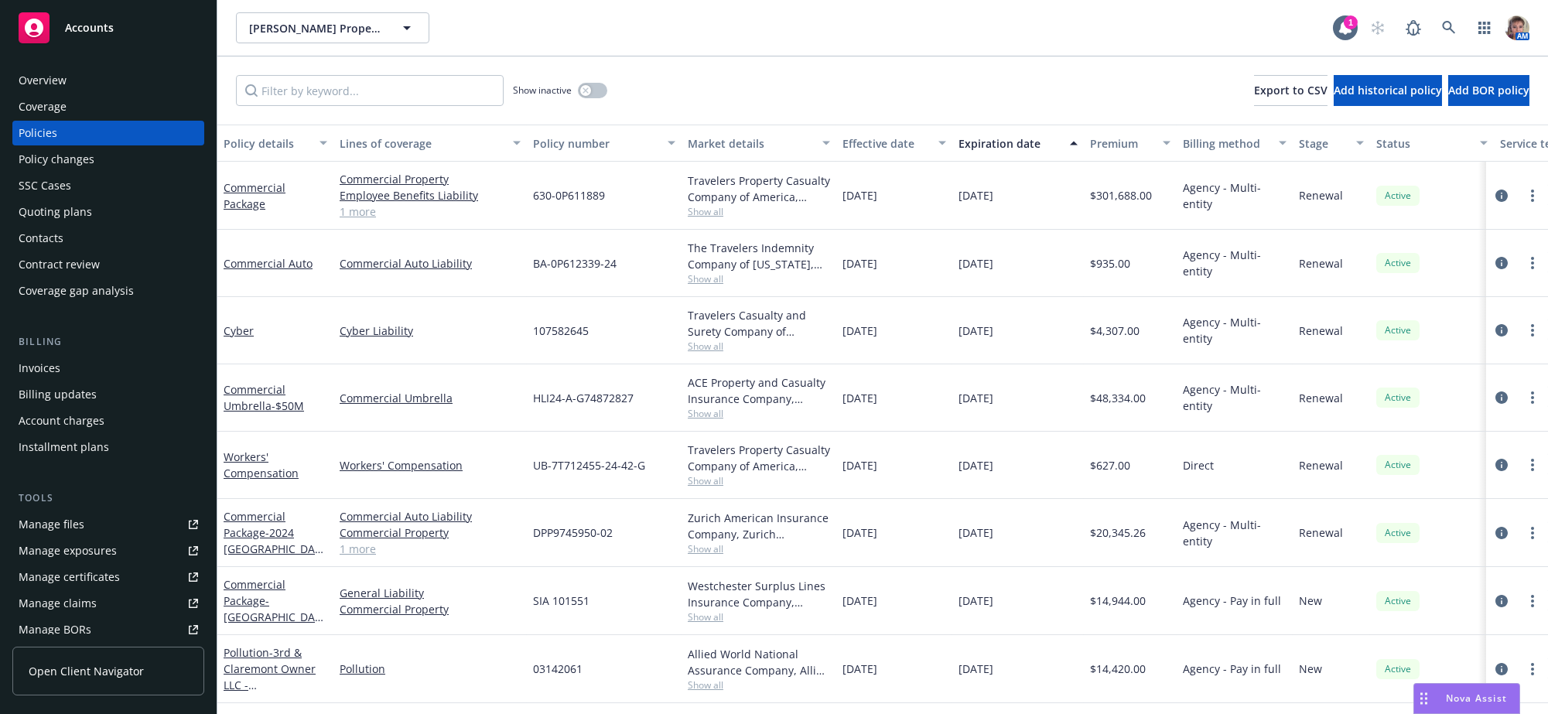
scroll to position [847, 0]
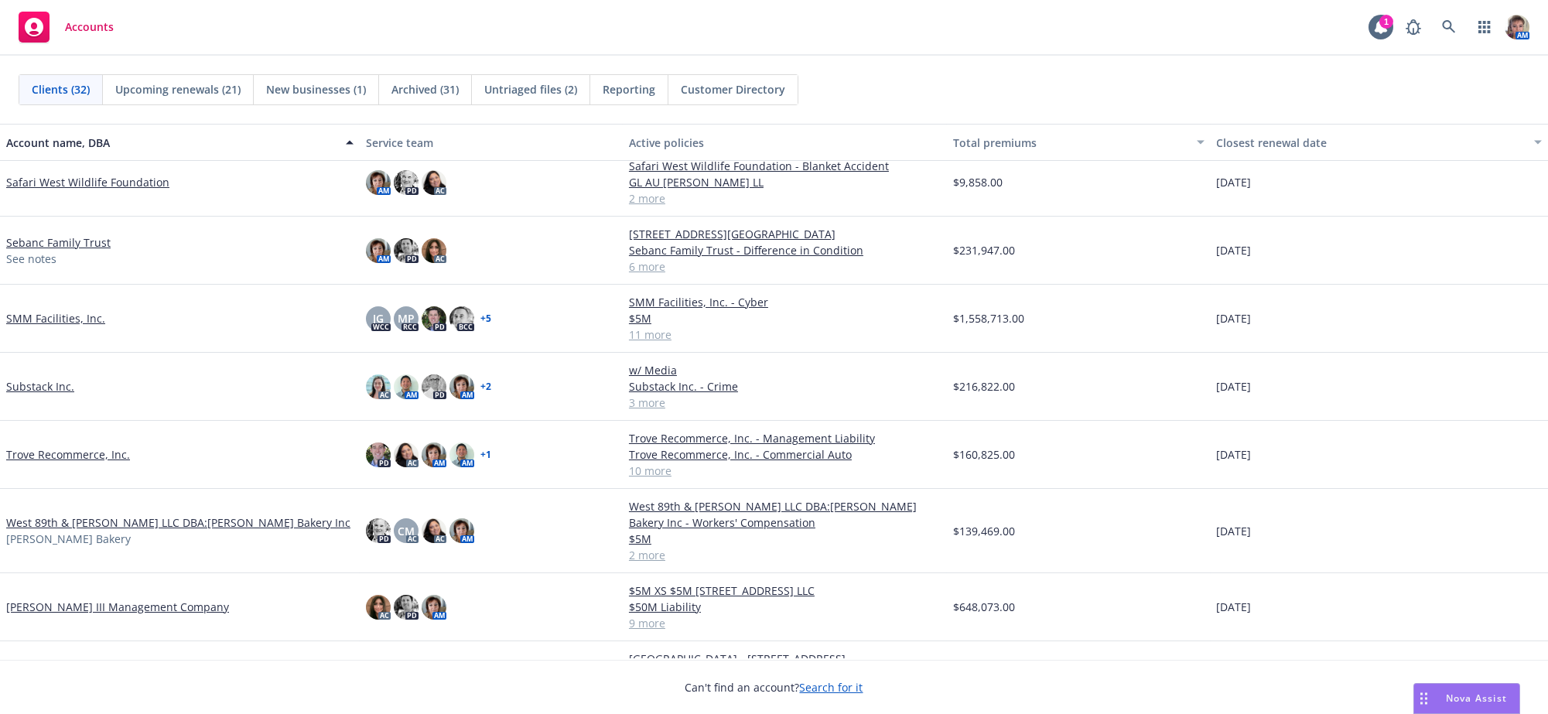
scroll to position [1313, 0]
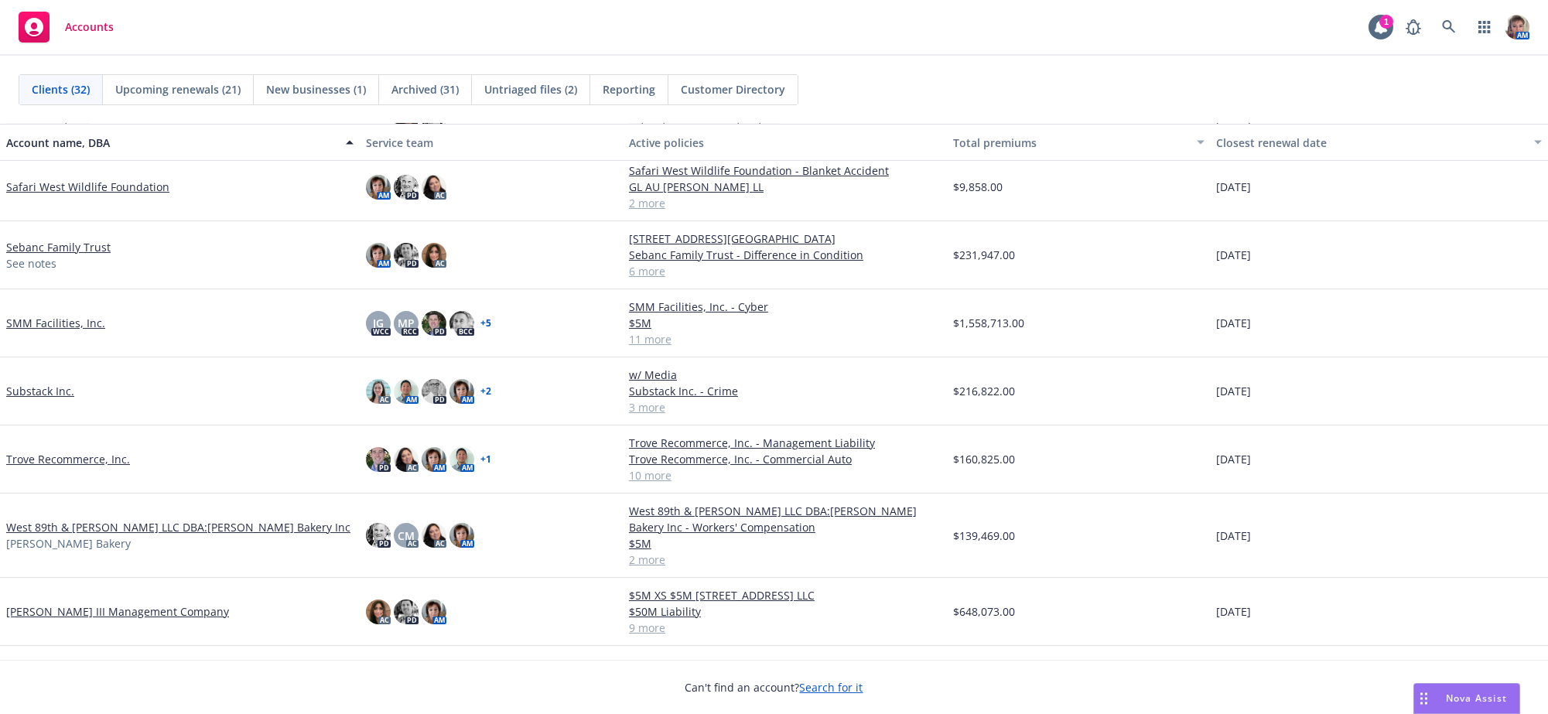
click at [72, 331] on link "SMM Facilities, Inc." at bounding box center [55, 323] width 99 height 16
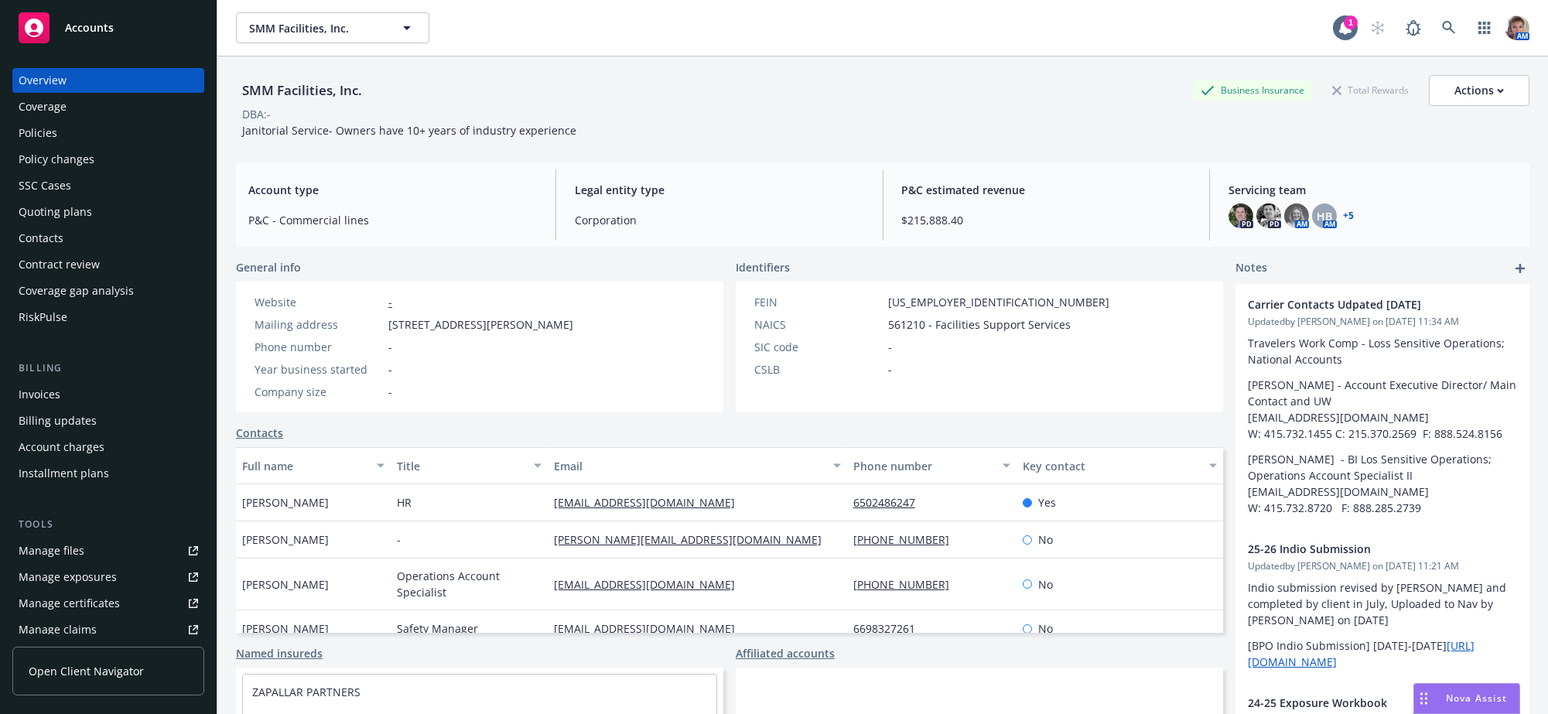
click at [62, 224] on div "Quoting plans" at bounding box center [55, 212] width 73 height 25
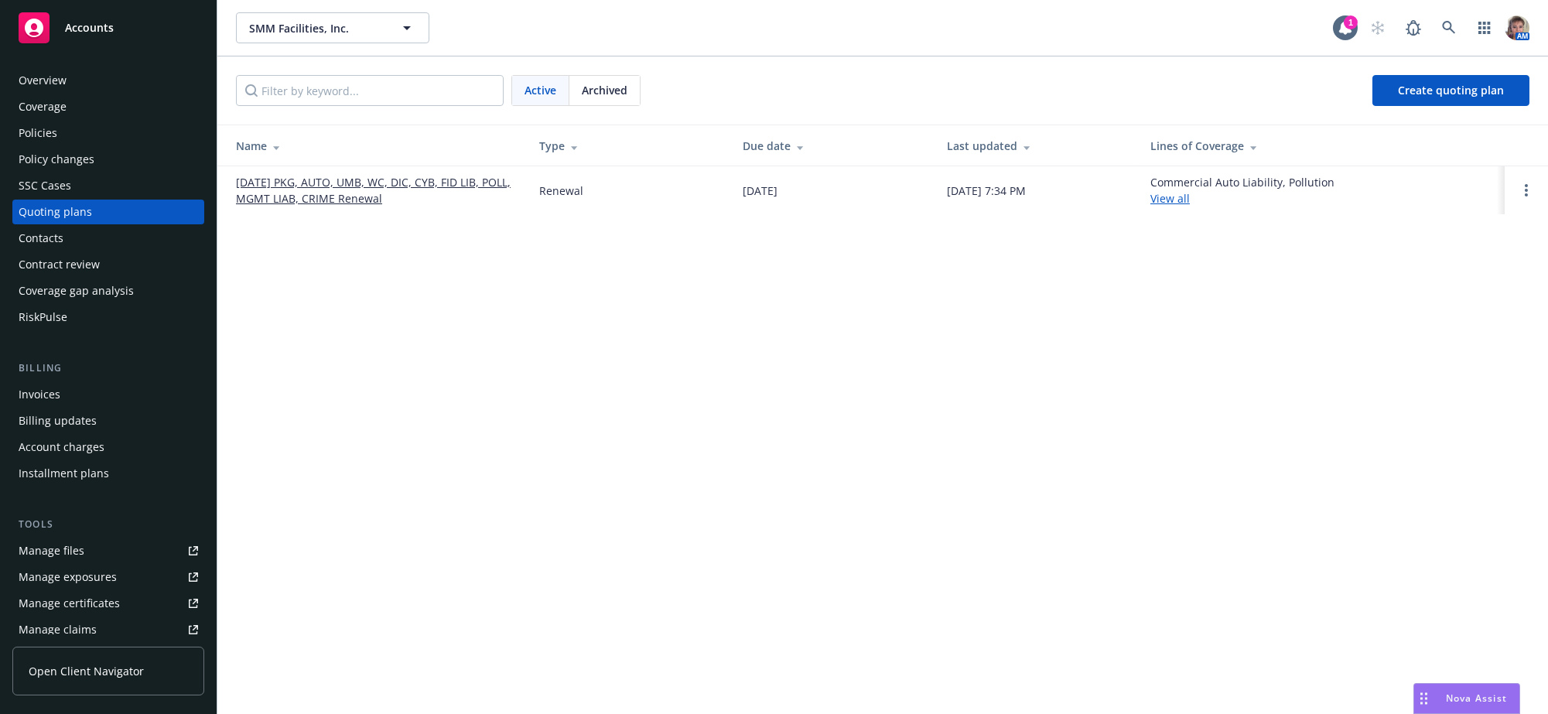
click at [342, 203] on link "[DATE] PKG, AUTO, UMB, WC, DIC, CYB, FID LIB, POLL, MGMT LIAB, CRIME Renewal" at bounding box center [375, 190] width 278 height 32
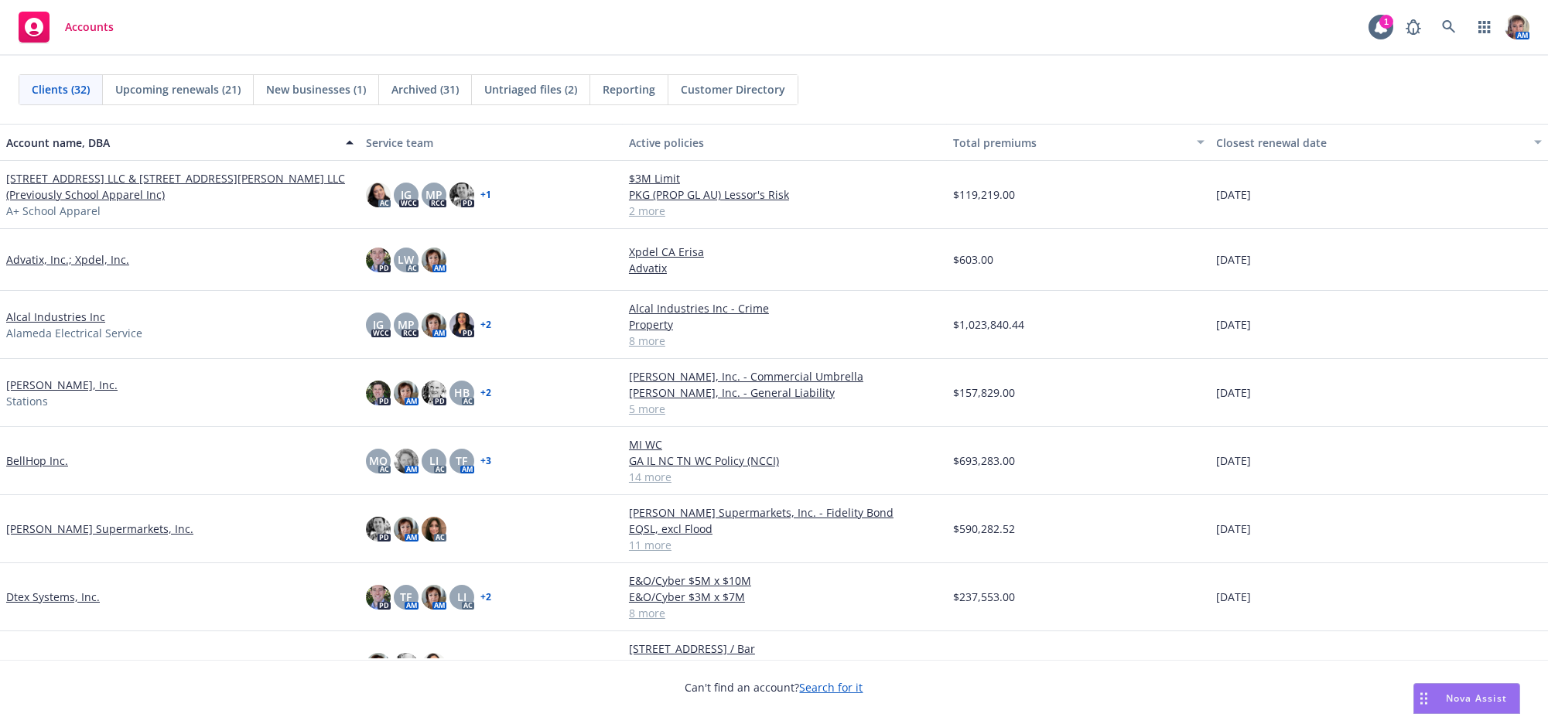
click at [40, 469] on link "BellHop Inc." at bounding box center [37, 460] width 62 height 16
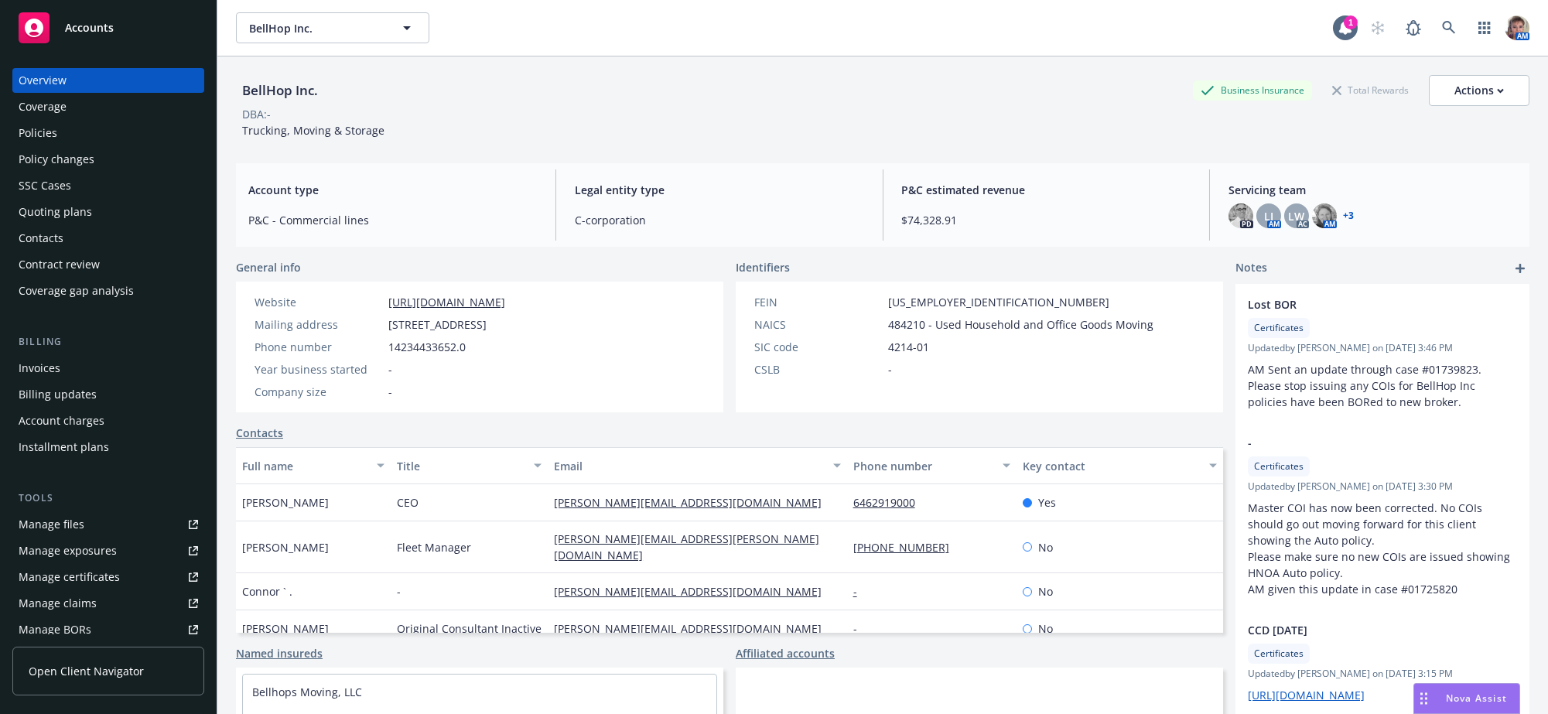
click at [78, 144] on div "Policies" at bounding box center [108, 133] width 179 height 25
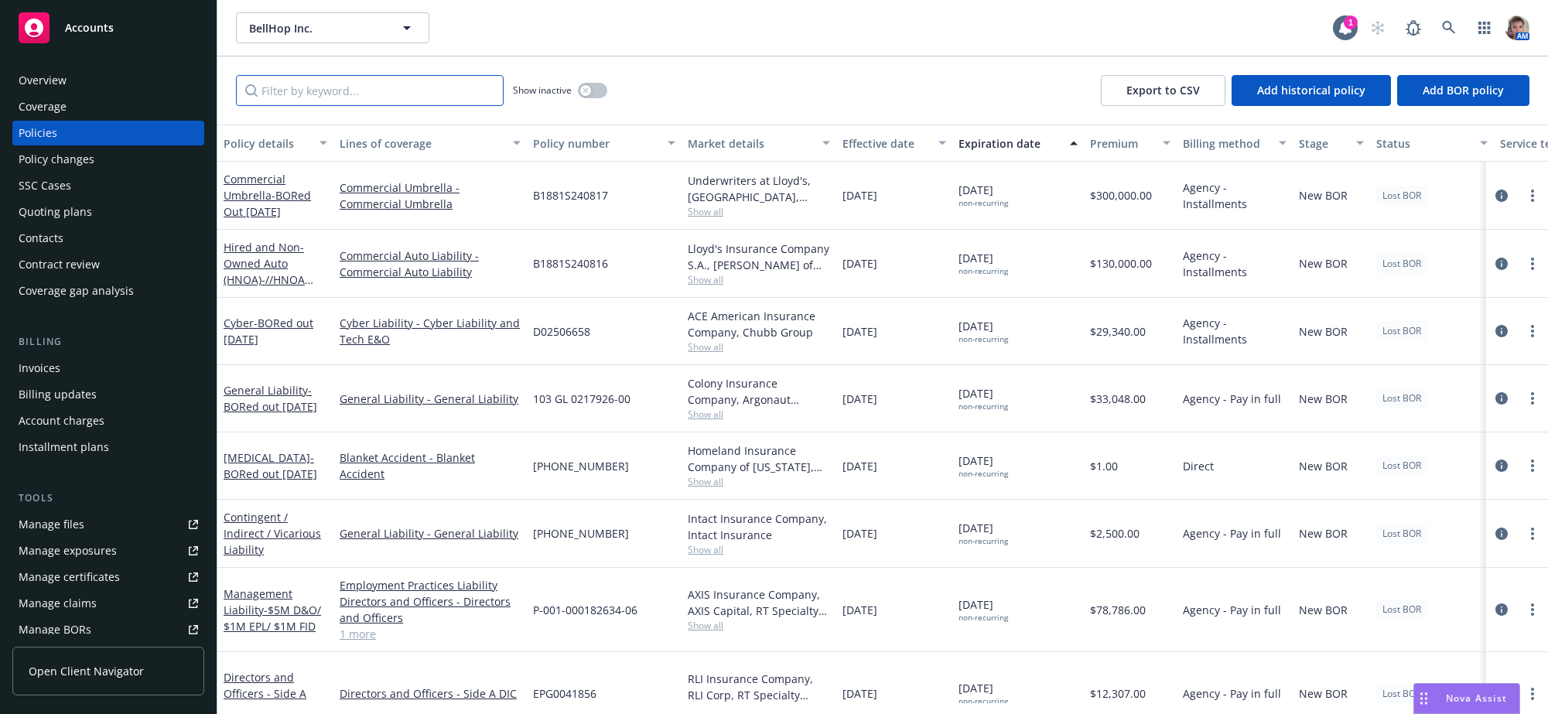
click at [295, 105] on input "Filter by keyword..." at bounding box center [370, 90] width 268 height 31
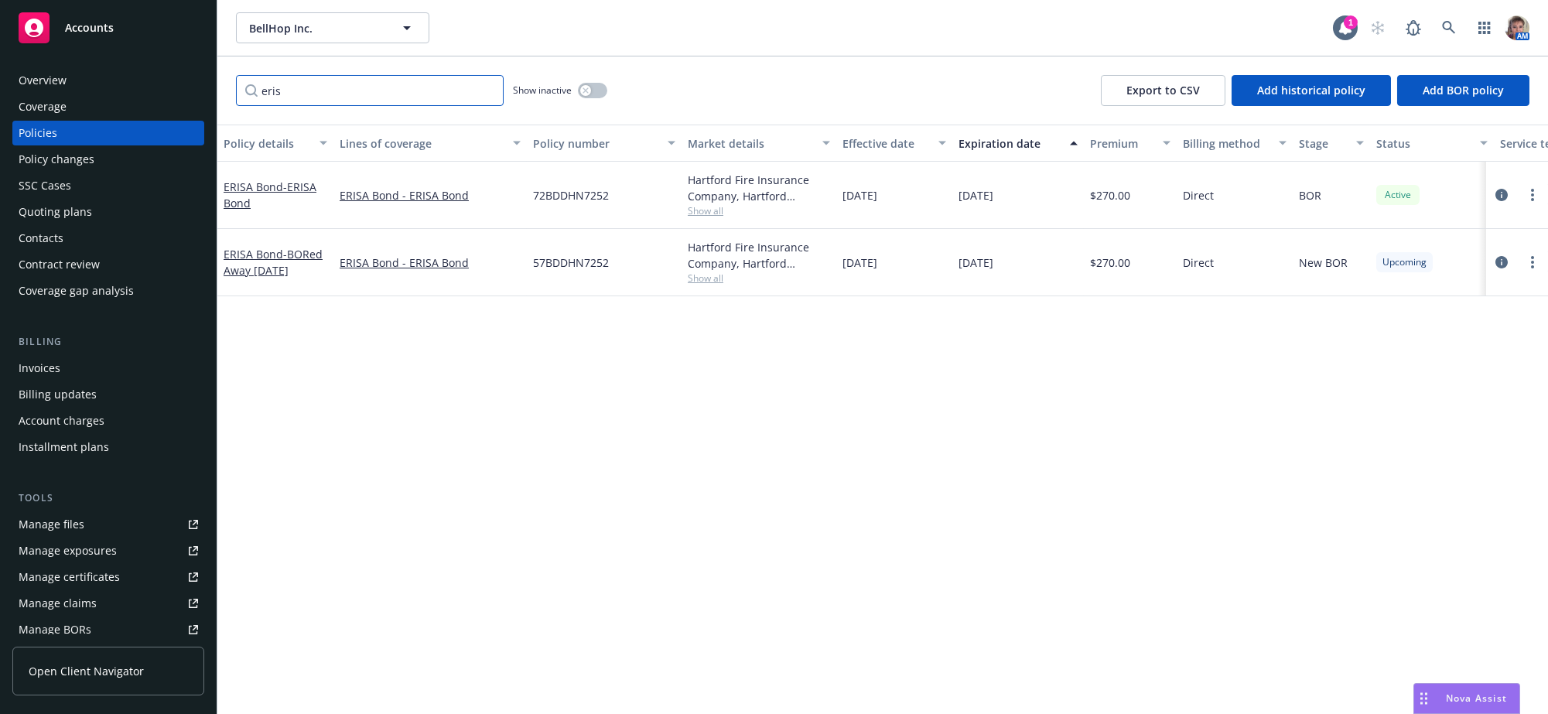
type input "eris"
click at [1499, 268] on icon "circleInformation" at bounding box center [1501, 262] width 12 height 12
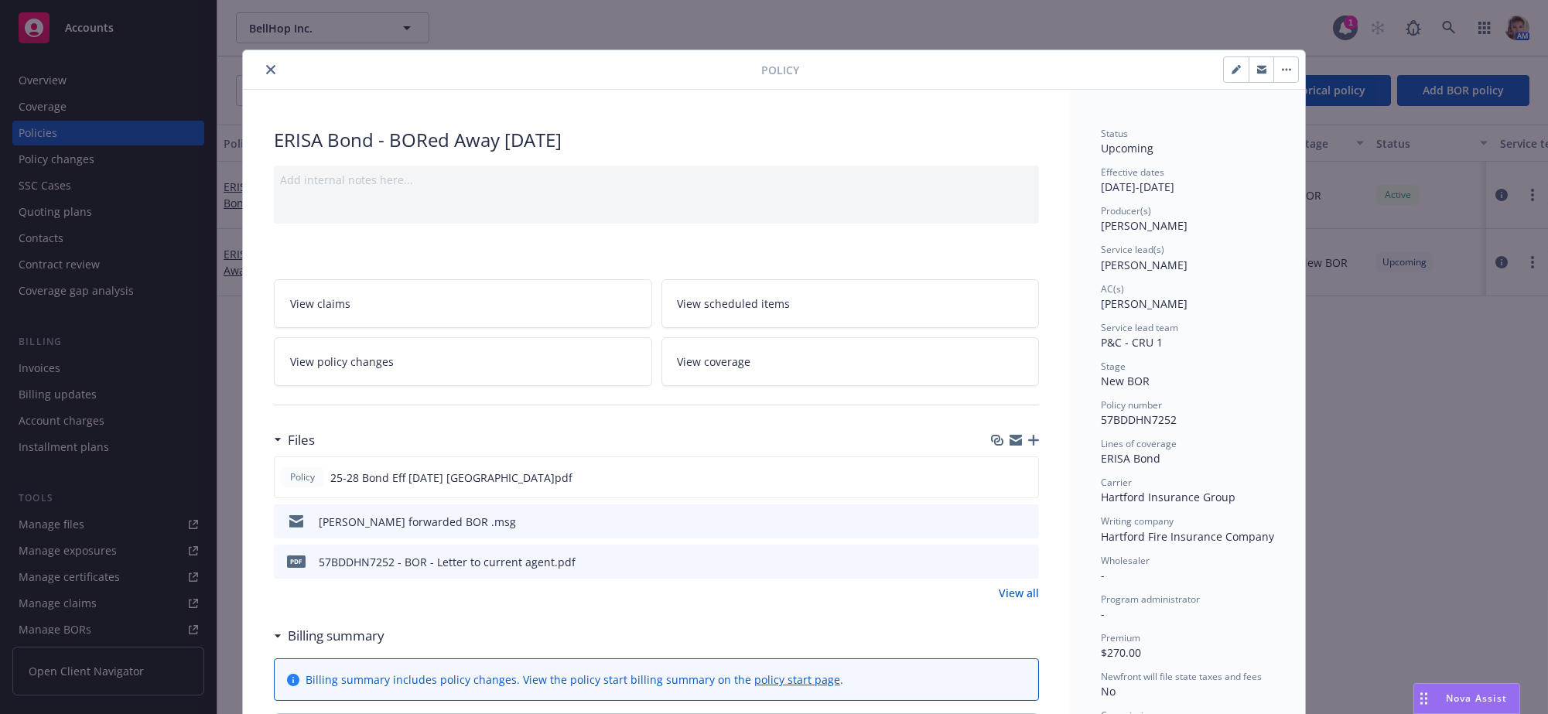
click at [1027, 601] on link "View all" at bounding box center [1018, 593] width 40 height 16
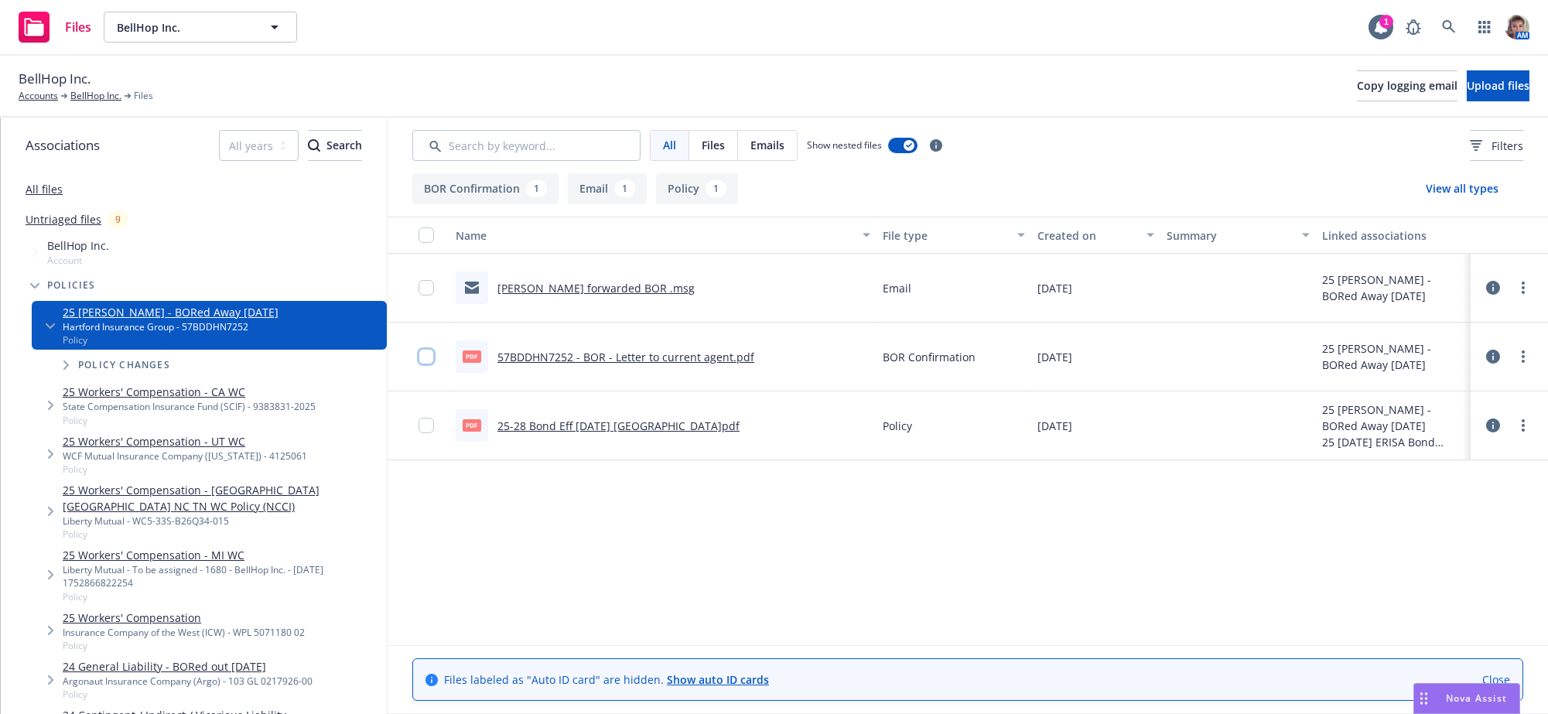
click at [424, 364] on input "checkbox" at bounding box center [425, 356] width 15 height 15
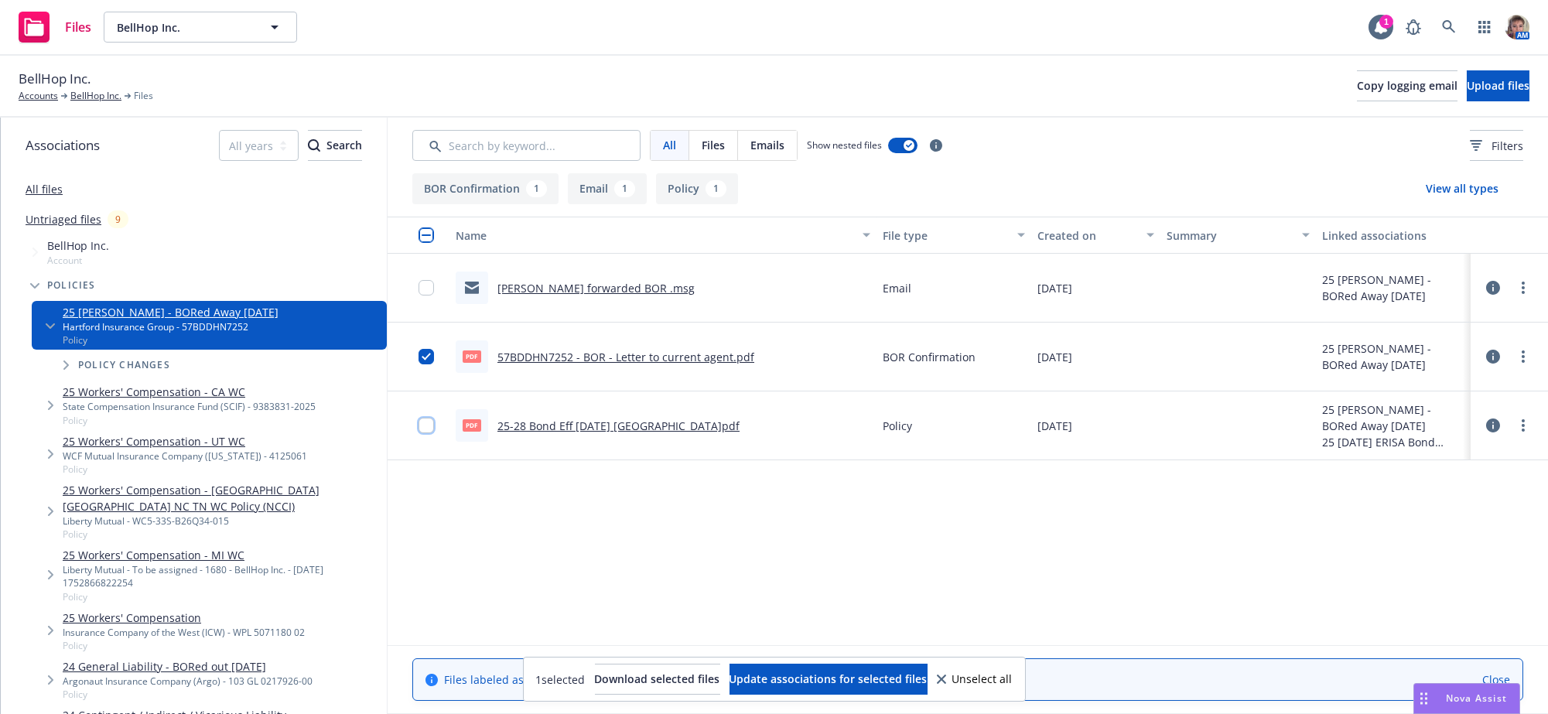
click at [424, 433] on input "checkbox" at bounding box center [425, 425] width 15 height 15
click at [426, 295] on input "checkbox" at bounding box center [425, 287] width 15 height 15
click at [667, 364] on link "57BDDHN7252 - BOR - Letter to current agent.pdf" at bounding box center [625, 357] width 257 height 15
click at [418, 433] on input "checkbox" at bounding box center [425, 425] width 15 height 15
click at [892, 681] on span "Update associations for selected files" at bounding box center [828, 678] width 198 height 15
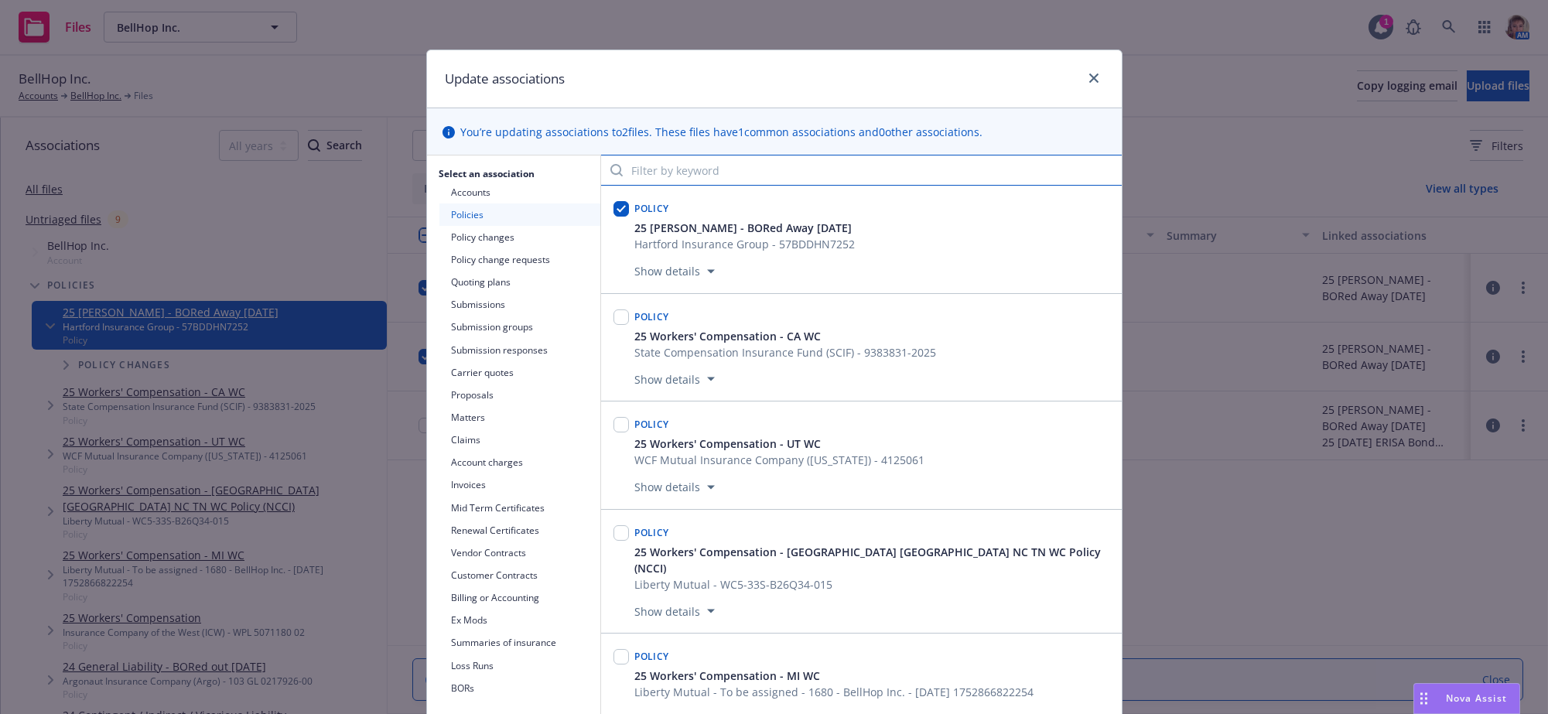
click at [704, 172] on input "Filter by keyword" at bounding box center [861, 170] width 521 height 31
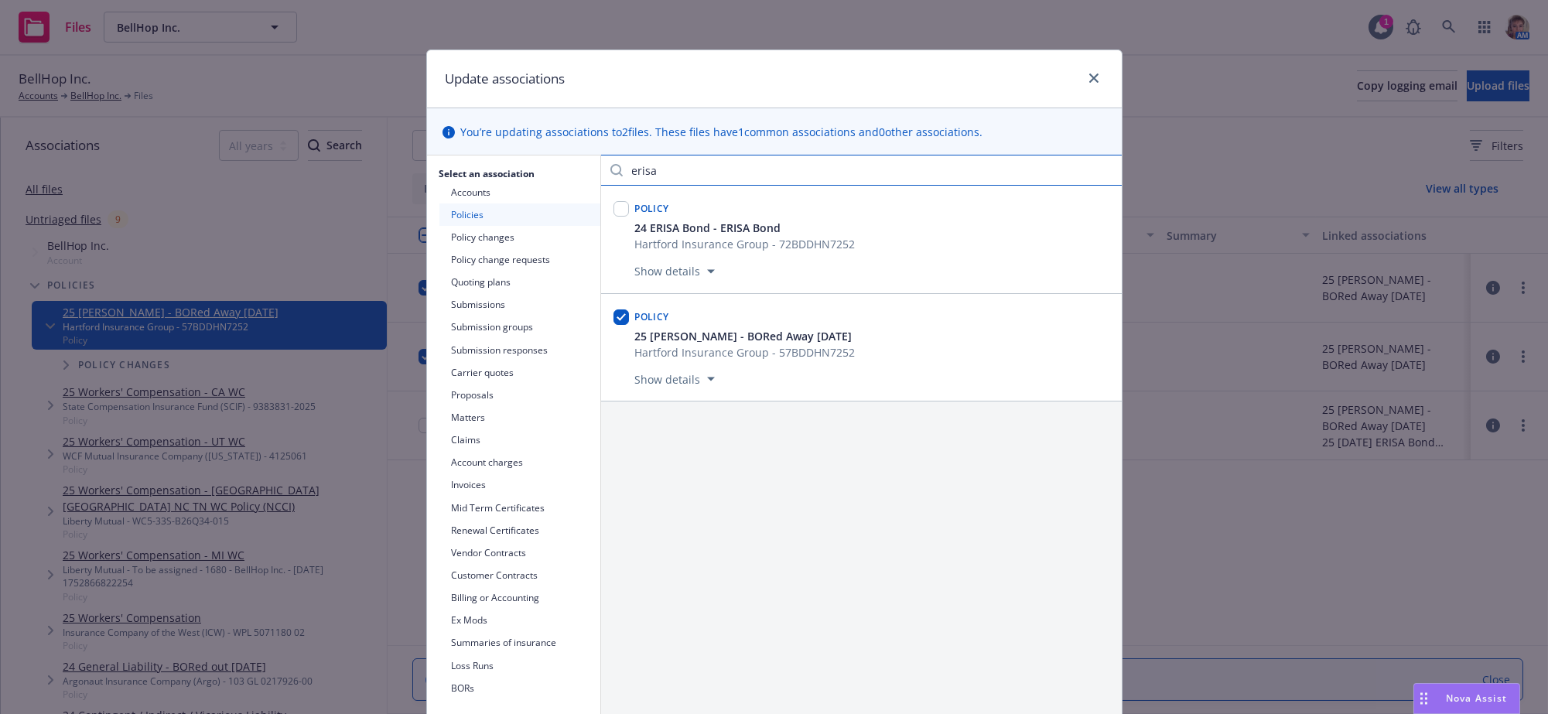
type input "erisa"
click at [613, 214] on input "checkbox" at bounding box center [620, 208] width 15 height 15
checkbox input "true"
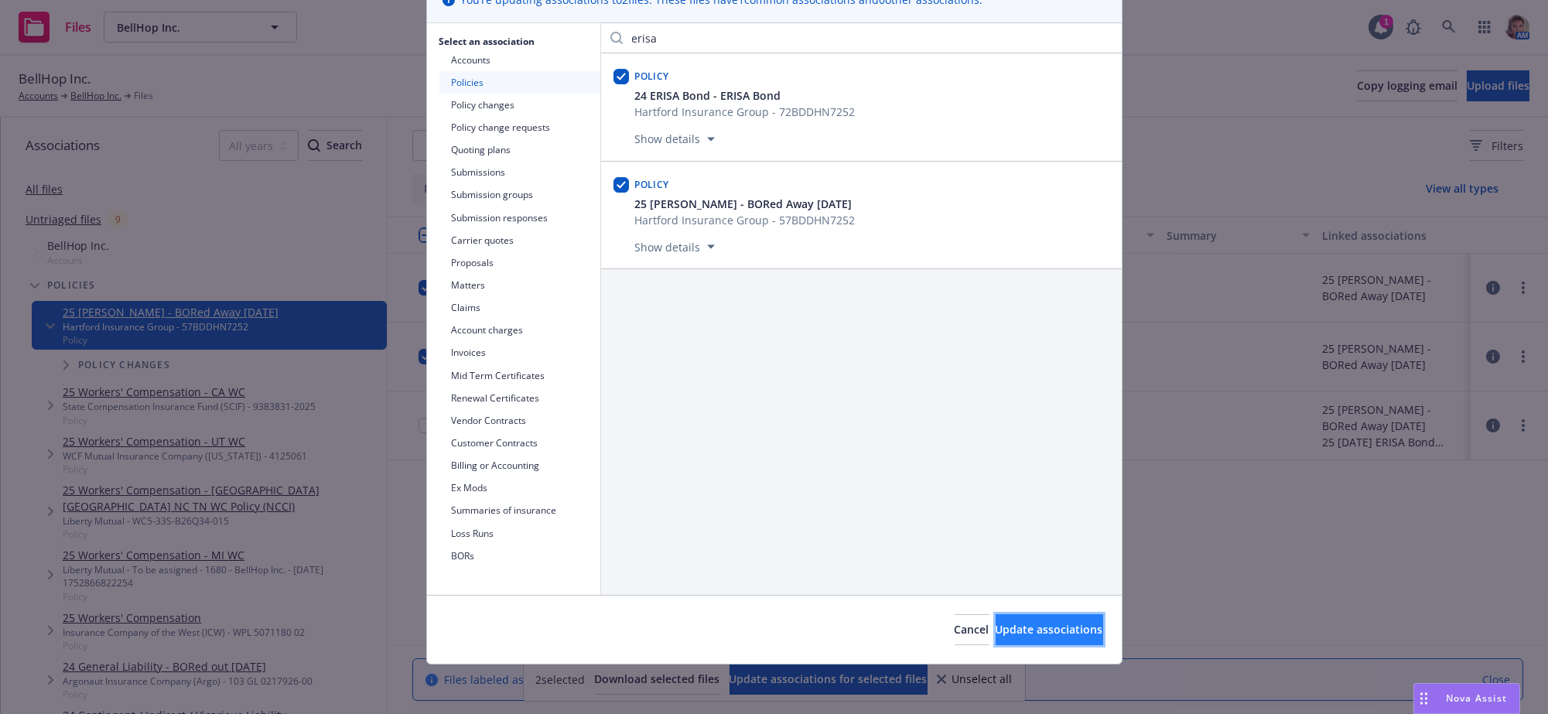
click at [1036, 633] on span "Update associations" at bounding box center [1049, 629] width 108 height 15
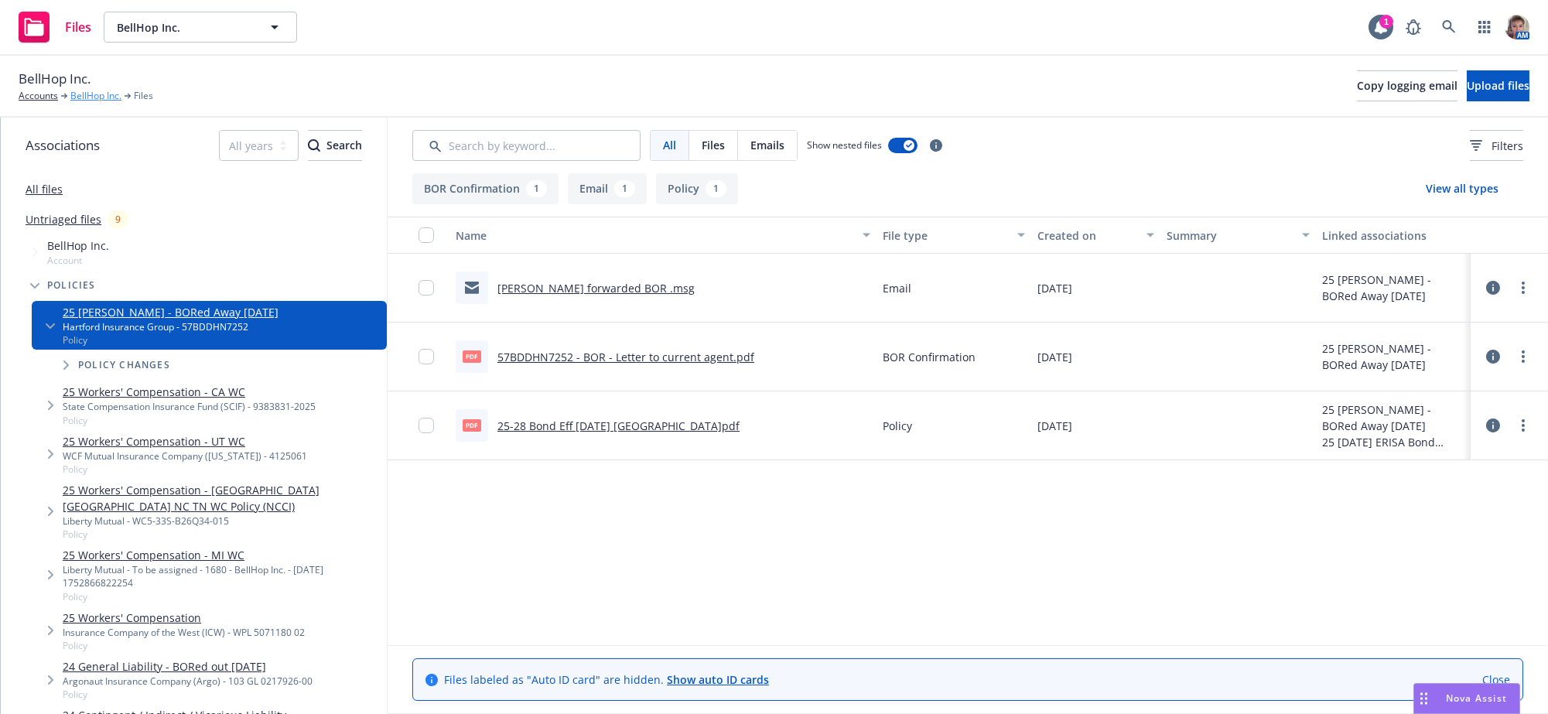
click at [94, 97] on link "BellHop Inc." at bounding box center [95, 96] width 51 height 14
